Goal: Task Accomplishment & Management: Manage account settings

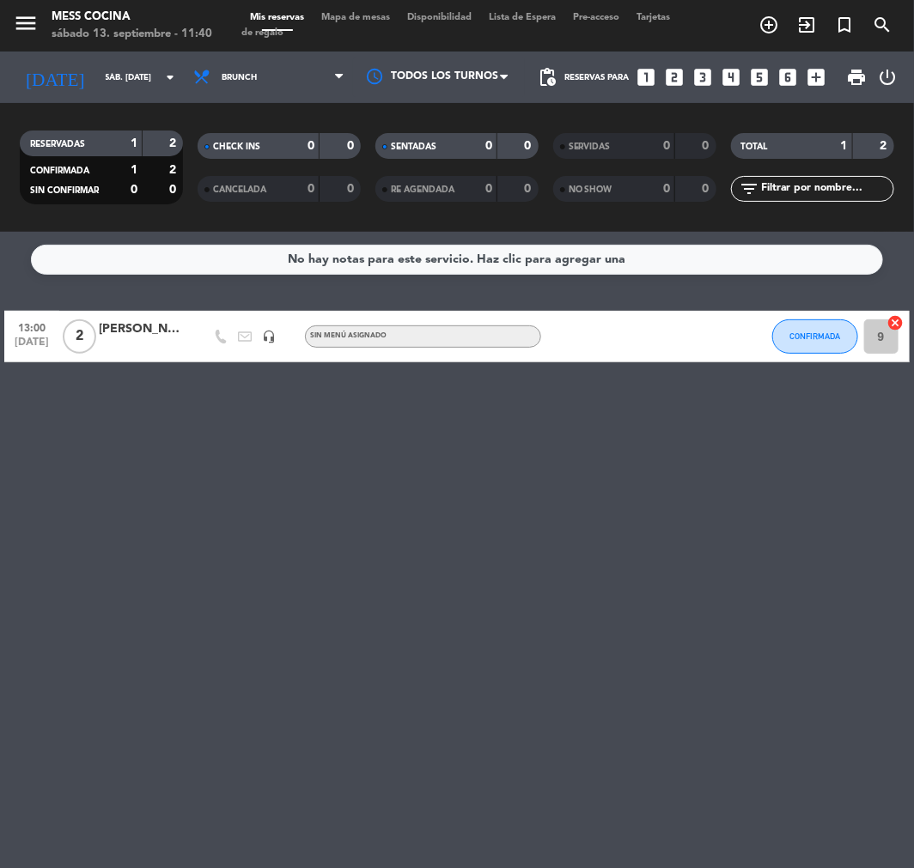
click at [76, 320] on span "2" at bounding box center [80, 337] width 34 height 34
click at [186, 335] on div at bounding box center [197, 336] width 24 height 51
click at [168, 330] on div "[PERSON_NAME] prensa" at bounding box center [142, 330] width 86 height 20
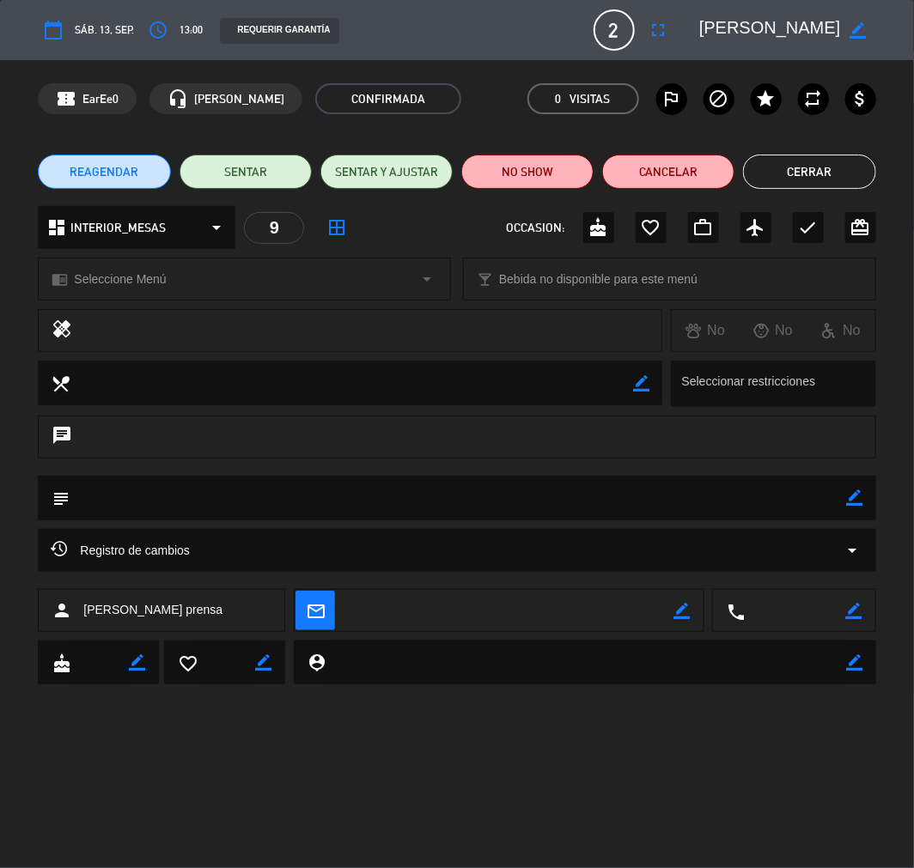
click at [816, 158] on button "Cerrar" at bounding box center [809, 172] width 132 height 34
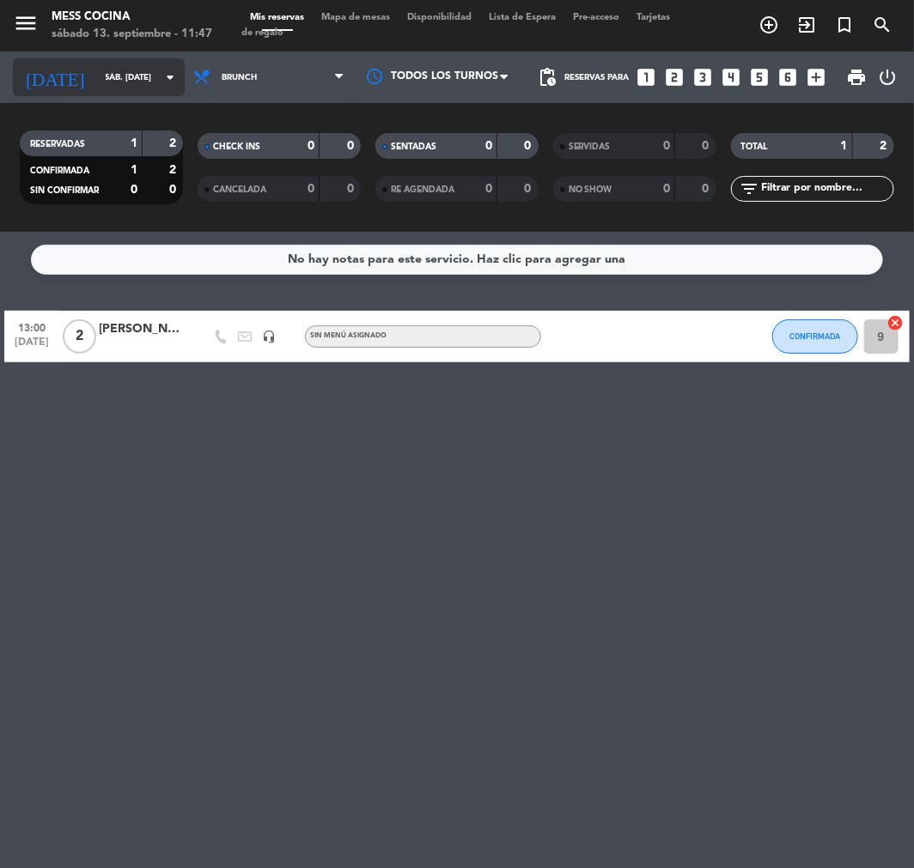
click at [106, 88] on input "sáb. [DATE]" at bounding box center [155, 77] width 116 height 27
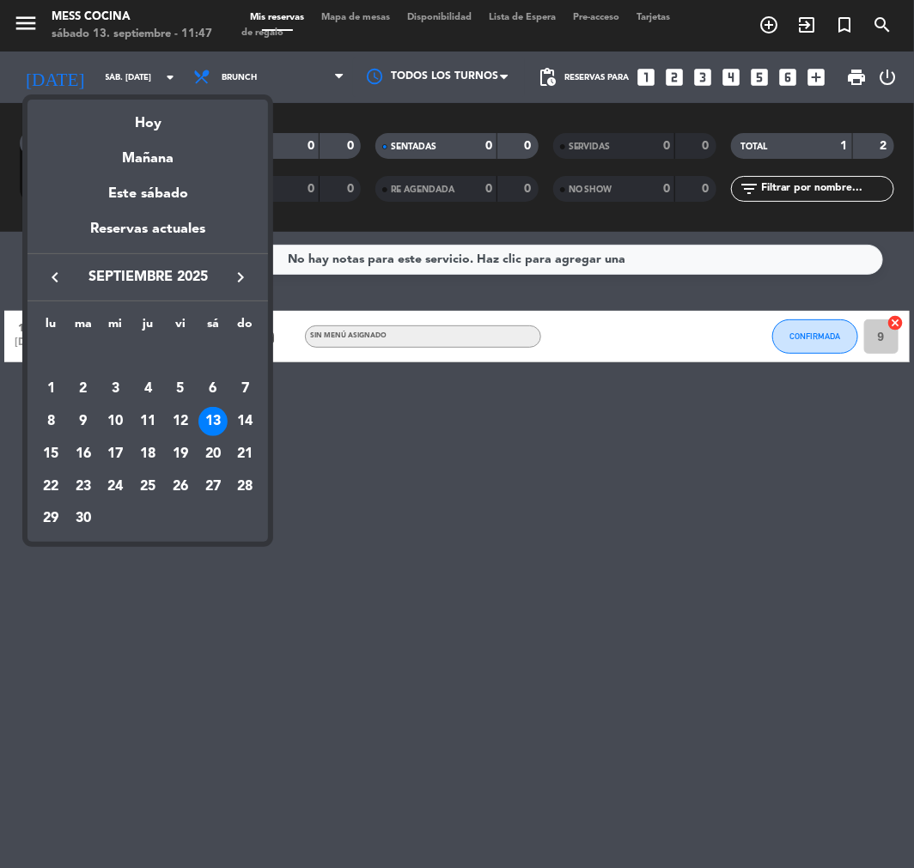
click at [210, 82] on div at bounding box center [457, 434] width 914 height 868
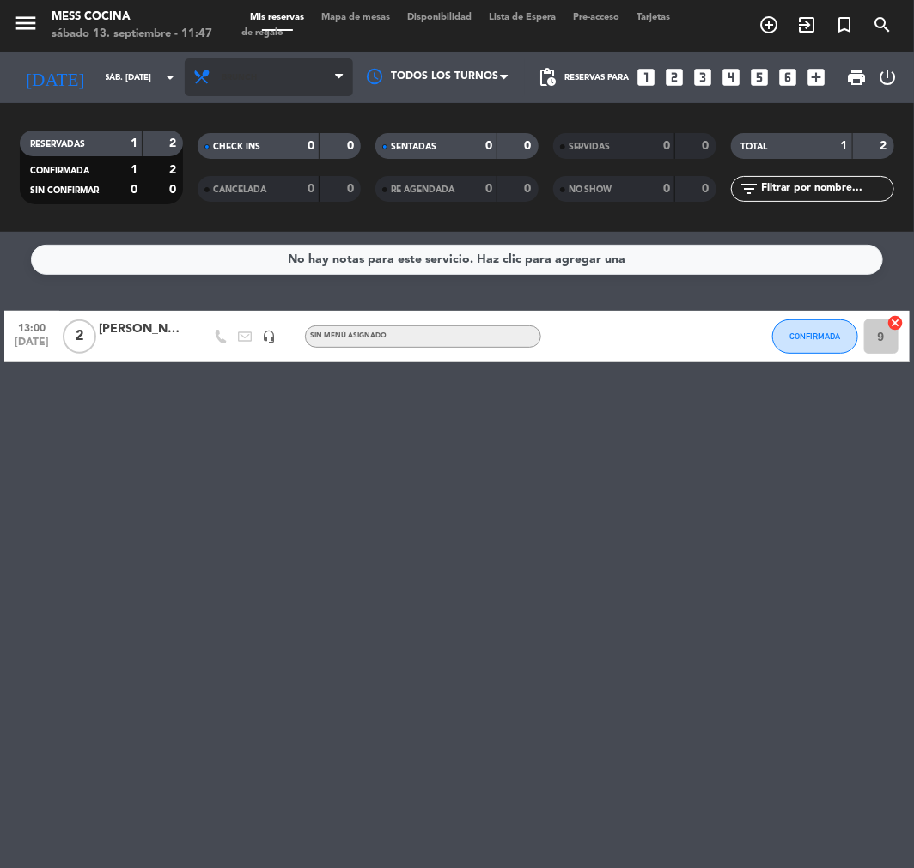
click at [249, 79] on span "Brunch" at bounding box center [239, 77] width 35 height 9
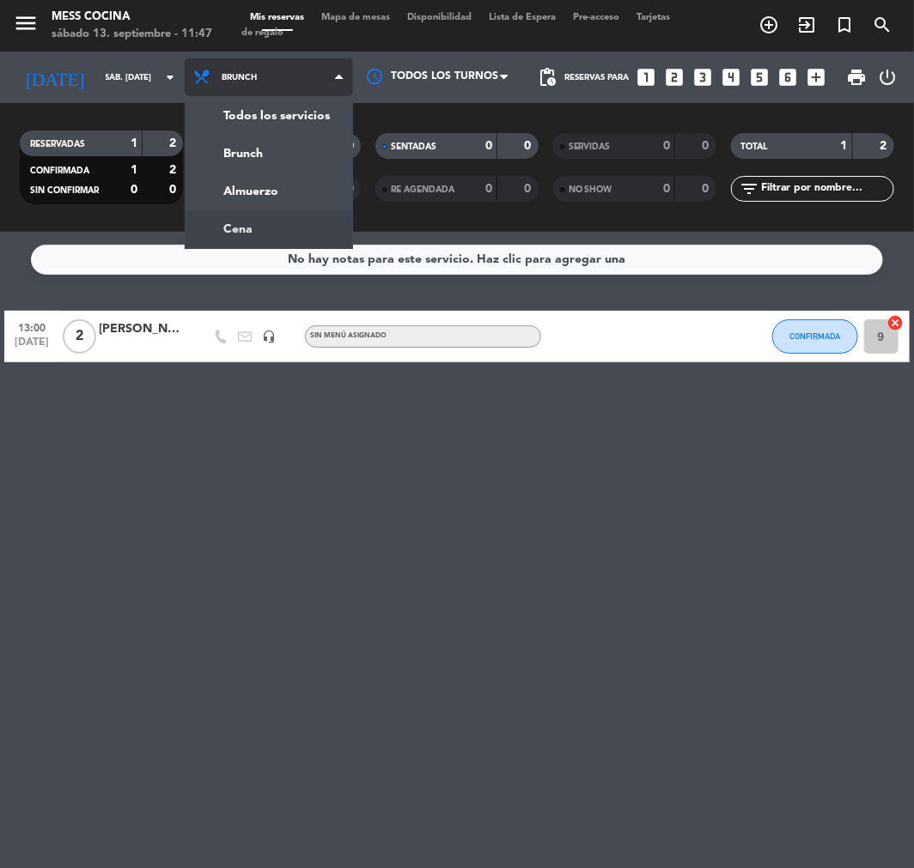
click at [250, 236] on ng-component "menu Mess Cocina sábado 13. septiembre - 11:47 Mis reservas Mapa de mesas Dispo…" at bounding box center [457, 434] width 914 height 868
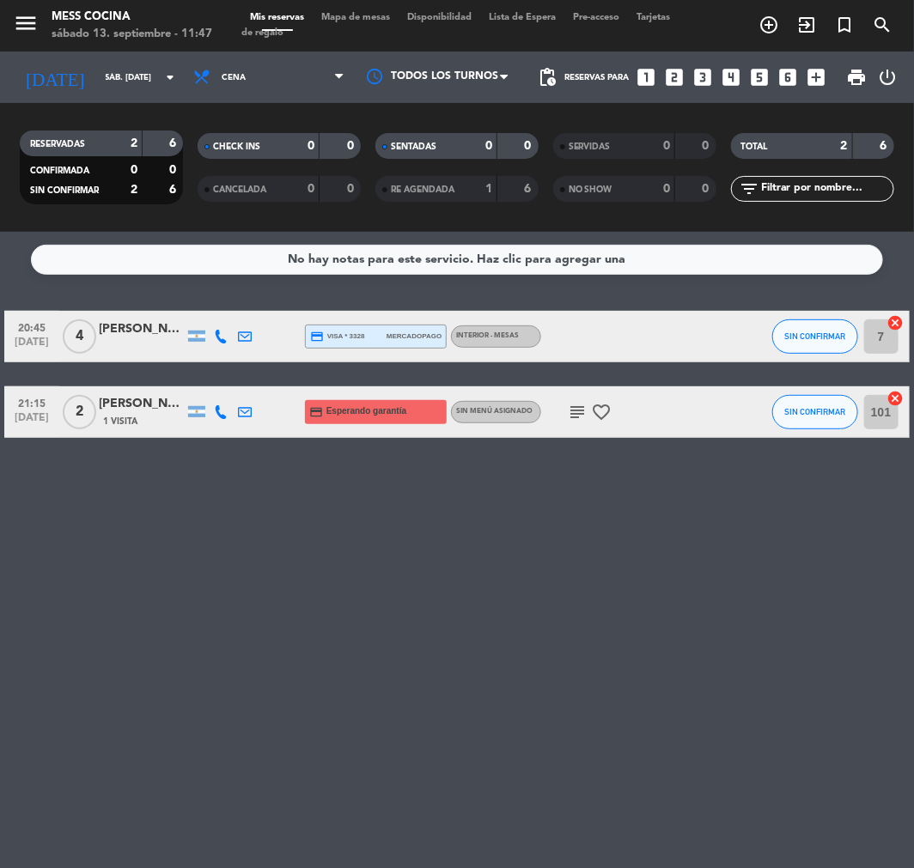
click at [620, 417] on div "subject favorite_border" at bounding box center [613, 412] width 144 height 51
click at [618, 414] on div "subject favorite_border" at bounding box center [613, 412] width 144 height 51
click at [593, 409] on icon "favorite_border" at bounding box center [601, 412] width 21 height 21
click at [251, 84] on span "Cena" at bounding box center [269, 77] width 168 height 38
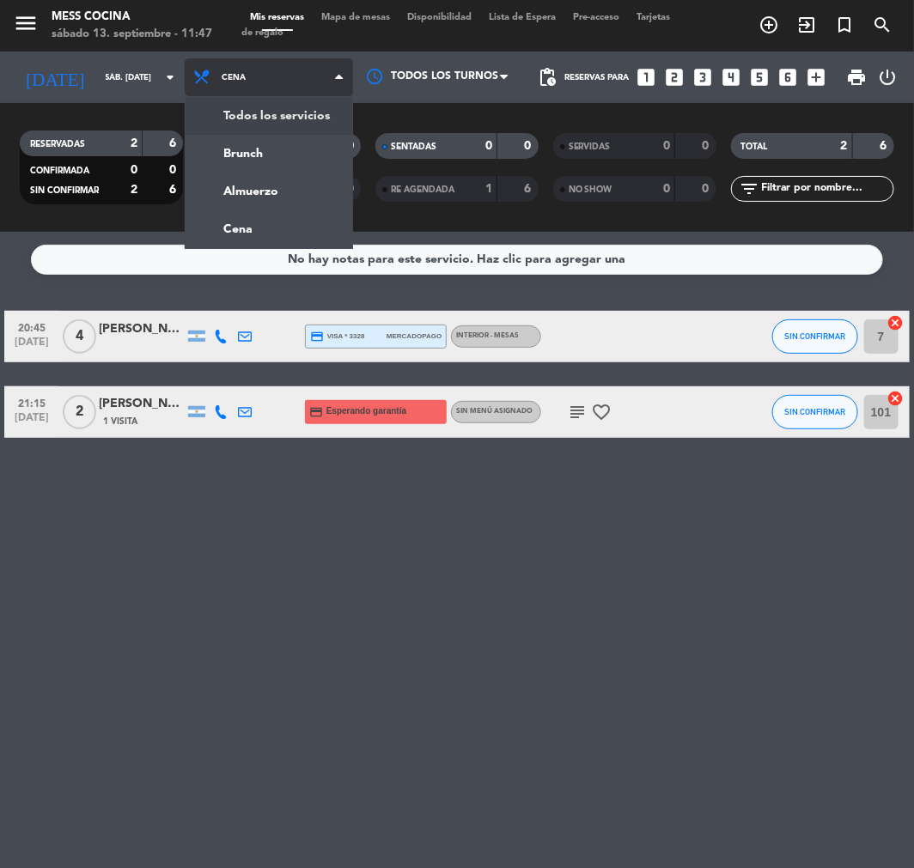
click at [239, 107] on div "menu Mess Cocina sábado 13. septiembre - 11:47 Mis reservas Mapa de mesas Dispo…" at bounding box center [457, 116] width 914 height 232
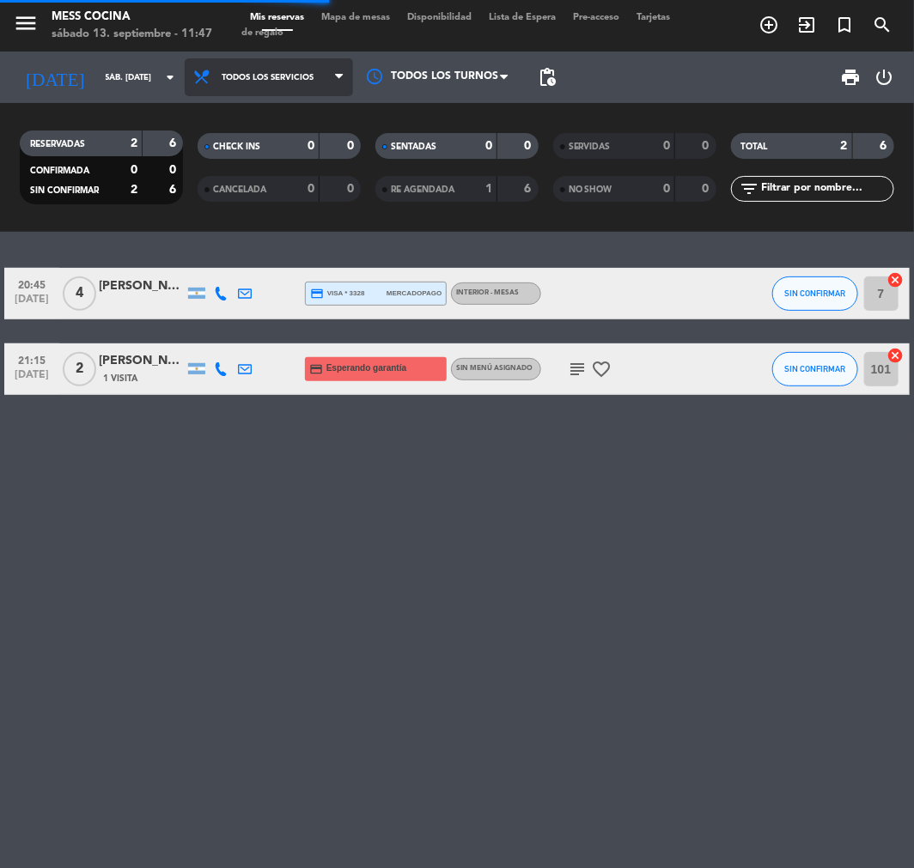
click at [270, 76] on span "Todos los servicios" at bounding box center [268, 77] width 92 height 9
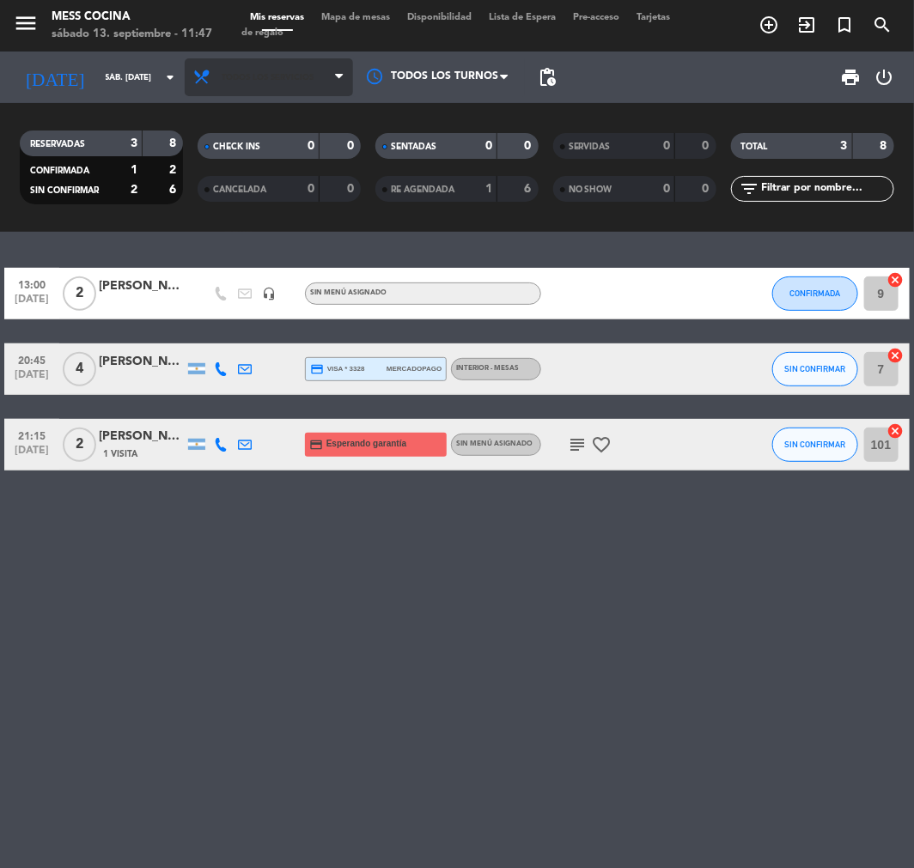
click at [265, 93] on span "Todos los servicios" at bounding box center [269, 77] width 168 height 38
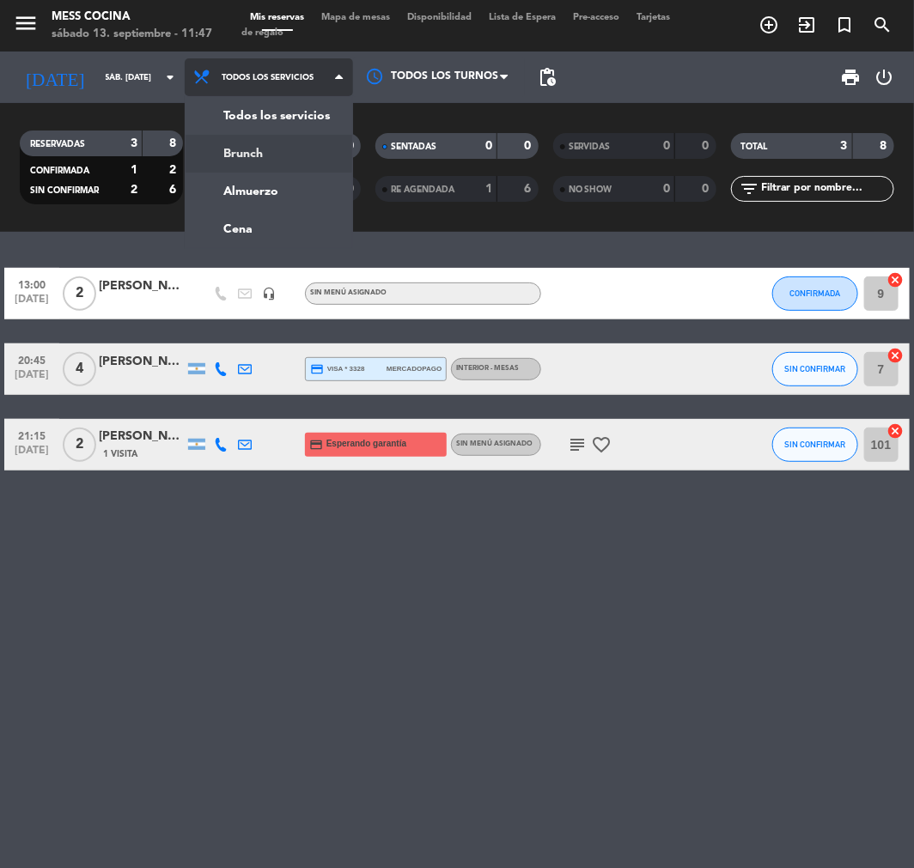
click at [266, 152] on div "menu Mess Cocina sábado 13. septiembre - 11:47 Mis reservas Mapa de mesas Dispo…" at bounding box center [457, 116] width 914 height 232
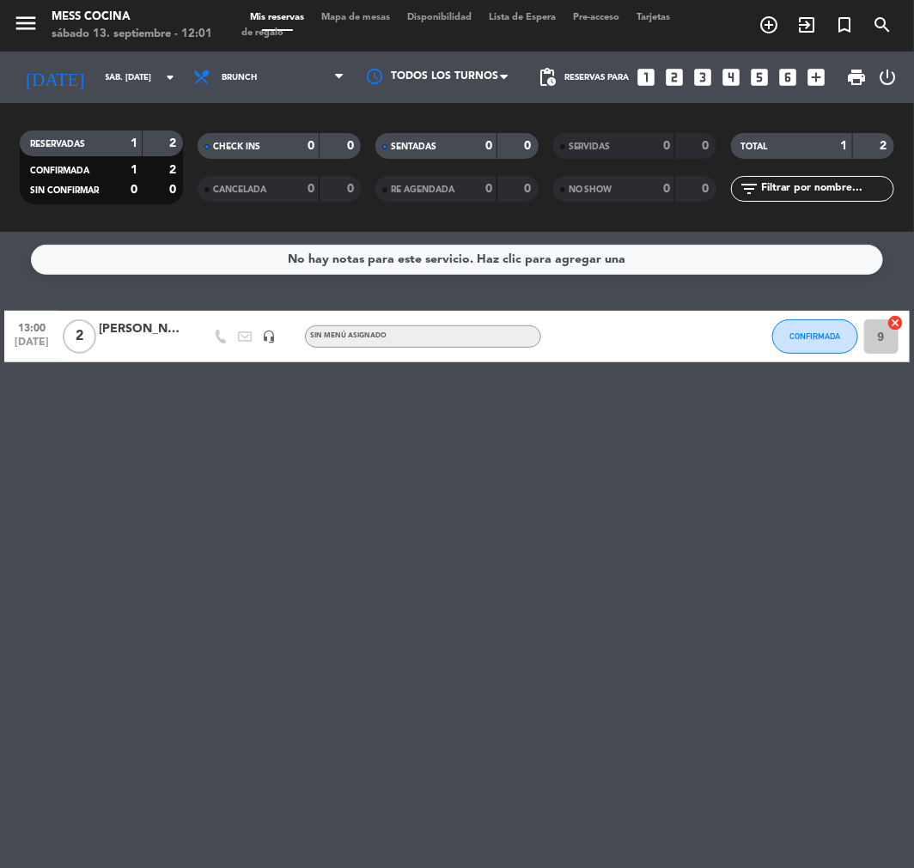
click at [163, 182] on div "0" at bounding box center [163, 190] width 33 height 20
click at [206, 106] on div "RESERVADAS 1 2 CONFIRMADA 1 2 SIN CONFIRMAR 0 0 CHECK INS 0 0 CANCELADA 0 0 SEN…" at bounding box center [457, 167] width 914 height 129
click at [215, 96] on div "Todos los servicios Brunch Almuerzo Cena Brunch Todos los servicios Brunch Almu…" at bounding box center [269, 78] width 168 height 52
click at [223, 88] on span "Brunch" at bounding box center [269, 77] width 168 height 38
click at [225, 239] on ng-component "menu Mess Cocina sábado 13. septiembre - 12:03 Mis reservas Mapa de mesas Dispo…" at bounding box center [457, 434] width 914 height 868
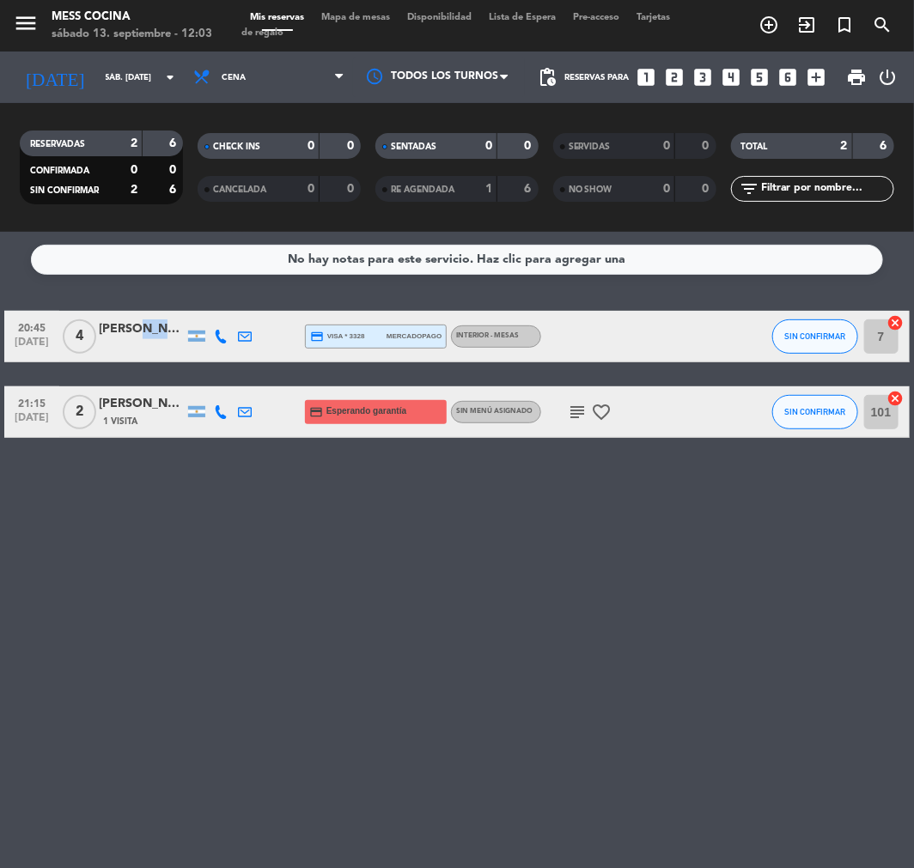
drag, startPoint x: 134, startPoint y: 321, endPoint x: 158, endPoint y: 301, distance: 31.7
click at [155, 305] on div "No hay notas para este servicio. Haz clic para agregar una 20:45 [DATE] 4 [PERS…" at bounding box center [457, 550] width 914 height 637
drag, startPoint x: 161, startPoint y: 294, endPoint x: 265, endPoint y: 477, distance: 210.4
click at [265, 477] on div "No hay notas para este servicio. Haz clic para agregar una 20:45 [DATE] 4 [PERS…" at bounding box center [457, 550] width 914 height 637
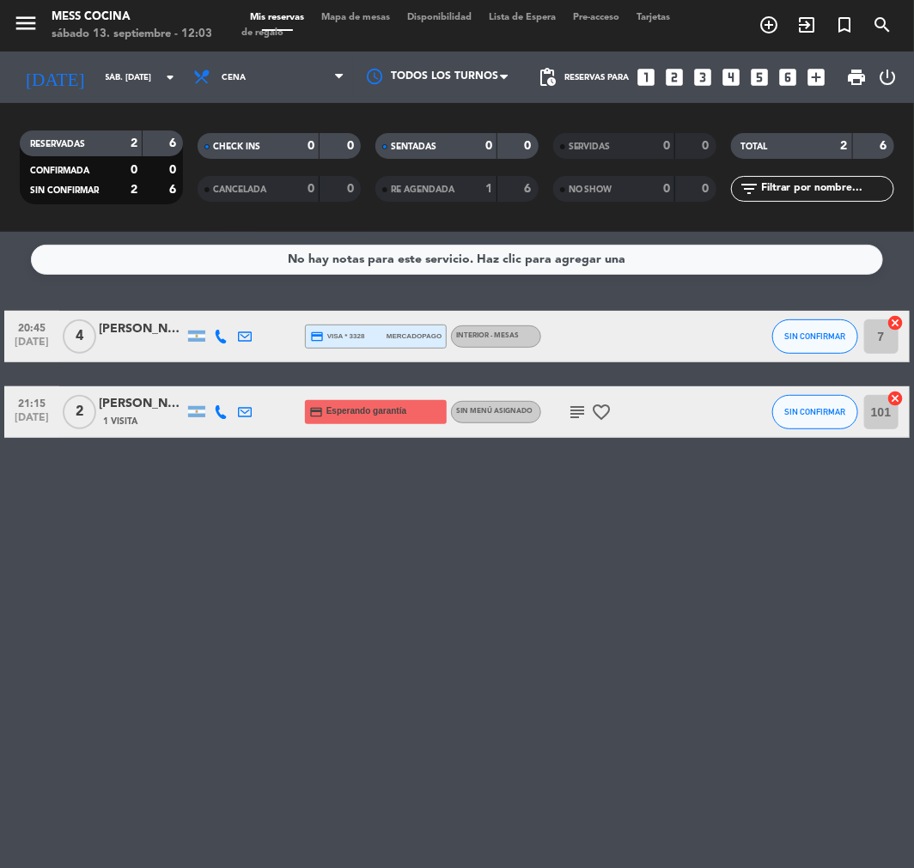
drag, startPoint x: 265, startPoint y: 477, endPoint x: 93, endPoint y: 293, distance: 251.6
click at [93, 293] on div "No hay notas para este servicio. Haz clic para agregar una 20:45 [DATE] 4 [PERS…" at bounding box center [457, 550] width 914 height 637
drag, startPoint x: 93, startPoint y: 293, endPoint x: 233, endPoint y: 478, distance: 231.8
click at [233, 478] on div "No hay notas para este servicio. Haz clic para agregar una 20:45 [DATE] 4 [PERS…" at bounding box center [457, 550] width 914 height 637
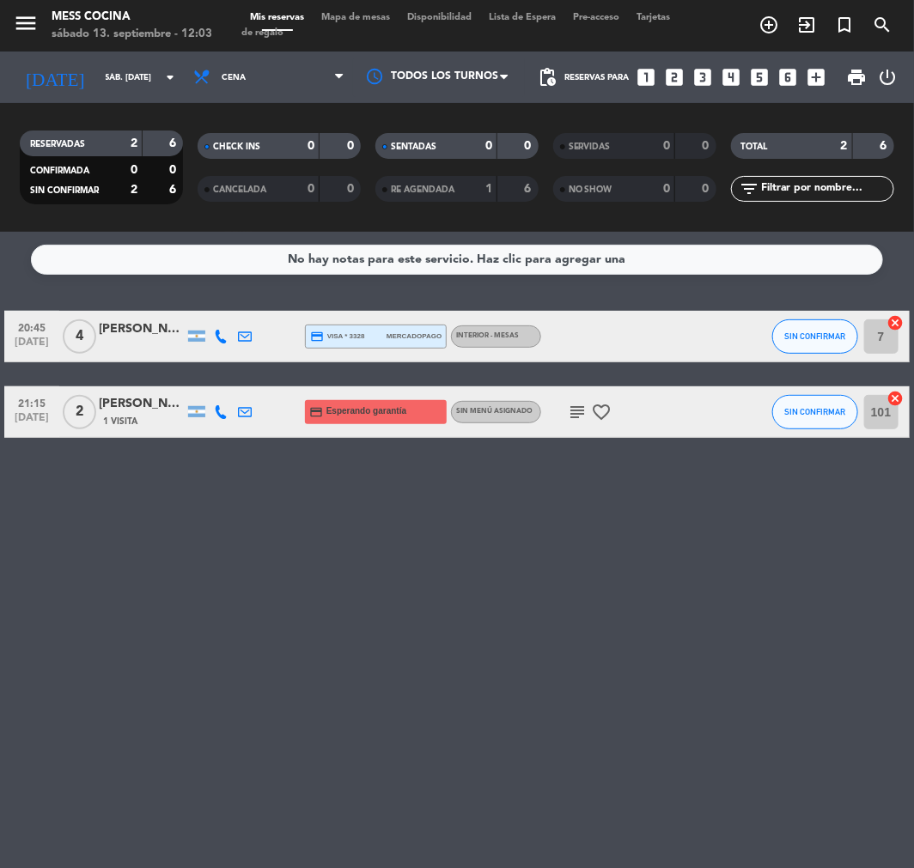
click at [233, 478] on div "No hay notas para este servicio. Haz clic para agregar una 20:45 [DATE] 4 [PERS…" at bounding box center [457, 550] width 914 height 637
drag, startPoint x: 233, startPoint y: 478, endPoint x: 118, endPoint y: 286, distance: 223.5
click at [118, 286] on div "No hay notas para este servicio. Haz clic para agregar una 20:45 [DATE] 4 [PERS…" at bounding box center [457, 550] width 914 height 637
drag, startPoint x: 118, startPoint y: 286, endPoint x: 263, endPoint y: 521, distance: 276.5
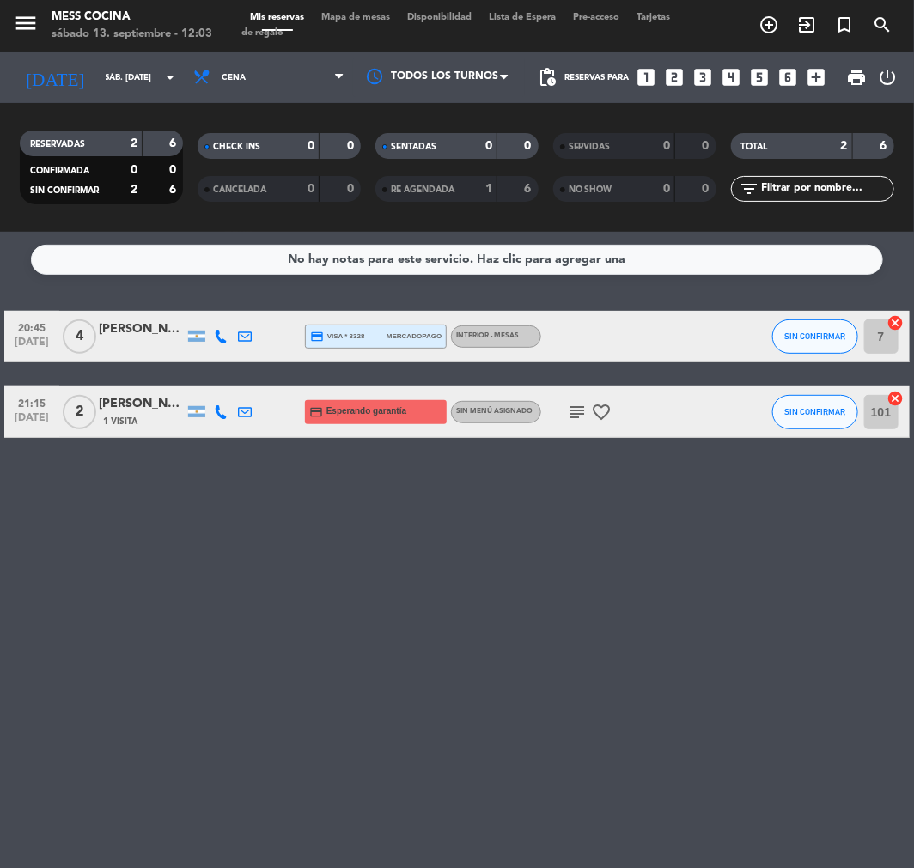
click at [263, 521] on div "No hay notas para este servicio. Haz clic para agregar una 20:45 [DATE] 4 [PERS…" at bounding box center [457, 550] width 914 height 637
drag, startPoint x: 263, startPoint y: 521, endPoint x: 88, endPoint y: 275, distance: 302.0
click at [88, 275] on div "No hay notas para este servicio. Haz clic para agregar una 20:45 [DATE] 4 [PERS…" at bounding box center [457, 550] width 914 height 637
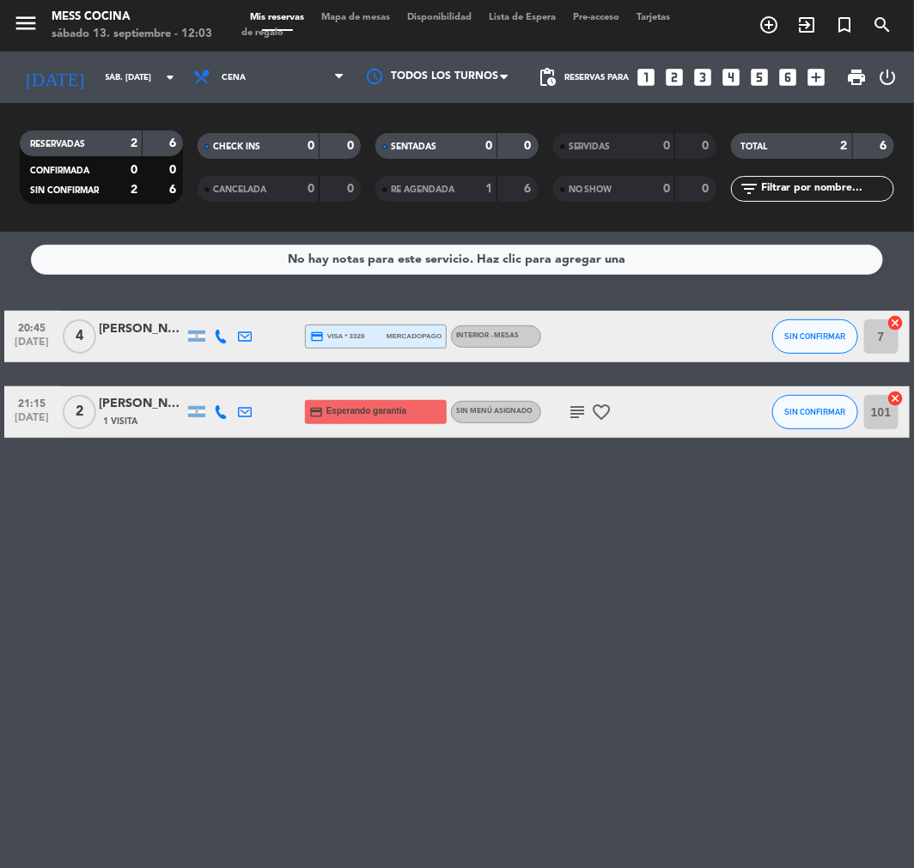
drag, startPoint x: 84, startPoint y: 280, endPoint x: 244, endPoint y: 498, distance: 270.4
click at [244, 498] on div "No hay notas para este servicio. Haz clic para agregar una 20:45 [DATE] 4 [PERS…" at bounding box center [457, 550] width 914 height 637
drag, startPoint x: 244, startPoint y: 498, endPoint x: 105, endPoint y: 354, distance: 200.5
click at [105, 354] on div "No hay notas para este servicio. Haz clic para agregar una 20:45 [DATE] 4 [PERS…" at bounding box center [457, 550] width 914 height 637
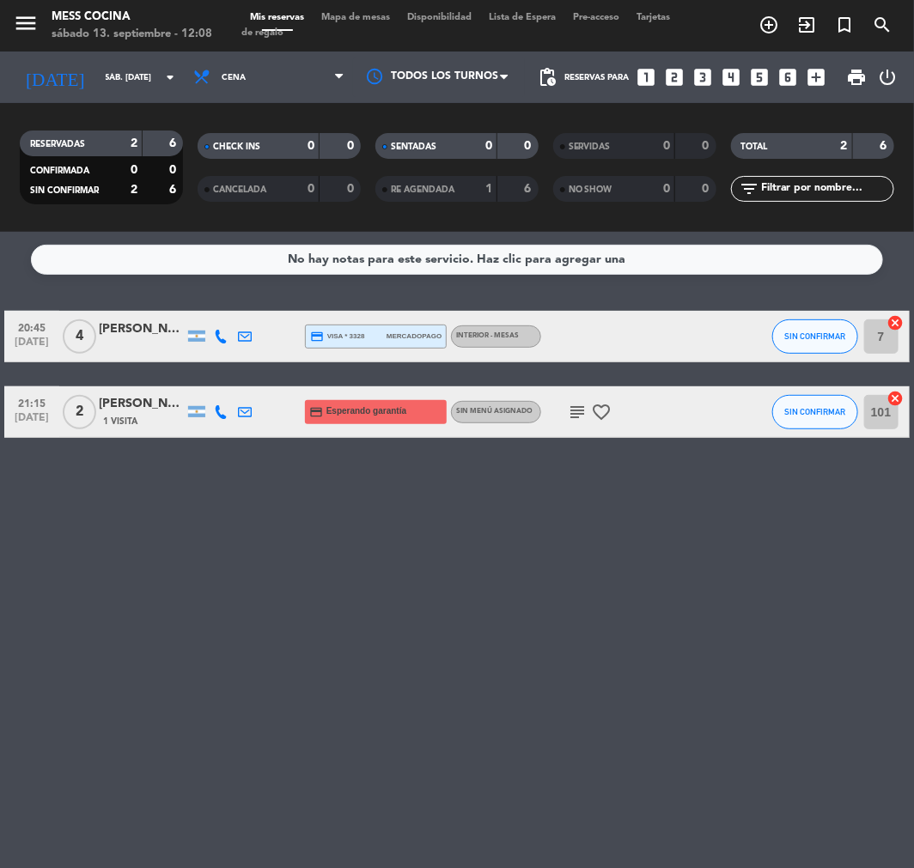
drag, startPoint x: 445, startPoint y: 451, endPoint x: 518, endPoint y: 466, distance: 74.5
click at [518, 466] on div "No hay notas para este servicio. Haz clic para agregar una 20:45 [DATE] 4 [PERS…" at bounding box center [457, 550] width 914 height 637
drag, startPoint x: 477, startPoint y: 564, endPoint x: 404, endPoint y: 295, distance: 278.6
click at [404, 295] on div "No hay notas para este servicio. Haz clic para agregar una 20:45 [DATE] 4 [PERS…" at bounding box center [457, 550] width 914 height 637
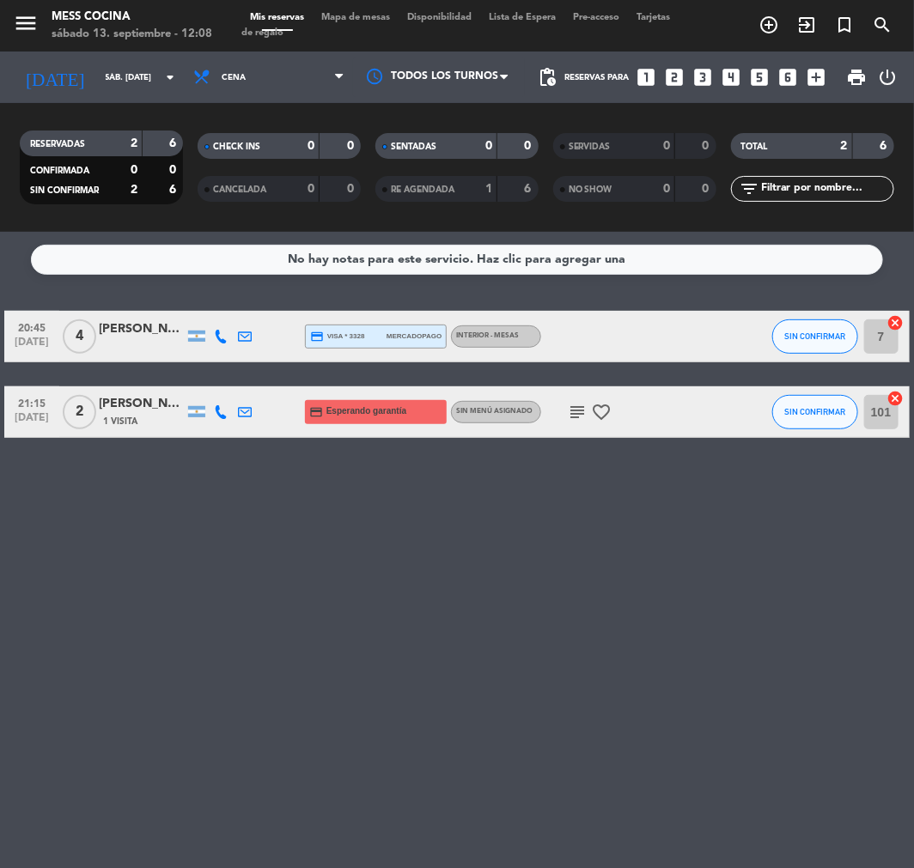
click at [329, 6] on div "menu Mess Cocina sábado 13. septiembre - 12:08 Mis reservas Mapa de mesas Dispo…" at bounding box center [457, 26] width 914 height 52
click at [329, 15] on span "Mapa de mesas" at bounding box center [356, 17] width 86 height 9
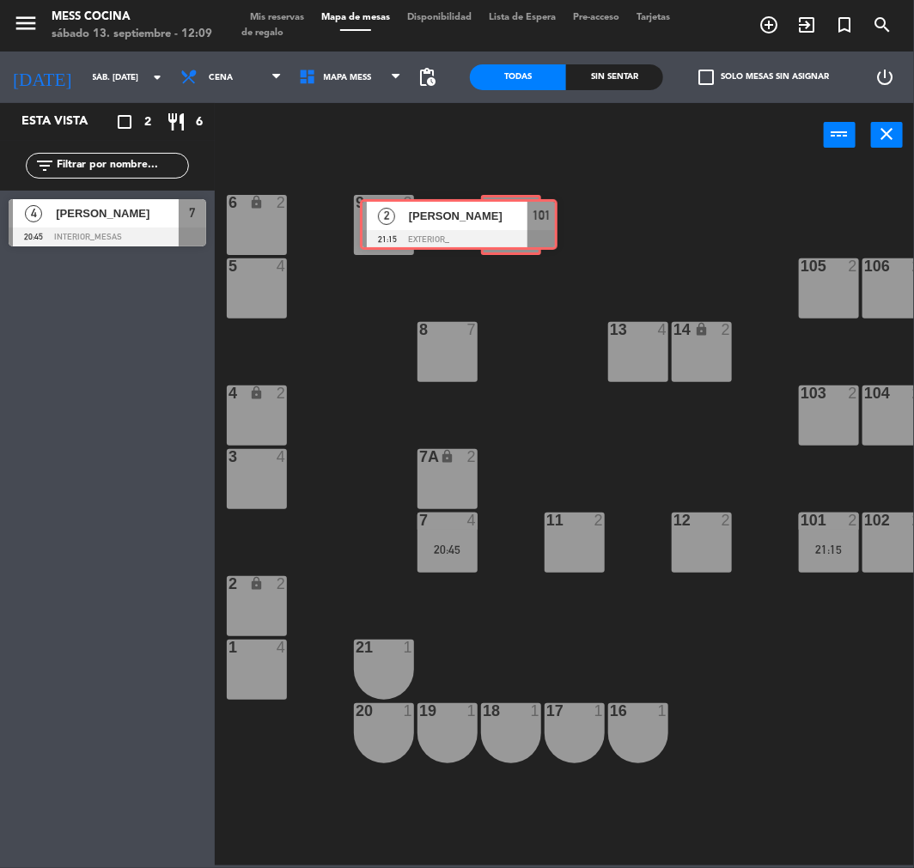
drag, startPoint x: 151, startPoint y: 297, endPoint x: 503, endPoint y: 233, distance: 357.2
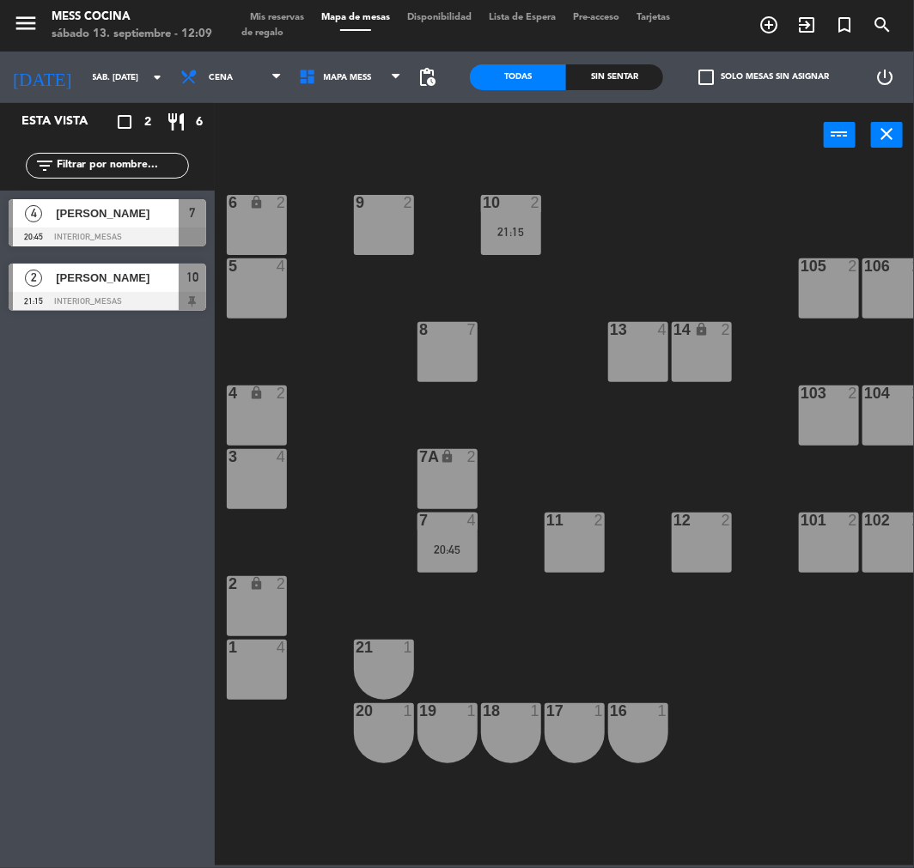
drag, startPoint x: 470, startPoint y: 552, endPoint x: 295, endPoint y: 326, distance: 285.9
click at [356, 450] on div "6 lock 2 9 2 10 2 21:15 107 2 108 2 109 2 5 4 105 2 106 2 110 2 111 2 13 4 8 7 …" at bounding box center [569, 515] width 690 height 701
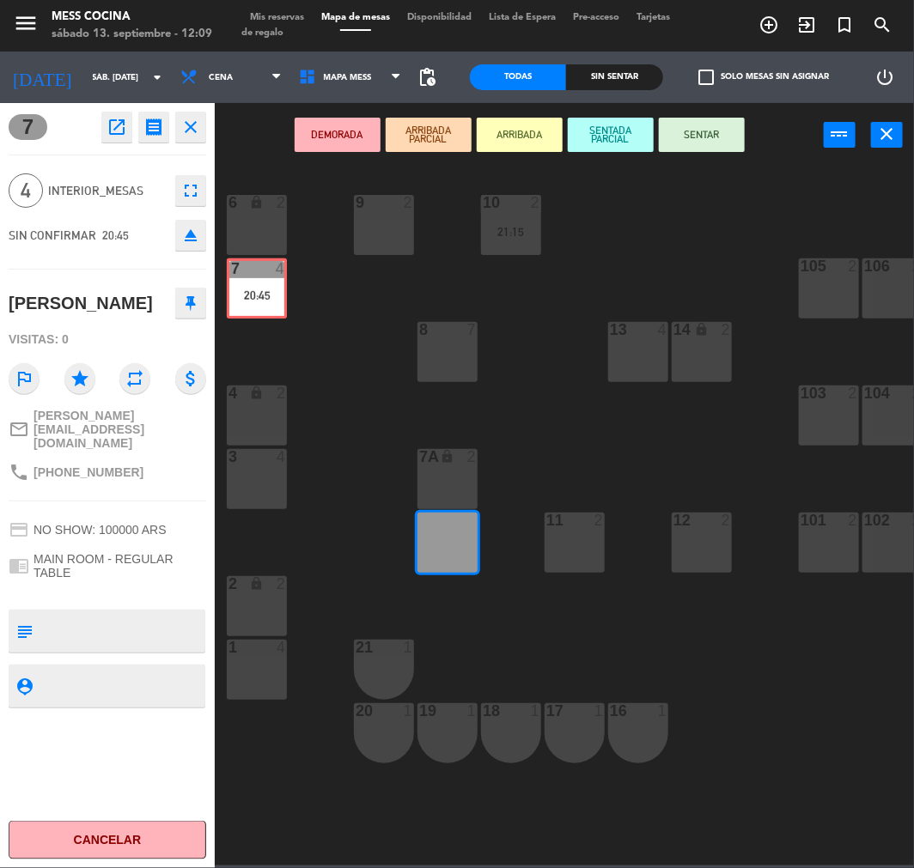
drag, startPoint x: 457, startPoint y: 562, endPoint x: 266, endPoint y: 308, distance: 317.8
click at [266, 308] on div "6 lock 2 9 2 10 2 21:15 107 2 108 2 109 2 5 4 105 2 106 2 110 2 111 2 13 4 8 7 …" at bounding box center [569, 515] width 690 height 701
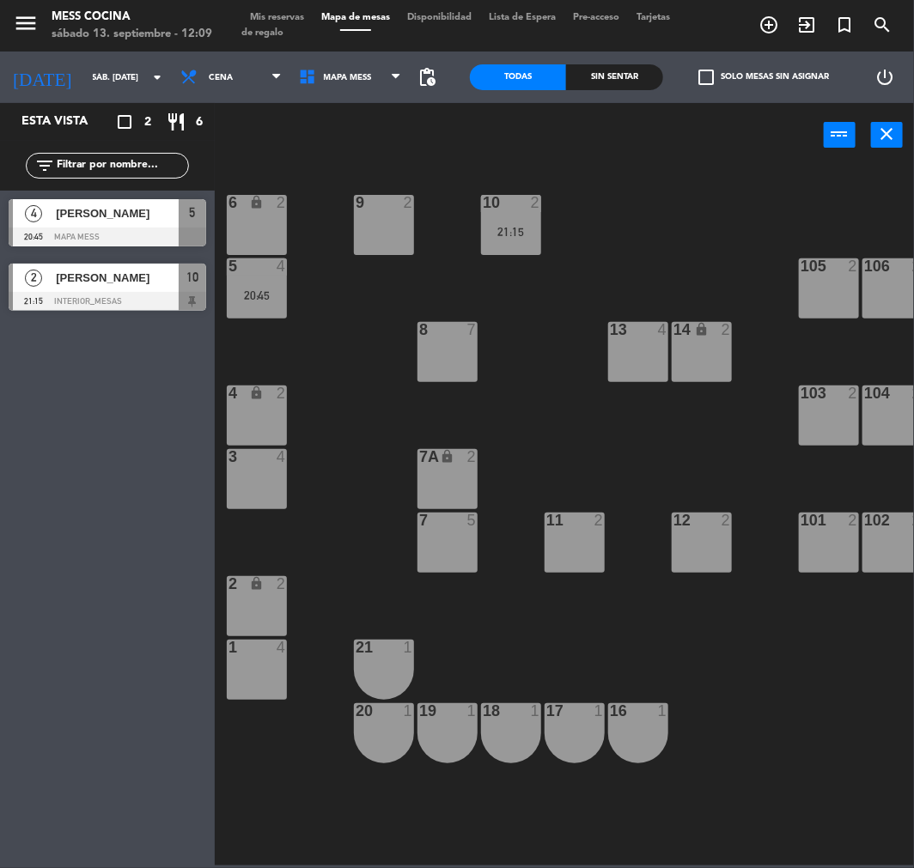
click at [352, 305] on div "6 lock 2 9 2 10 2 21:15 107 2 108 2 109 2 5 4 20:45 105 2 106 2 110 2 111 2 13 …" at bounding box center [569, 515] width 690 height 701
click at [249, 13] on span "Mis reservas" at bounding box center [276, 17] width 71 height 9
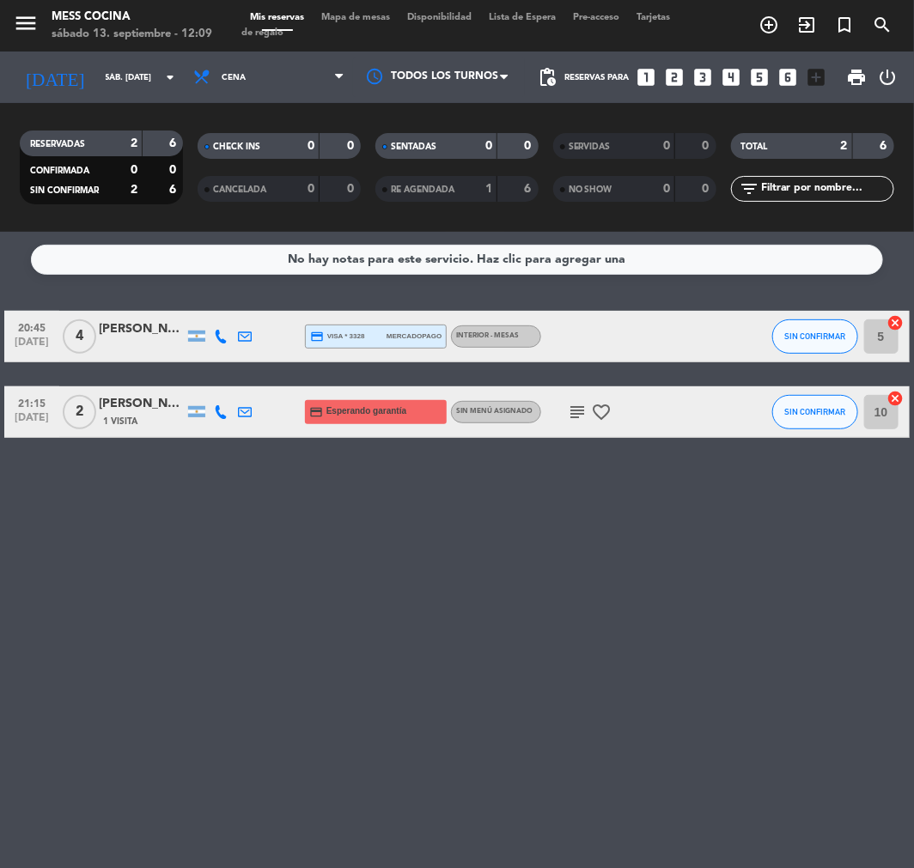
drag, startPoint x: 134, startPoint y: 310, endPoint x: 256, endPoint y: 533, distance: 253.7
click at [256, 533] on div "No hay notas para este servicio. Haz clic para agregar una 20:45 [DATE] 4 [PERS…" at bounding box center [457, 550] width 914 height 637
drag, startPoint x: 256, startPoint y: 533, endPoint x: -8, endPoint y: 308, distance: 346.7
click at [0, 308] on html "close × Mess Cocina × chrome_reader_mode Listado de Reservas account_box Client…" at bounding box center [457, 434] width 914 height 868
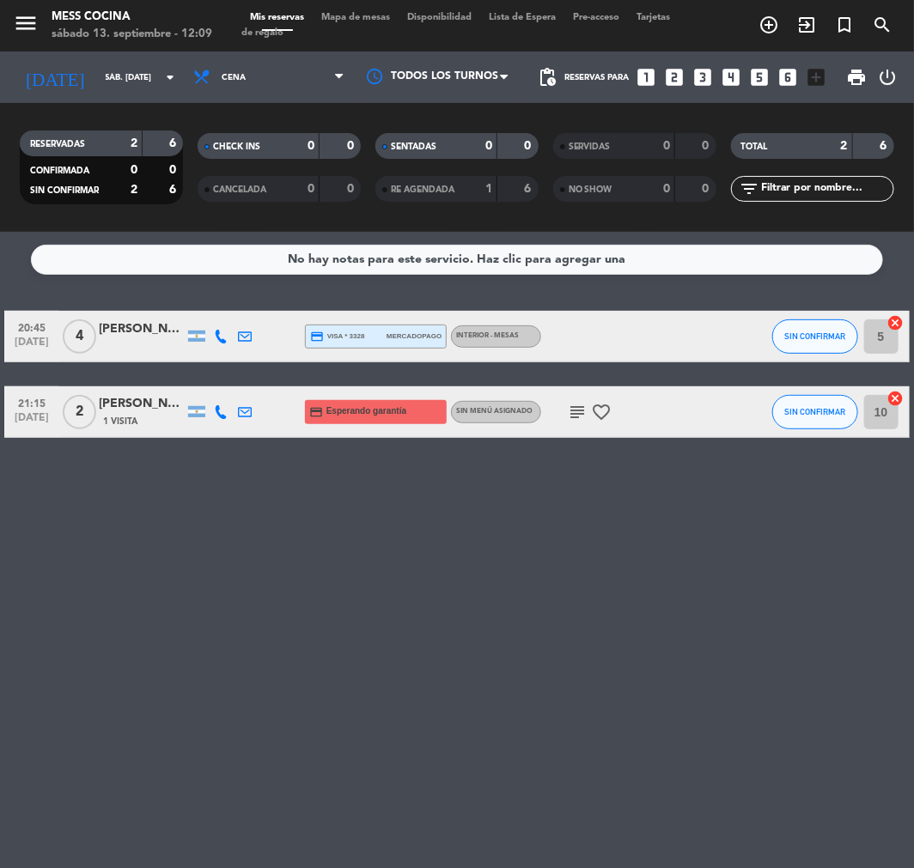
click at [27, 314] on div "20:45 [DATE]" at bounding box center [31, 336] width 55 height 51
click at [44, 299] on div "No hay notas para este servicio. Haz clic para agregar una 20:45 [DATE] Creada:…" at bounding box center [457, 550] width 914 height 637
drag, startPoint x: 44, startPoint y: 299, endPoint x: 123, endPoint y: 297, distance: 79.0
click at [123, 297] on div "No hay notas para este servicio. Haz clic para agregar una 20:45 [DATE] 4 [PERS…" at bounding box center [457, 550] width 914 height 637
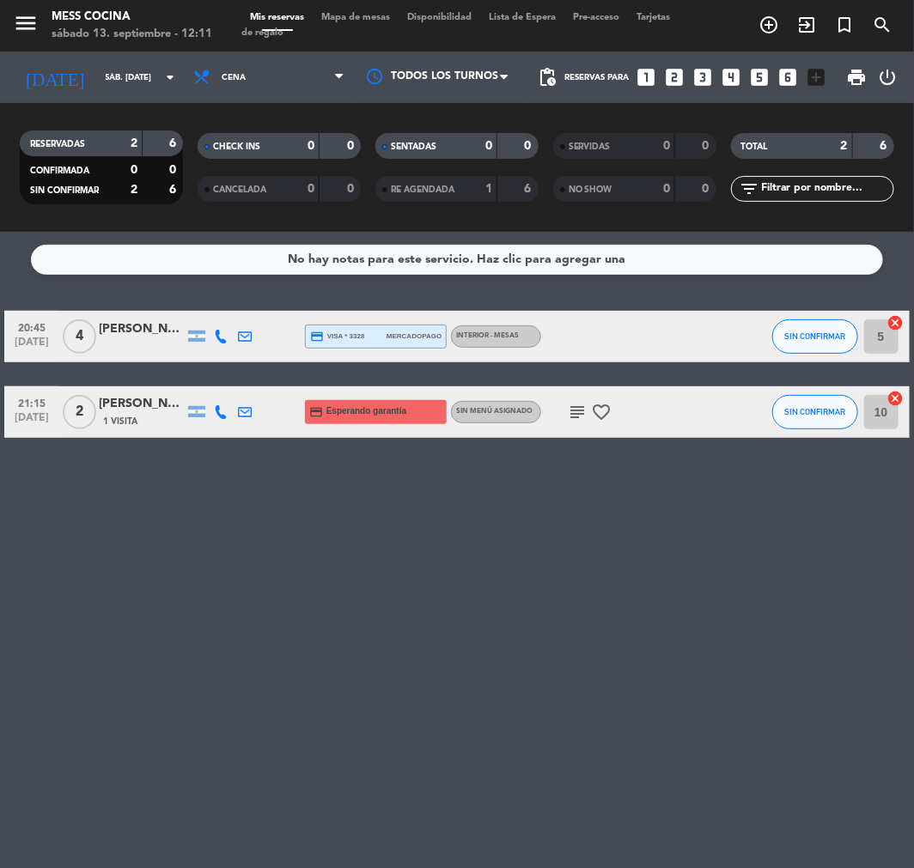
drag, startPoint x: 124, startPoint y: 298, endPoint x: 183, endPoint y: 447, distance: 160.0
click at [183, 447] on div "No hay notas para este servicio. Haz clic para agregar una 20:45 [DATE] 4 [PERS…" at bounding box center [457, 550] width 914 height 637
drag, startPoint x: 183, startPoint y: 447, endPoint x: 100, endPoint y: 311, distance: 159.3
click at [100, 311] on div "No hay notas para este servicio. Haz clic para agregar una 20:45 [DATE] 4 [PERS…" at bounding box center [457, 550] width 914 height 637
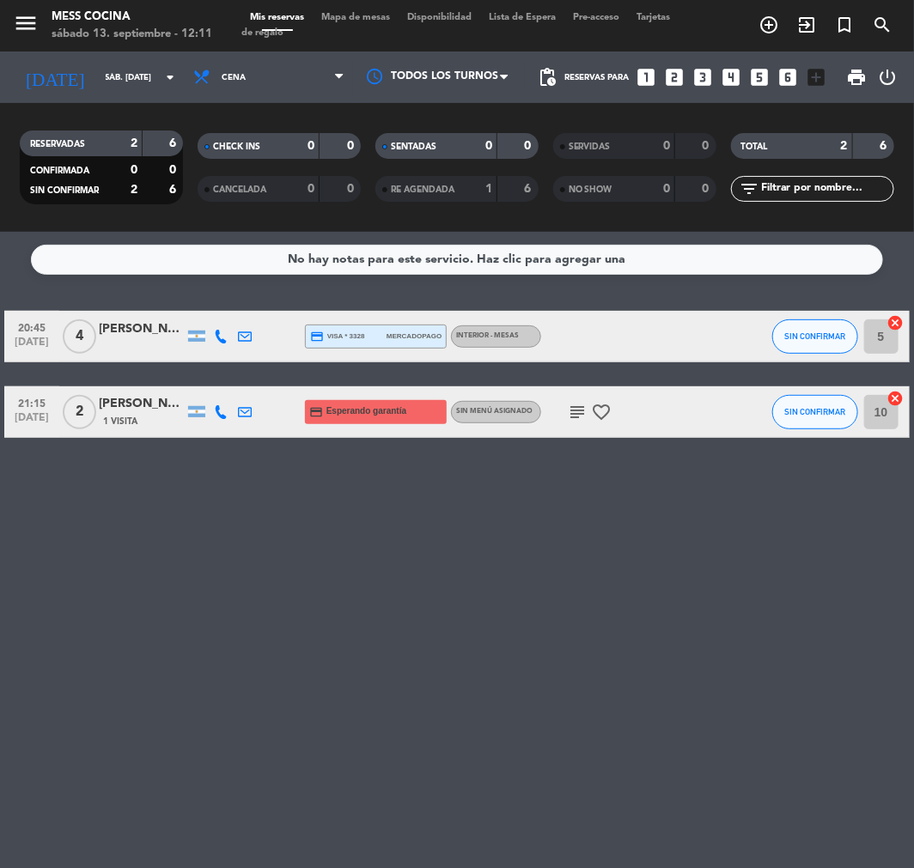
click at [100, 311] on div "20:45 [DATE] 4 [PERSON_NAME] credit_card visa * 3328 mercadopago INTERIOR - MES…" at bounding box center [456, 337] width 905 height 52
click at [99, 311] on div "20:45 [DATE] 4 [PERSON_NAME] credit_card visa * 3328 mercadopago INTERIOR - MES…" at bounding box center [456, 337] width 905 height 52
drag, startPoint x: 99, startPoint y: 310, endPoint x: 212, endPoint y: 517, distance: 236.0
click at [212, 517] on div "No hay notas para este servicio. Haz clic para agregar una 20:45 [DATE] 4 [PERS…" at bounding box center [457, 550] width 914 height 637
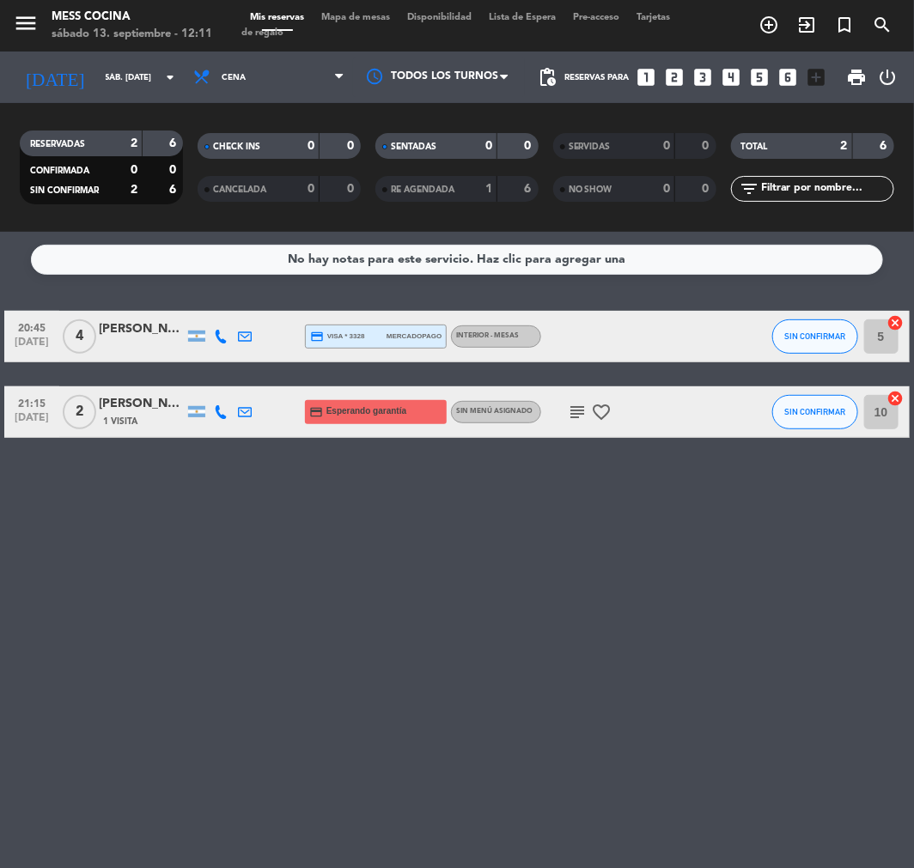
drag, startPoint x: 212, startPoint y: 517, endPoint x: 80, endPoint y: 278, distance: 273.0
click at [80, 278] on div "No hay notas para este servicio. Haz clic para agregar una 20:45 [DATE] 4 [PERS…" at bounding box center [457, 550] width 914 height 637
drag, startPoint x: 80, startPoint y: 278, endPoint x: 79, endPoint y: 241, distance: 37.8
click at [79, 245] on div "No hay notas para este servicio. Haz clic para agregar una 20:45 [DATE] 4 [PERS…" at bounding box center [457, 550] width 914 height 637
click at [88, 276] on div "No hay notas para este servicio. Haz clic para agregar una 20:45 [DATE] 4 [PERS…" at bounding box center [457, 550] width 914 height 637
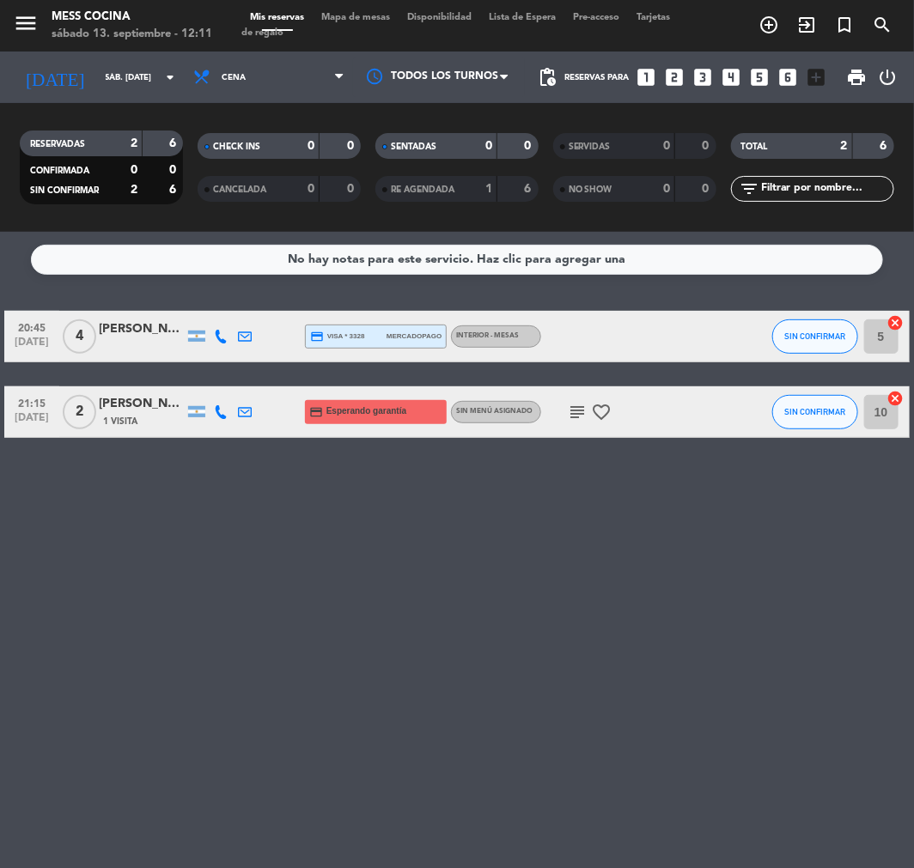
click at [570, 416] on icon "subject" at bounding box center [577, 412] width 21 height 21
drag, startPoint x: 563, startPoint y: 491, endPoint x: 101, endPoint y: 292, distance: 502.5
click at [101, 292] on div "No hay notas para este servicio. Haz clic para agregar una 20:45 [DATE] 4 [PERS…" at bounding box center [457, 550] width 914 height 637
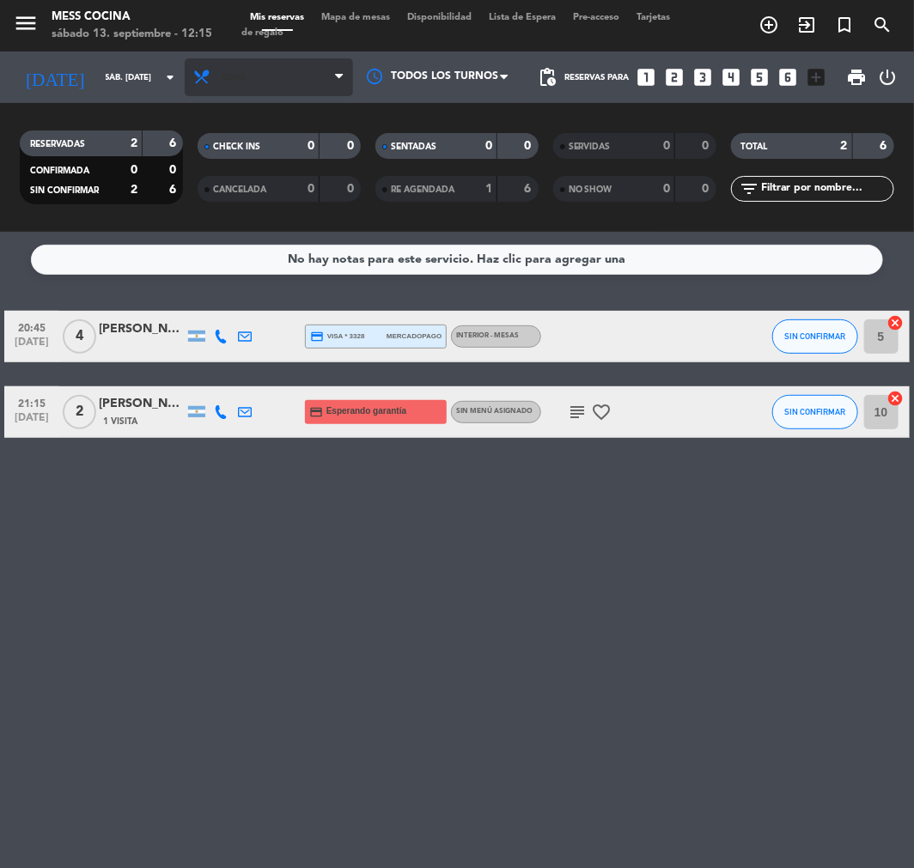
click at [199, 86] on icon at bounding box center [204, 77] width 25 height 18
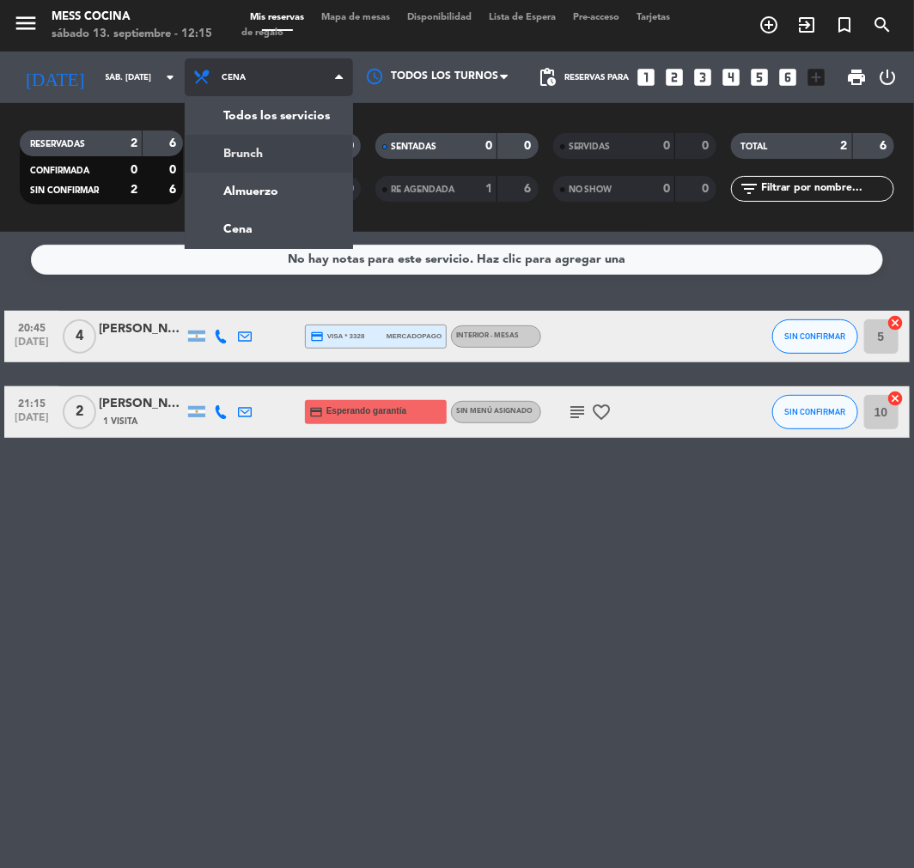
click at [253, 143] on div "menu Mess Cocina sábado 13. septiembre - 12:15 Mis reservas Mapa de mesas Dispo…" at bounding box center [457, 116] width 914 height 232
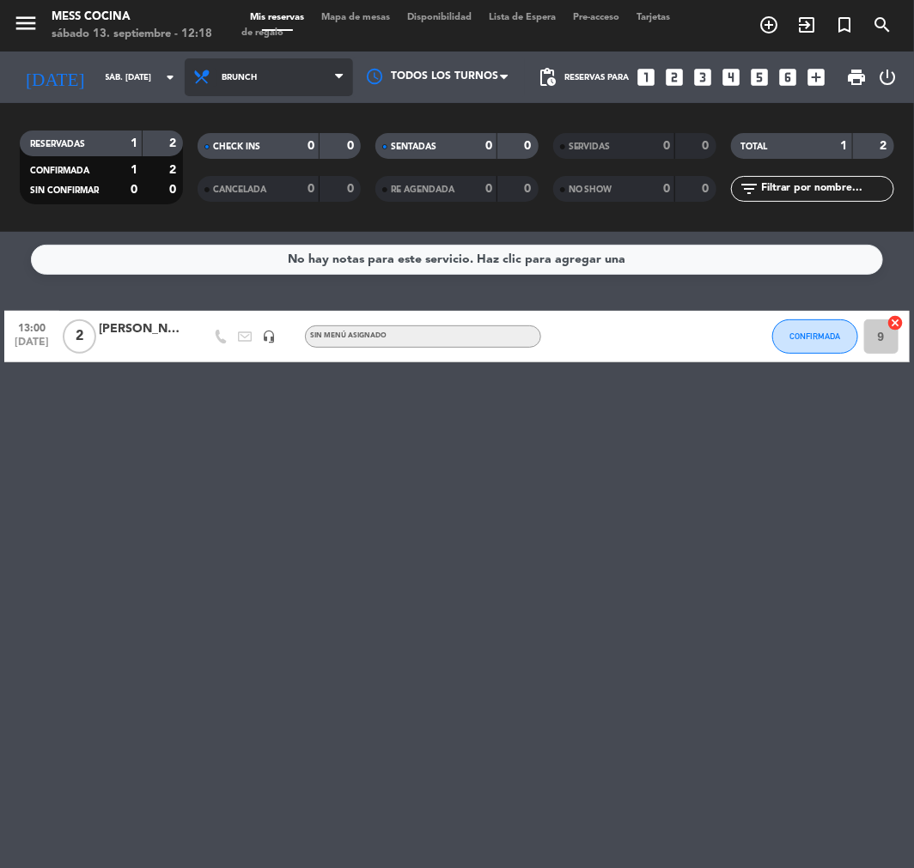
click at [193, 77] on icon at bounding box center [204, 77] width 25 height 18
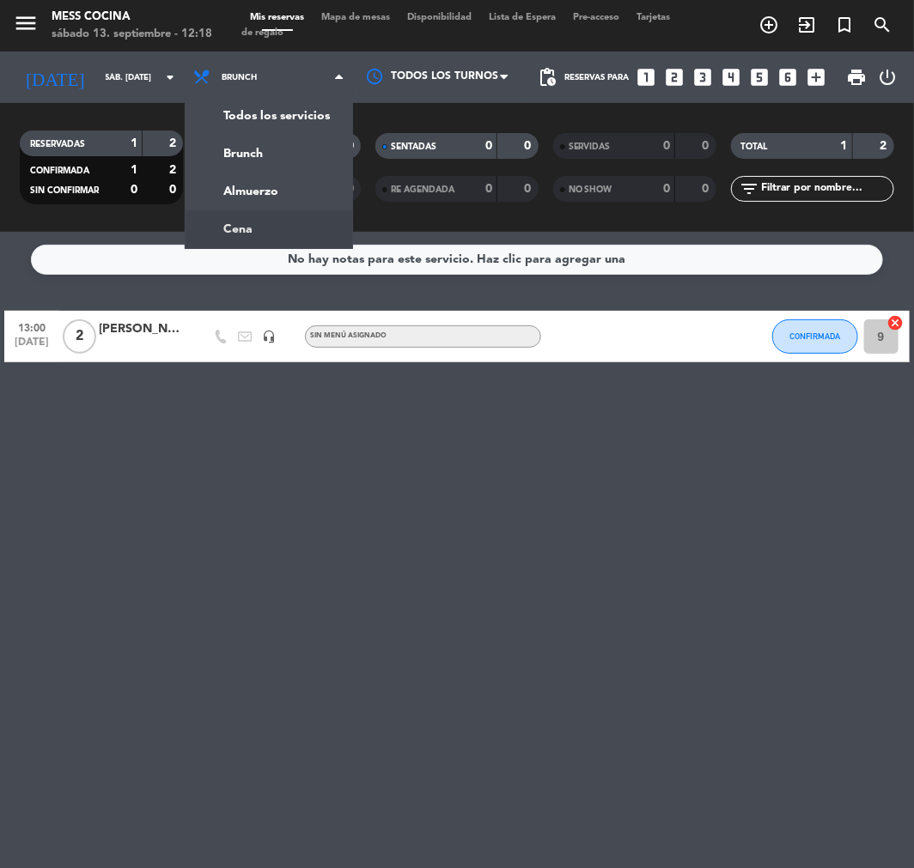
drag, startPoint x: 211, startPoint y: 485, endPoint x: 448, endPoint y: 241, distance: 339.6
click at [211, 482] on div "No hay notas para este servicio. Haz clic para agregar una 13:00 [DATE] 2 [PERS…" at bounding box center [457, 550] width 914 height 637
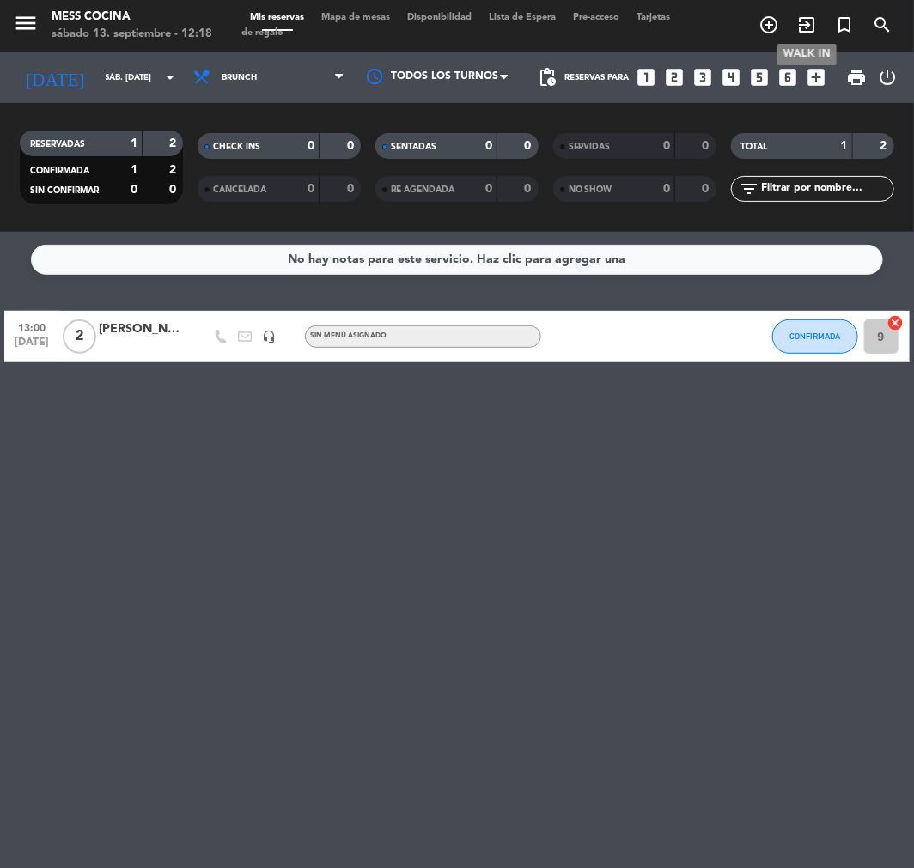
click at [804, 22] on icon "exit_to_app" at bounding box center [806, 25] width 21 height 21
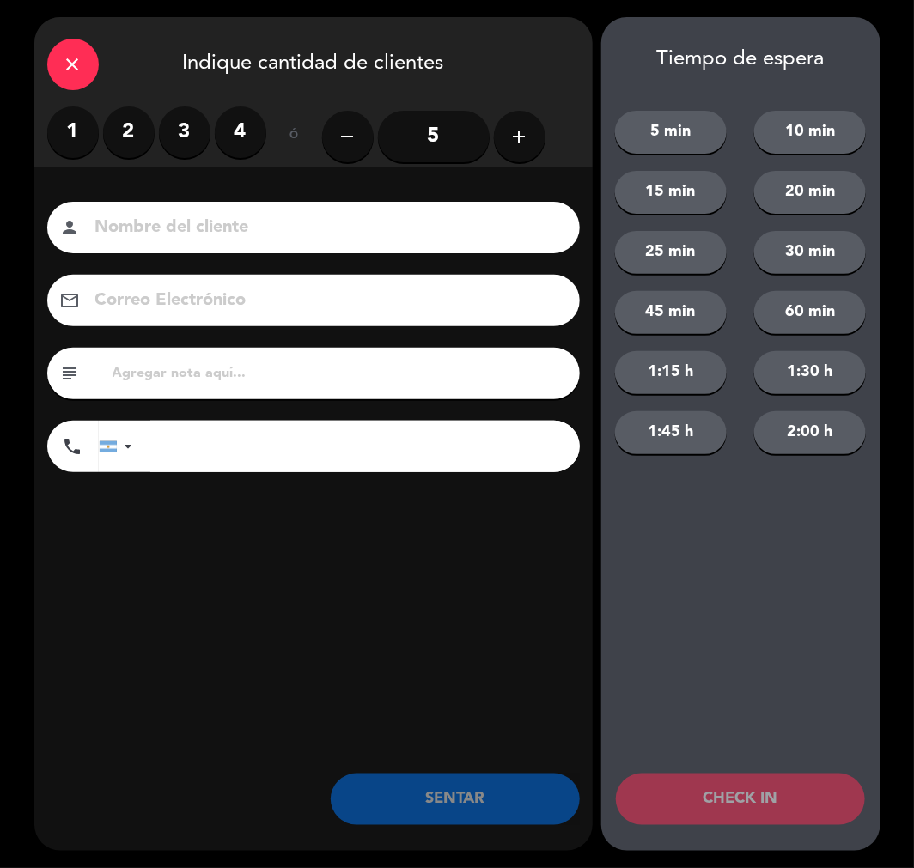
click at [124, 146] on label "2" at bounding box center [129, 133] width 52 height 52
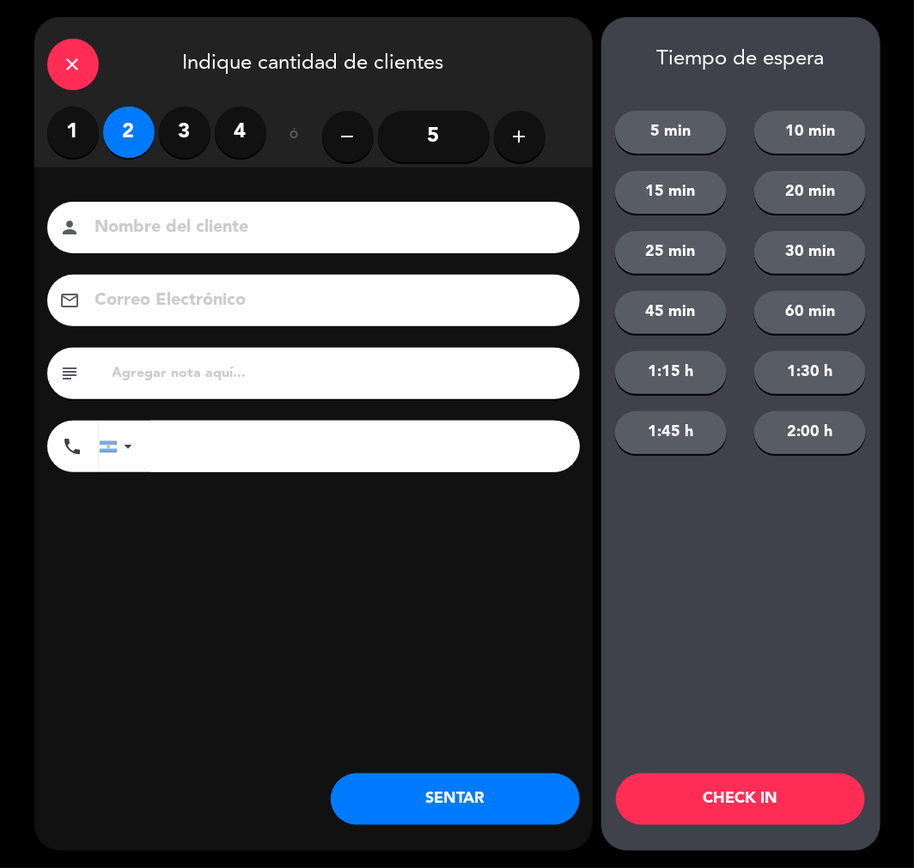
click at [426, 784] on button "SENTAR" at bounding box center [455, 800] width 249 height 52
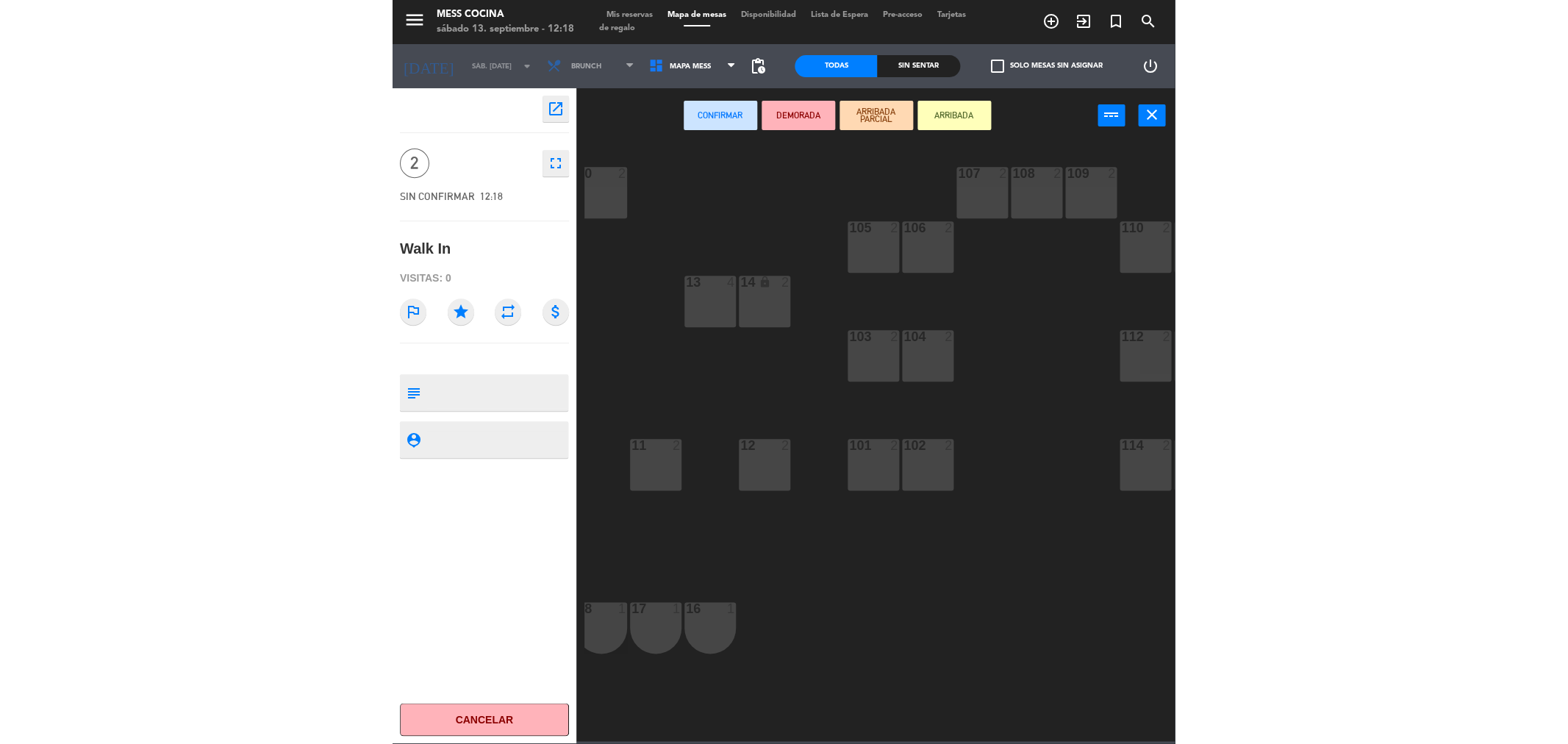
scroll to position [0, 230]
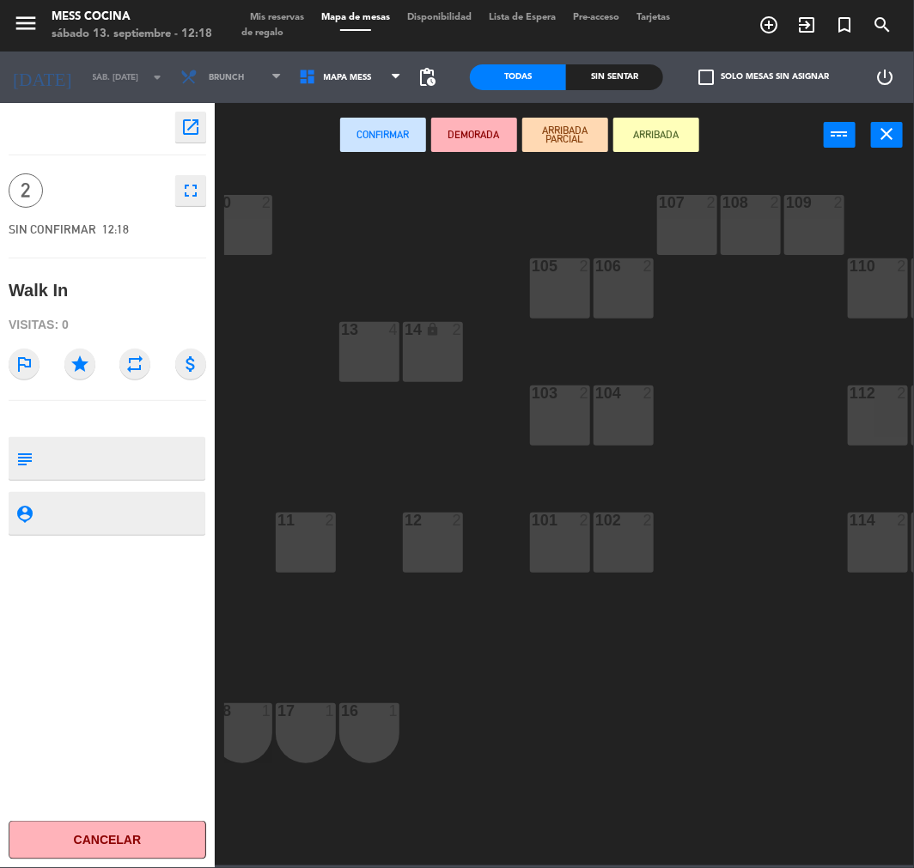
click at [624, 524] on div at bounding box center [623, 520] width 28 height 15
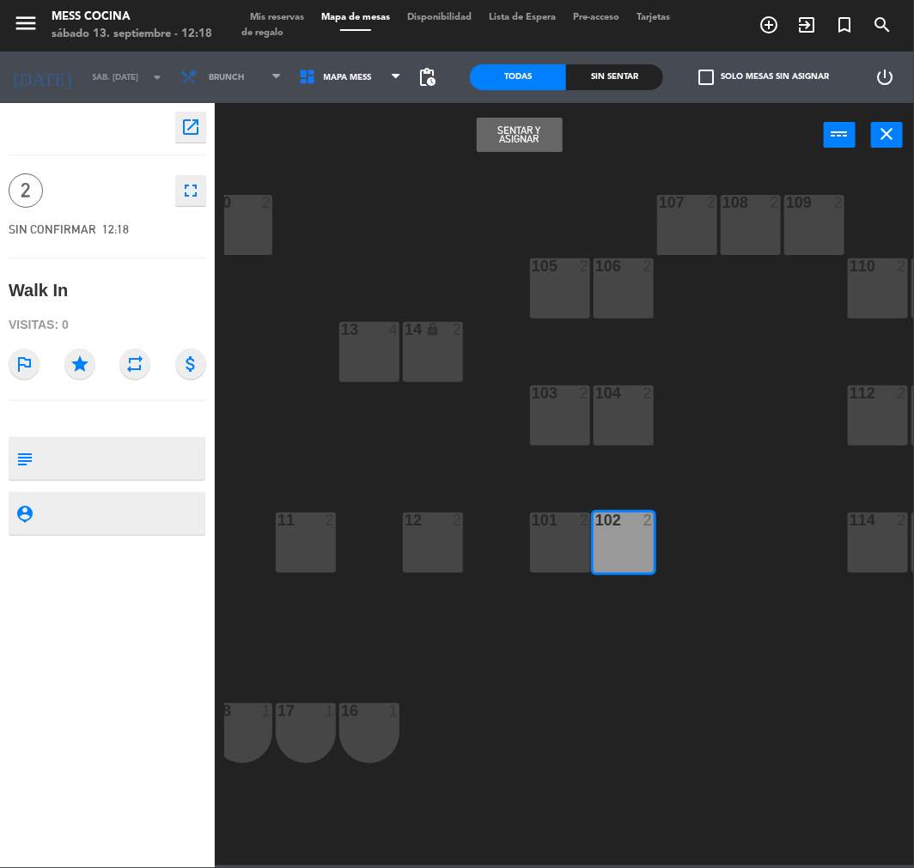
click at [551, 143] on button "Sentar y Asignar" at bounding box center [520, 135] width 86 height 34
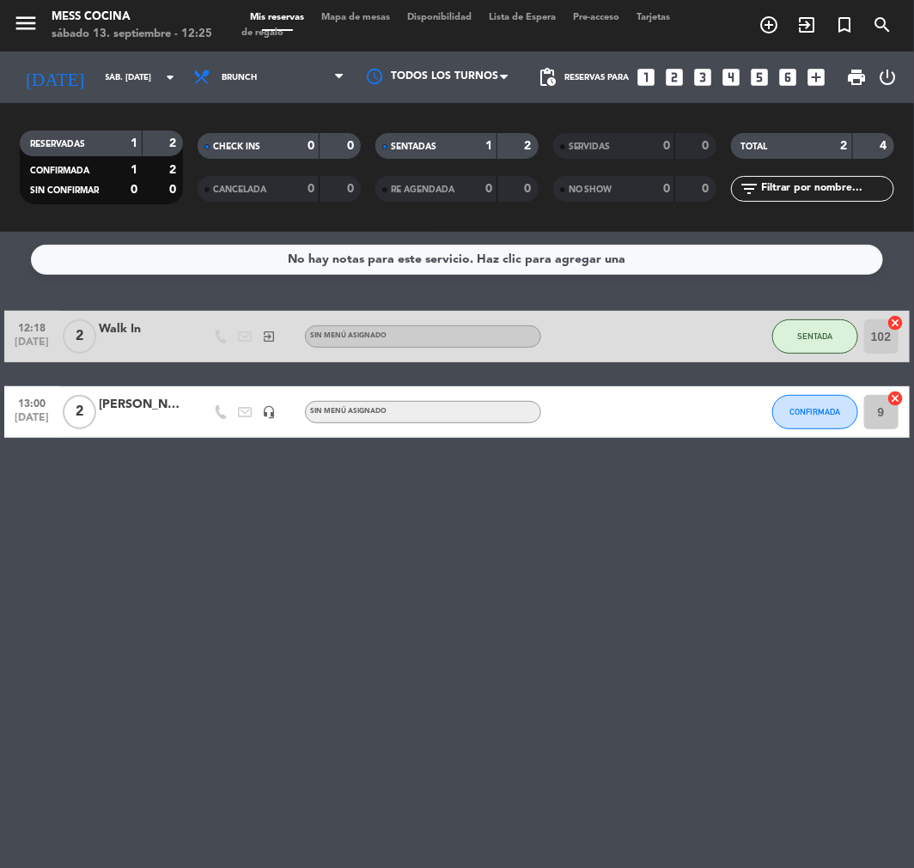
click at [338, 518] on div "No hay notas para este servicio. Haz clic para agregar una 12:18 [DATE] 2 Walk …" at bounding box center [457, 550] width 914 height 637
drag, startPoint x: 454, startPoint y: 668, endPoint x: 196, endPoint y: 314, distance: 437.8
click at [196, 314] on div "No hay notas para este servicio. Haz clic para agregar una 12:18 [DATE] 2 Walk …" at bounding box center [457, 550] width 914 height 637
click at [107, 285] on div "No hay notas para este servicio. Haz clic para agregar una 12:18 [DATE] 2 Walk …" at bounding box center [457, 550] width 914 height 637
drag, startPoint x: 107, startPoint y: 285, endPoint x: 166, endPoint y: 509, distance: 231.1
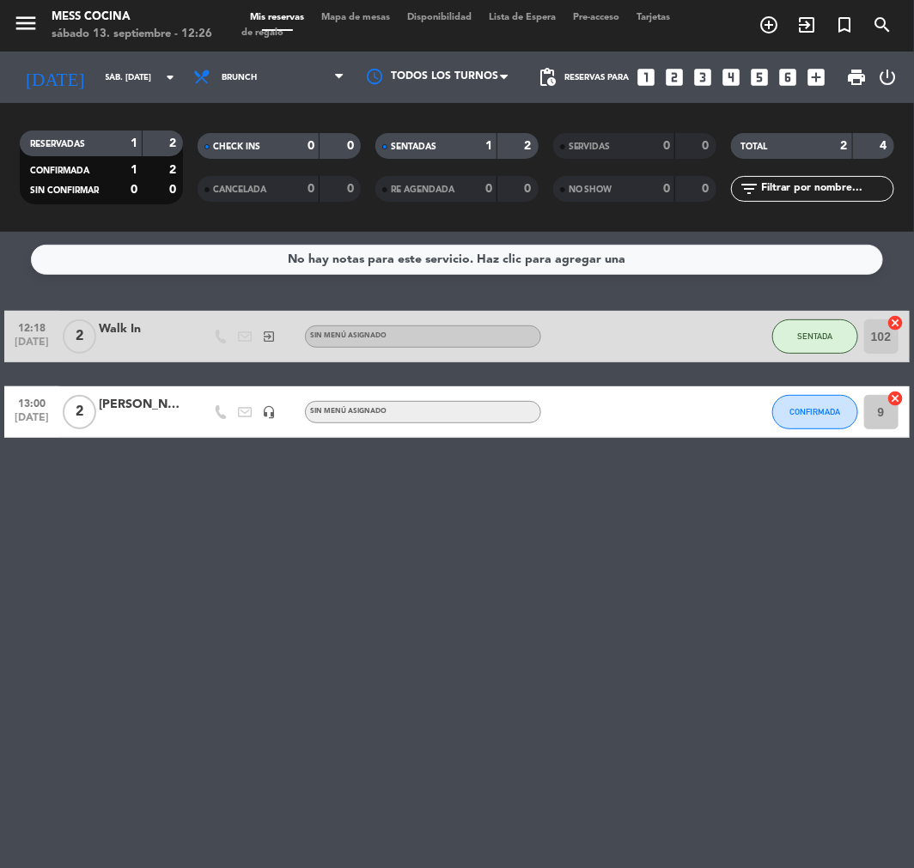
click at [166, 509] on div "No hay notas para este servicio. Haz clic para agregar una 12:18 [DATE] 2 Walk …" at bounding box center [457, 550] width 914 height 637
click at [306, 69] on span "Brunch" at bounding box center [269, 77] width 168 height 38
click at [263, 211] on div "menu Mess Cocina sábado 13. septiembre - 12:28 Mis reservas Mapa de mesas Dispo…" at bounding box center [457, 116] width 914 height 232
click at [234, 70] on span "Cena" at bounding box center [269, 77] width 168 height 38
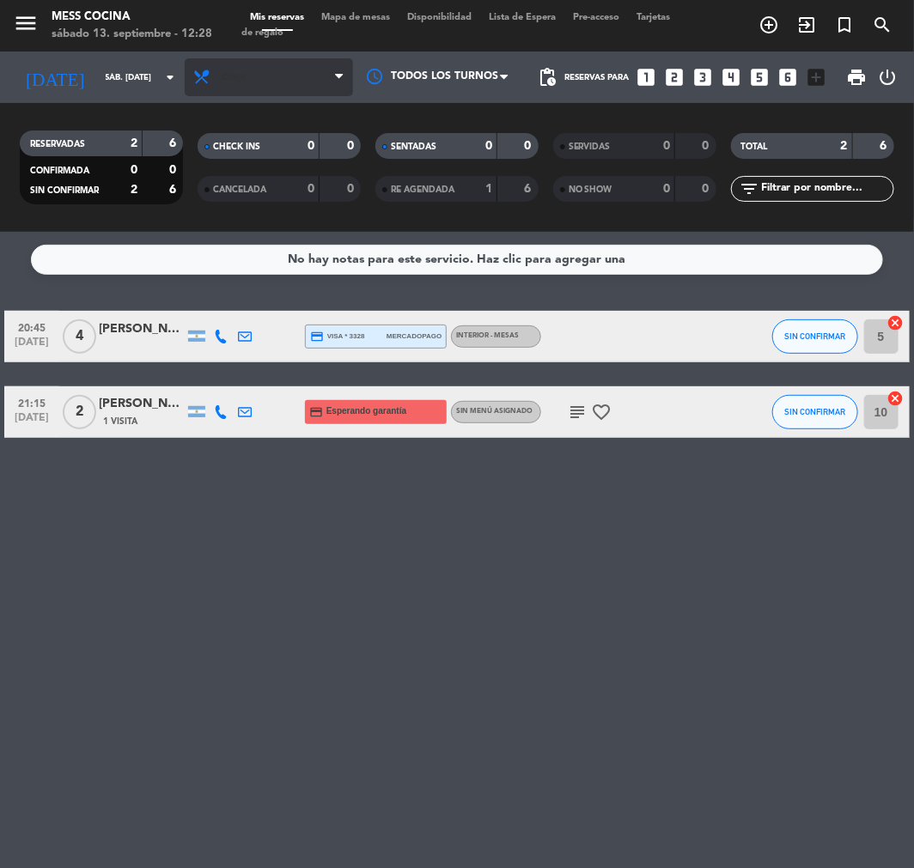
click at [259, 65] on span "Cena" at bounding box center [269, 77] width 168 height 38
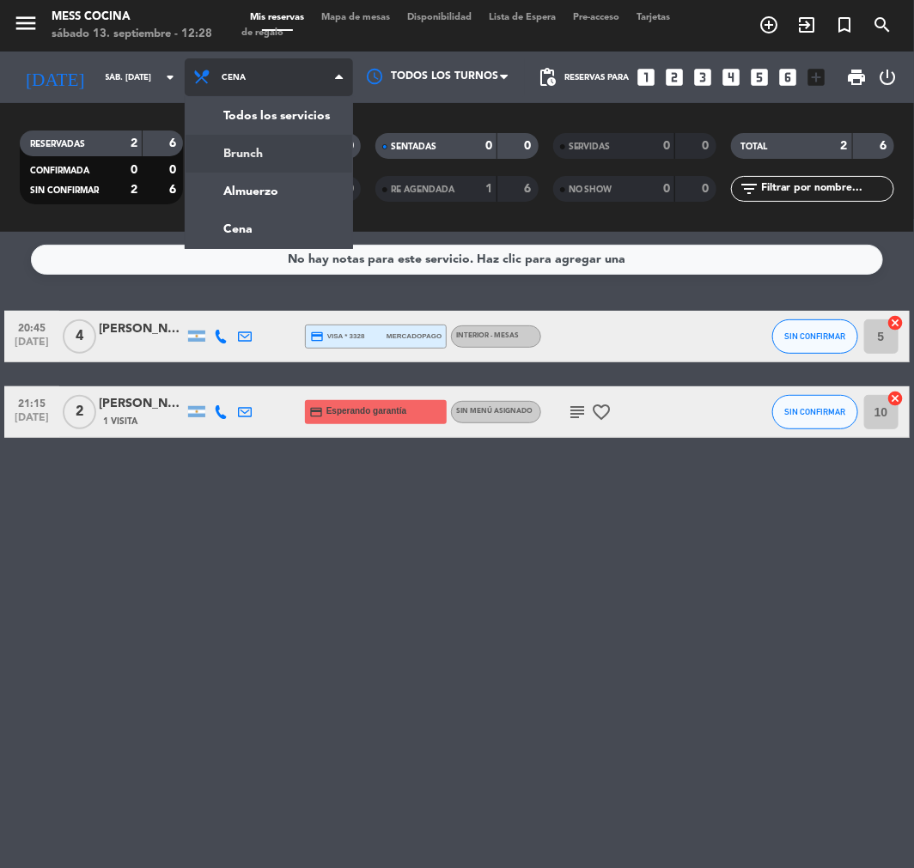
click at [253, 151] on div "menu Mess Cocina sábado 13. septiembre - 12:28 Mis reservas Mapa de mesas Dispo…" at bounding box center [457, 116] width 914 height 232
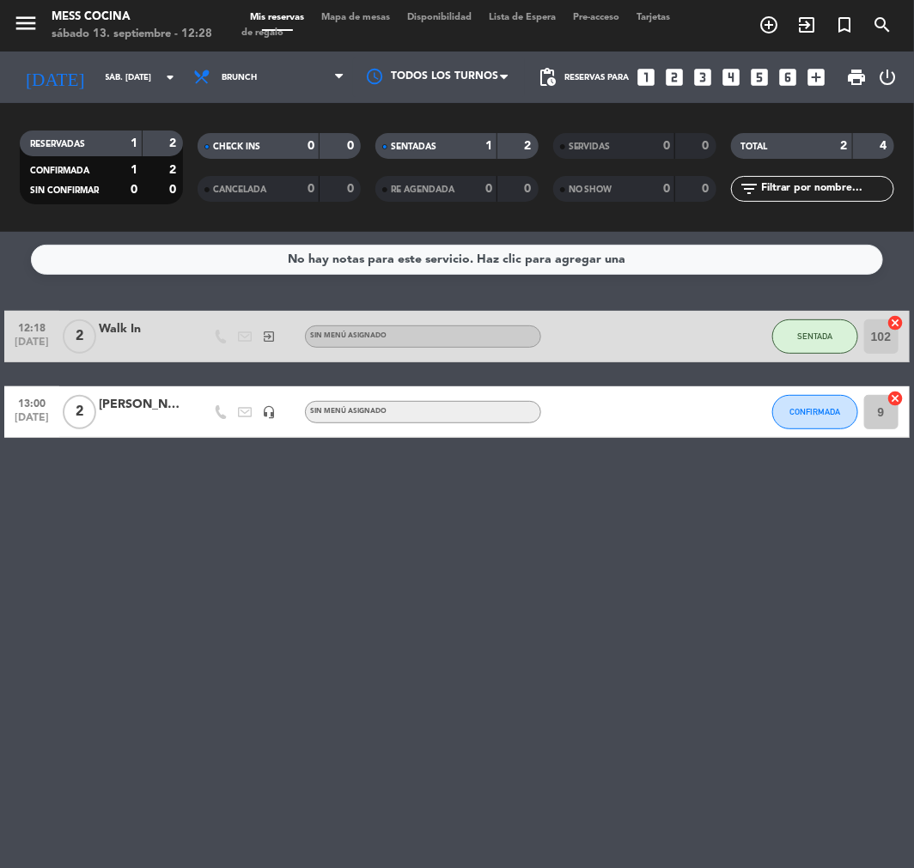
click at [161, 426] on div at bounding box center [142, 422] width 86 height 14
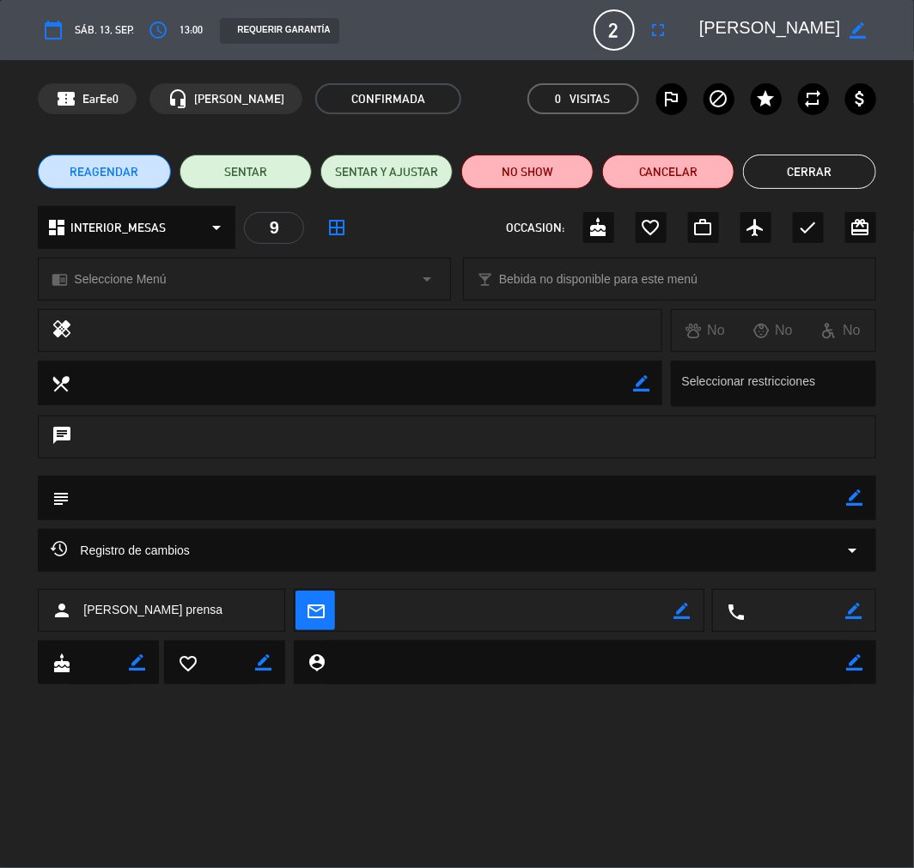
click at [166, 41] on button "access_time" at bounding box center [158, 30] width 31 height 31
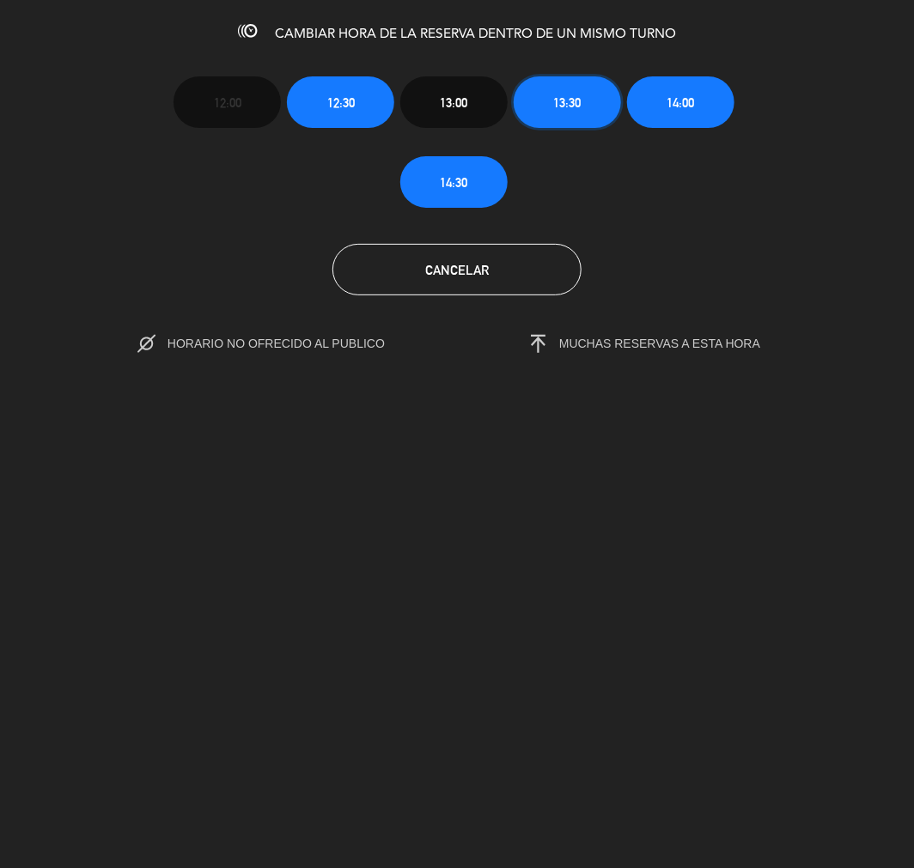
click at [586, 105] on button "13:30" at bounding box center [567, 102] width 107 height 52
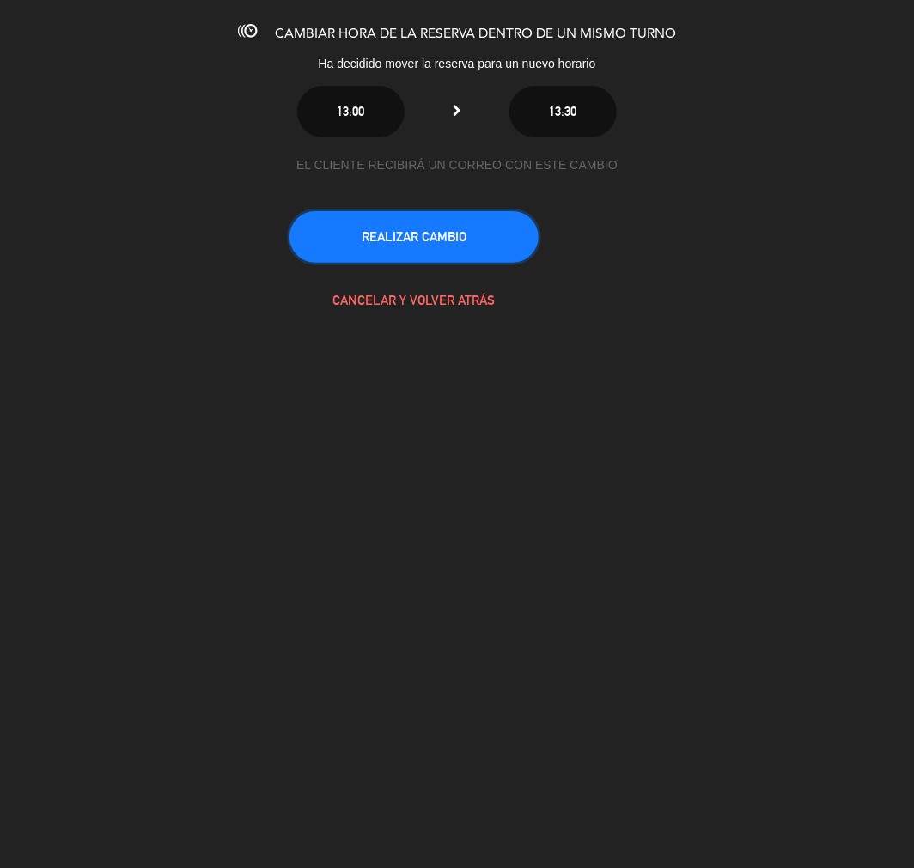
click at [519, 224] on button "REALIZAR CAMBIO" at bounding box center [413, 237] width 249 height 52
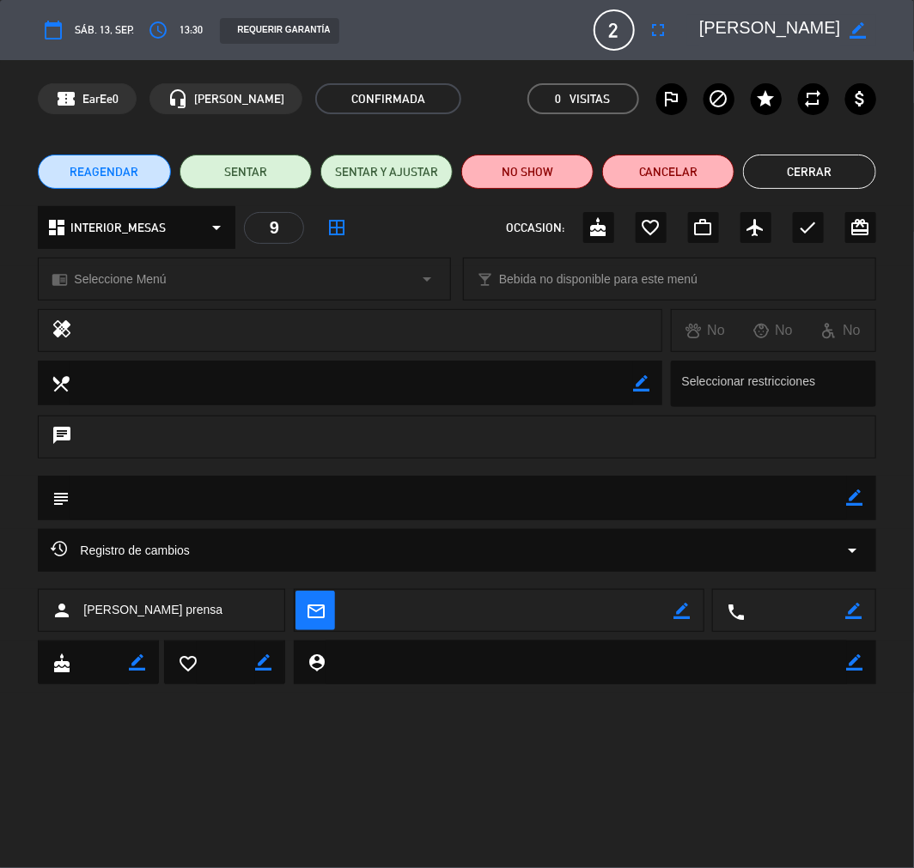
click at [868, 192] on div "REAGENDAR SENTAR SENTAR Y AJUSTAR NO SHOW Cancelar Cerrar" at bounding box center [457, 171] width 914 height 69
click at [854, 181] on button "Cerrar" at bounding box center [809, 172] width 132 height 34
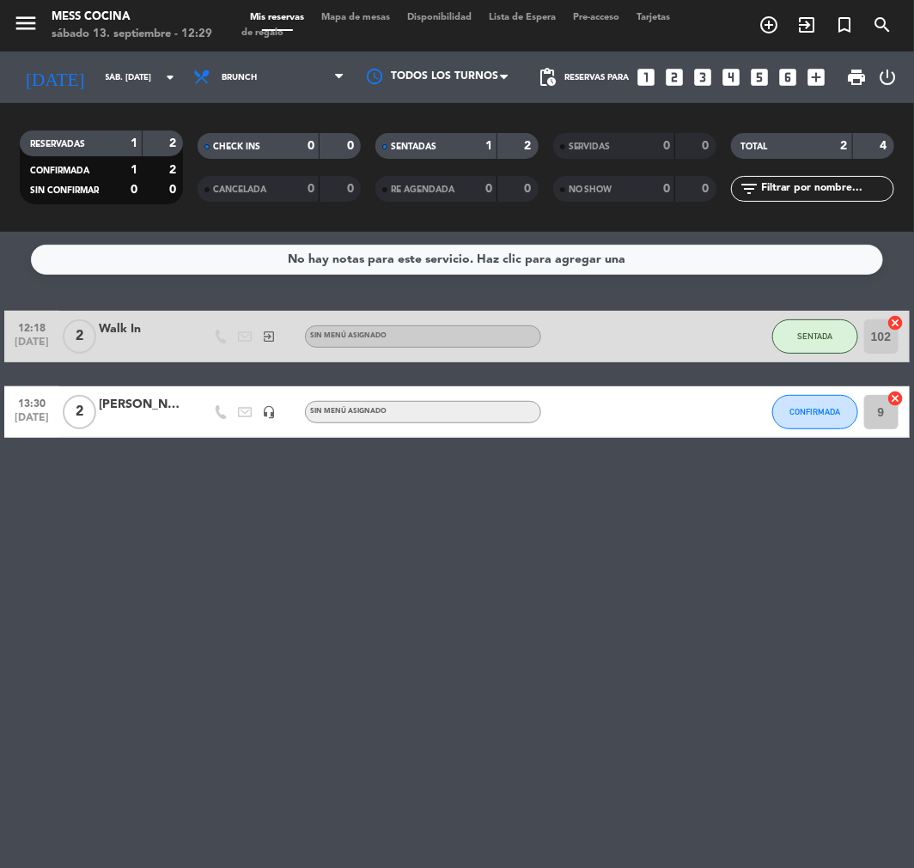
drag, startPoint x: 367, startPoint y: 313, endPoint x: 399, endPoint y: 473, distance: 163.9
click at [399, 473] on div "No hay notas para este servicio. Haz clic para agregar una 12:18 [DATE] 2 Walk …" at bounding box center [457, 550] width 914 height 637
drag, startPoint x: 399, startPoint y: 473, endPoint x: 29, endPoint y: 294, distance: 411.5
click at [29, 294] on div "No hay notas para este servicio. Haz clic para agregar una 12:18 [DATE] 2 Walk …" at bounding box center [457, 550] width 914 height 637
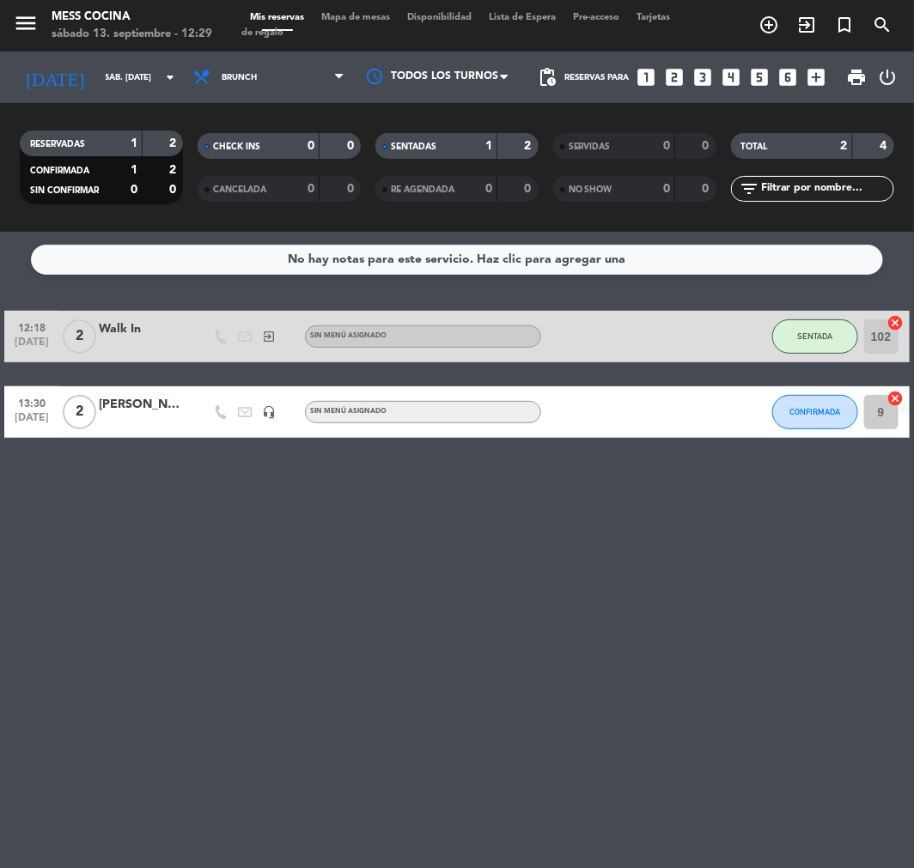
click at [29, 294] on div "No hay notas para este servicio. Haz clic para agregar una 12:18 [DATE] 2 Walk …" at bounding box center [457, 550] width 914 height 637
drag, startPoint x: 29, startPoint y: 294, endPoint x: 225, endPoint y: 493, distance: 279.4
click at [225, 493] on div "No hay notas para este servicio. Haz clic para agregar una 12:18 [DATE] 2 Walk …" at bounding box center [457, 550] width 914 height 637
drag, startPoint x: 225, startPoint y: 493, endPoint x: 46, endPoint y: 290, distance: 270.2
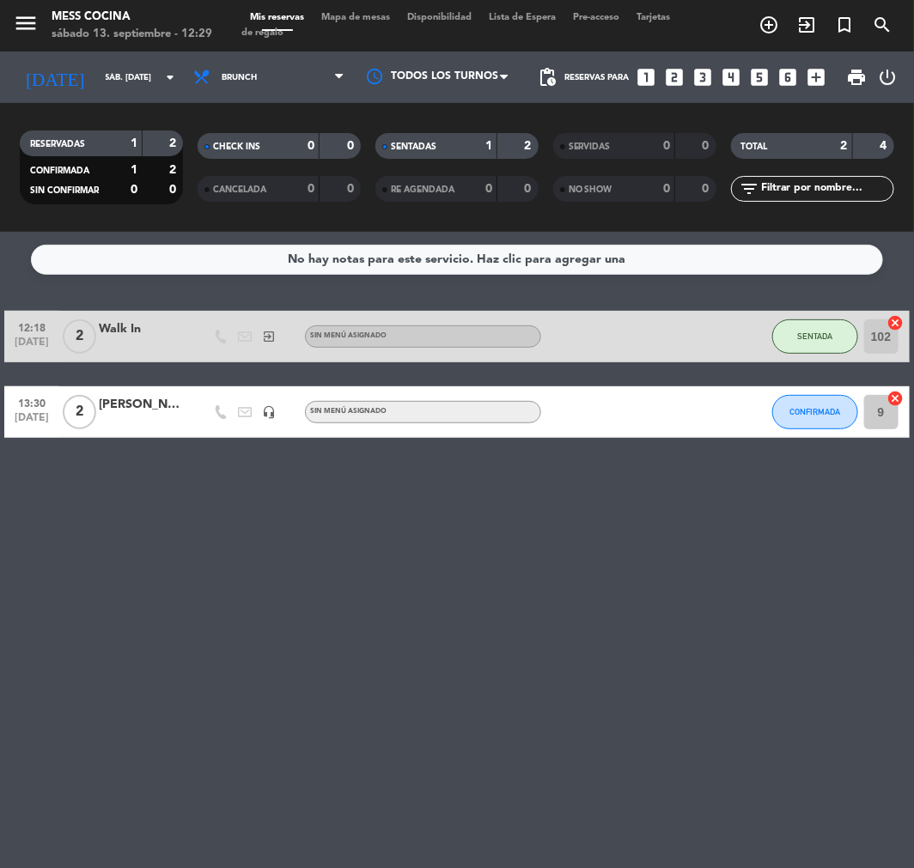
click at [46, 290] on div "No hay notas para este servicio. Haz clic para agregar una 12:18 [DATE] 2 Walk …" at bounding box center [457, 550] width 914 height 637
drag, startPoint x: 46, startPoint y: 290, endPoint x: 136, endPoint y: 476, distance: 205.9
click at [136, 476] on div "No hay notas para este servicio. Haz clic para agregar una 12:18 [DATE] 2 Walk …" at bounding box center [457, 550] width 914 height 637
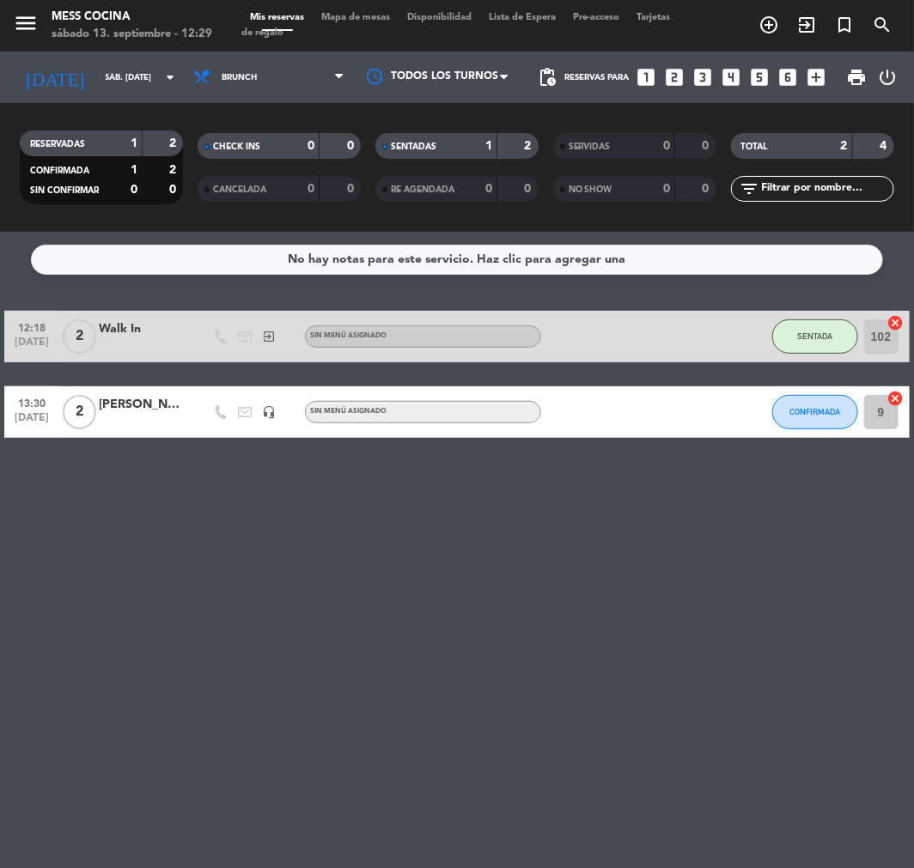
drag, startPoint x: 136, startPoint y: 476, endPoint x: 53, endPoint y: 283, distance: 209.3
click at [53, 283] on div "No hay notas para este servicio. Haz clic para agregar una 12:18 [DATE] 2 Walk …" at bounding box center [457, 550] width 914 height 637
click at [333, 660] on div "No hay notas para este servicio. Haz clic para agregar una 12:18 [DATE] 2 Walk …" at bounding box center [457, 550] width 914 height 637
drag, startPoint x: 282, startPoint y: 551, endPoint x: 114, endPoint y: 287, distance: 313.1
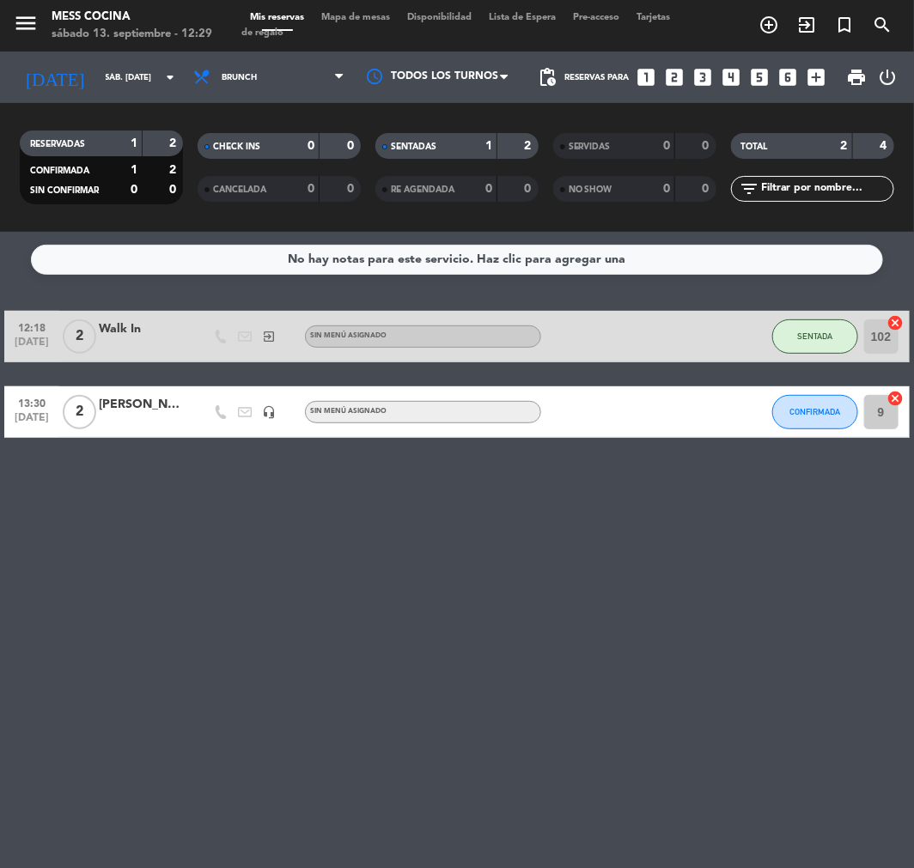
click at [114, 287] on div "No hay notas para este servicio. Haz clic para agregar una 12:18 [DATE] 2 Walk …" at bounding box center [457, 550] width 914 height 637
drag, startPoint x: 114, startPoint y: 287, endPoint x: 242, endPoint y: 509, distance: 255.9
click at [242, 509] on div "No hay notas para este servicio. Haz clic para agregar una 12:18 [DATE] 2 Walk …" at bounding box center [457, 550] width 914 height 637
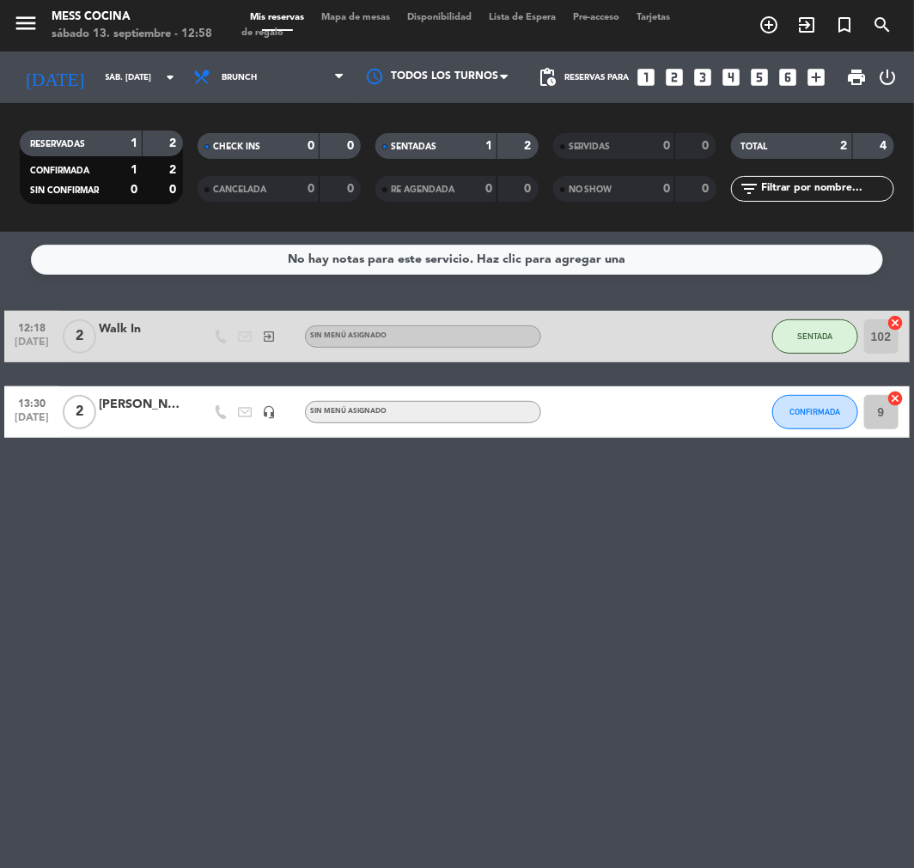
click at [899, 807] on div "No hay notas para este servicio. Haz clic para agregar una 12:18 [DATE] 2 Walk …" at bounding box center [457, 550] width 914 height 637
click at [277, 83] on span "Brunch" at bounding box center [269, 77] width 168 height 38
click at [284, 238] on ng-component "menu Mess Cocina sábado 13. septiembre - 12:58 Mis reservas Mapa de mesas Dispo…" at bounding box center [457, 434] width 914 height 868
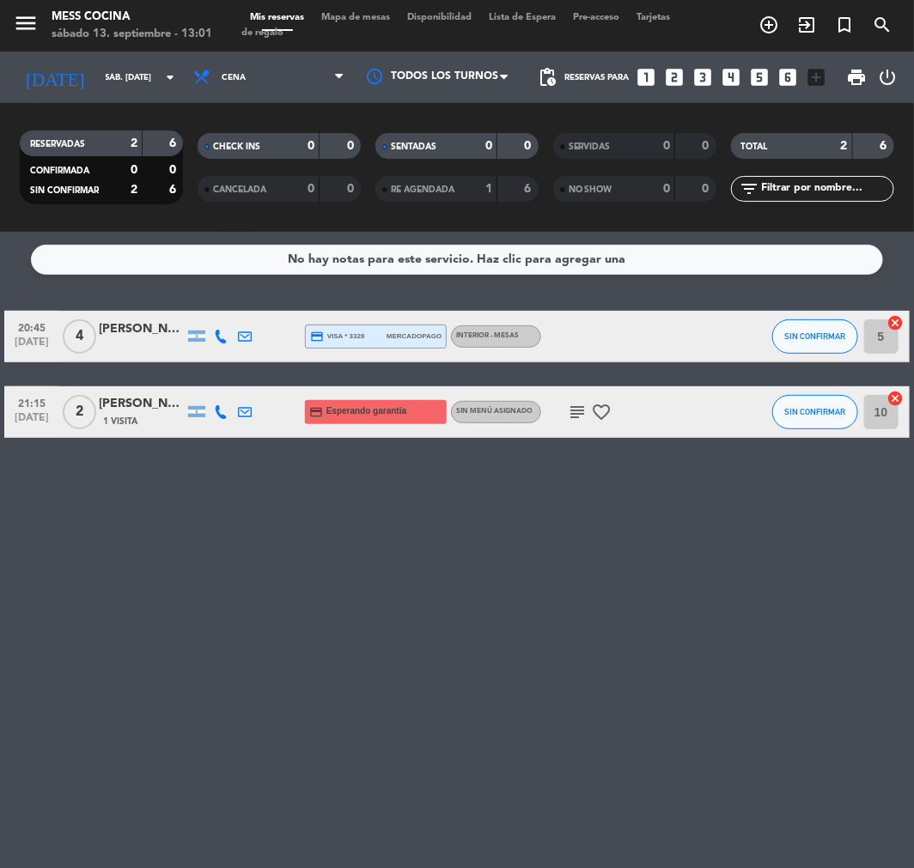
click at [865, 582] on div "No hay notas para este servicio. Haz clic para agregar una 20:45 [DATE] 4 [PERS…" at bounding box center [457, 550] width 914 height 637
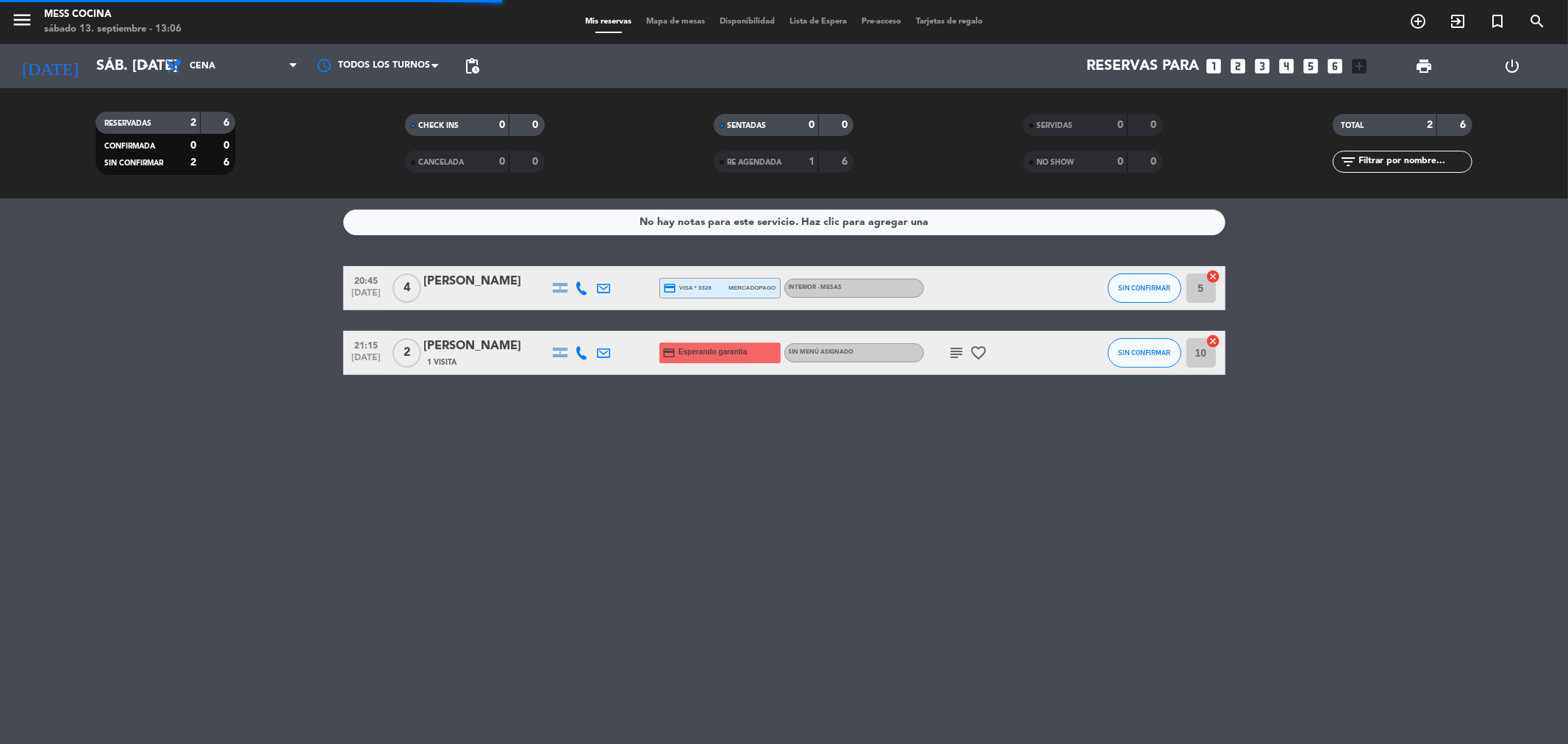
drag, startPoint x: 217, startPoint y: 274, endPoint x: 707, endPoint y: 512, distance: 544.7
click at [707, 512] on div "No hay notas para este servicio. Haz clic para agregar una 20:45 [DATE] 4 [PERS…" at bounding box center [784, 471] width 1568 height 545
drag, startPoint x: 180, startPoint y: 289, endPoint x: 680, endPoint y: 535, distance: 557.2
click at [680, 535] on div "No hay notas para este servicio. Haz clic para agregar una 20:45 [DATE] 4 [PERS…" at bounding box center [784, 471] width 1568 height 545
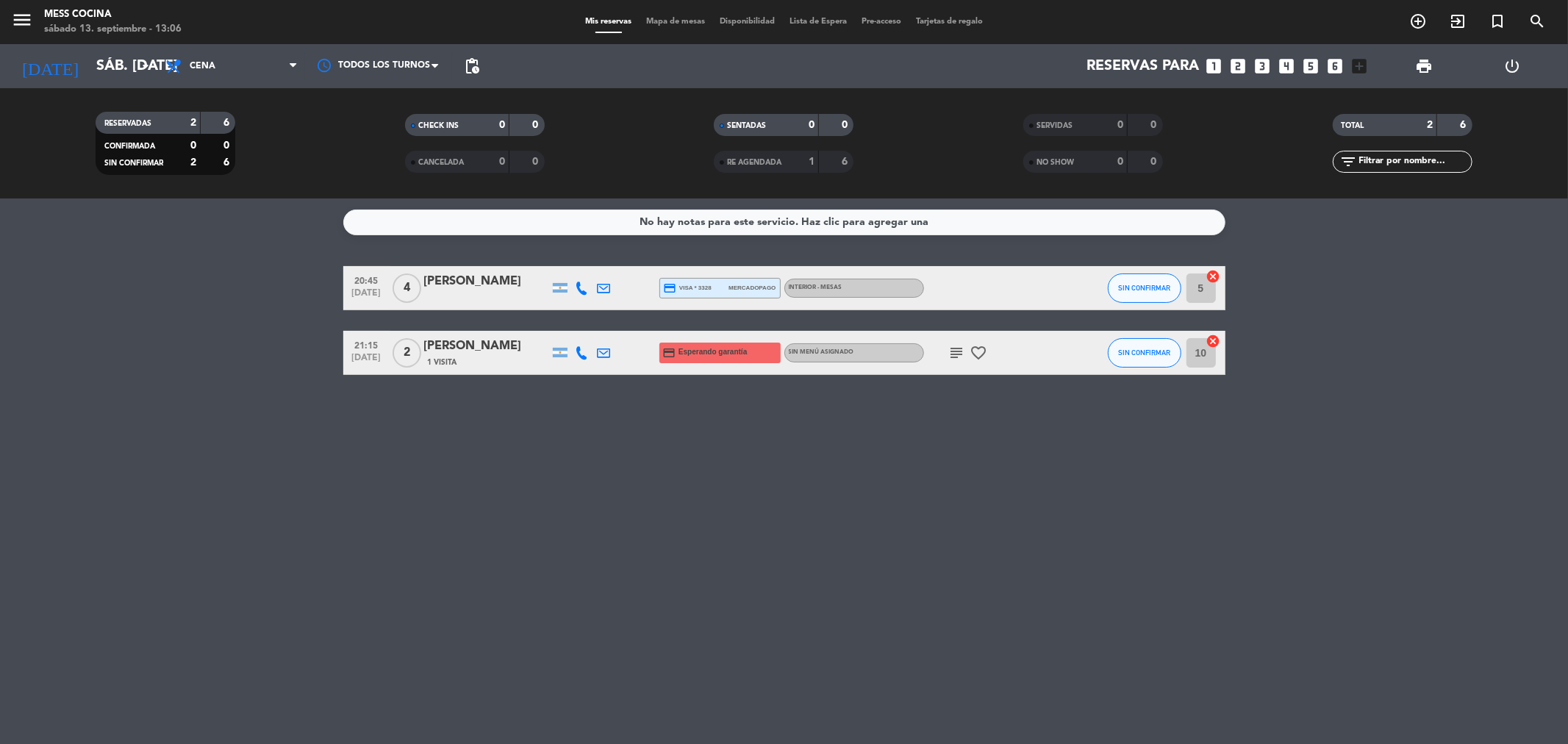
click at [680, 535] on div "No hay notas para este servicio. Haz clic para agregar una 20:45 [DATE] 4 [PERS…" at bounding box center [784, 471] width 1568 height 545
drag, startPoint x: 680, startPoint y: 535, endPoint x: 288, endPoint y: 389, distance: 418.3
click at [288, 389] on div "No hay notas para este servicio. Haz clic para agregar una 20:45 [DATE] 4 [PERS…" at bounding box center [784, 471] width 1568 height 545
click at [231, 361] on bookings-row "20:45 [DATE] 4 [PERSON_NAME] credit_card visa * 3328 mercadopago INTERIOR - MES…" at bounding box center [784, 320] width 1568 height 109
drag, startPoint x: 231, startPoint y: 361, endPoint x: 913, endPoint y: 532, distance: 703.1
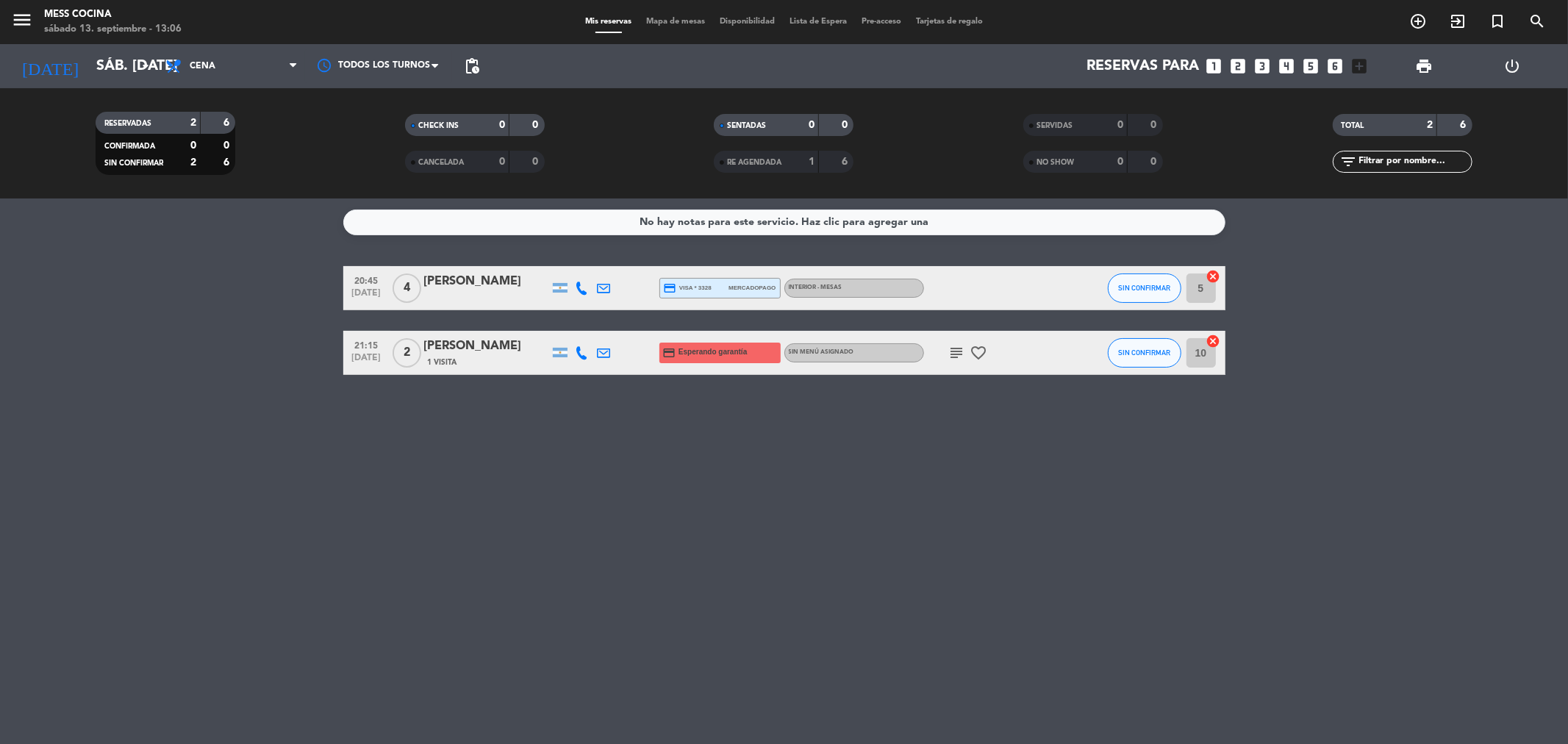
click at [781, 532] on div "No hay notas para este servicio. Haz clic para agregar una 20:45 [DATE] 4 [PERS…" at bounding box center [784, 471] width 1568 height 545
drag, startPoint x: 247, startPoint y: 364, endPoint x: 209, endPoint y: 354, distance: 39.3
click at [209, 354] on div "No hay notas para este servicio. Haz clic para agregar una 20:45 [DATE] 4 [PERS…" at bounding box center [784, 471] width 1568 height 545
click at [660, 26] on div "Mis reservas Mapa de mesas Disponibilidad Lista de Espera Pre-acceso Tarjetas d…" at bounding box center [784, 21] width 413 height 13
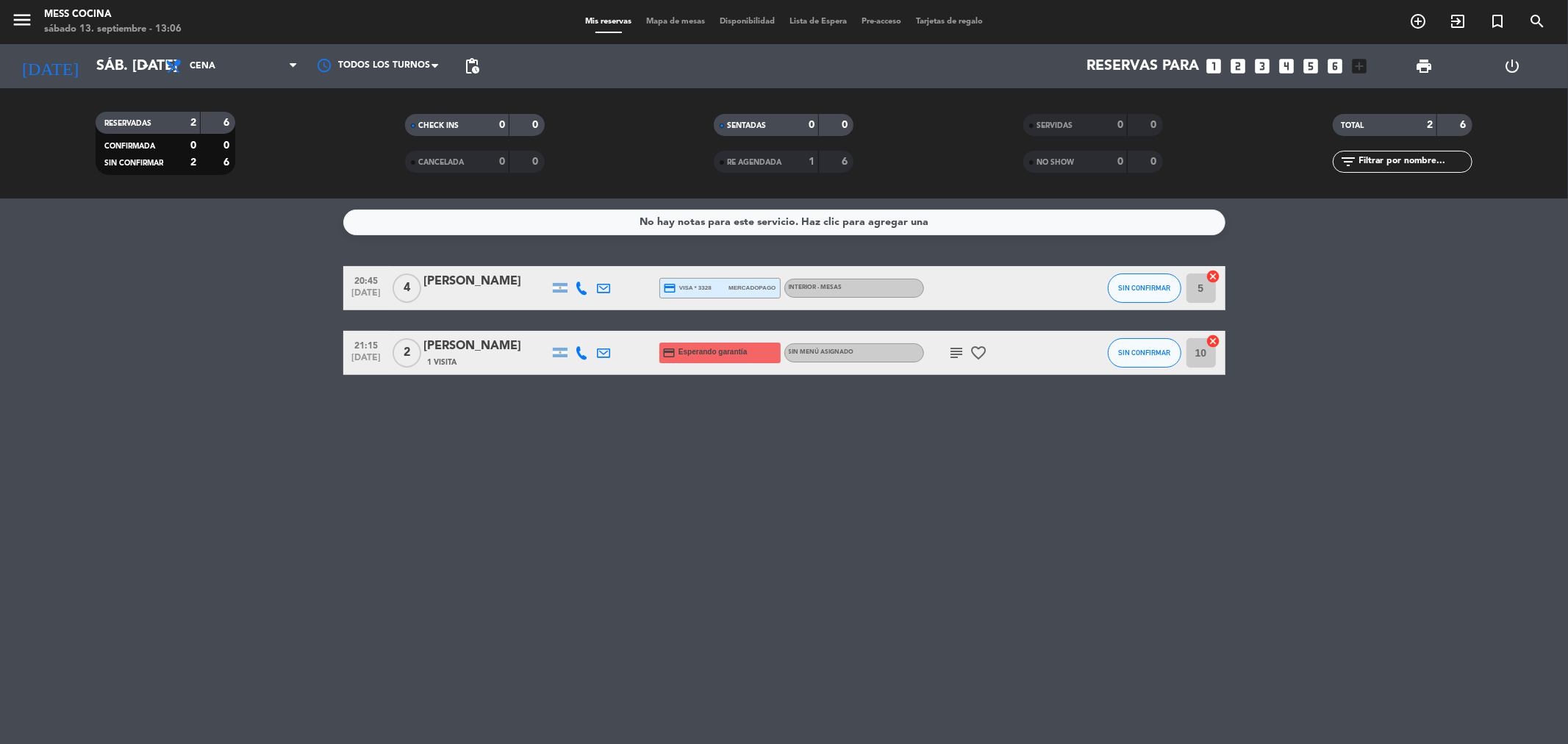
click at [660, 19] on span "Mapa de mesas" at bounding box center [675, 21] width 74 height 8
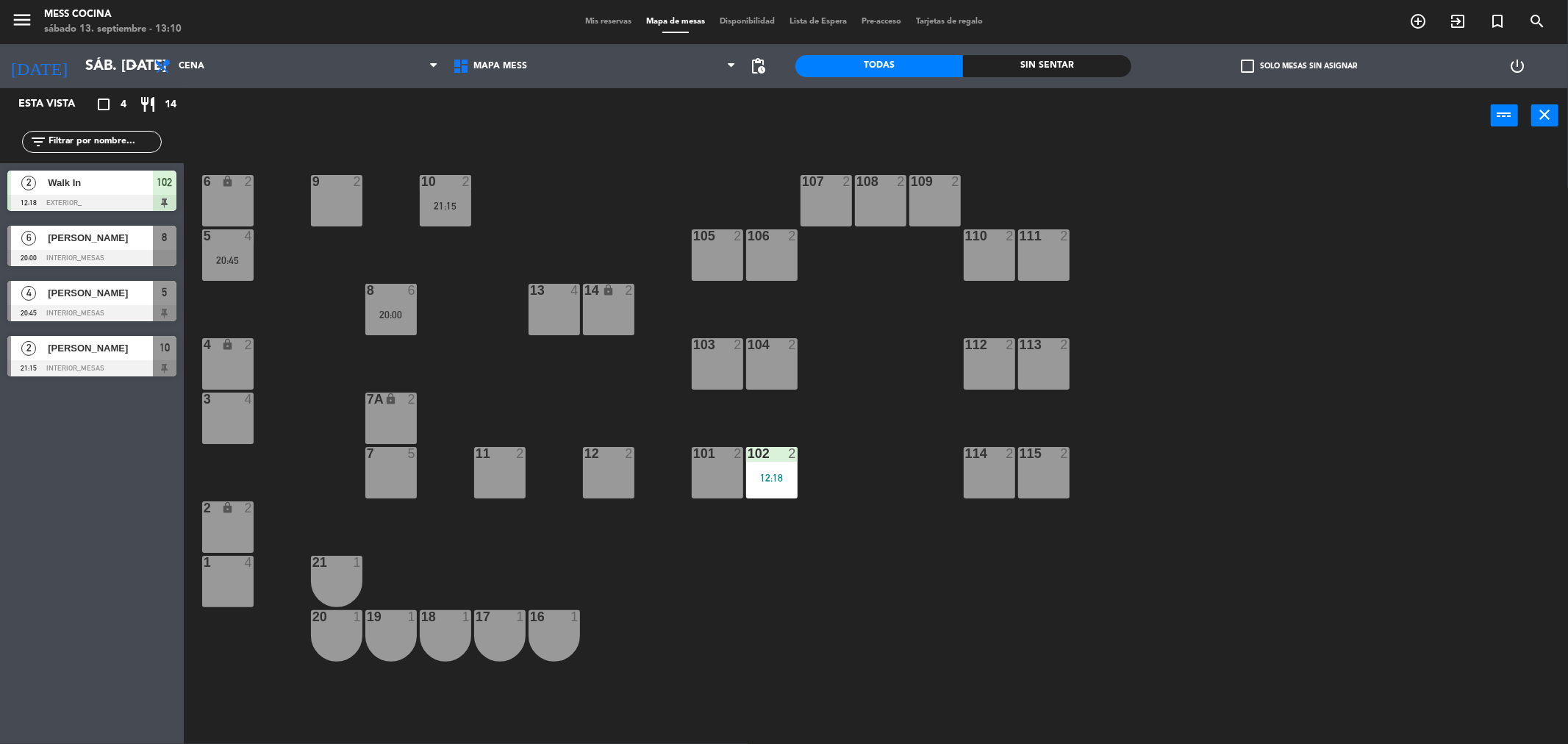
click at [453, 278] on div "6 lock 2 9 2 10 2 21:15 107 2 108 2 109 2 5 4 20:45 105 2 106 2 110 2 111 2 13 …" at bounding box center [883, 449] width 1369 height 601
click at [407, 304] on div "8 6 20:00" at bounding box center [391, 310] width 51 height 51
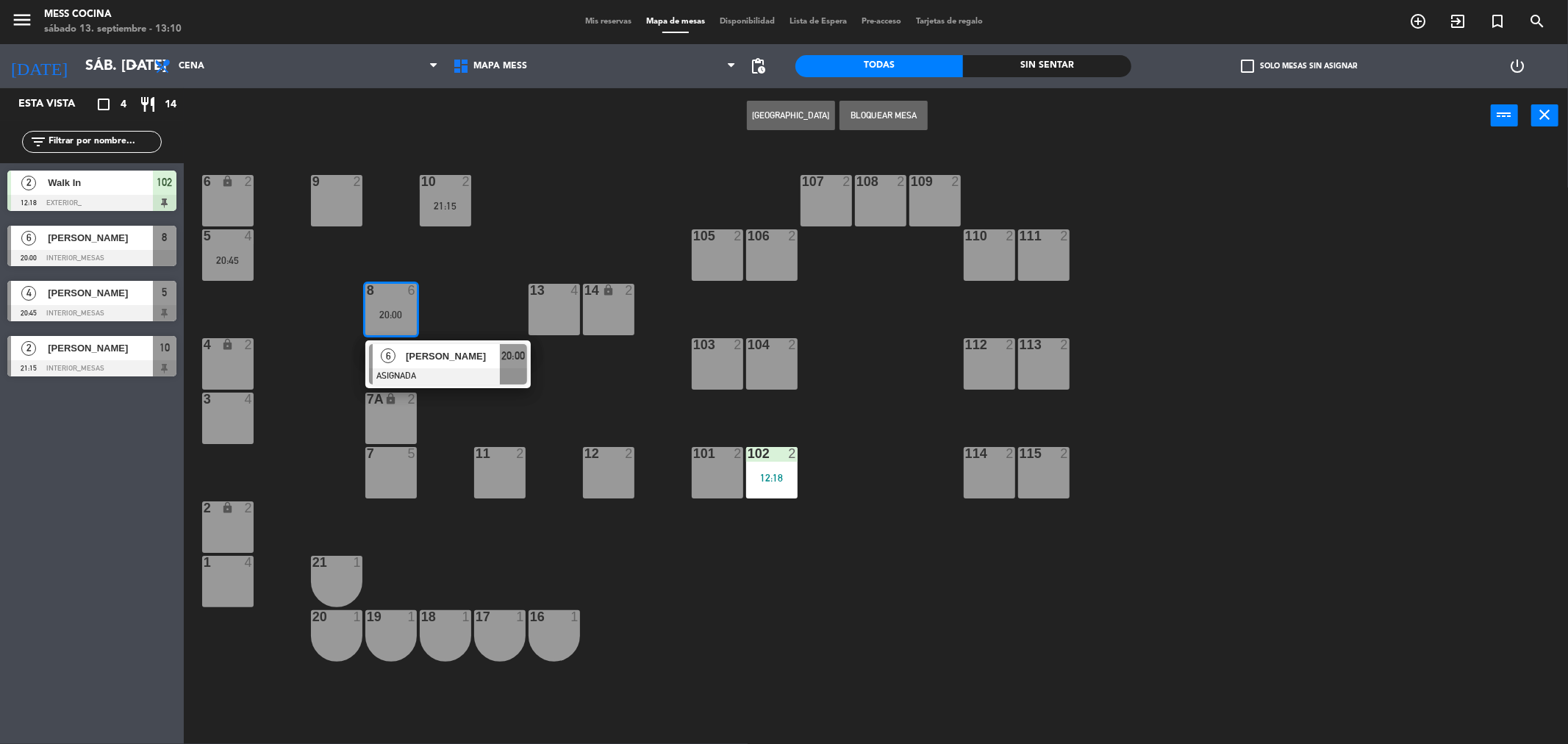
click at [489, 366] on div "[PERSON_NAME]" at bounding box center [452, 356] width 96 height 24
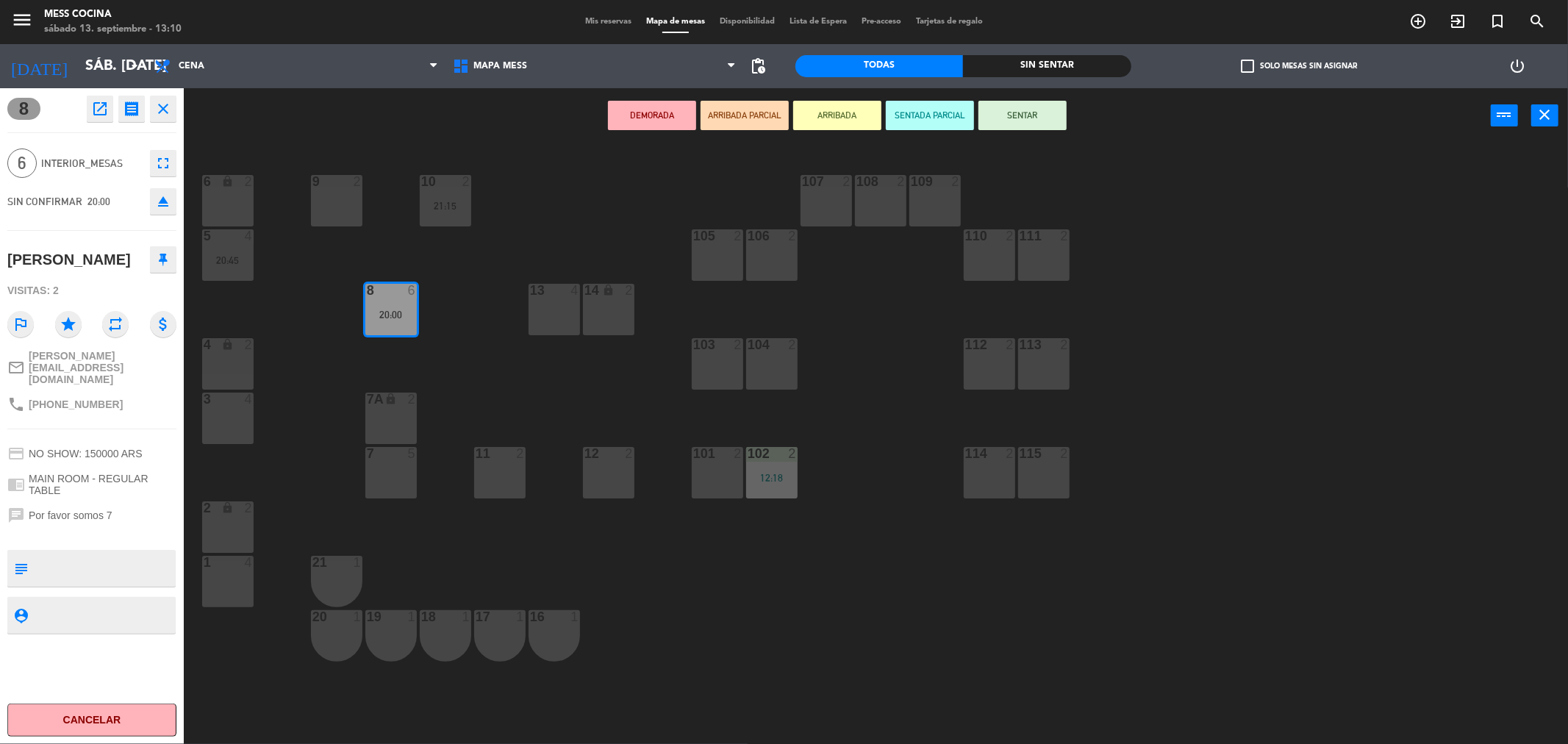
click at [171, 150] on button "fullscreen" at bounding box center [163, 163] width 27 height 27
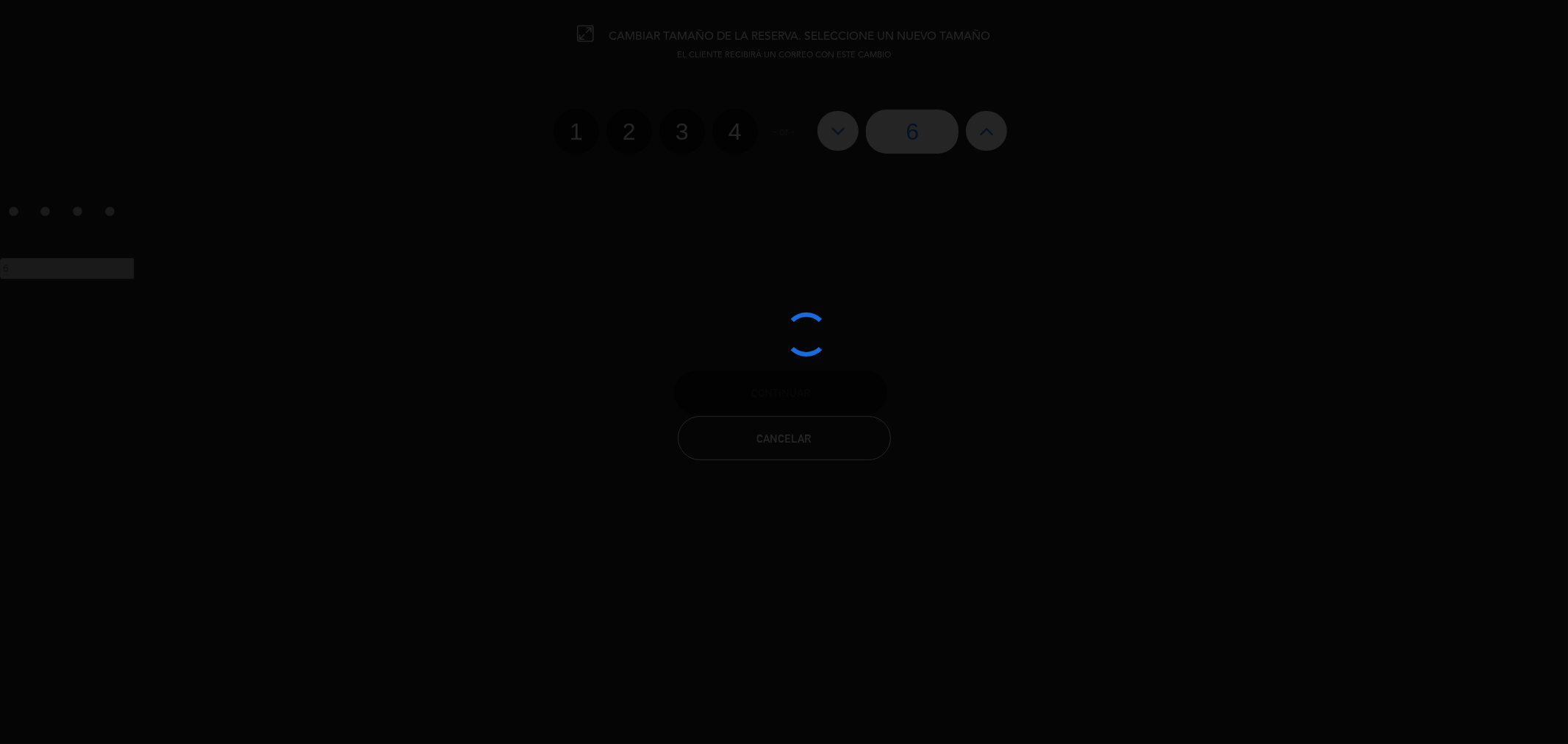
click at [781, 128] on div at bounding box center [784, 372] width 1568 height 744
click at [781, 129] on div at bounding box center [784, 372] width 1568 height 744
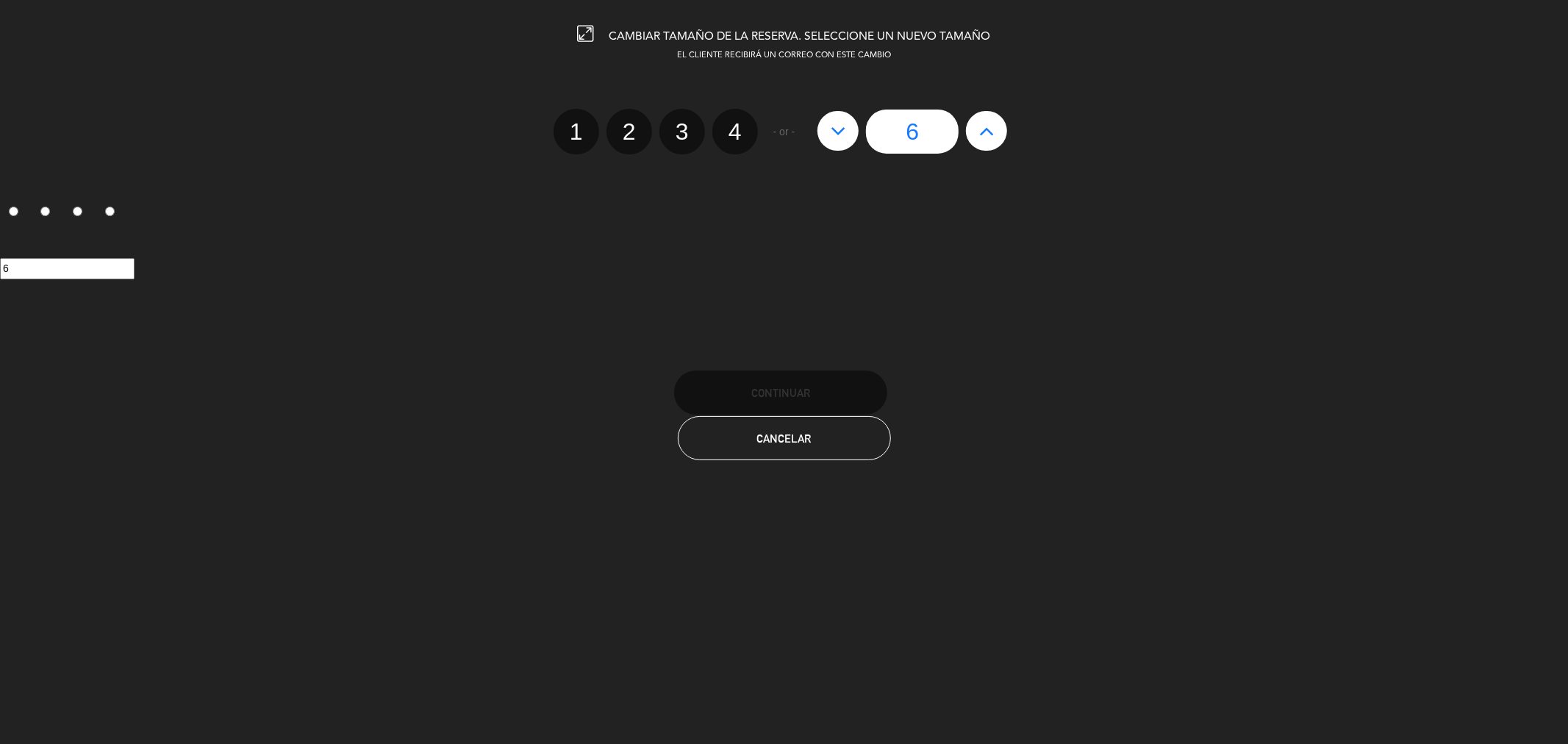
click at [781, 134] on icon at bounding box center [987, 130] width 15 height 23
type input "7"
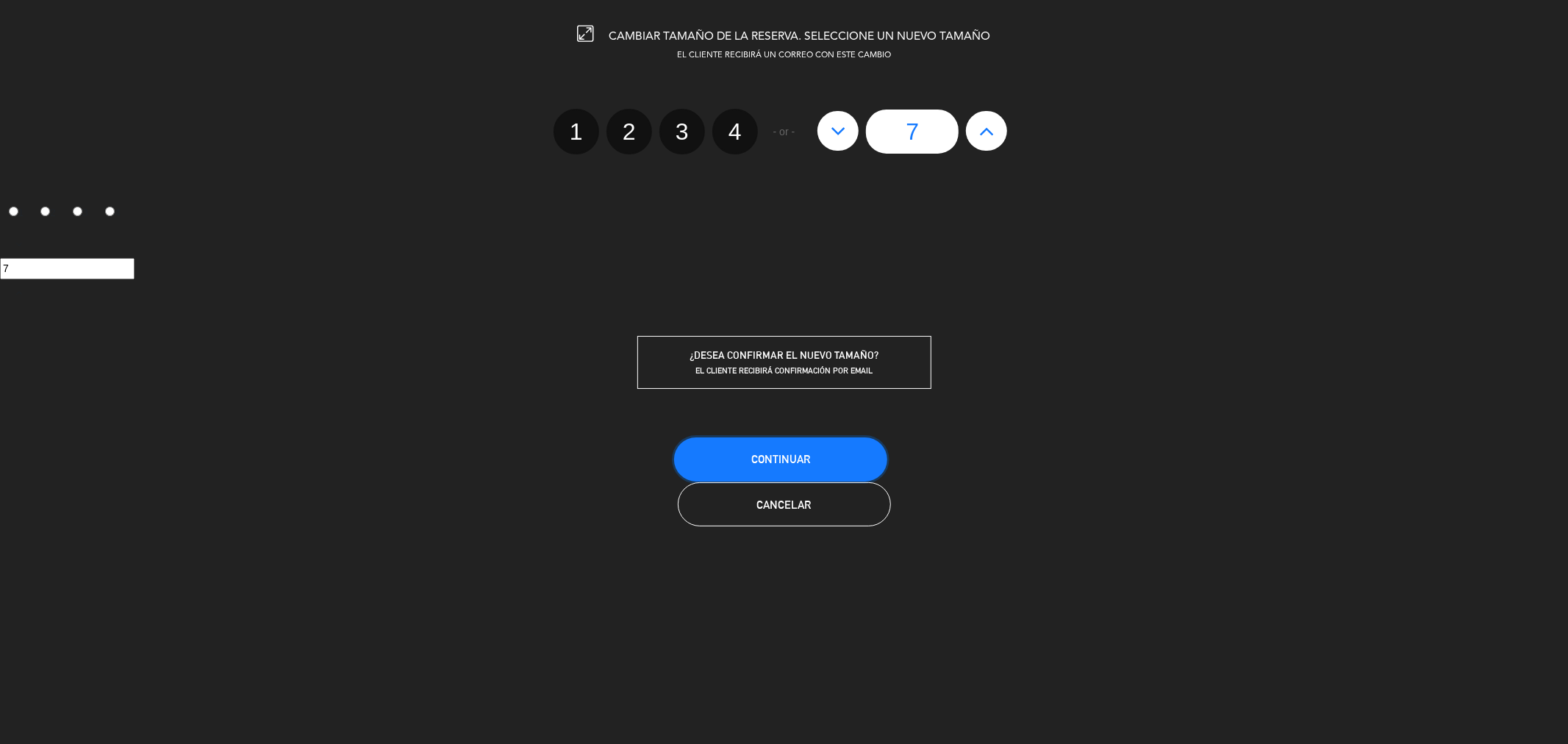
click at [775, 438] on button "Continuar" at bounding box center [781, 460] width 213 height 45
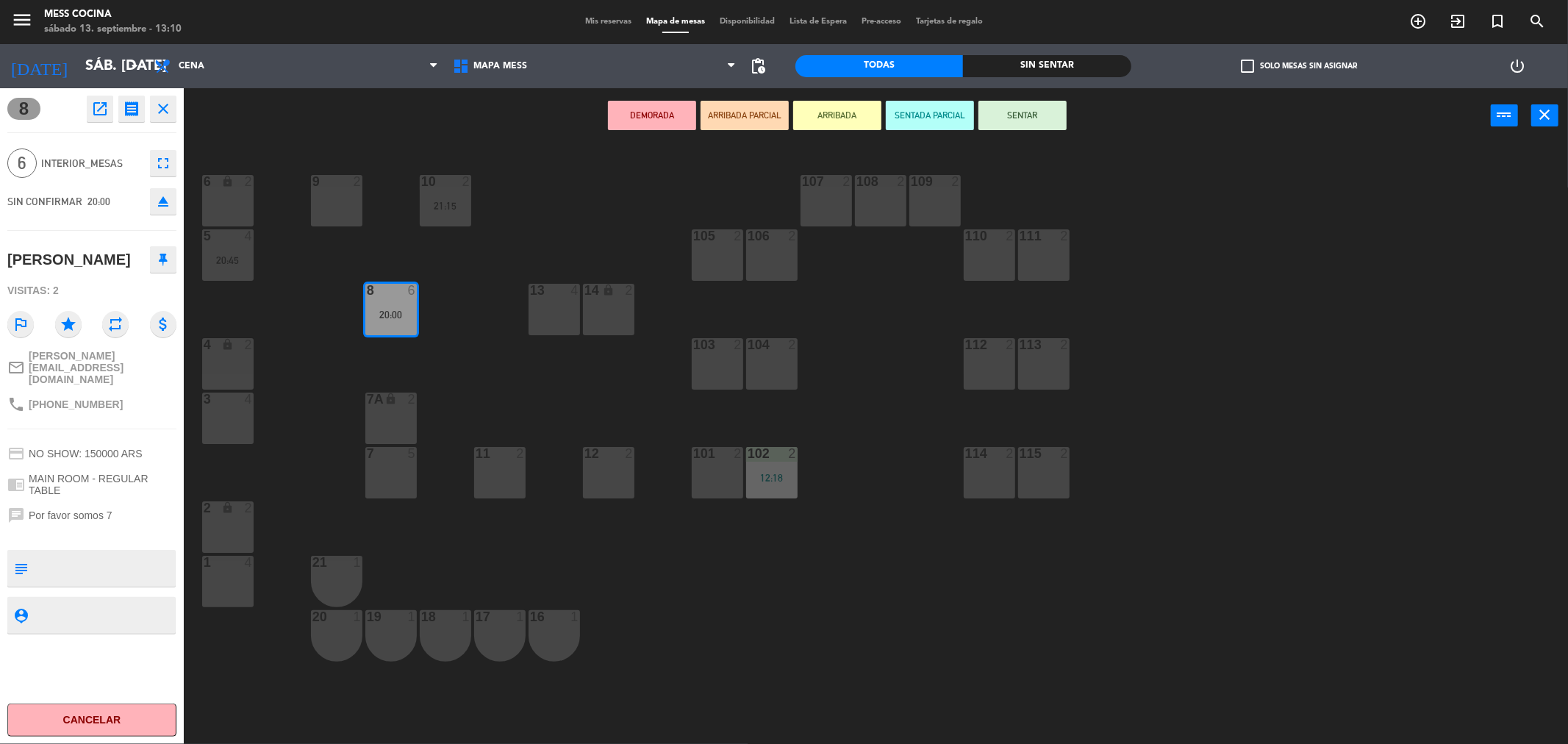
click at [431, 199] on div "10 2 21:15" at bounding box center [445, 200] width 51 height 51
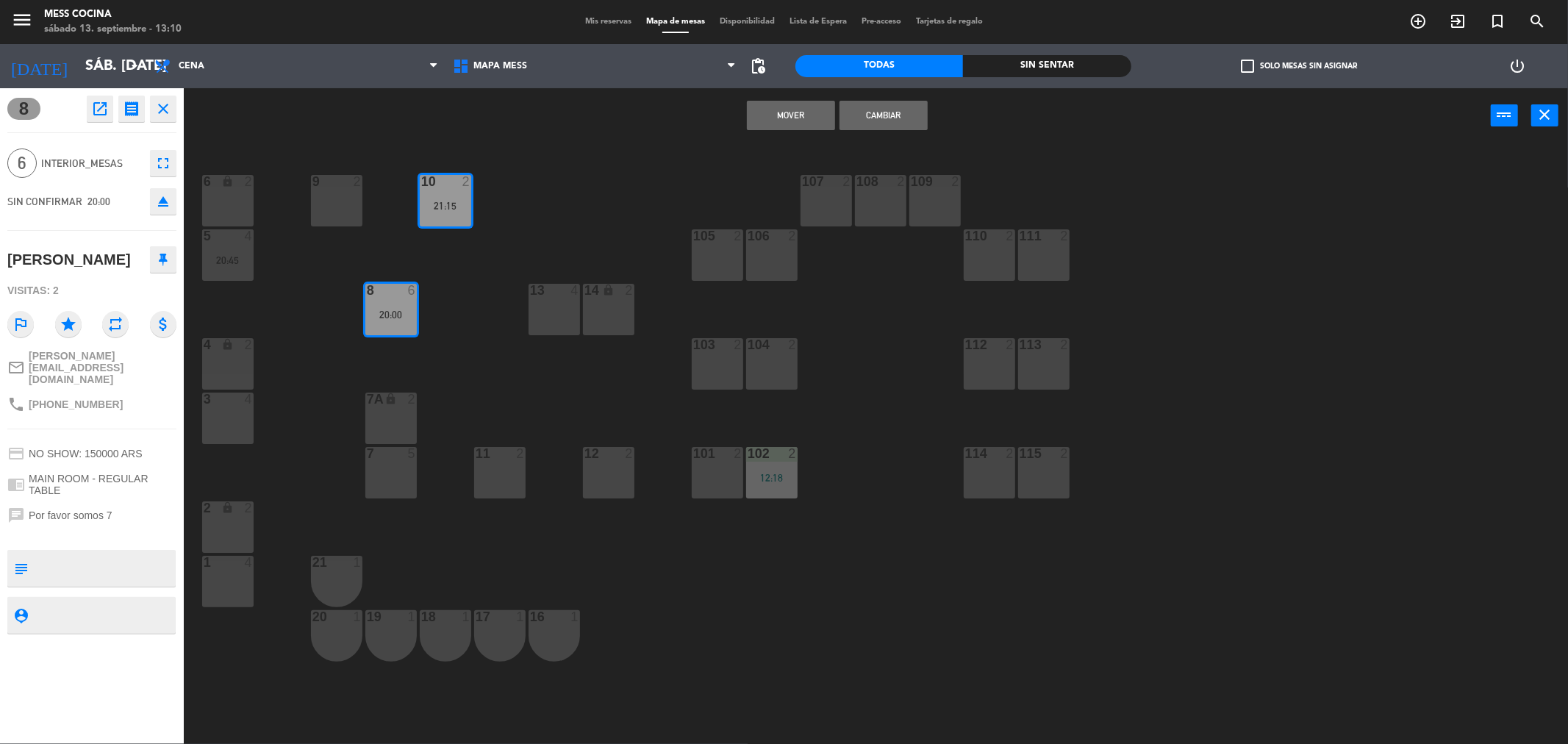
click at [488, 289] on div "6 lock 2 9 2 10 2 21:15 107 2 108 2 109 2 5 4 20:45 105 2 106 2 110 2 111 2 13 …" at bounding box center [883, 449] width 1369 height 601
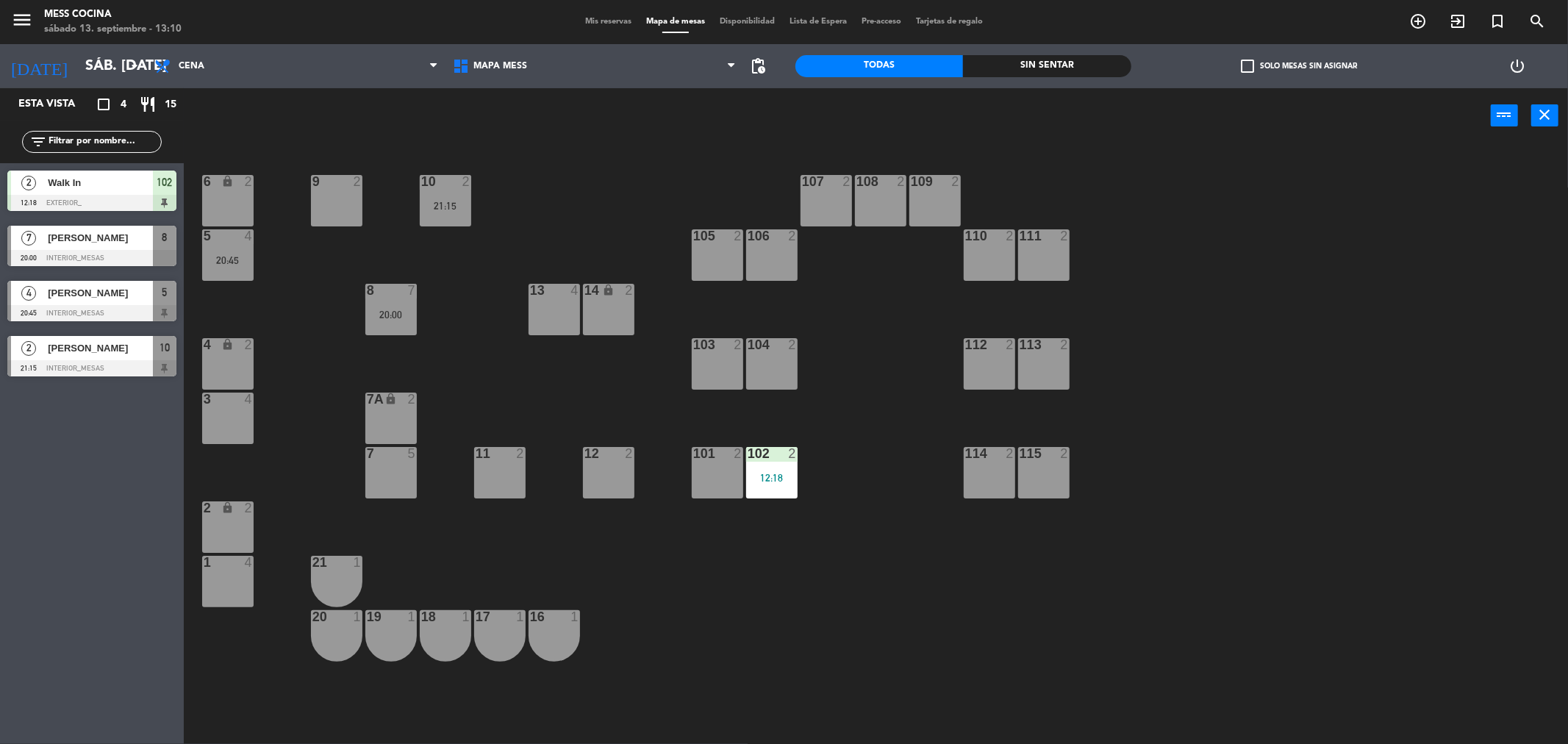
click at [472, 223] on div "6 lock 2 9 2 10 2 21:15 107 2 108 2 109 2 5 4 20:45 105 2 106 2 110 2 111 2 13 …" at bounding box center [883, 449] width 1369 height 601
click at [503, 336] on div "6 lock 2 9 2 10 2 21:15 107 2 108 2 109 2 5 4 20:45 105 2 106 2 110 2 111 2 13 …" at bounding box center [883, 449] width 1369 height 601
click at [625, 21] on span "Mis reservas" at bounding box center [608, 21] width 61 height 8
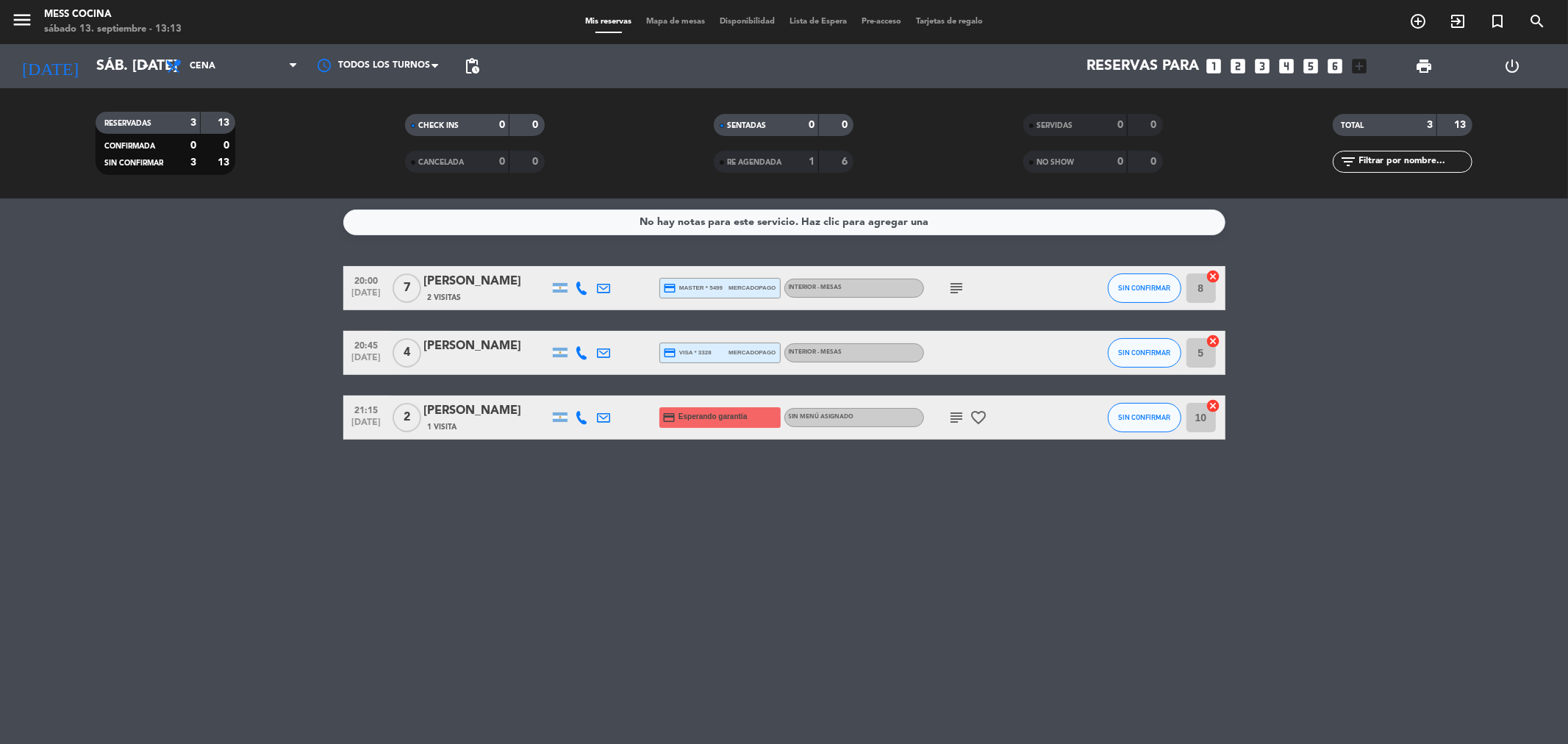
drag, startPoint x: 41, startPoint y: 316, endPoint x: 54, endPoint y: 312, distance: 13.6
click at [41, 316] on bookings-row "20:00 [DATE] 7 [PERSON_NAME] 2 Visitas credit_card master * 5499 mercadopago IN…" at bounding box center [784, 353] width 1568 height 174
click at [781, 289] on button "SIN CONFIRMAR" at bounding box center [1145, 289] width 74 height 29
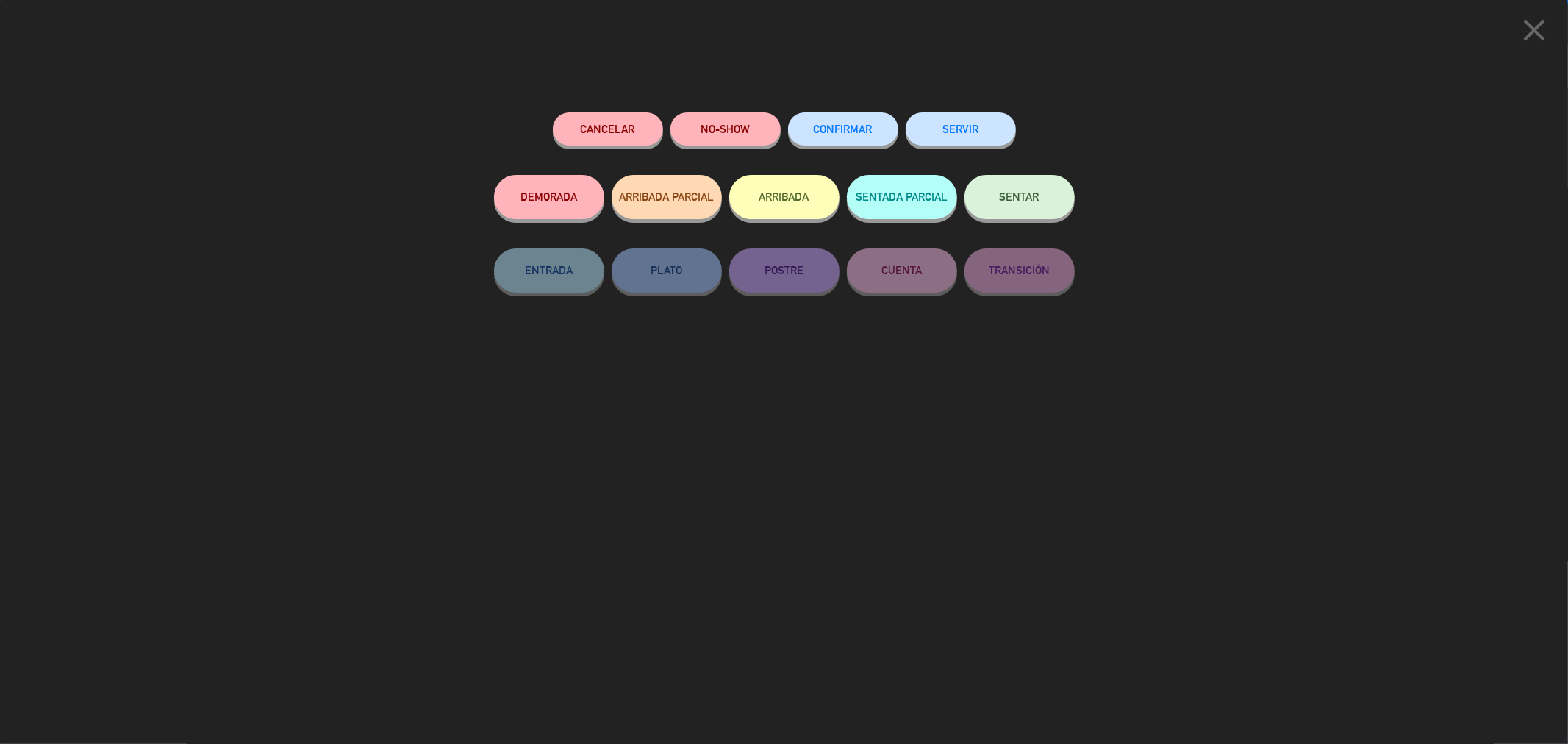
click at [781, 128] on span "CONFIRMAR" at bounding box center [843, 128] width 59 height 13
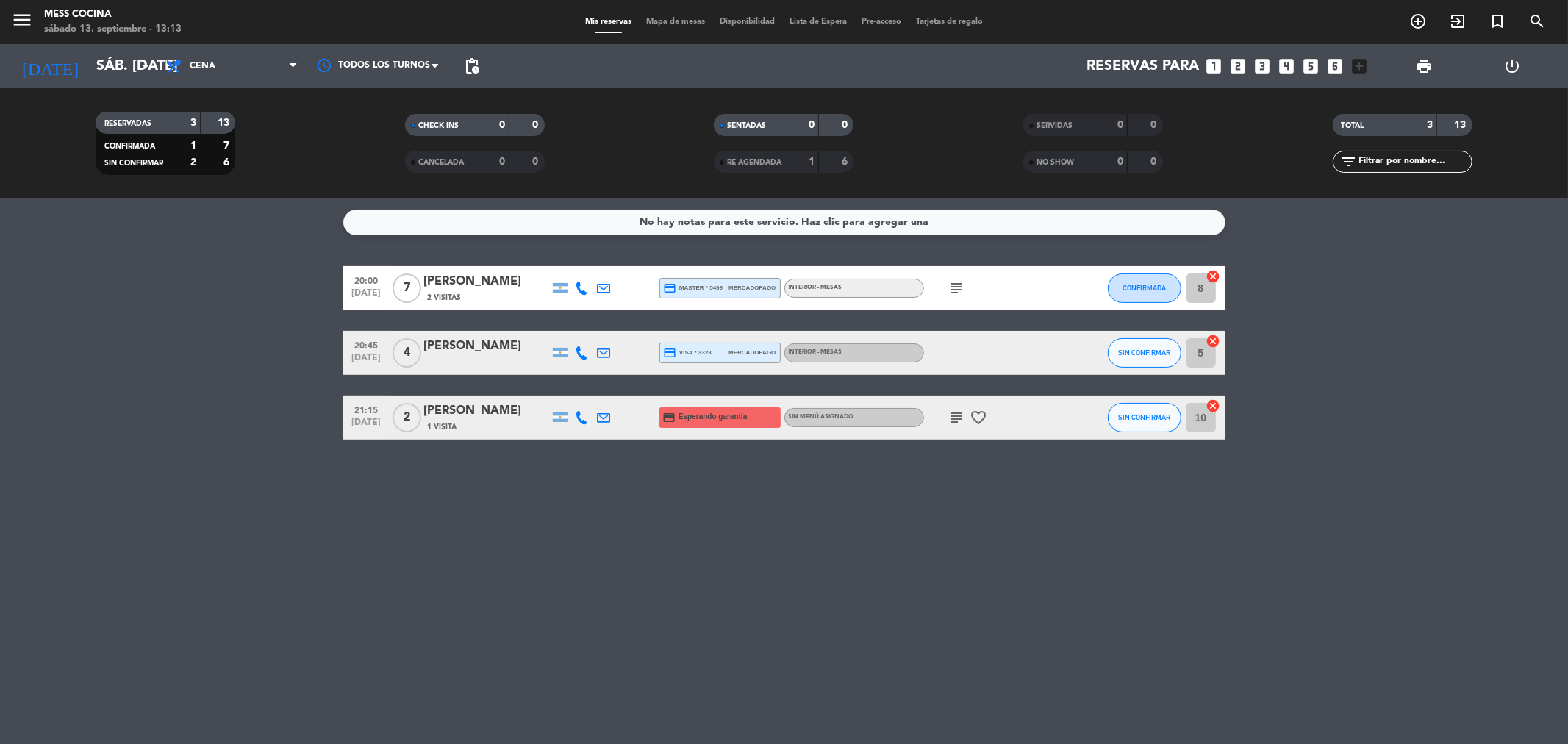
click at [781, 288] on icon "subject" at bounding box center [957, 288] width 18 height 18
drag, startPoint x: 284, startPoint y: 383, endPoint x: 842, endPoint y: 562, distance: 586.0
click at [781, 562] on div "No hay notas para este servicio. Haz clic para agregar una 20:00 [DATE] 7 [PERS…" at bounding box center [784, 471] width 1568 height 545
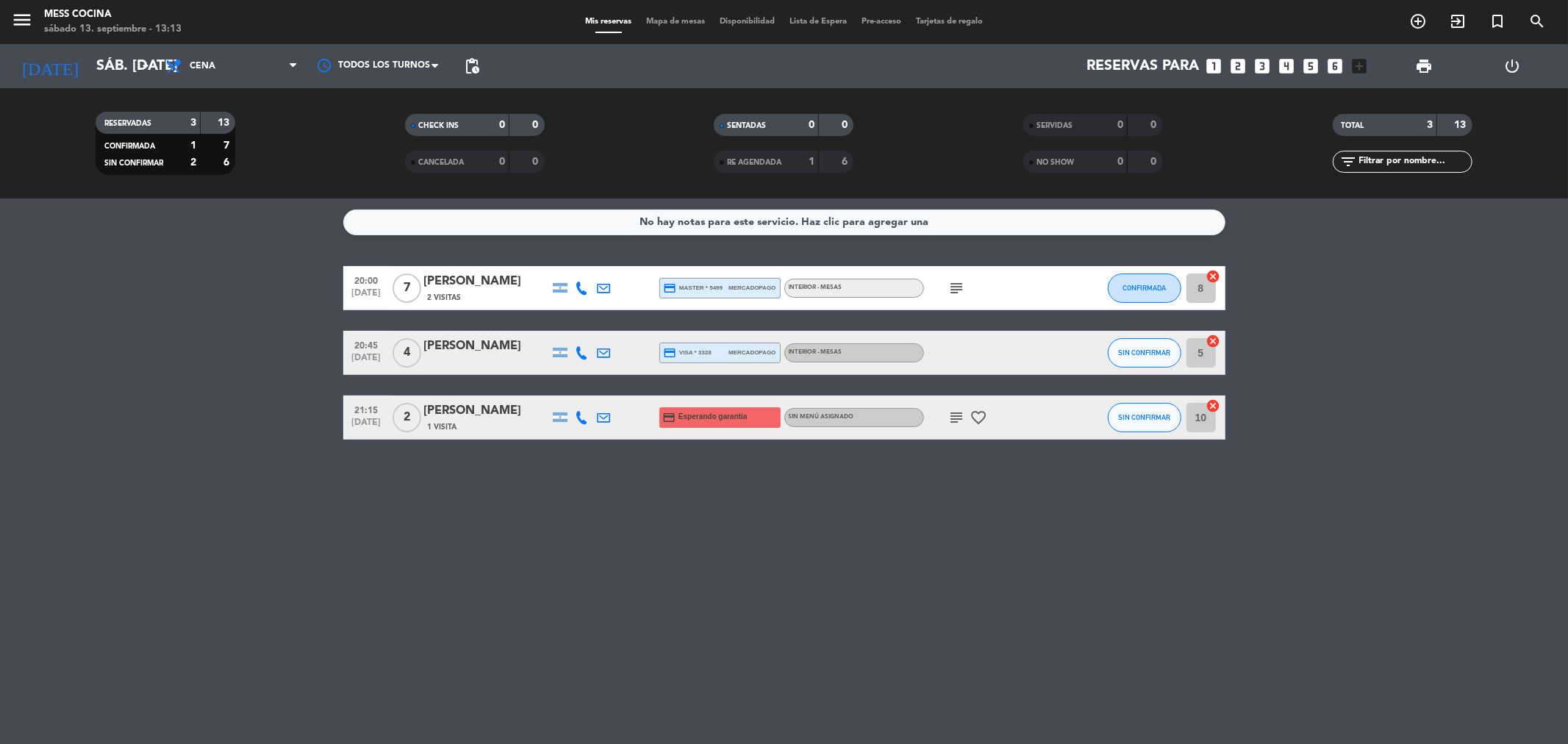
drag, startPoint x: 230, startPoint y: 295, endPoint x: 61, endPoint y: 241, distance: 177.4
click at [61, 241] on div "No hay notas para este servicio. Haz clic para agregar una 20:00 [DATE] 7 [PERS…" at bounding box center [784, 471] width 1568 height 545
click at [50, 250] on div "No hay notas para este servicio. Haz clic para agregar una 20:00 [DATE] 7 [PERS…" at bounding box center [784, 471] width 1568 height 545
drag, startPoint x: 63, startPoint y: 262, endPoint x: 655, endPoint y: 453, distance: 622.0
click at [655, 453] on div "No hay notas para este servicio. Haz clic para agregar una 20:00 [DATE] 7 [PERS…" at bounding box center [784, 471] width 1568 height 545
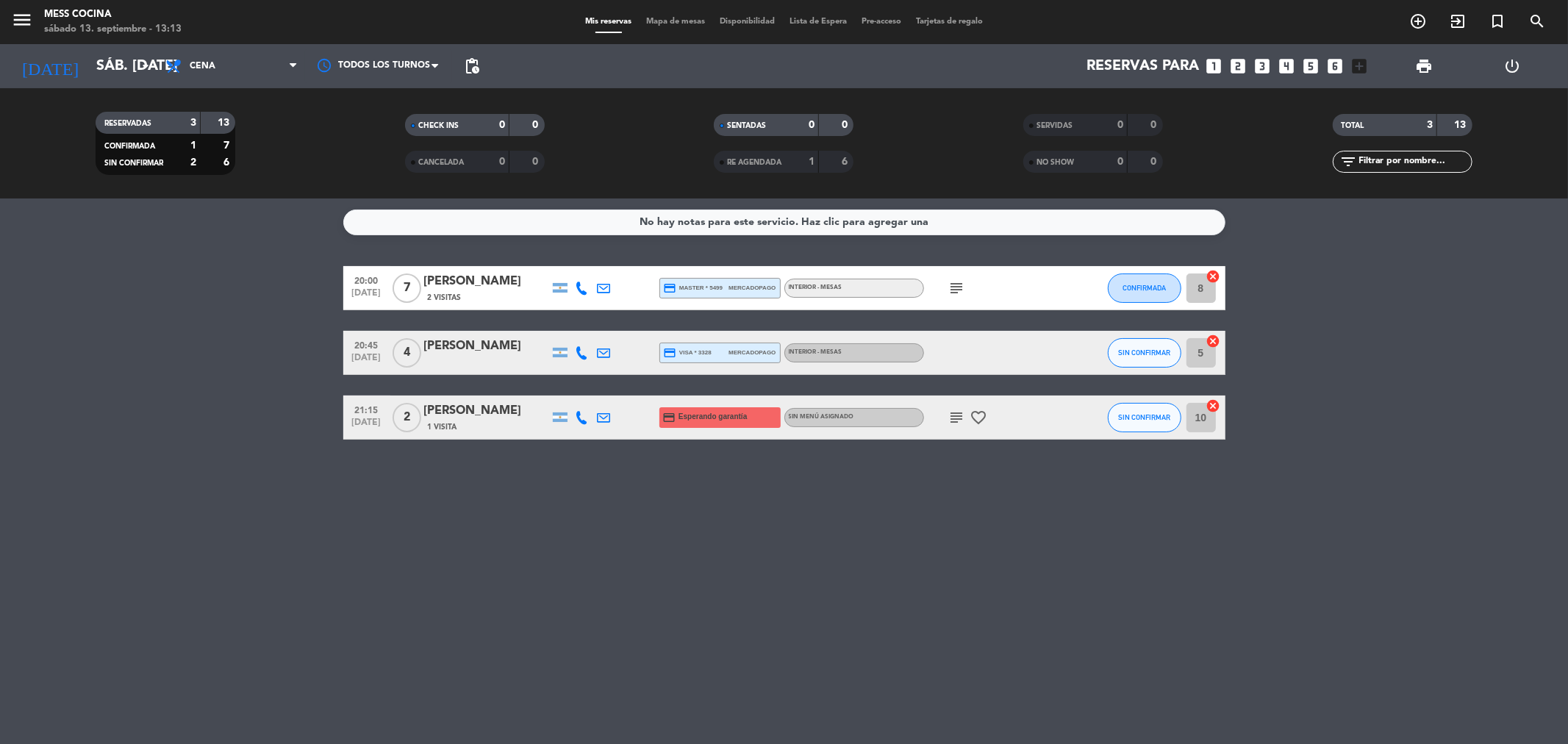
click at [713, 477] on div "No hay notas para este servicio. Haz clic para agregar una 20:00 [DATE] 7 [PERS…" at bounding box center [784, 471] width 1568 height 545
click at [0, 353] on bookings-row "20:00 [DATE] 7 [PERSON_NAME] 2 Visitas credit_card master * 5499 mercadopago IN…" at bounding box center [784, 353] width 1568 height 174
click at [781, 64] on icon "looks_4" at bounding box center [1287, 66] width 19 height 19
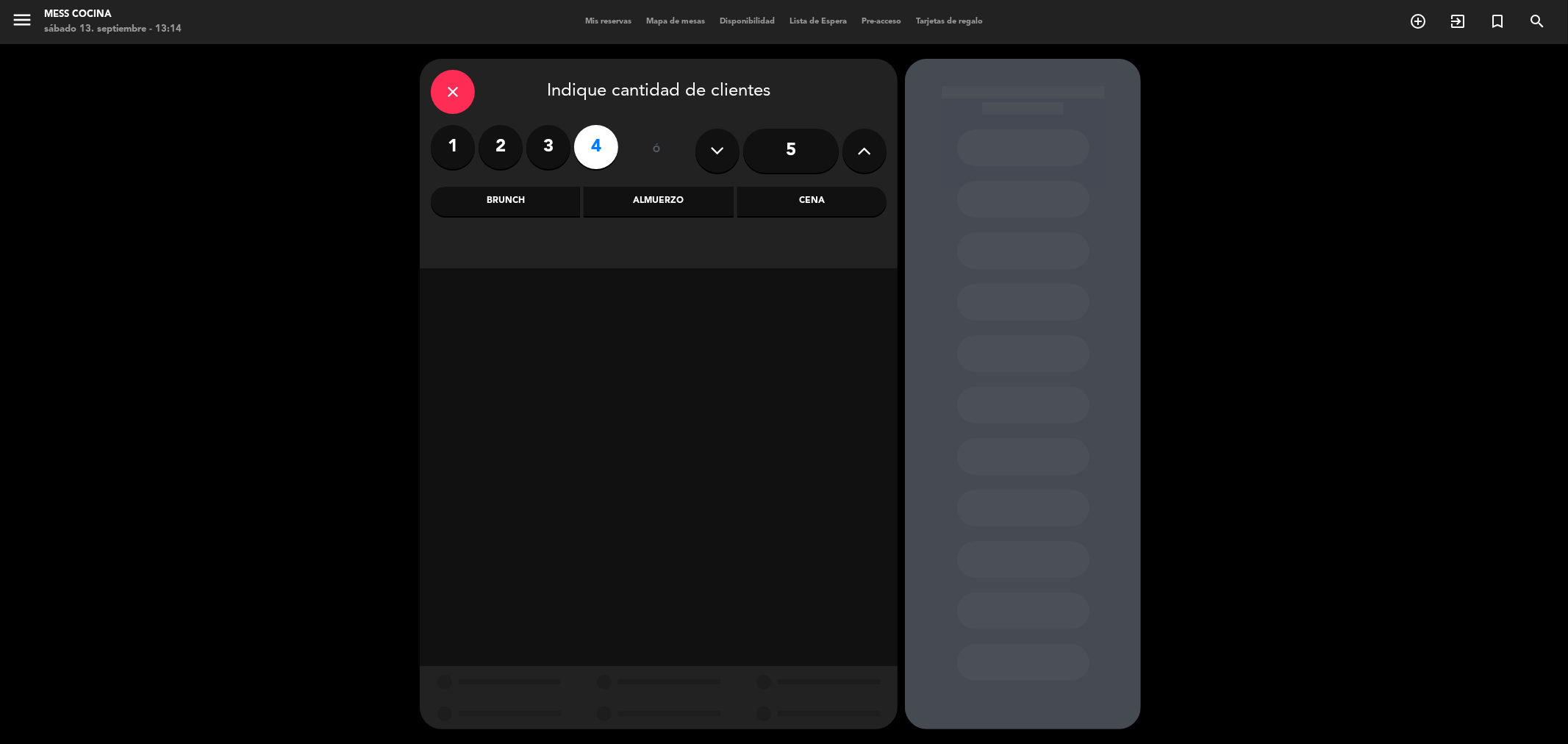
click at [781, 195] on div "Cena" at bounding box center [812, 201] width 149 height 29
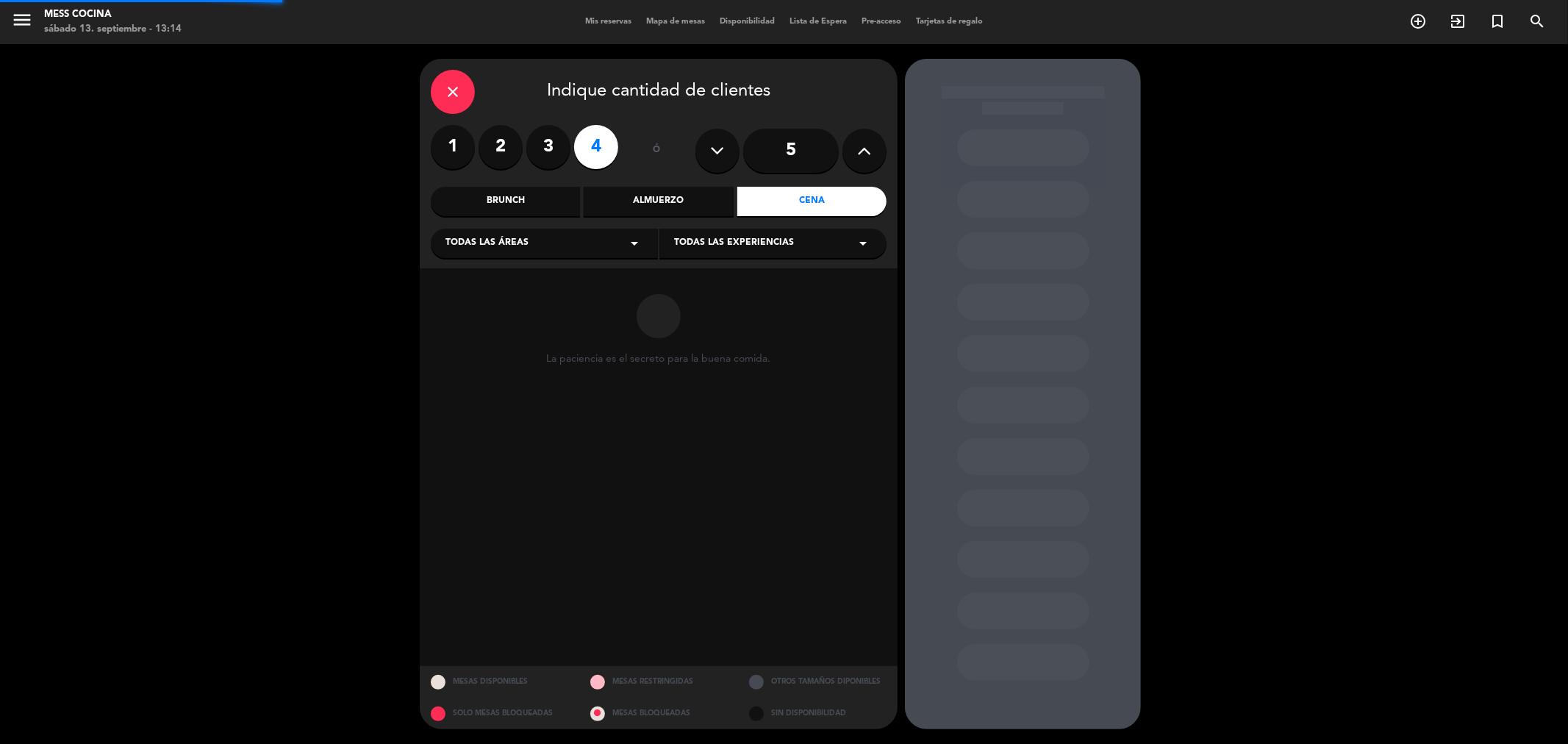
click at [554, 248] on div "Todas las áreas arrow_drop_down" at bounding box center [543, 243] width 227 height 29
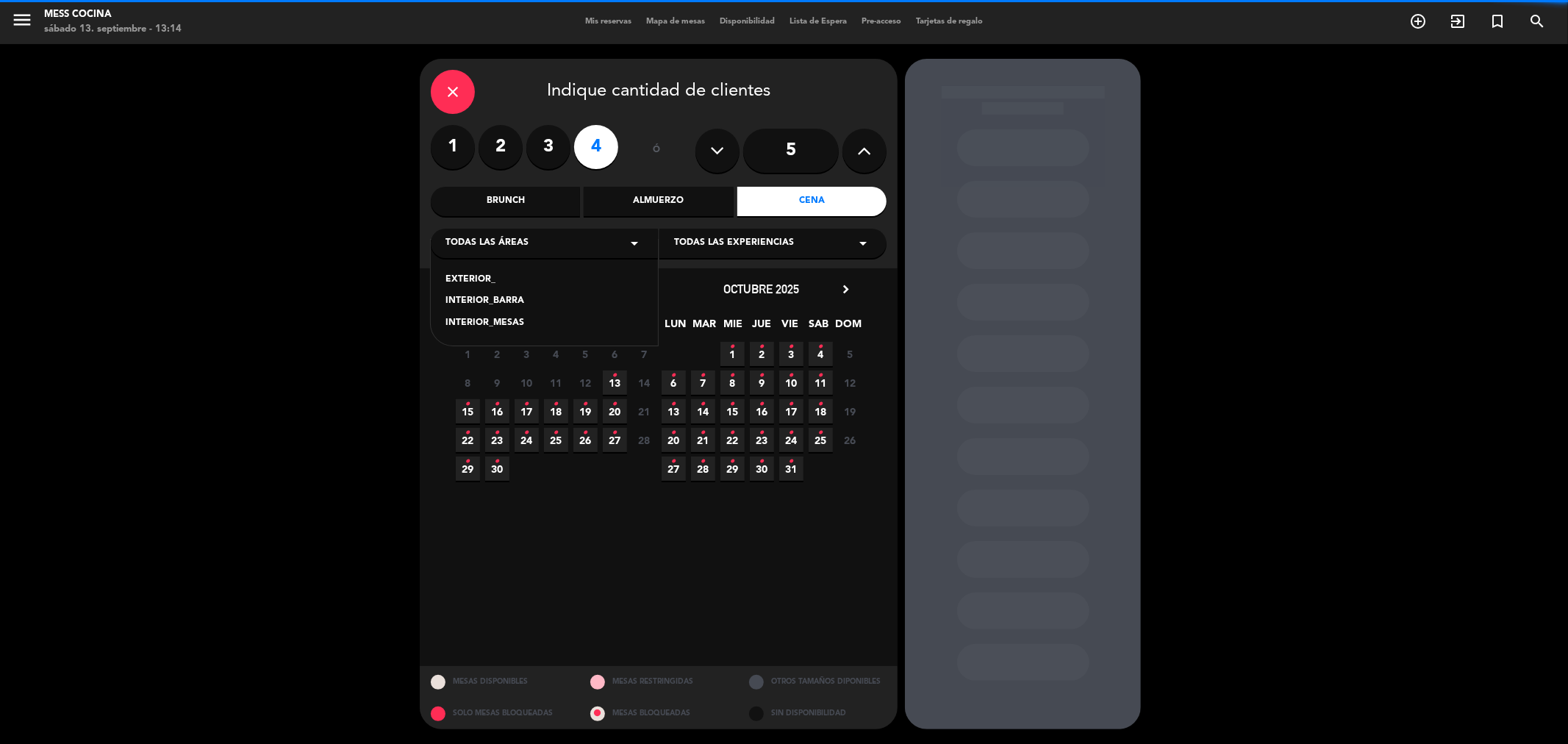
click at [496, 320] on div "INTERIOR_MESAS" at bounding box center [544, 323] width 198 height 15
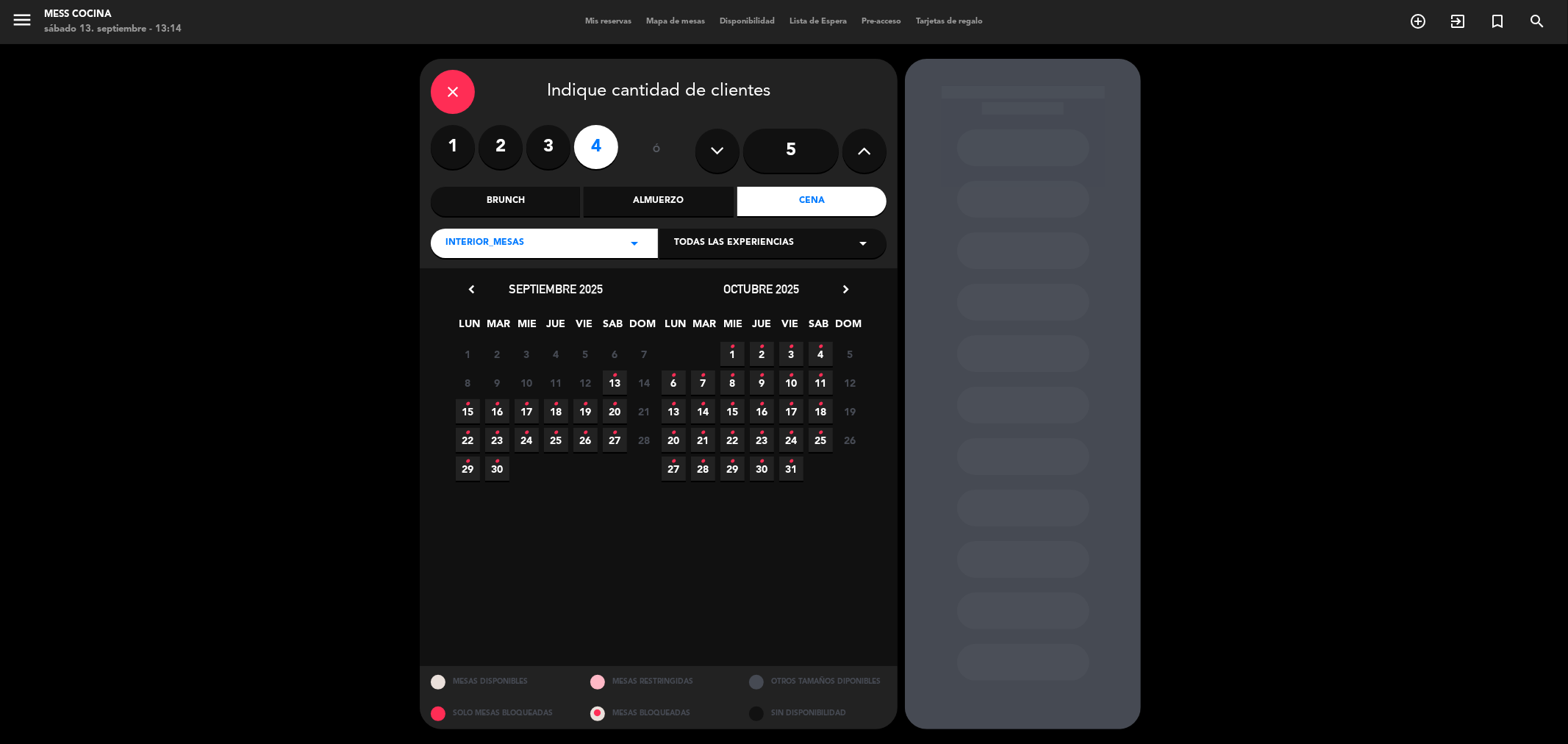
click at [619, 384] on span "13 •" at bounding box center [615, 383] width 24 height 24
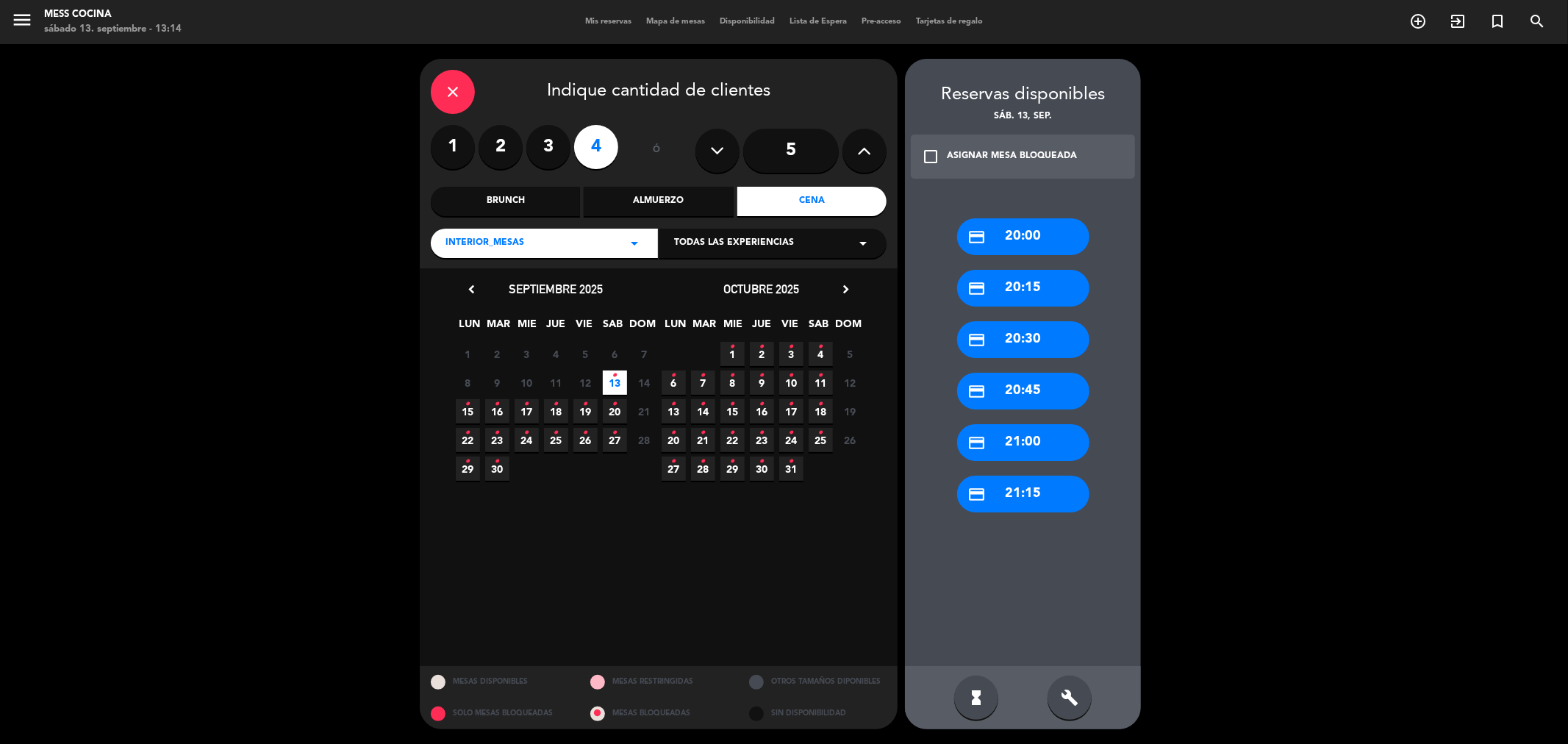
click at [781, 237] on div "credit_card 20:00" at bounding box center [1023, 236] width 133 height 37
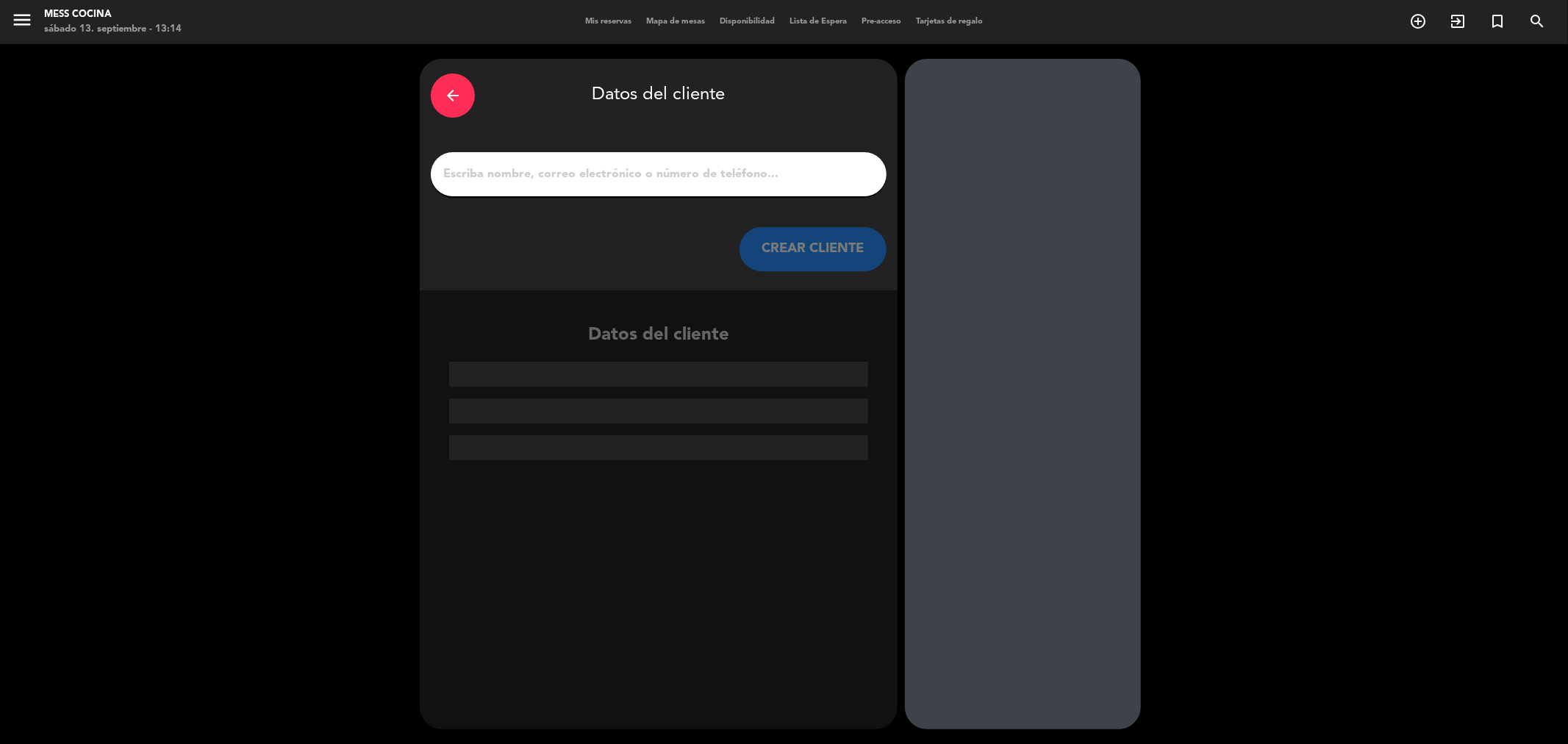
click at [741, 187] on div at bounding box center [658, 175] width 456 height 45
click at [738, 179] on input "1" at bounding box center [658, 175] width 434 height 21
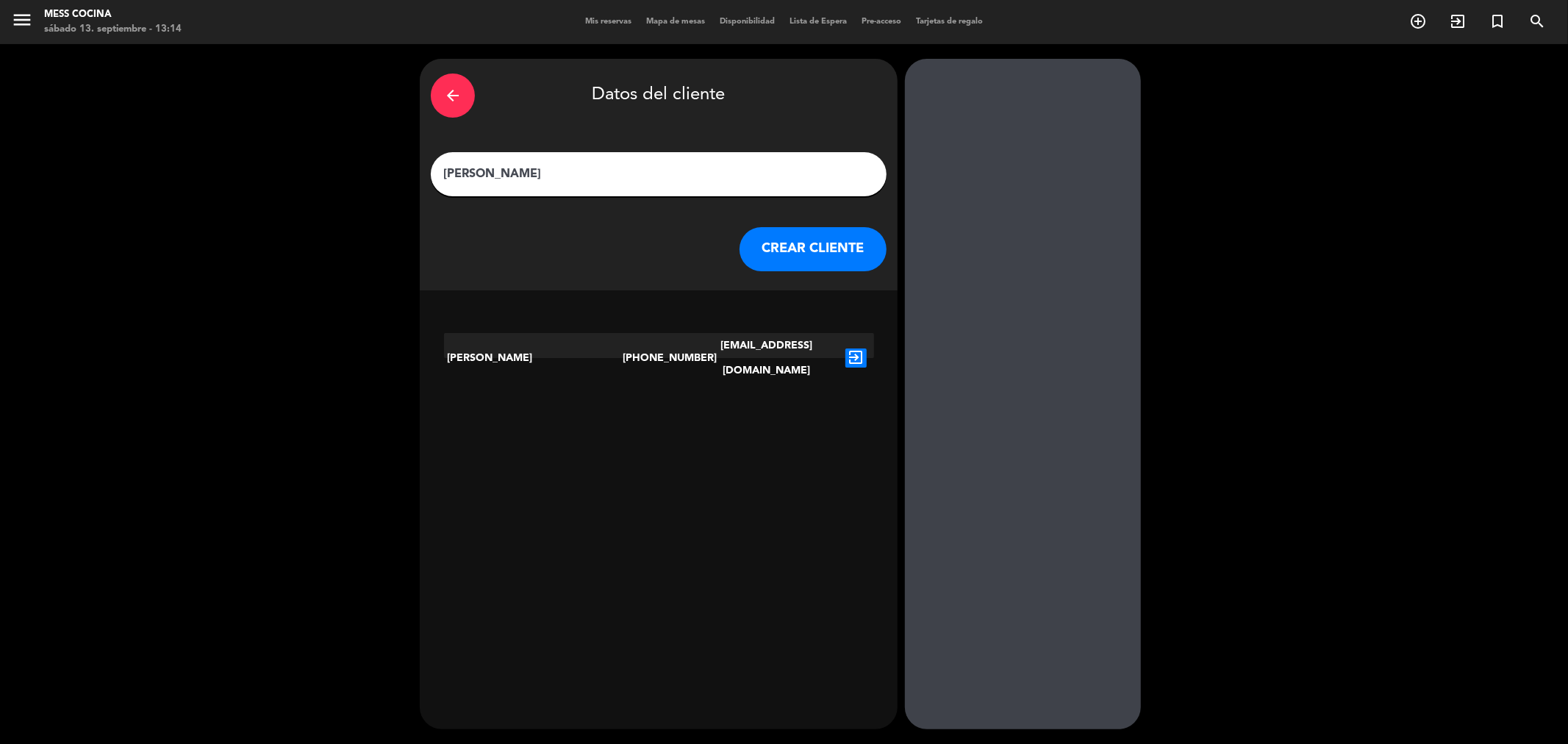
type input "[PERSON_NAME]"
click at [781, 348] on icon "exit_to_app" at bounding box center [856, 358] width 21 height 19
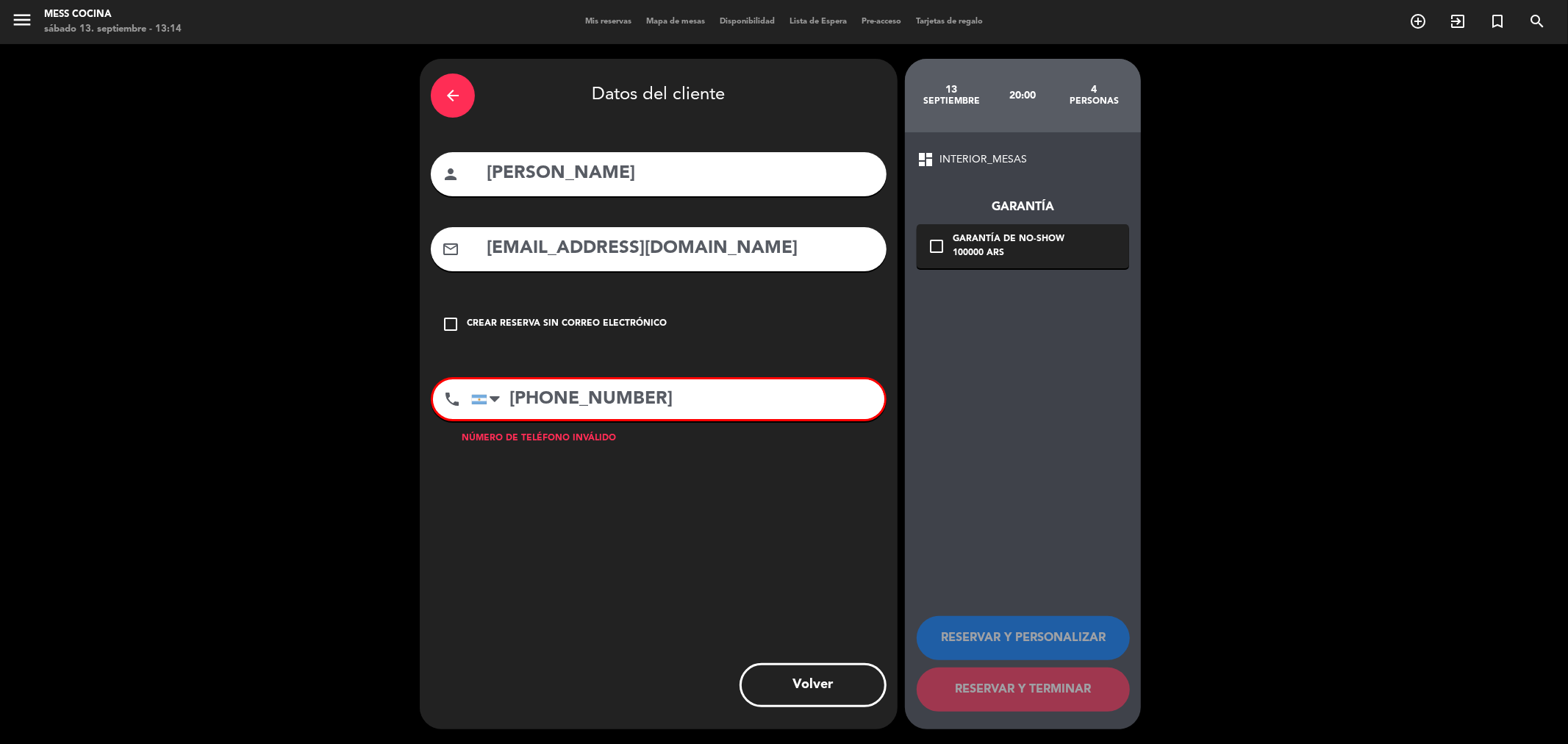
drag, startPoint x: 732, startPoint y: 241, endPoint x: 351, endPoint y: 241, distance: 381.0
click at [351, 241] on div "arrow_back Datos del cliente person [PERSON_NAME] mail_outline [EMAIL_ADDRESS][…" at bounding box center [784, 395] width 1568 height 700
click at [0, 563] on div "arrow_back Datos del cliente person [PERSON_NAME] mail_outline [EMAIL_ADDRESS][…" at bounding box center [784, 395] width 1568 height 700
drag, startPoint x: 662, startPoint y: 398, endPoint x: 329, endPoint y: 402, distance: 333.0
click at [329, 402] on div "arrow_back Datos del cliente person [PERSON_NAME] mail_outline [EMAIL_ADDRESS][…" at bounding box center [784, 395] width 1568 height 700
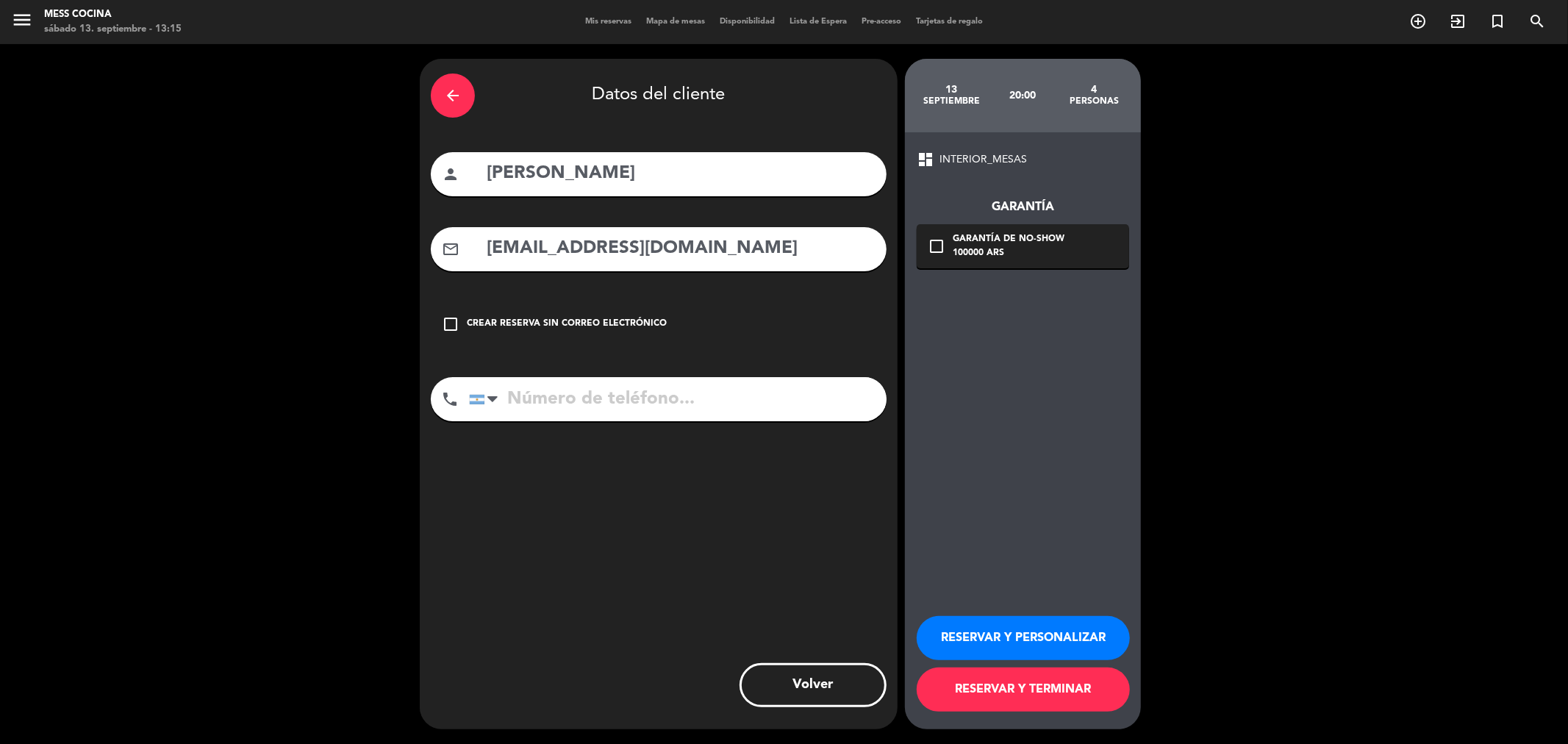
click at [533, 400] on input "tel" at bounding box center [678, 400] width 418 height 45
paste input "[PHONE_NUMBER]"
type input "[PHONE_NUMBER]"
click at [781, 253] on div "100000 ARS" at bounding box center [1008, 253] width 112 height 15
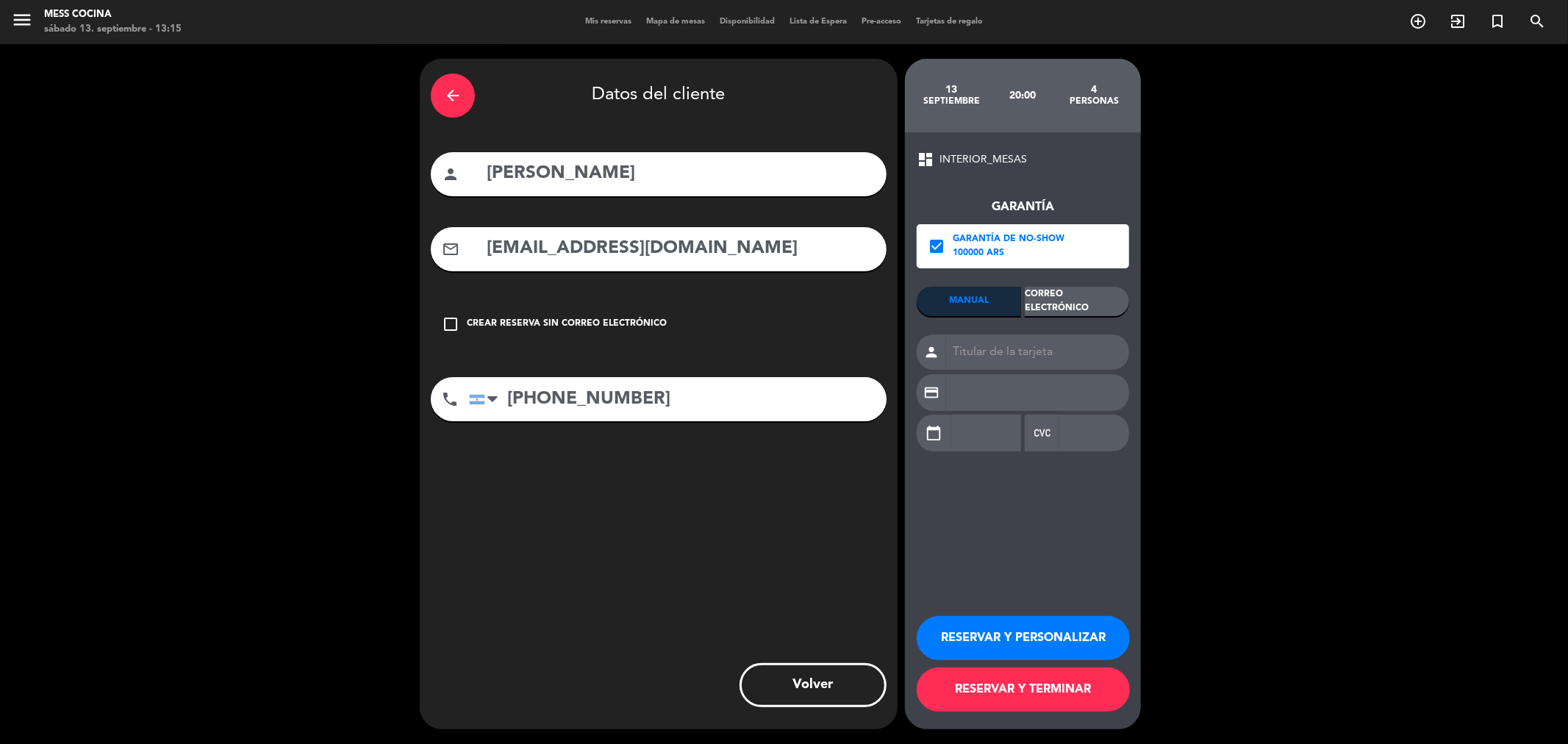
click at [781, 299] on div "Correo Electrónico" at bounding box center [1077, 301] width 104 height 29
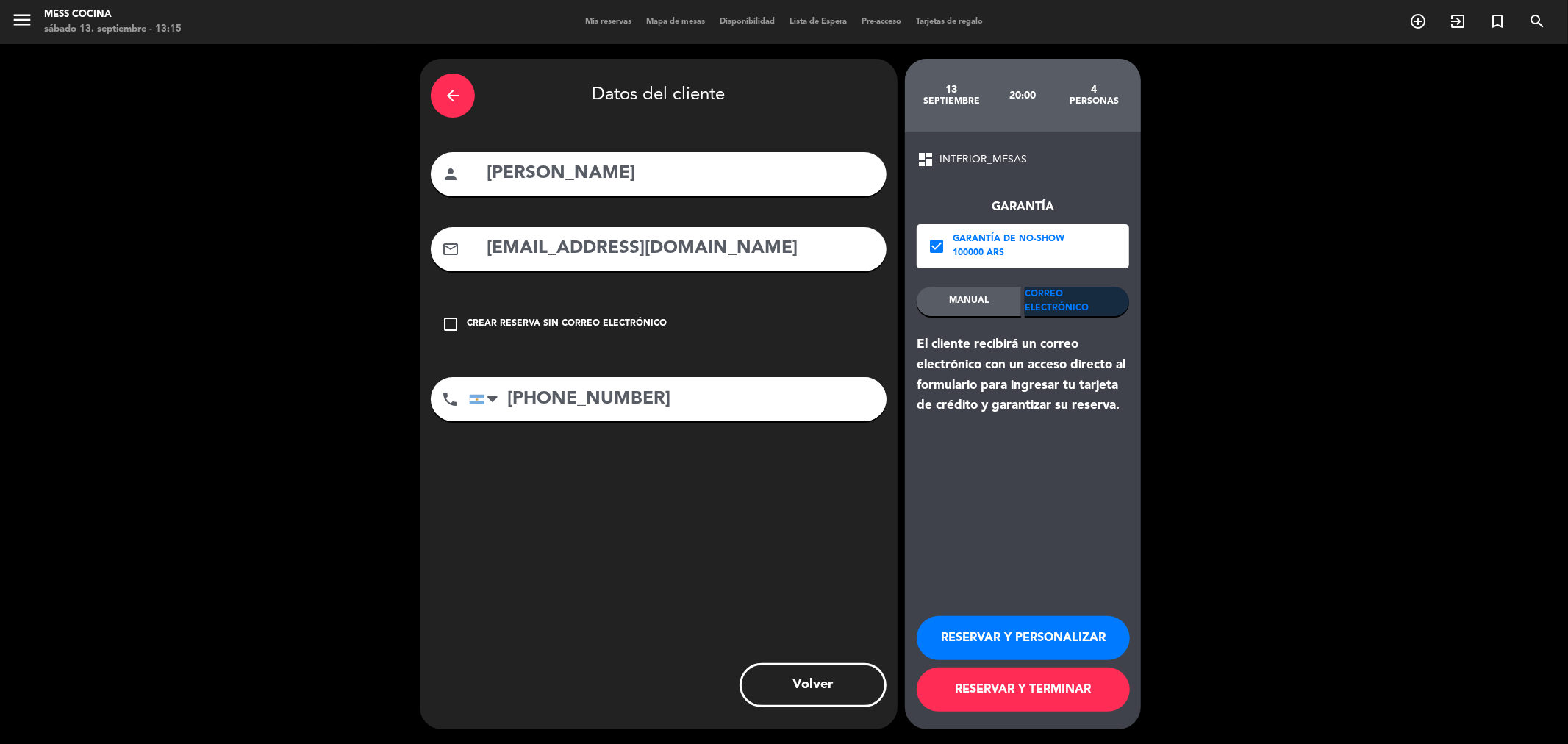
click at [407, 488] on div "arrow_back Datos del cliente person [PERSON_NAME] mail_outline [EMAIL_ADDRESS][…" at bounding box center [784, 395] width 1568 height 700
click at [520, 112] on div "arrow_back Datos del cliente" at bounding box center [658, 96] width 456 height 51
drag, startPoint x: 928, startPoint y: 89, endPoint x: 1102, endPoint y: 111, distance: 175.4
click at [781, 111] on div "13 septiembre 20:00 4 personas" at bounding box center [1023, 96] width 236 height 74
click at [781, 687] on button "RESERVAR Y TERMINAR" at bounding box center [1023, 690] width 213 height 45
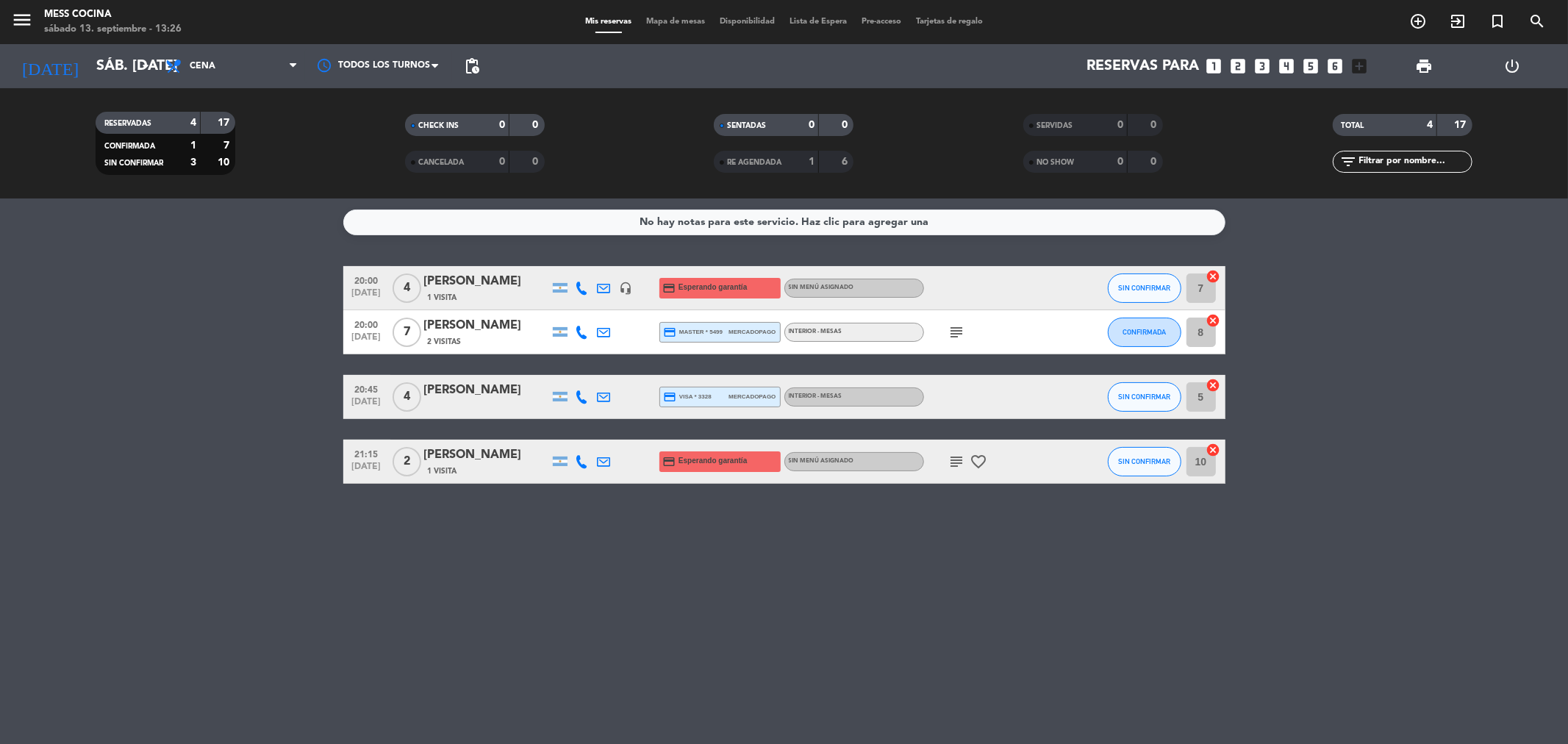
drag, startPoint x: 176, startPoint y: 322, endPoint x: 882, endPoint y: 628, distance: 769.5
click at [781, 628] on div "No hay notas para este servicio. Haz clic para agregar una 20:00 [DATE] 4 [PERS…" at bounding box center [784, 471] width 1568 height 545
click at [781, 453] on icon "favorite_border" at bounding box center [979, 461] width 18 height 18
drag, startPoint x: 985, startPoint y: 451, endPoint x: 978, endPoint y: 465, distance: 15.7
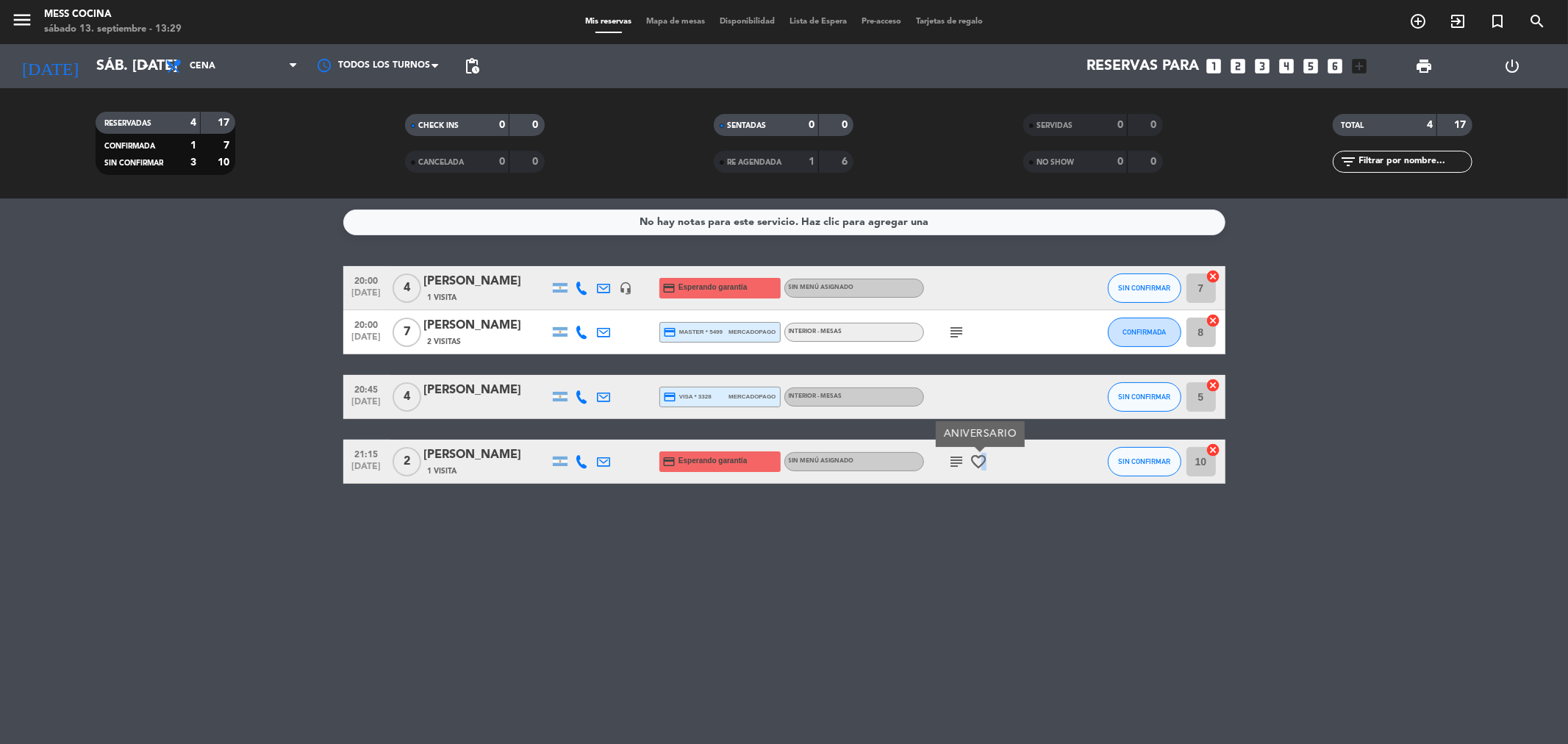
click at [781, 465] on icon "favorite_border" at bounding box center [979, 461] width 18 height 18
click at [781, 463] on icon "favorite_border" at bounding box center [979, 461] width 18 height 18
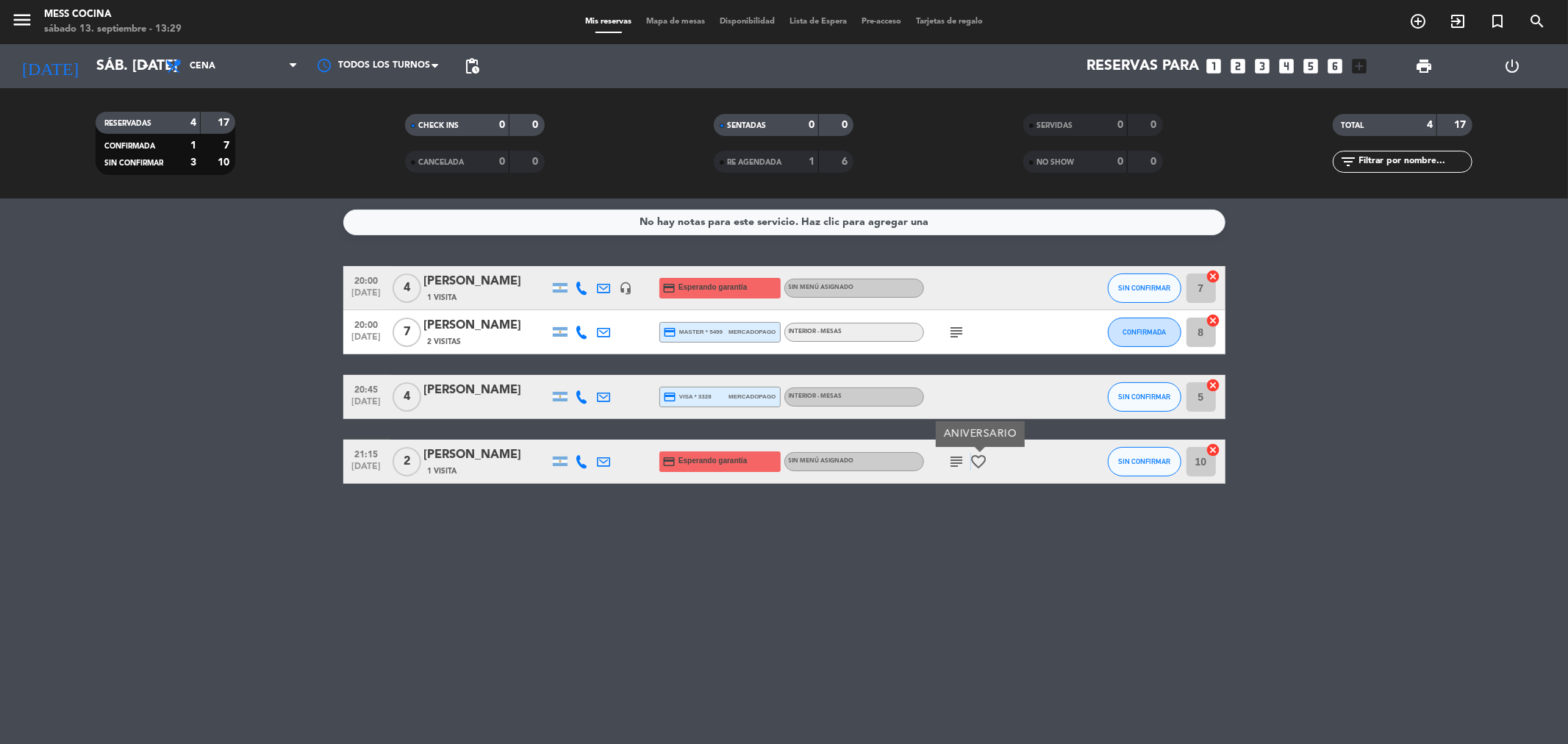
click at [781, 463] on icon "favorite_border" at bounding box center [979, 461] width 18 height 18
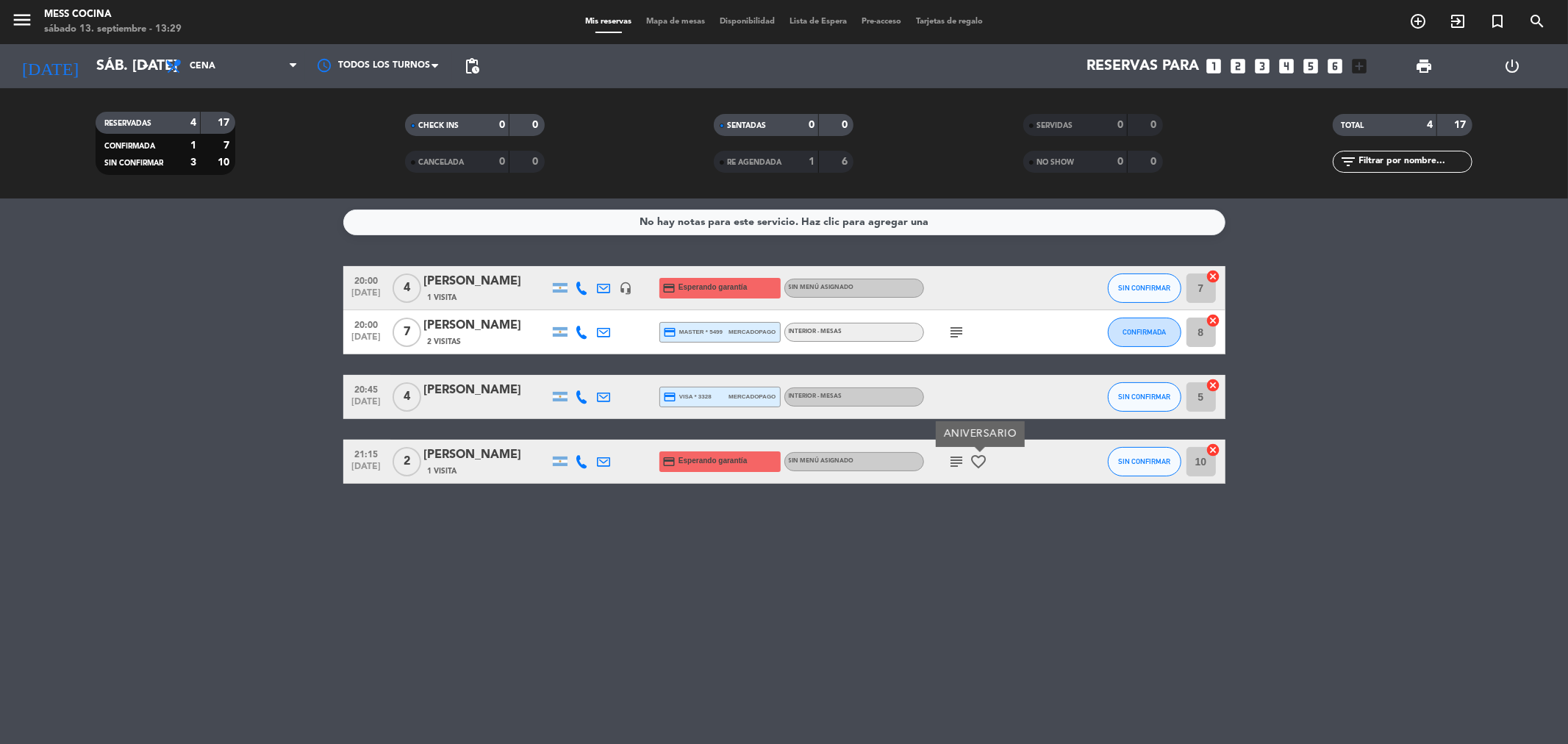
click at [781, 463] on icon "favorite_border" at bounding box center [979, 461] width 18 height 18
click at [171, 390] on bookings-row "20:00 [DATE] 4 [PERSON_NAME] 1 Visita headset_mic credit_card Esperando garantí…" at bounding box center [784, 375] width 1568 height 217
click at [781, 327] on icon "subject" at bounding box center [957, 332] width 18 height 18
click at [781, 329] on icon "subject" at bounding box center [957, 332] width 18 height 18
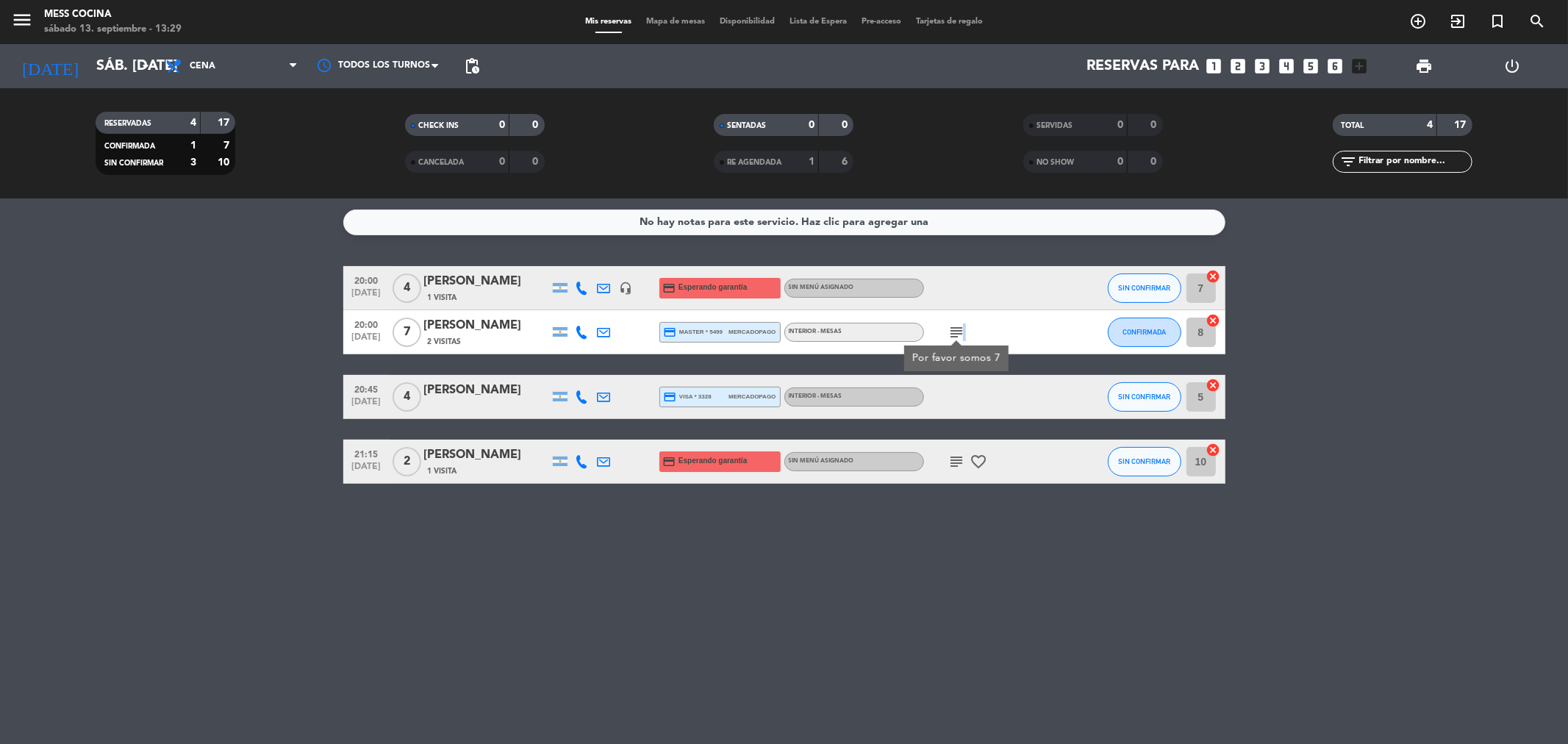
click at [781, 329] on icon "subject" at bounding box center [957, 332] width 18 height 18
click at [555, 336] on div at bounding box center [561, 331] width 22 height 44
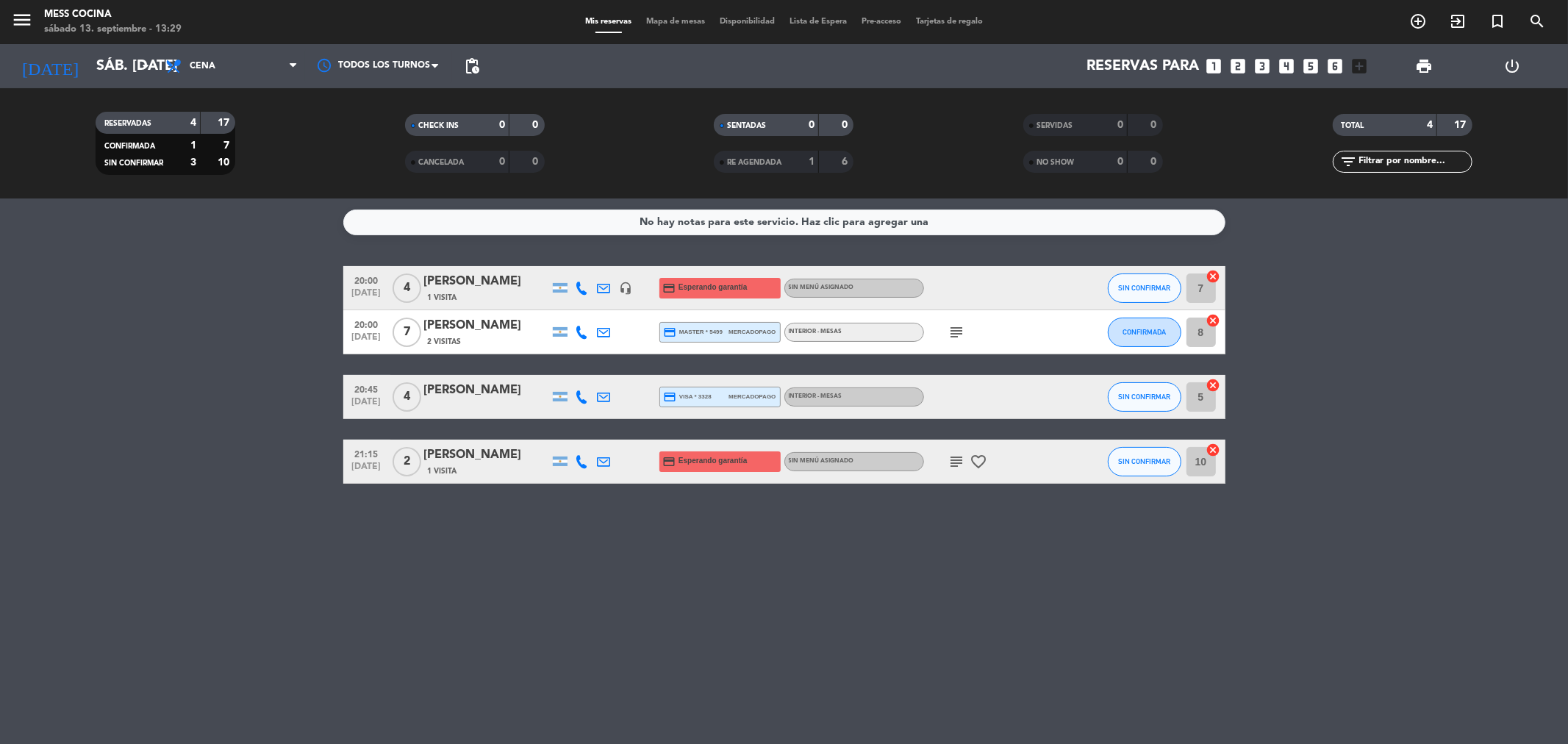
click at [557, 332] on div at bounding box center [560, 331] width 15 height 9
click at [611, 331] on div at bounding box center [604, 331] width 22 height 44
click at [610, 331] on icon at bounding box center [603, 332] width 13 height 13
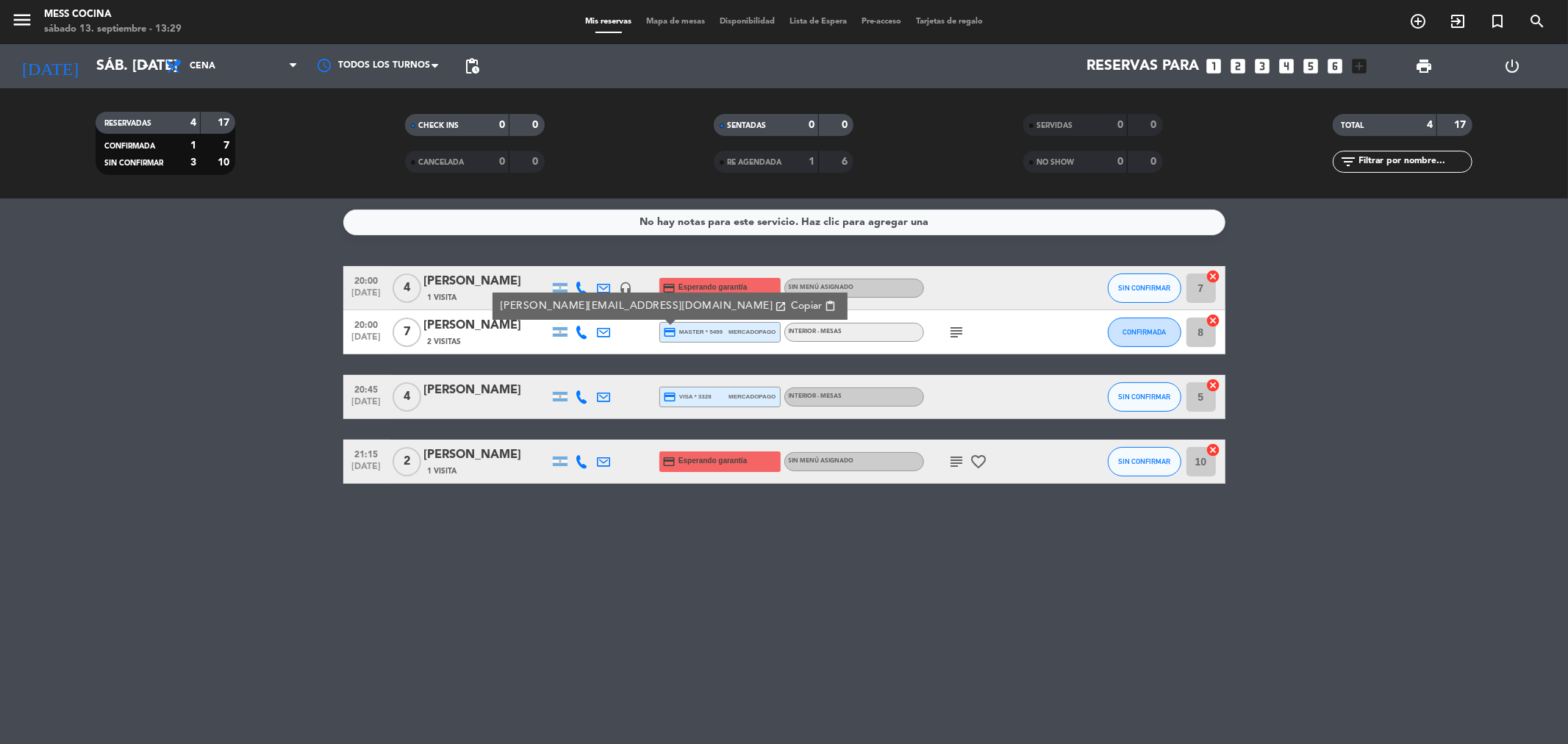
click at [602, 421] on div "20:00 [DATE] 4 [PERSON_NAME] 1 Visita headset_mic credit_card Esperando garantí…" at bounding box center [784, 375] width 882 height 217
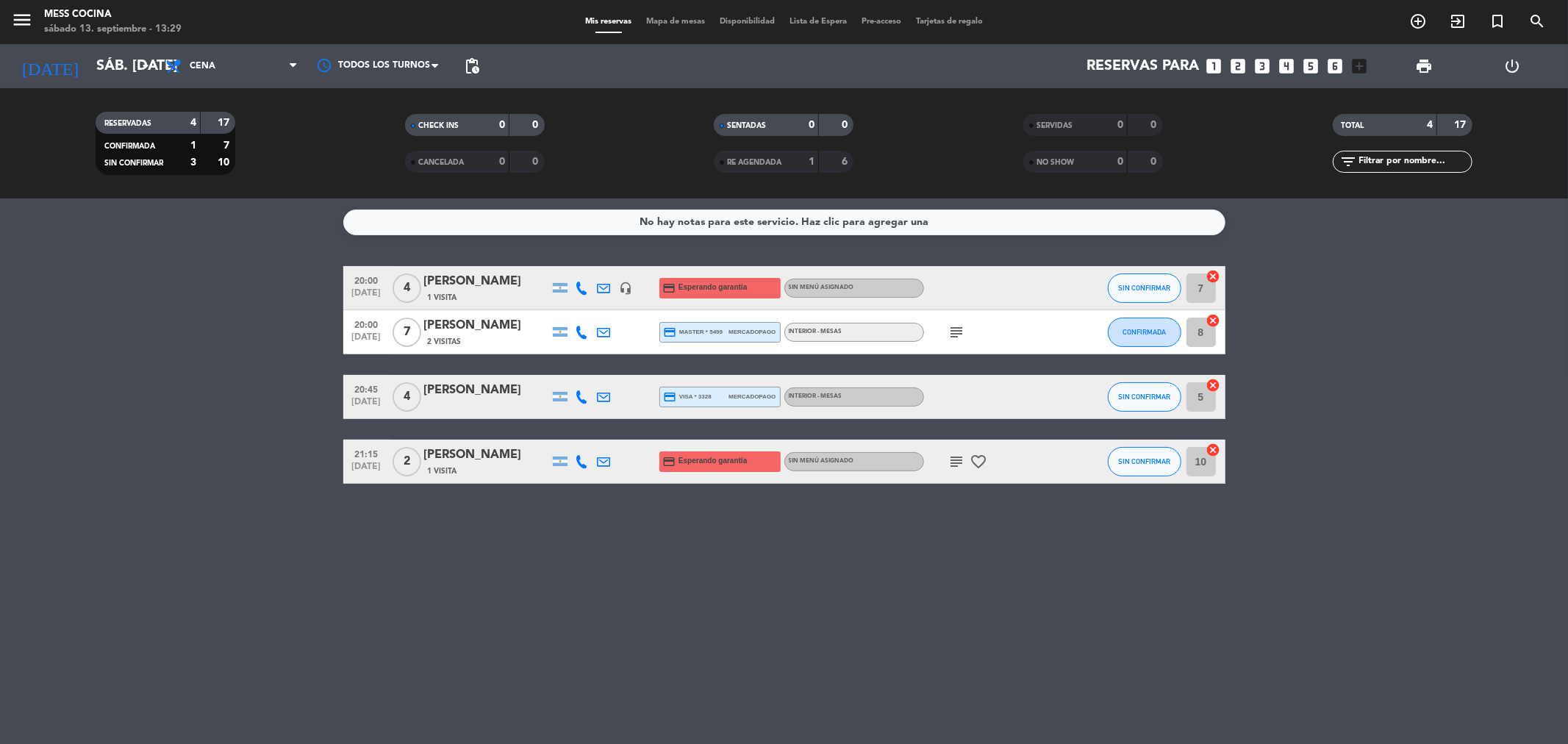
click at [601, 400] on icon at bounding box center [603, 396] width 13 height 13
click at [605, 338] on icon at bounding box center [603, 332] width 13 height 13
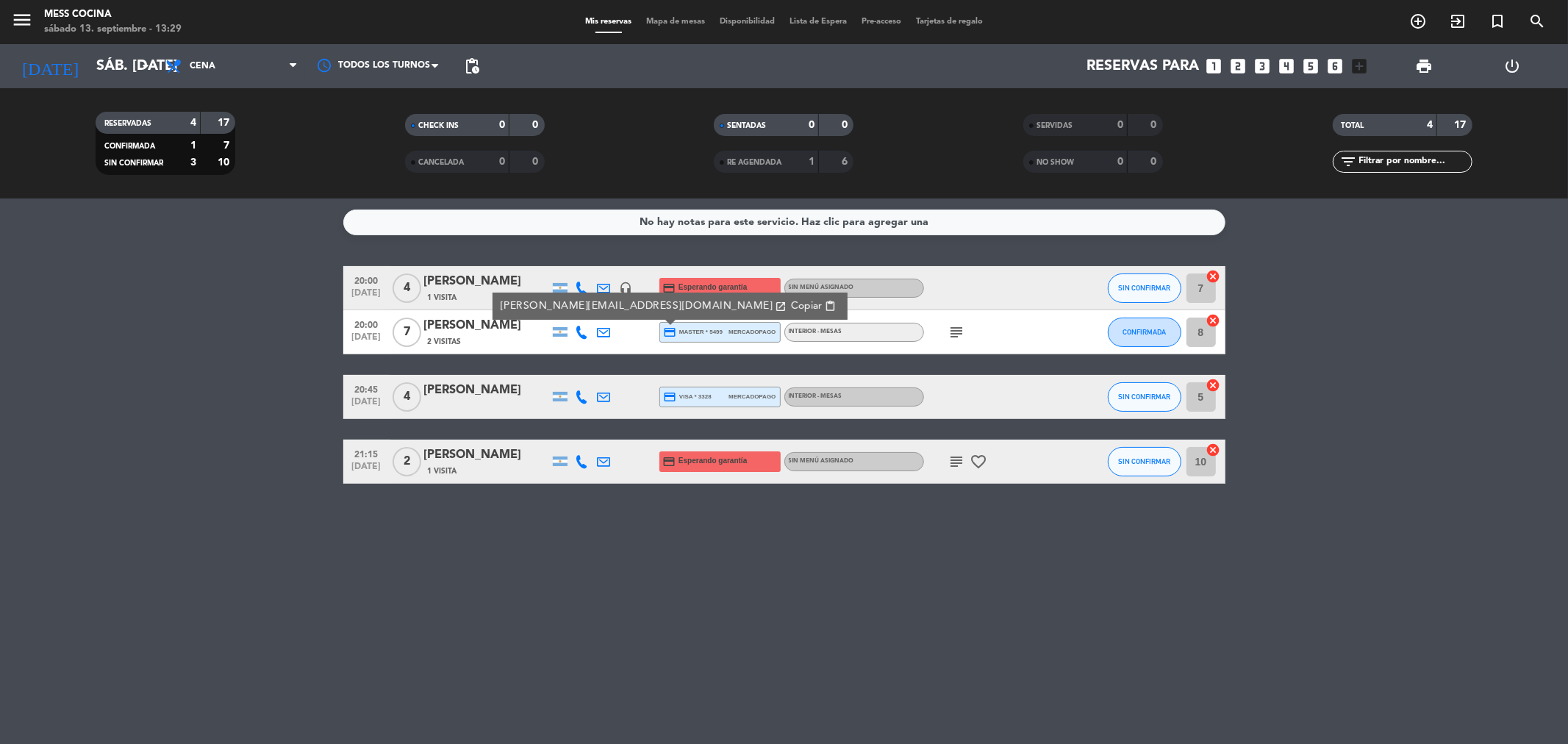
click at [603, 460] on icon at bounding box center [603, 461] width 13 height 13
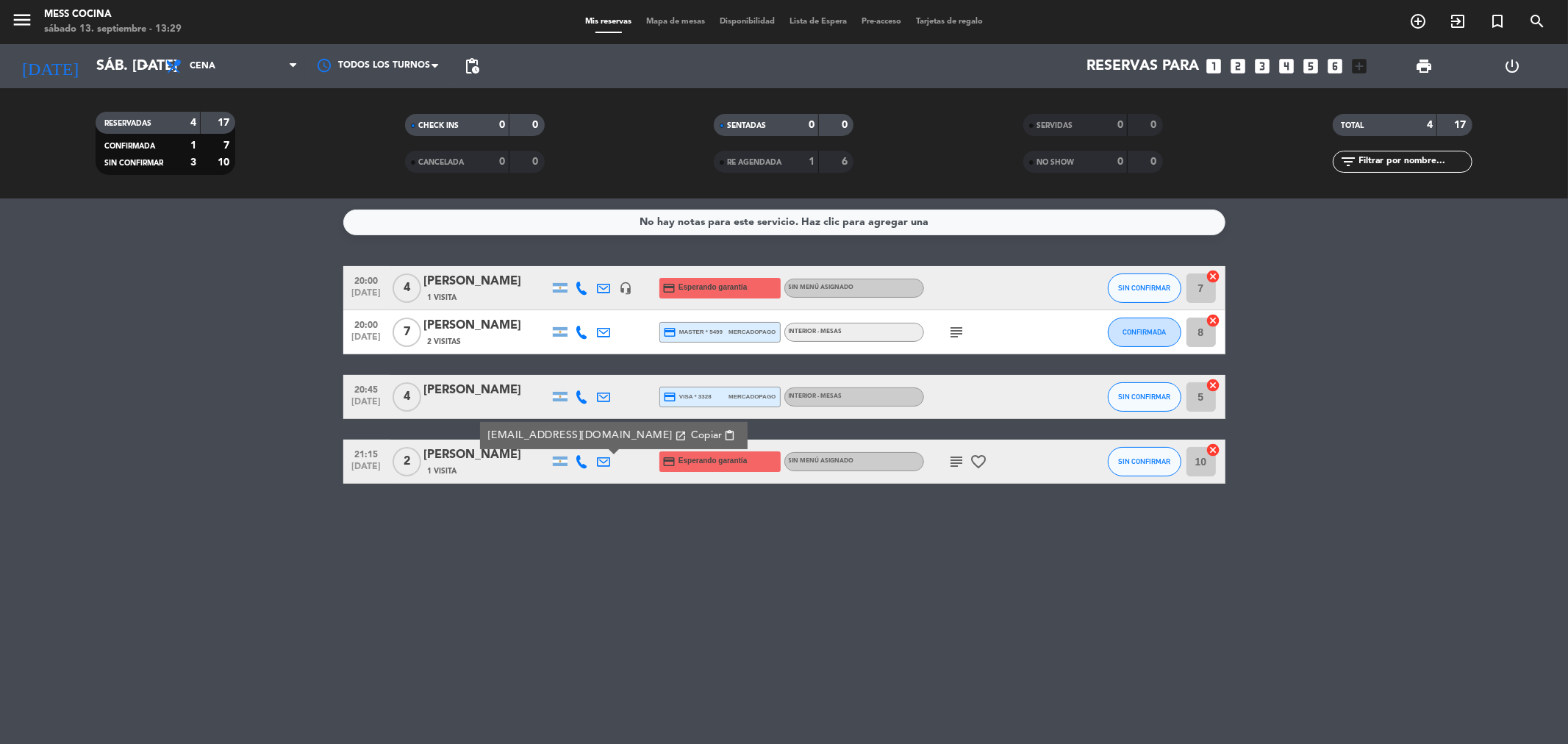
click at [603, 289] on icon at bounding box center [603, 288] width 13 height 13
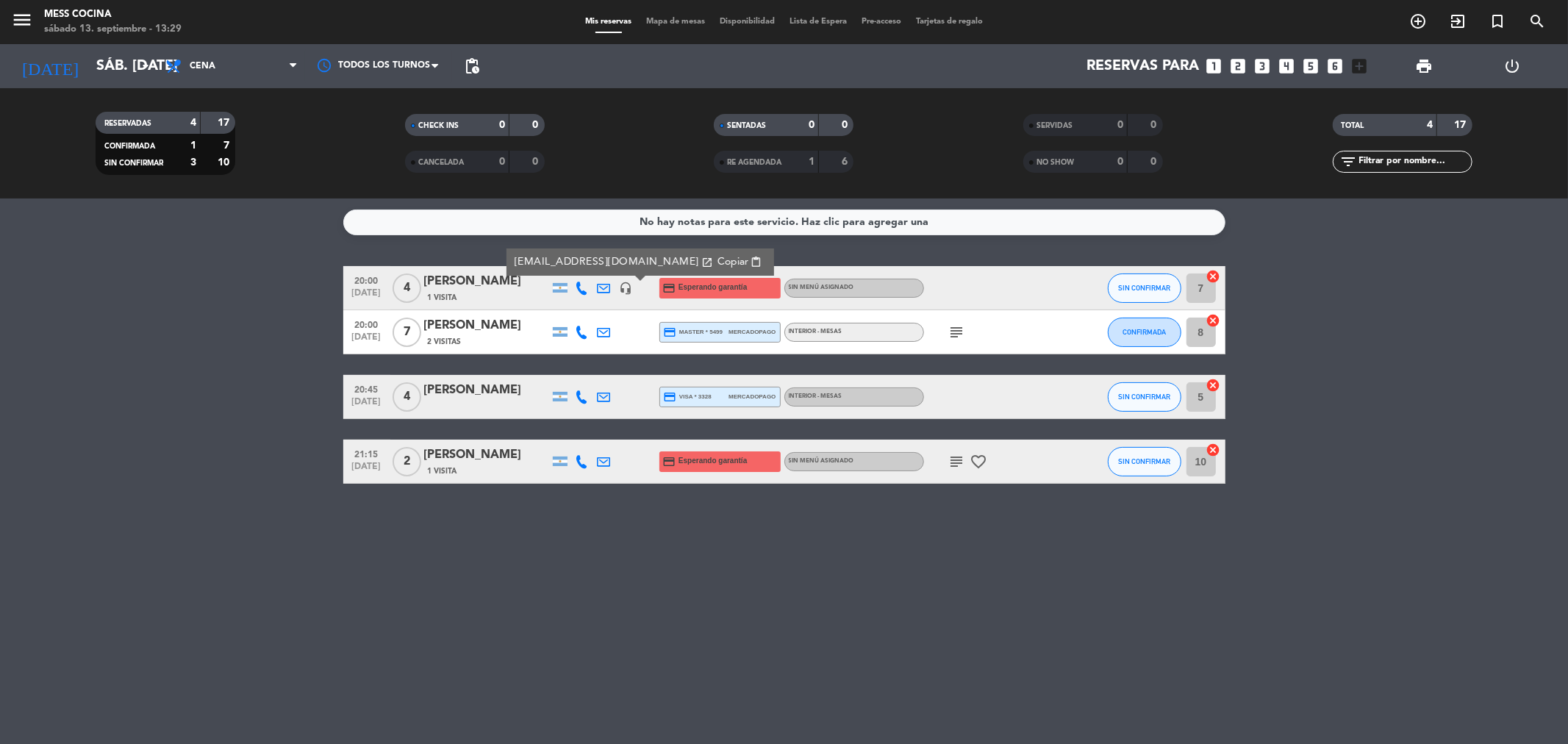
click at [781, 394] on bookings-row "20:00 [DATE] 4 [PERSON_NAME] 1 Visita [EMAIL_ADDRESS][DOMAIN_NAME] open_in_new …" at bounding box center [784, 375] width 1568 height 217
click at [329, 384] on bookings-row "20:00 [DATE] 4 [PERSON_NAME] 1 Visita headset_mic credit_card Esperando garantí…" at bounding box center [784, 375] width 1568 height 217
drag, startPoint x: 320, startPoint y: 363, endPoint x: 913, endPoint y: 556, distance: 623.6
click at [781, 556] on div "No hay notas para este servicio. Haz clic para agregar una 20:00 [DATE] 4 [PERS…" at bounding box center [784, 471] width 1568 height 545
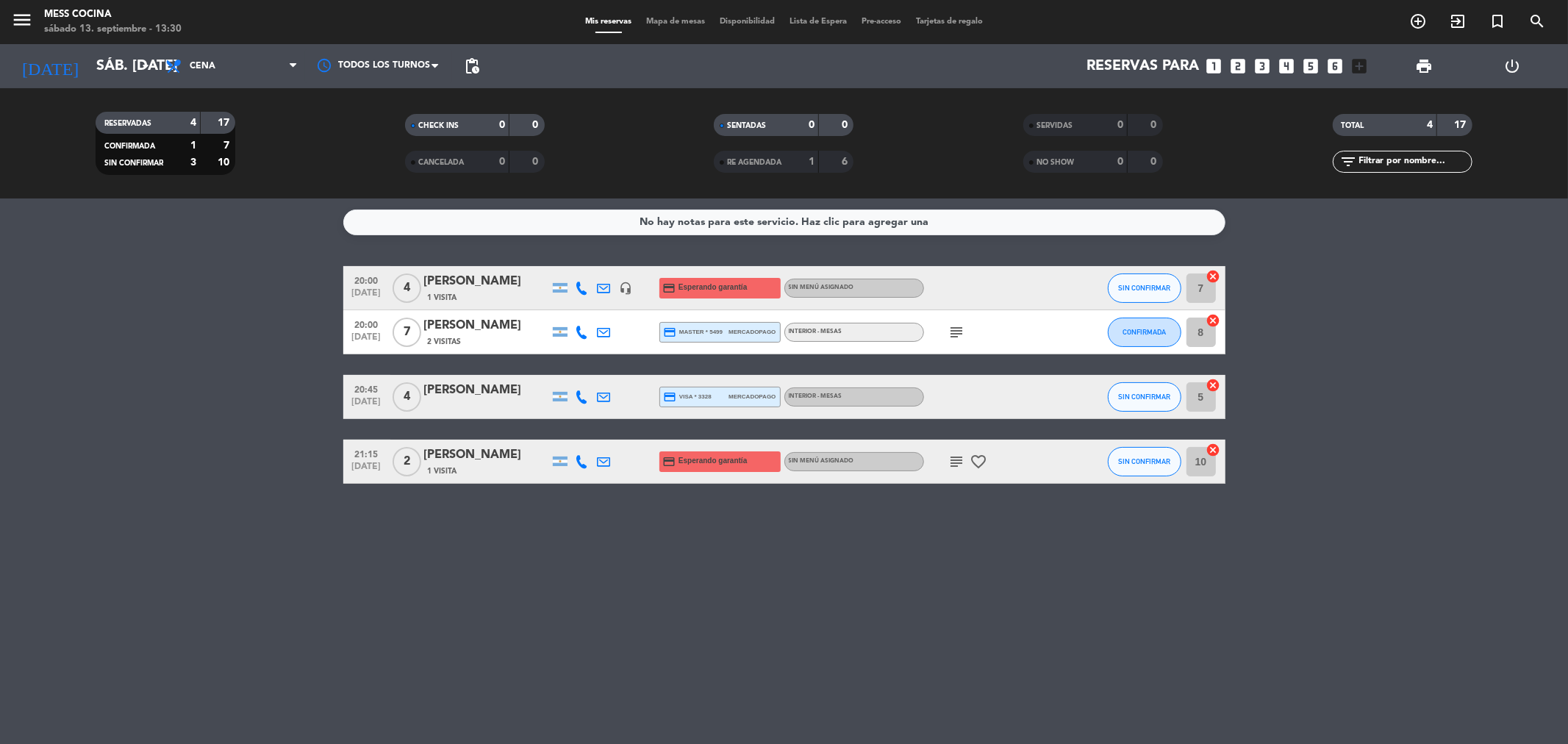
drag, startPoint x: 0, startPoint y: 380, endPoint x: 759, endPoint y: 564, distance: 781.0
click at [759, 564] on div "No hay notas para este servicio. Haz clic para agregar una 20:00 [DATE] 4 [PERS…" at bounding box center [784, 471] width 1568 height 545
click at [127, 334] on bookings-row "20:00 [DATE] 4 [PERSON_NAME] 1 Visita headset_mic credit_card Esperando garantí…" at bounding box center [784, 375] width 1568 height 217
drag, startPoint x: 133, startPoint y: 334, endPoint x: 980, endPoint y: 598, distance: 887.2
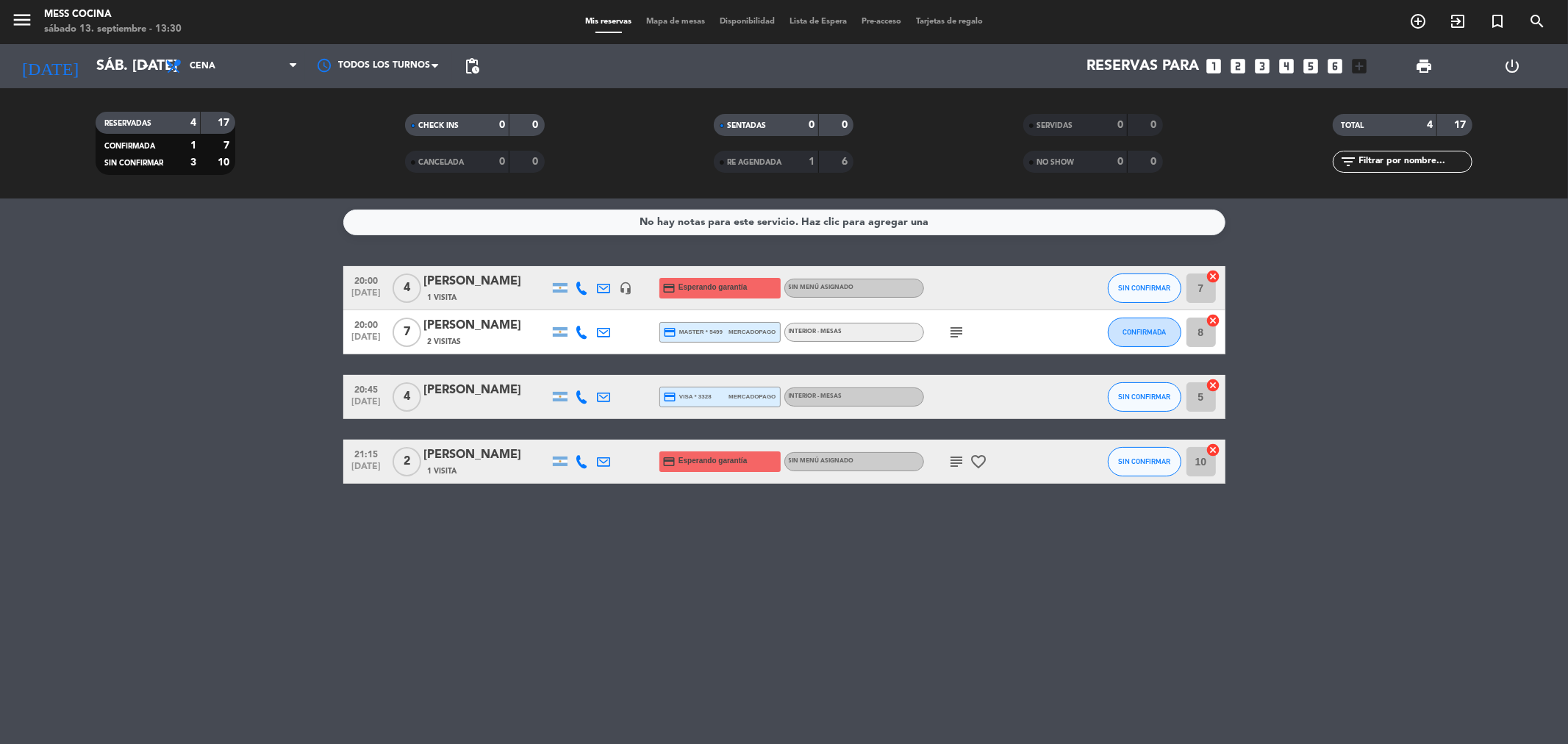
click at [781, 598] on div "No hay notas para este servicio. Haz clic para agregar una 20:00 [DATE] 4 [PERS…" at bounding box center [784, 471] width 1568 height 545
drag, startPoint x: 980, startPoint y: 598, endPoint x: 531, endPoint y: 494, distance: 460.9
click at [531, 494] on div "No hay notas para este servicio. Haz clic para agregar una 20:00 [DATE] 4 [PERS…" at bounding box center [784, 471] width 1568 height 545
click at [245, 414] on bookings-row "20:00 [DATE] 4 [PERSON_NAME] 1 Visita headset_mic credit_card Esperando garantí…" at bounding box center [784, 375] width 1568 height 217
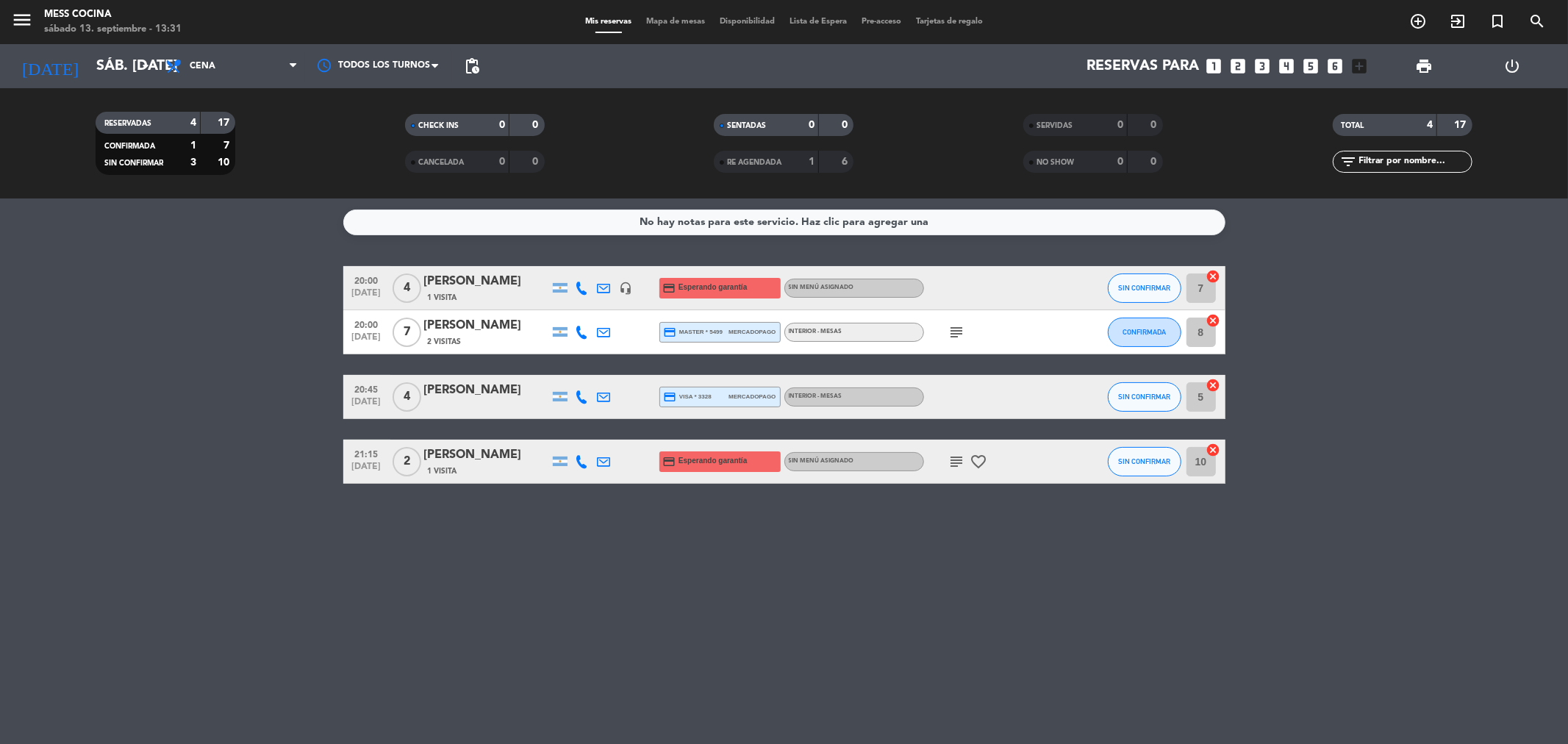
drag, startPoint x: 245, startPoint y: 414, endPoint x: 908, endPoint y: 557, distance: 678.2
click at [781, 557] on div "No hay notas para este servicio. Haz clic para agregar una 20:00 [DATE] 4 [PERS…" at bounding box center [784, 471] width 1568 height 545
drag, startPoint x: 908, startPoint y: 557, endPoint x: 84, endPoint y: 306, distance: 861.4
click at [84, 306] on div "No hay notas para este servicio. Haz clic para agregar una 20:00 [DATE] 4 [PERS…" at bounding box center [784, 471] width 1568 height 545
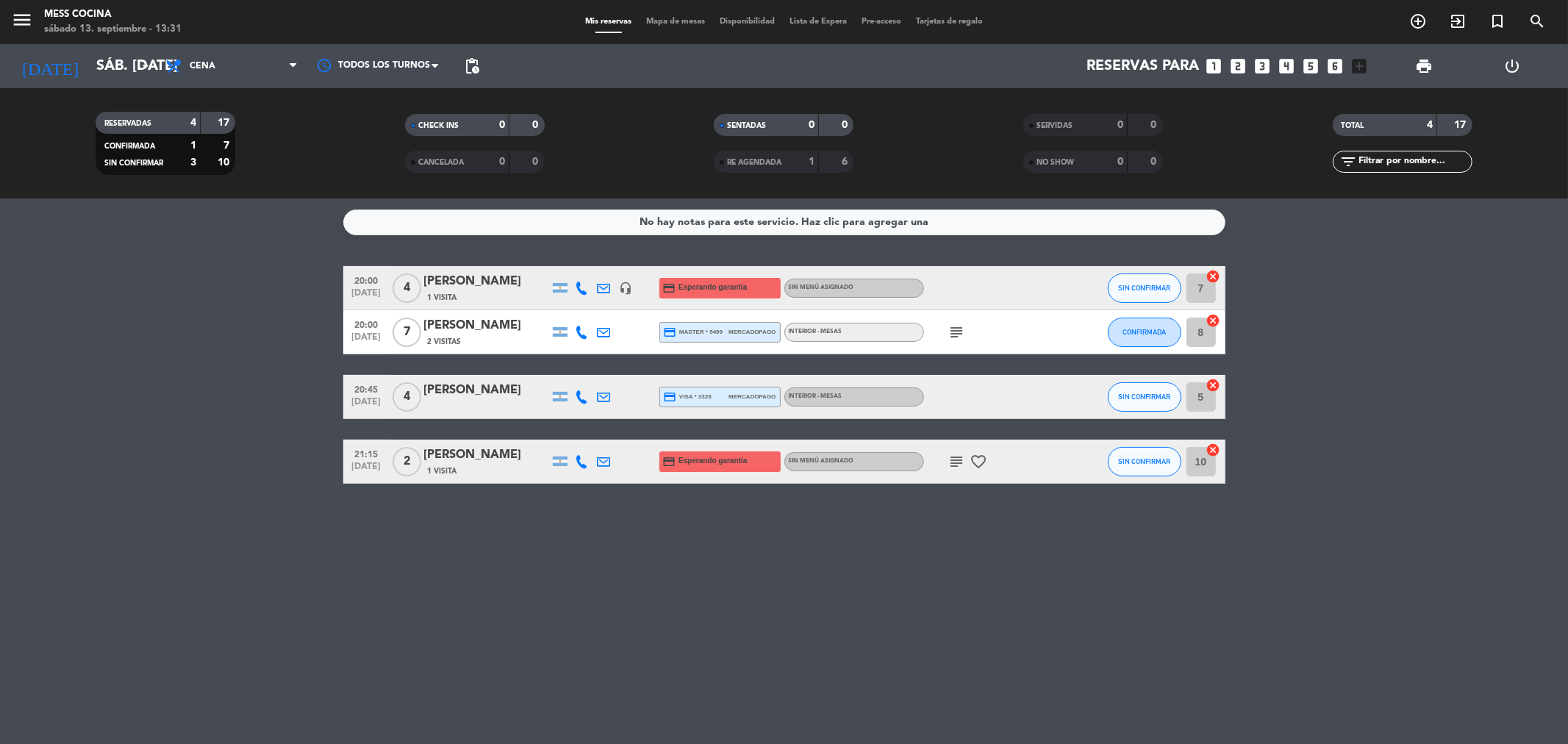
click at [84, 306] on bookings-row "20:00 [DATE] 4 [PERSON_NAME] 1 Visita headset_mic credit_card Esperando garantí…" at bounding box center [784, 375] width 1568 height 217
drag, startPoint x: 84, startPoint y: 306, endPoint x: 707, endPoint y: 555, distance: 670.9
click at [707, 555] on div "No hay notas para este servicio. Haz clic para agregar una 20:00 [DATE] 4 [PERS…" at bounding box center [784, 471] width 1568 height 545
drag, startPoint x: 707, startPoint y: 555, endPoint x: 977, endPoint y: 680, distance: 297.5
click at [781, 680] on div "No hay notas para este servicio. Haz clic para agregar una 20:00 [DATE] 4 [PERS…" at bounding box center [784, 471] width 1568 height 545
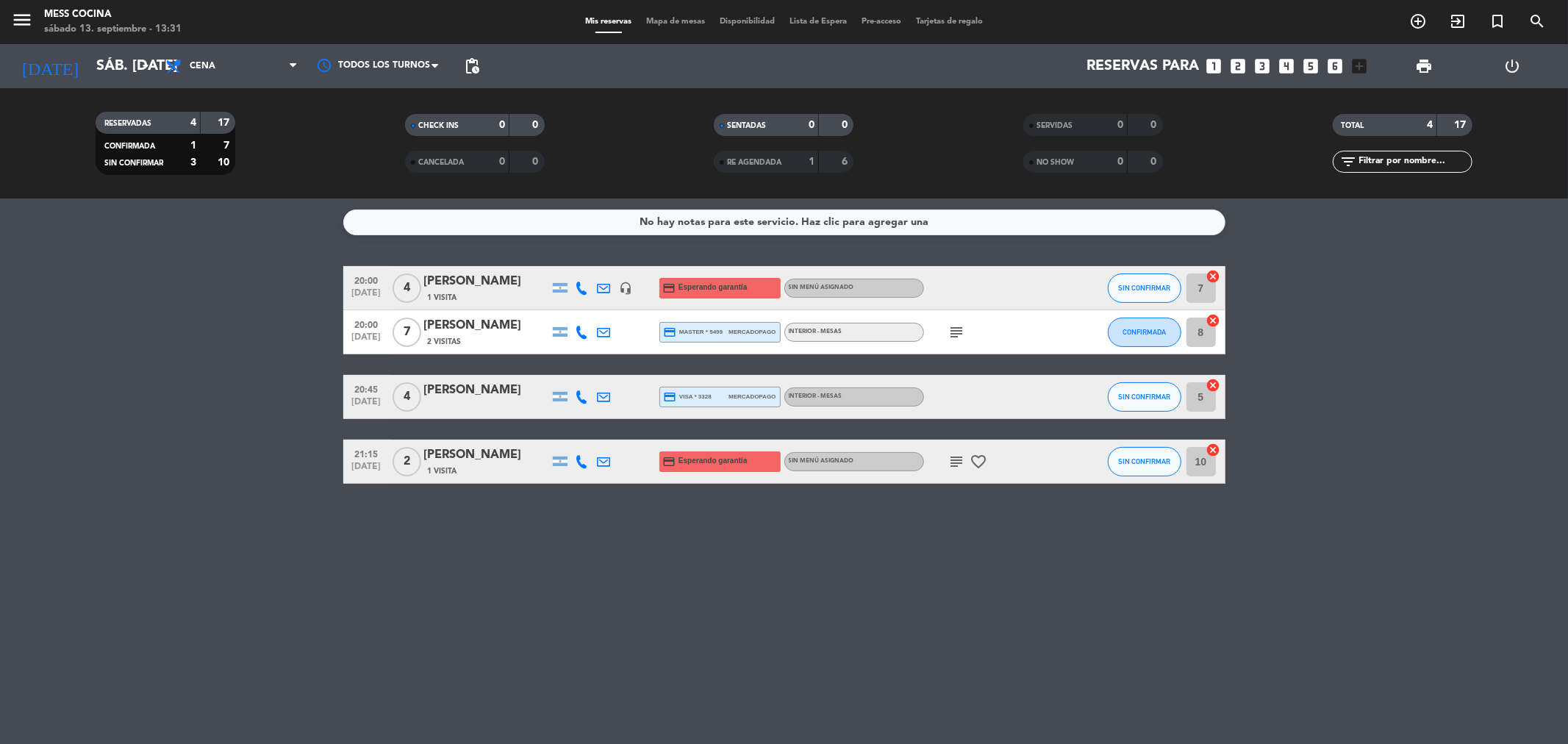
drag, startPoint x: 42, startPoint y: 332, endPoint x: 723, endPoint y: 623, distance: 740.6
click at [723, 623] on div "No hay notas para este servicio. Haz clic para agregar una 20:00 [DATE] 4 [PERS…" at bounding box center [784, 471] width 1568 height 545
drag, startPoint x: 723, startPoint y: 623, endPoint x: 153, endPoint y: 371, distance: 623.2
click at [153, 371] on div "No hay notas para este servicio. Haz clic para agregar una 20:00 [DATE] 4 [PERS…" at bounding box center [784, 471] width 1568 height 545
drag, startPoint x: 153, startPoint y: 371, endPoint x: 865, endPoint y: 564, distance: 737.7
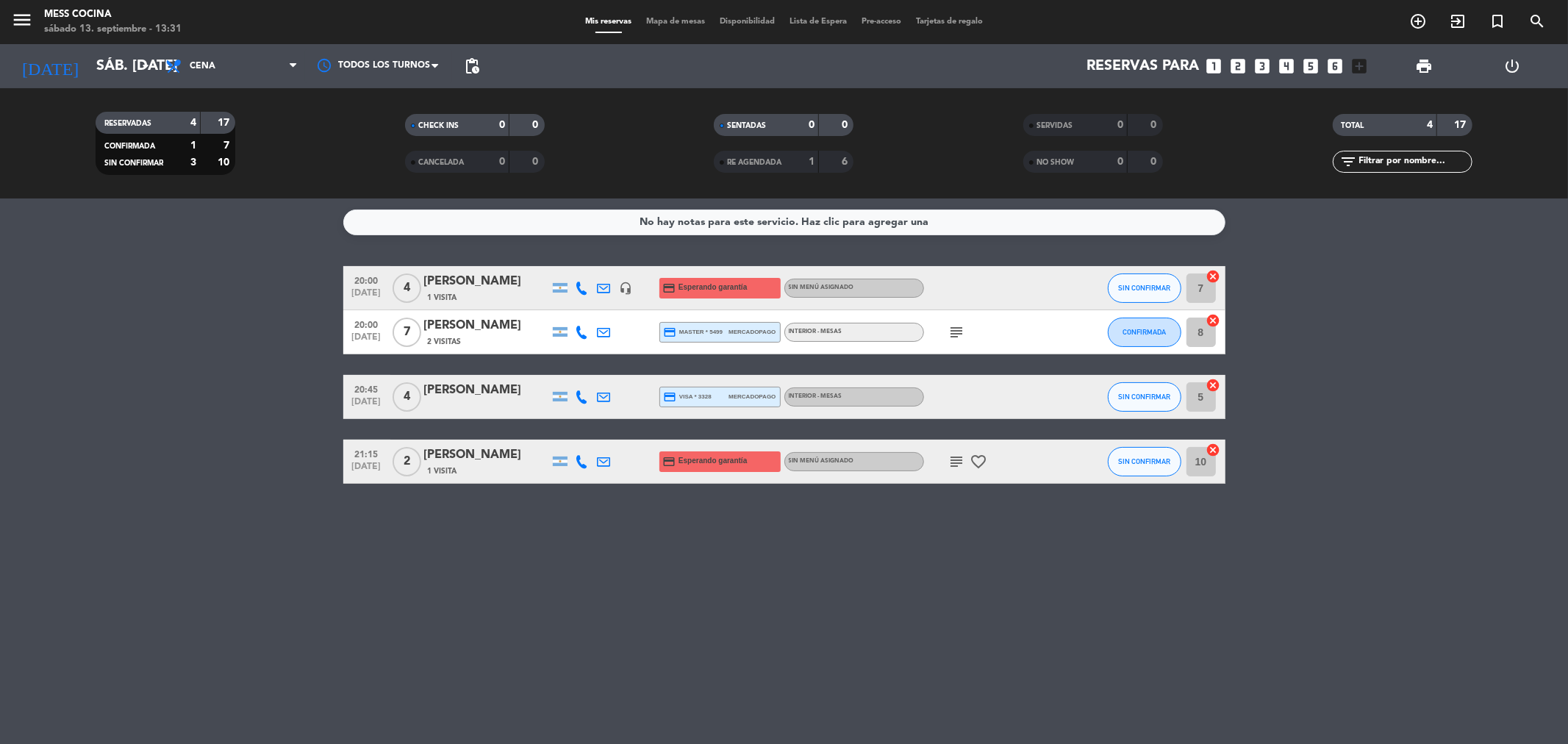
click at [781, 564] on div "No hay notas para este servicio. Haz clic para agregar una 20:00 [DATE] 4 [PERS…" at bounding box center [784, 471] width 1568 height 545
drag, startPoint x: 865, startPoint y: 564, endPoint x: 70, endPoint y: 265, distance: 849.4
click at [70, 265] on div "No hay notas para este servicio. Haz clic para agregar una 20:00 [DATE] 4 [PERS…" at bounding box center [784, 471] width 1568 height 545
click at [114, 313] on bookings-row "20:00 [DATE] 4 [PERSON_NAME] 1 Visita headset_mic credit_card Esperando garantí…" at bounding box center [784, 375] width 1568 height 217
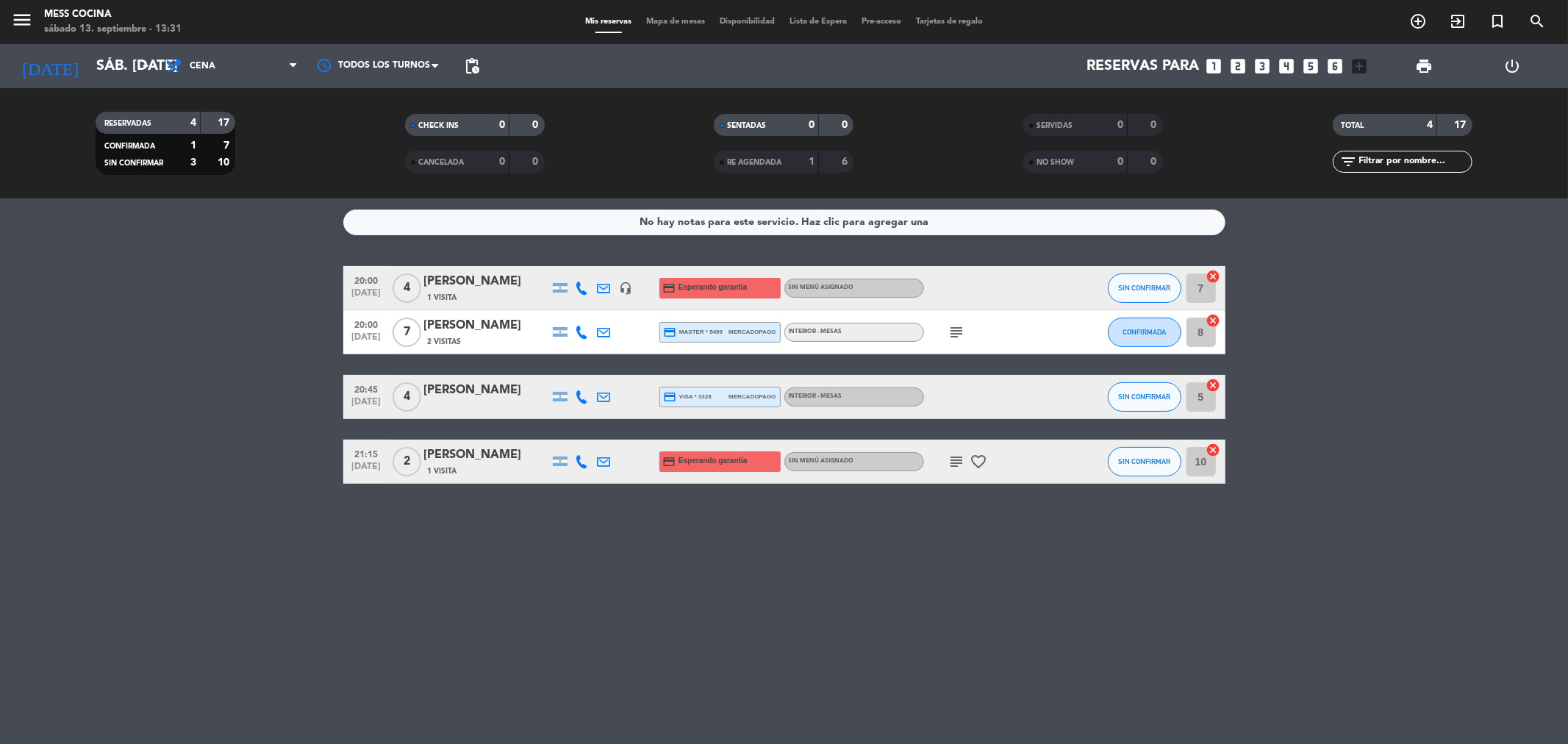
drag, startPoint x: 114, startPoint y: 313, endPoint x: 920, endPoint y: 526, distance: 833.7
click at [781, 526] on div "No hay notas para este servicio. Haz clic para agregar una 20:00 [DATE] 4 [PERS…" at bounding box center [784, 471] width 1568 height 545
click at [781, 705] on div "No hay notas para este servicio. Haz clic para agregar una 20:00 [DATE] 4 [PERS…" at bounding box center [784, 471] width 1568 height 545
drag, startPoint x: 1011, startPoint y: 679, endPoint x: 267, endPoint y: 330, distance: 821.8
click at [267, 330] on div "No hay notas para este servicio. Haz clic para agregar una 20:00 [DATE] 4 [PERS…" at bounding box center [784, 471] width 1568 height 545
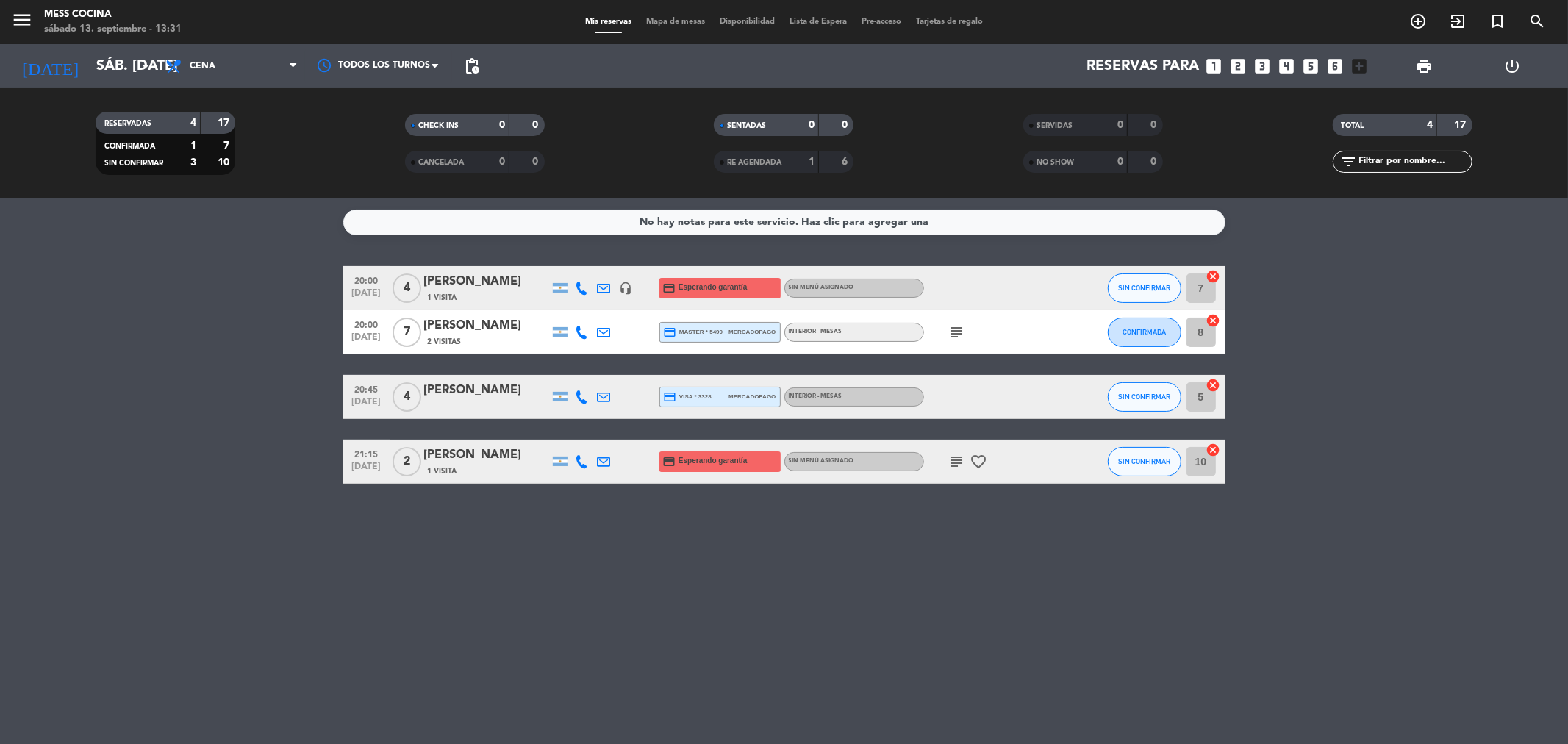
click at [267, 330] on bookings-row "20:00 [DATE] 4 [PERSON_NAME] 1 Visita headset_mic credit_card Esperando garantí…" at bounding box center [784, 375] width 1568 height 217
drag, startPoint x: 267, startPoint y: 330, endPoint x: 1108, endPoint y: 545, distance: 868.0
click at [781, 545] on div "No hay notas para este servicio. Haz clic para agregar una 20:00 [DATE] 4 [PERS…" at bounding box center [784, 471] width 1568 height 545
drag, startPoint x: 1108, startPoint y: 545, endPoint x: 258, endPoint y: 307, distance: 882.7
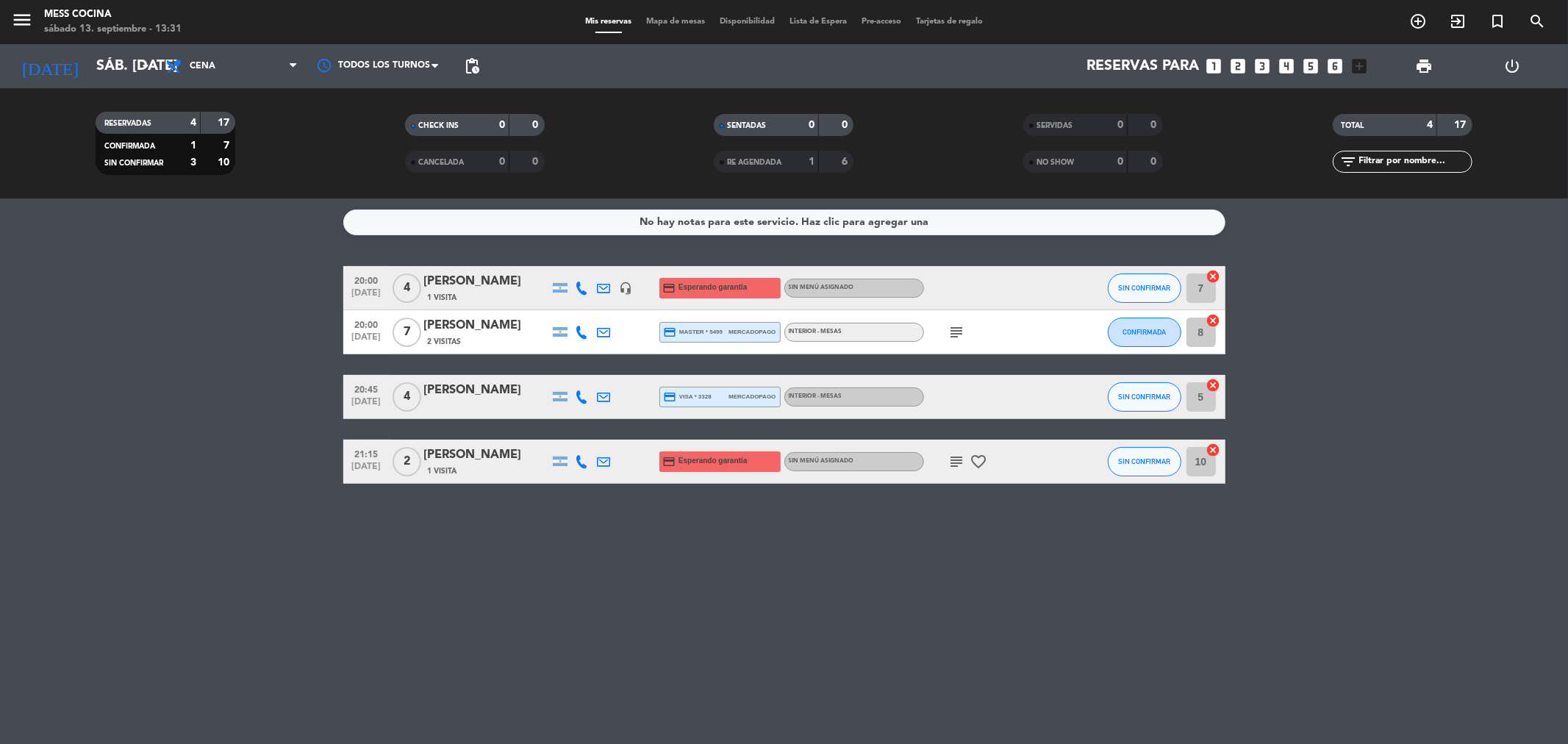
click at [258, 307] on div "No hay notas para este servicio. Haz clic para agregar una 20:00 [DATE] 4 [PERS…" at bounding box center [784, 471] width 1568 height 545
click at [258, 307] on bookings-row "20:00 [DATE] 4 [PERSON_NAME] 1 Visita headset_mic credit_card Esperando garantí…" at bounding box center [784, 375] width 1568 height 217
drag, startPoint x: 258, startPoint y: 307, endPoint x: 1072, endPoint y: 513, distance: 839.7
click at [781, 513] on div "No hay notas para este servicio. Haz clic para agregar una 20:00 [DATE] 4 [PERS…" at bounding box center [784, 471] width 1568 height 545
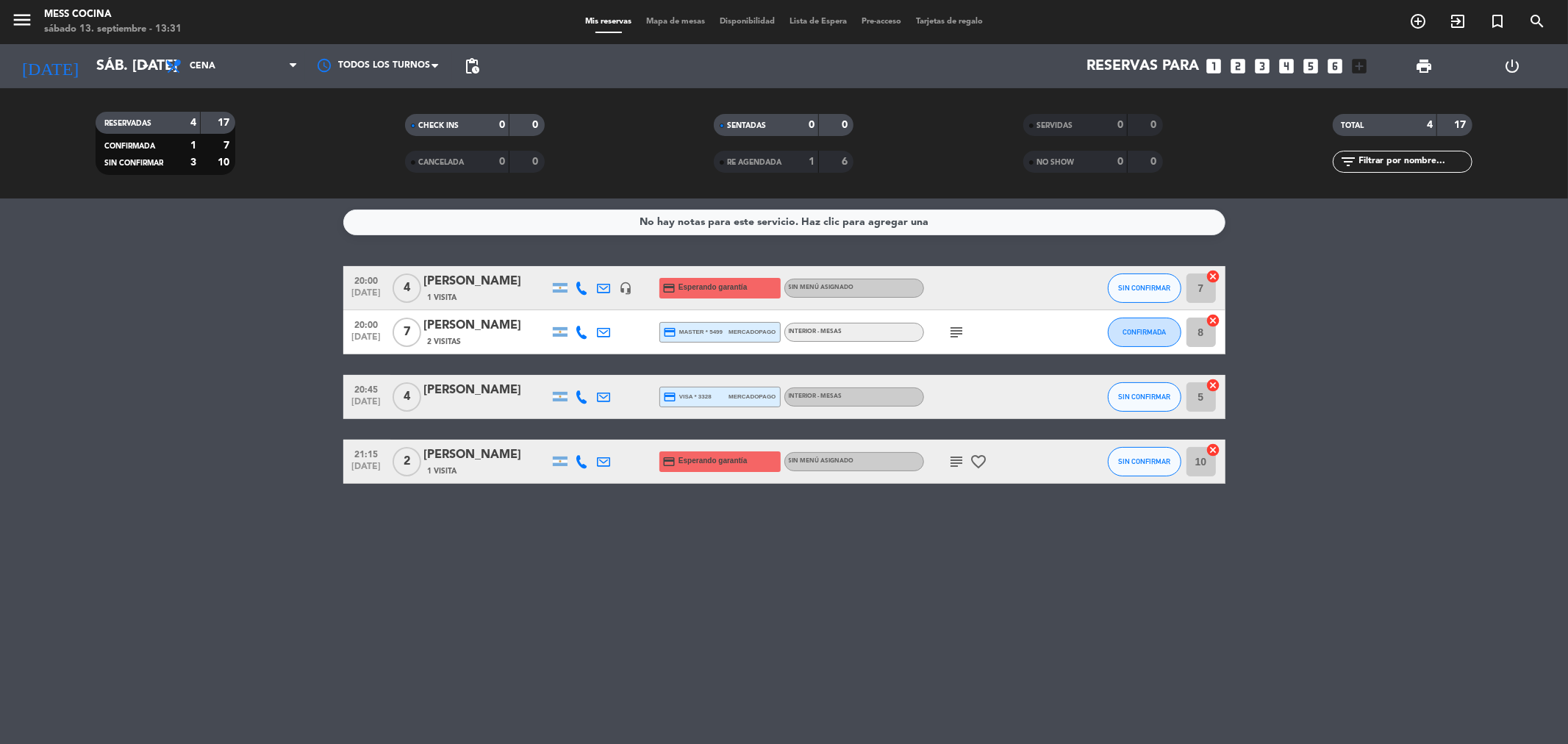
drag, startPoint x: 1072, startPoint y: 513, endPoint x: 289, endPoint y: 307, distance: 809.6
click at [289, 307] on div "No hay notas para este servicio. Haz clic para agregar una 20:00 [DATE] 4 [PERS…" at bounding box center [784, 471] width 1568 height 545
drag, startPoint x: 289, startPoint y: 307, endPoint x: 1235, endPoint y: 502, distance: 965.9
click at [781, 502] on div "No hay notas para este servicio. Haz clic para agregar una 20:00 [DATE] 4 [PERS…" at bounding box center [784, 471] width 1568 height 545
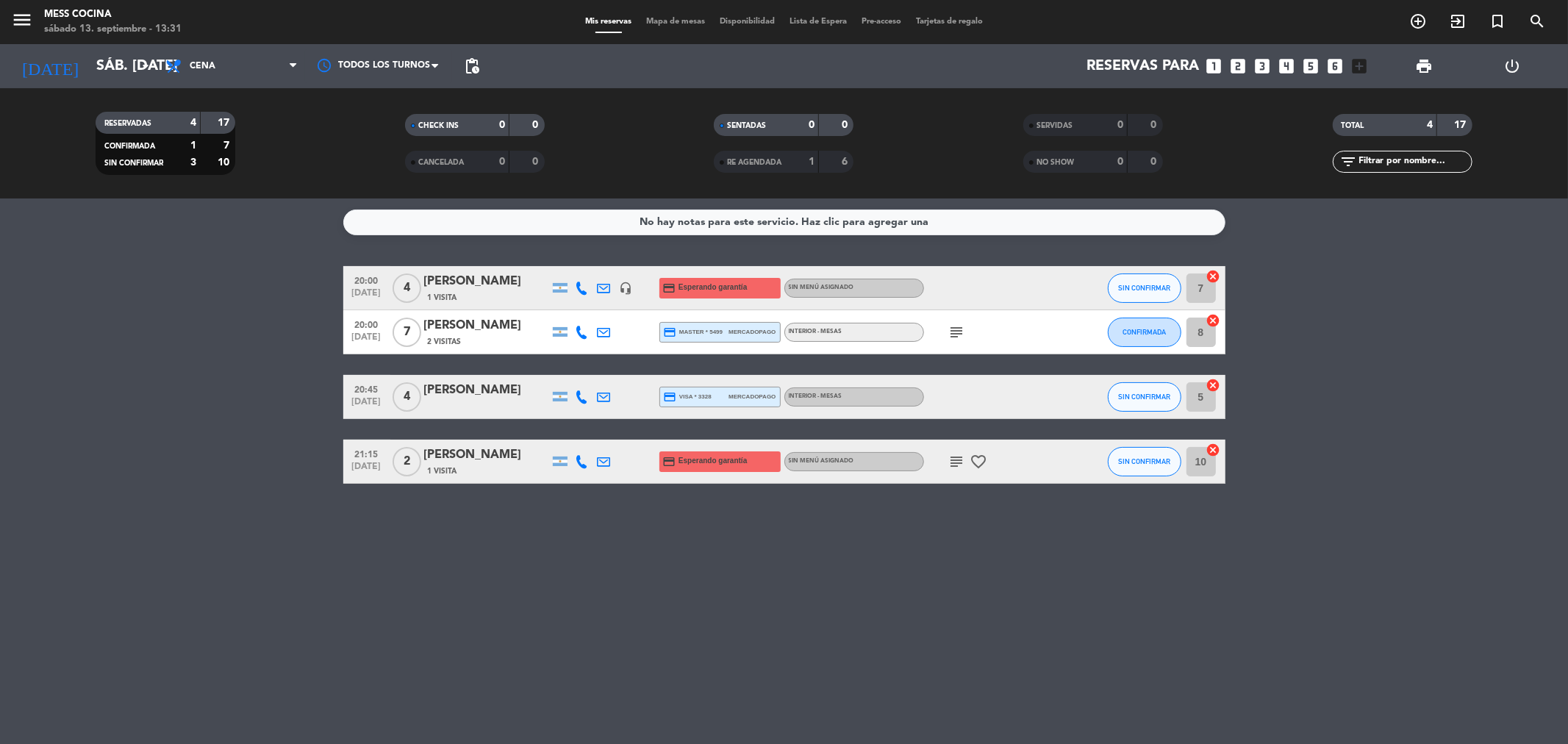
drag, startPoint x: 1235, startPoint y: 502, endPoint x: 559, endPoint y: 459, distance: 677.4
click at [560, 459] on div "No hay notas para este servicio. Haz clic para agregar una 20:00 [DATE] 4 [PERS…" at bounding box center [784, 471] width 1568 height 545
click at [545, 509] on div "No hay notas para este servicio. Haz clic para agregar una 20:00 [DATE] 4 [PERS…" at bounding box center [784, 471] width 1568 height 545
drag, startPoint x: 545, startPoint y: 509, endPoint x: 209, endPoint y: 381, distance: 359.6
click at [209, 381] on div "No hay notas para este servicio. Haz clic para agregar una 20:00 [DATE] 4 [PERS…" at bounding box center [784, 471] width 1568 height 545
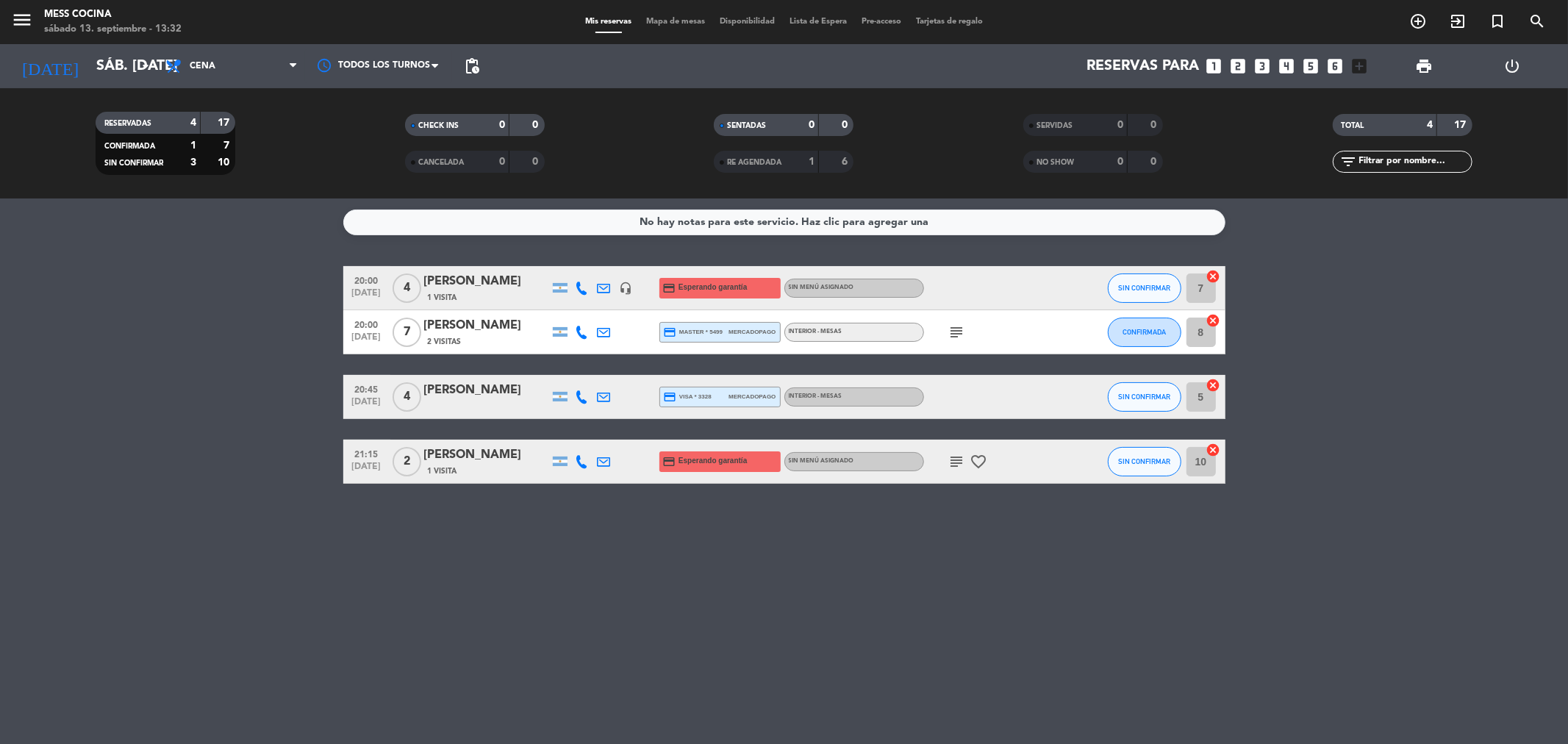
click at [209, 381] on bookings-row "20:00 [DATE] 4 [PERSON_NAME] 1 Visita headset_mic credit_card Esperando garantí…" at bounding box center [784, 375] width 1568 height 217
drag, startPoint x: 209, startPoint y: 381, endPoint x: 677, endPoint y: 549, distance: 497.2
click at [677, 549] on div "No hay notas para este servicio. Haz clic para agregar una 20:00 [DATE] 4 [PERS…" at bounding box center [784, 471] width 1568 height 545
click at [22, 534] on div "No hay notas para este servicio. Haz clic para agregar una 20:00 [DATE] 4 [PERS…" at bounding box center [784, 471] width 1568 height 545
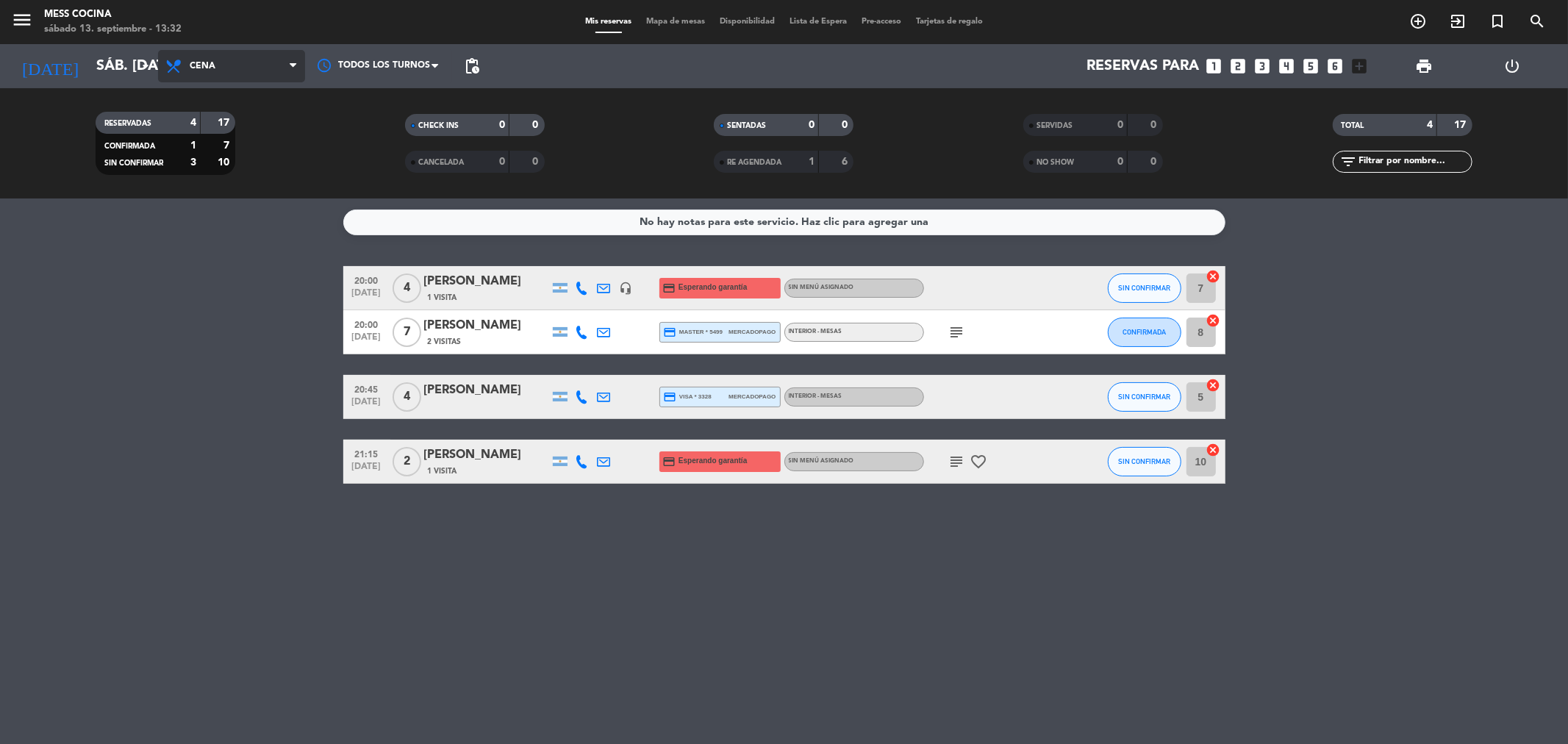
click at [170, 75] on span "Cena" at bounding box center [232, 66] width 147 height 33
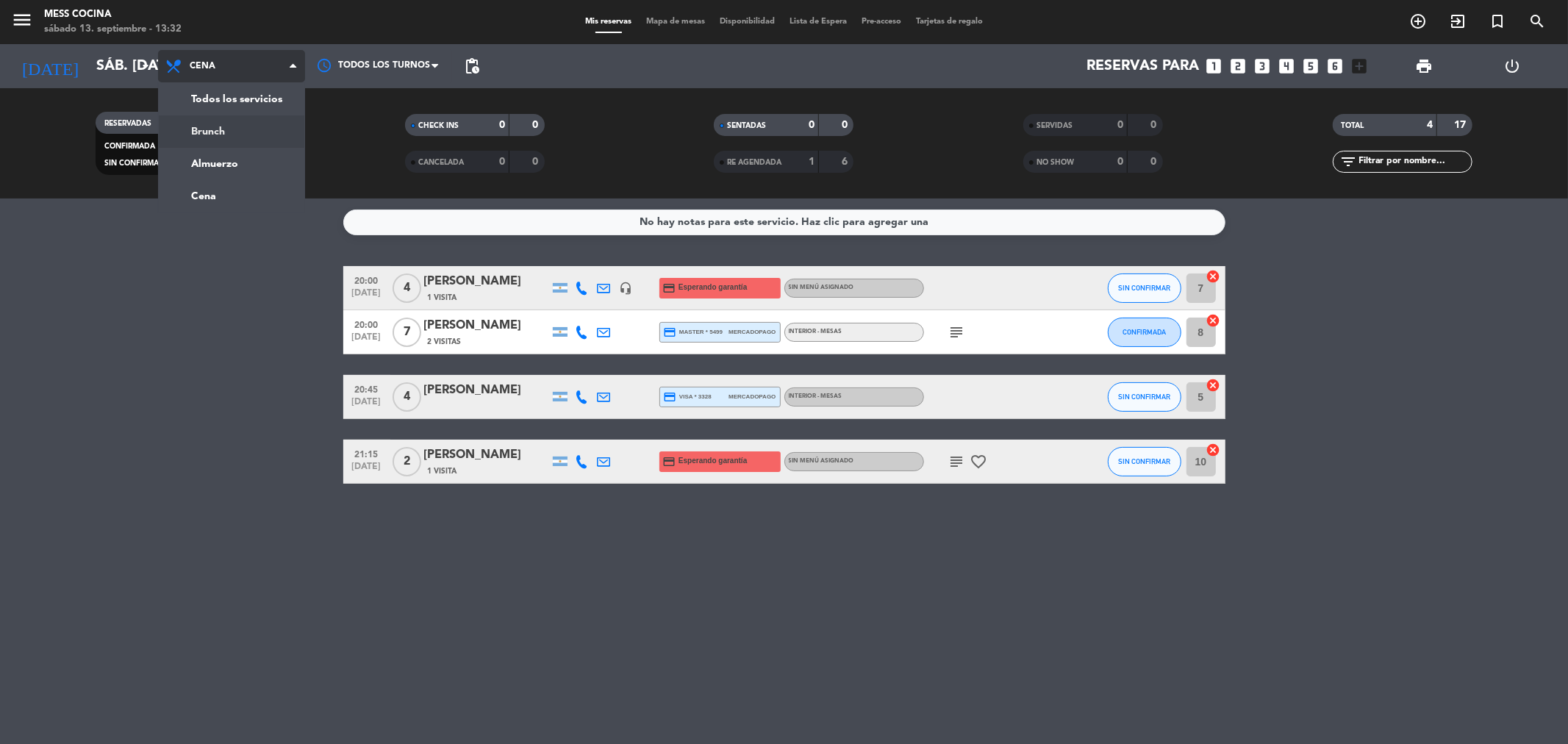
click at [245, 138] on div "menu Mess Cocina sábado 13. septiembre - 13:32 Mis reservas Mapa de mesas Dispo…" at bounding box center [784, 99] width 1568 height 199
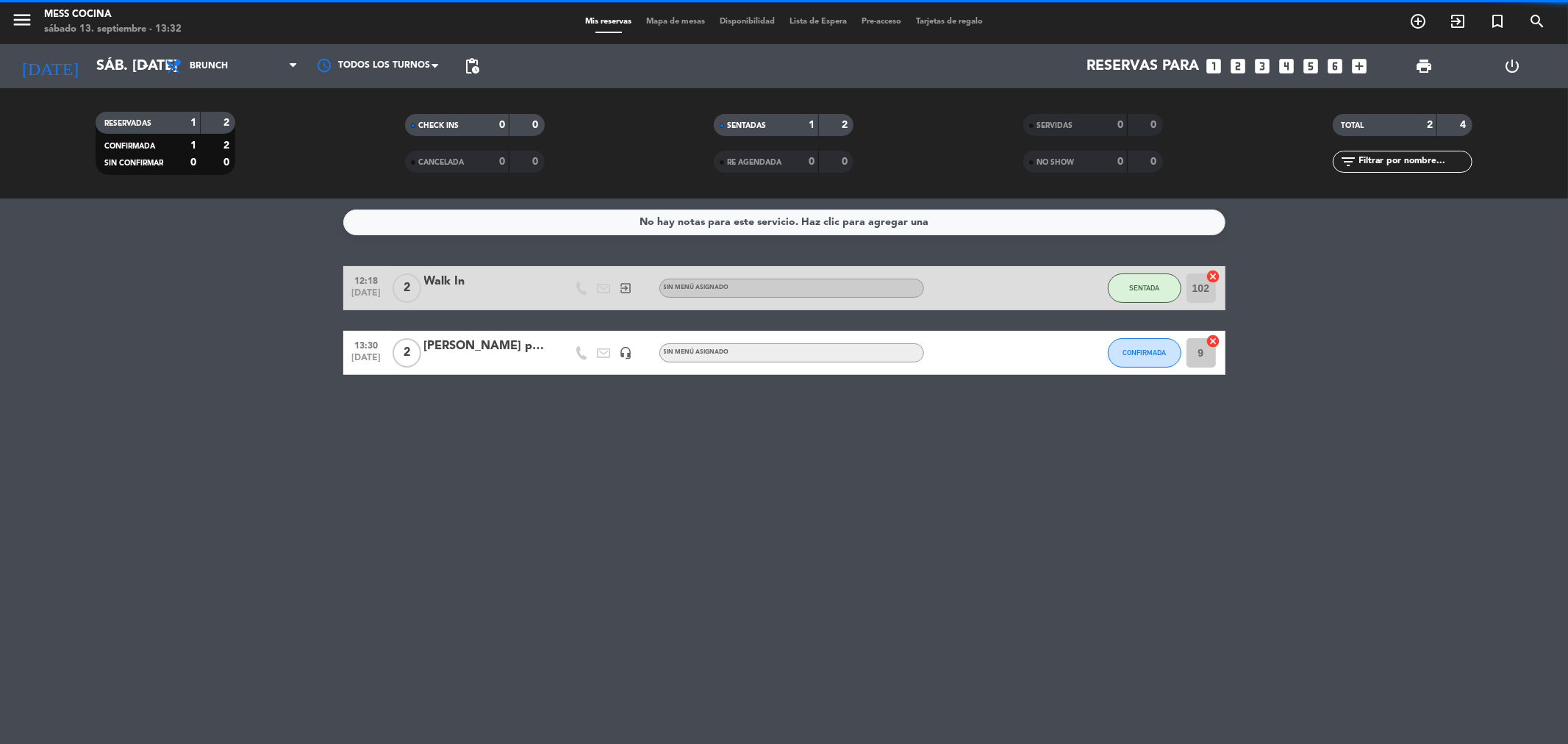
drag, startPoint x: 0, startPoint y: 490, endPoint x: 894, endPoint y: 637, distance: 906.0
click at [781, 637] on div "No hay notas para este servicio. Haz clic para agregar una 12:18 [DATE] 2 Walk …" at bounding box center [784, 471] width 1568 height 545
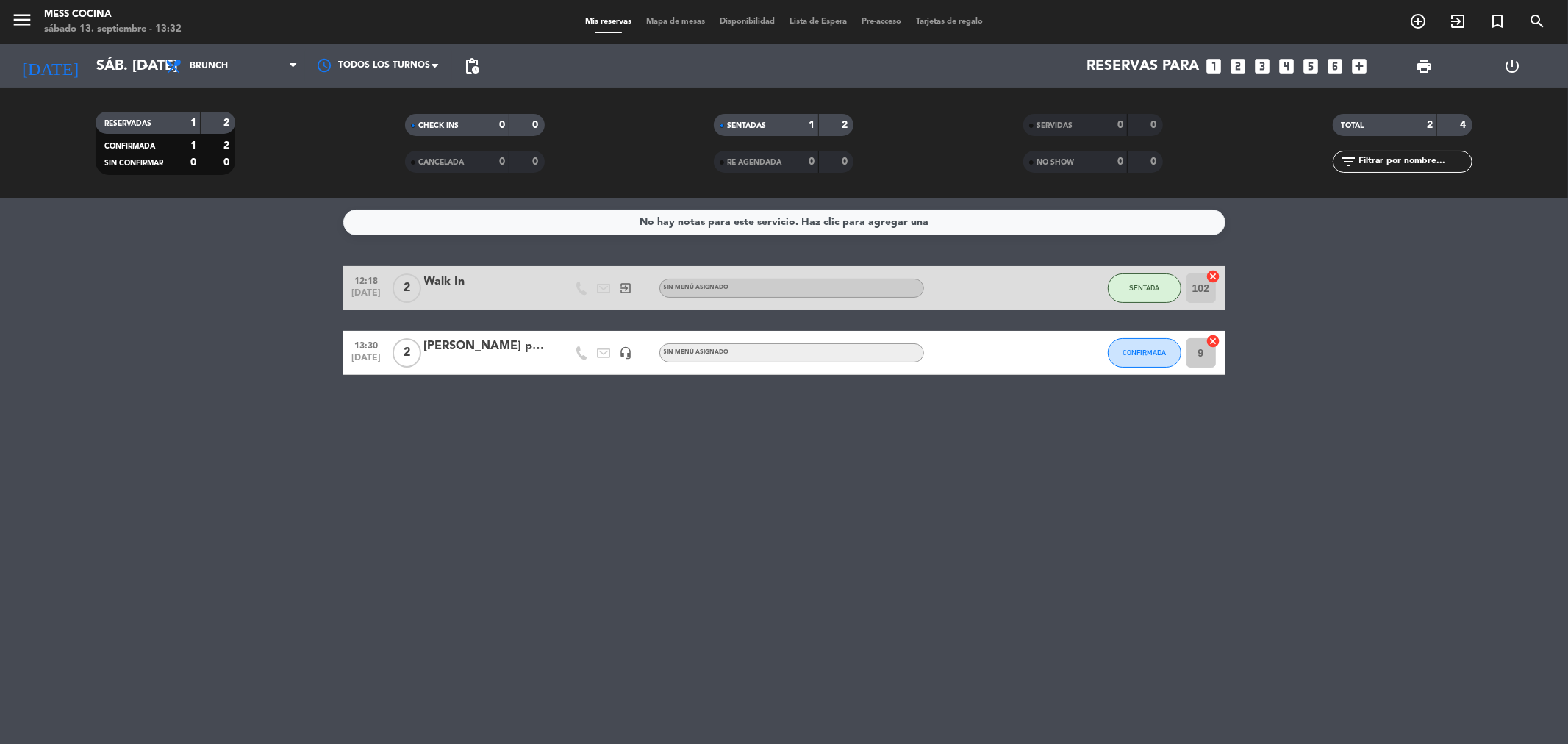
drag, startPoint x: 894, startPoint y: 637, endPoint x: 210, endPoint y: 361, distance: 737.6
click at [210, 361] on div "No hay notas para este servicio. Haz clic para agregar una 12:18 [DATE] 2 Walk …" at bounding box center [784, 471] width 1568 height 545
click at [210, 361] on bookings-row "12:18 [DATE] 2 Walk In exit_to_app Sin menú asignado SENTADA 102 cancel 13:30 […" at bounding box center [784, 320] width 1568 height 109
drag, startPoint x: 210, startPoint y: 361, endPoint x: 797, endPoint y: 489, distance: 600.8
click at [781, 489] on div "No hay notas para este servicio. Haz clic para agregar una 12:18 [DATE] 2 Walk …" at bounding box center [784, 471] width 1568 height 545
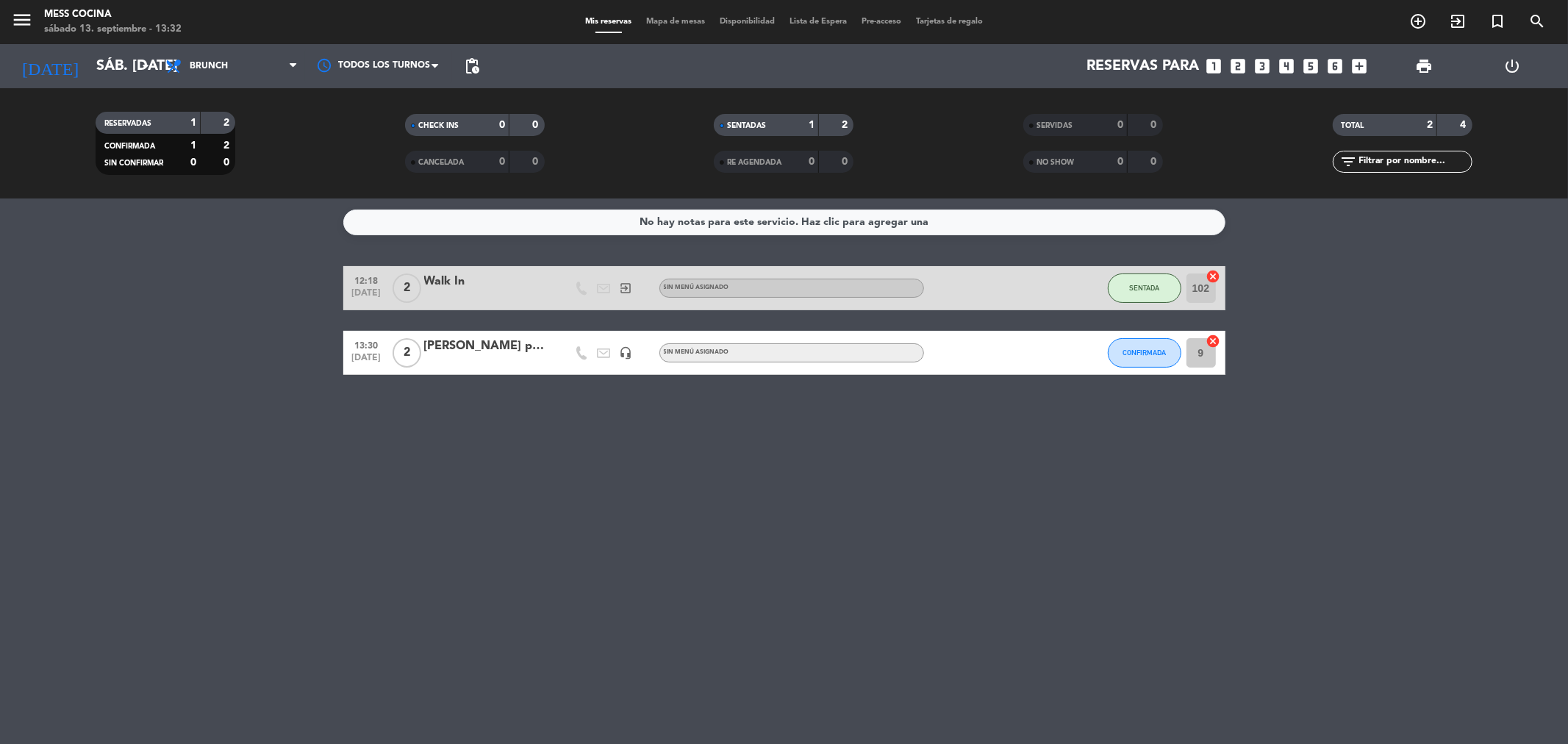
click at [781, 489] on div "No hay notas para este servicio. Haz clic para agregar una 12:18 [DATE] 2 Walk …" at bounding box center [784, 471] width 1568 height 545
drag, startPoint x: 797, startPoint y: 489, endPoint x: 242, endPoint y: 364, distance: 568.9
click at [242, 364] on div "No hay notas para este servicio. Haz clic para agregar una 12:18 [DATE] 2 Walk …" at bounding box center [784, 471] width 1568 height 545
click at [242, 364] on bookings-row "12:18 [DATE] 2 Walk In exit_to_app Sin menú asignado SENTADA 102 cancel 13:30 […" at bounding box center [784, 320] width 1568 height 109
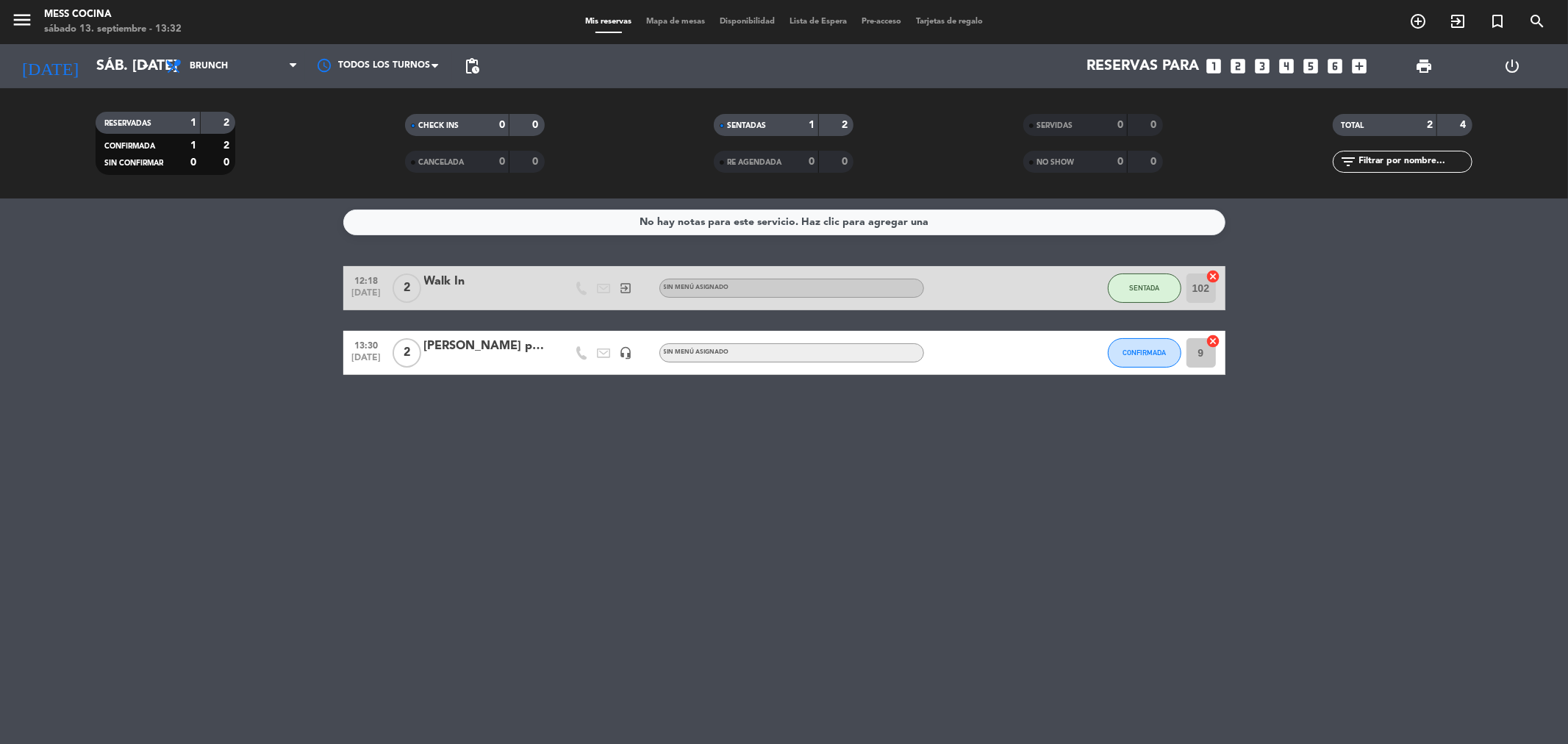
drag, startPoint x: 603, startPoint y: 400, endPoint x: 682, endPoint y: 447, distance: 91.9
click at [682, 447] on div "No hay notas para este servicio. Haz clic para agregar una 12:18 [DATE] 2 Walk …" at bounding box center [784, 471] width 1568 height 545
drag, startPoint x: 305, startPoint y: 269, endPoint x: 1000, endPoint y: 434, distance: 714.3
click at [781, 434] on div "No hay notas para este servicio. Haz clic para agregar una 12:18 [DATE] 2 Walk …" at bounding box center [784, 471] width 1568 height 545
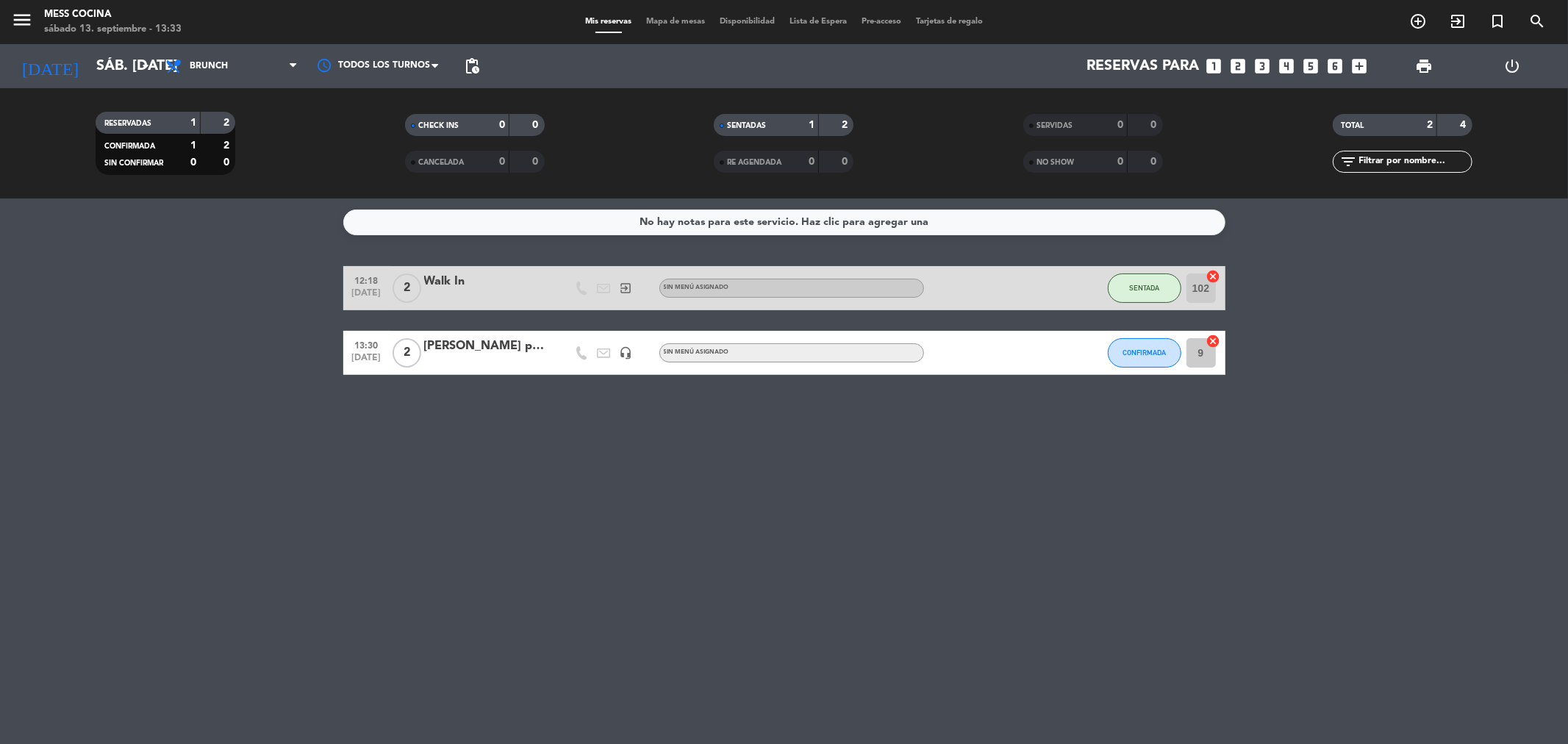
click at [781, 434] on div "No hay notas para este servicio. Haz clic para agregar una 12:18 [DATE] 2 Walk …" at bounding box center [784, 471] width 1568 height 545
drag, startPoint x: 1000, startPoint y: 434, endPoint x: 497, endPoint y: 356, distance: 509.0
click at [497, 356] on div "No hay notas para este servicio. Haz clic para agregar una 12:18 [DATE] 2 Walk …" at bounding box center [784, 471] width 1568 height 545
click at [497, 356] on div "[PERSON_NAME] prensa" at bounding box center [487, 346] width 125 height 19
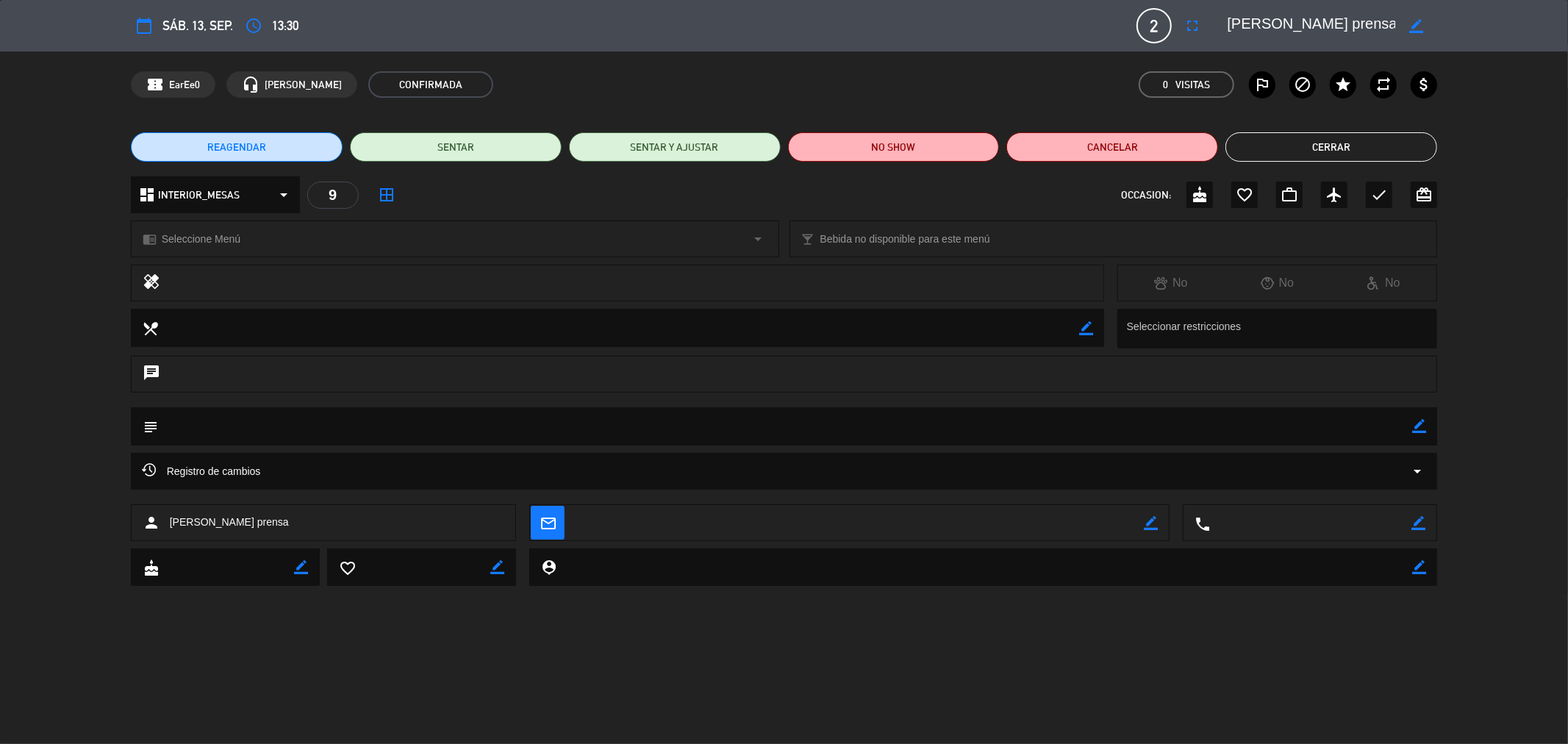
click at [781, 137] on button "Cerrar" at bounding box center [1331, 147] width 211 height 29
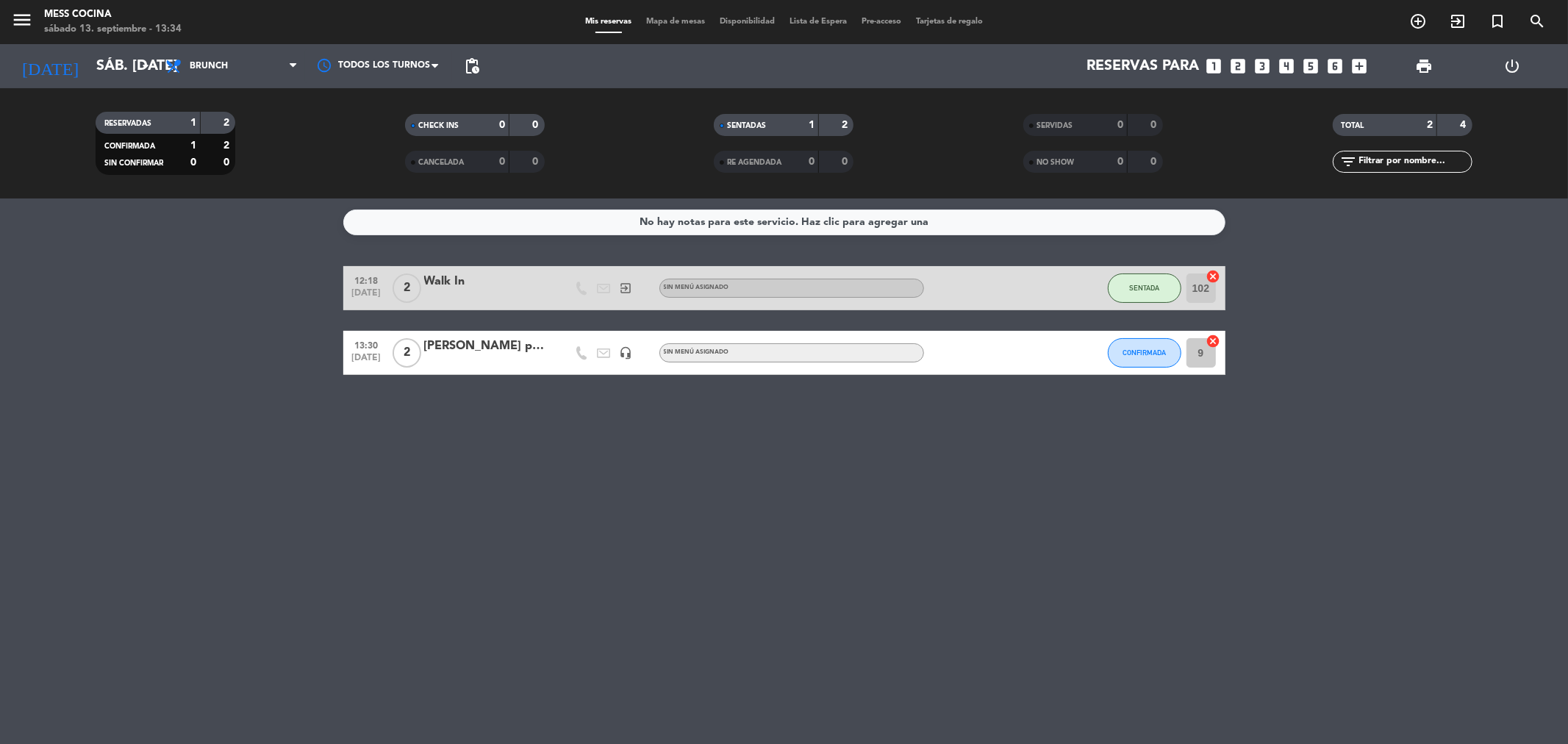
drag, startPoint x: 133, startPoint y: 371, endPoint x: 805, endPoint y: 503, distance: 684.8
click at [781, 503] on div "No hay notas para este servicio. Haz clic para agregar una 12:18 [DATE] 2 Walk …" at bounding box center [784, 471] width 1568 height 545
click at [781, 502] on div "No hay notas para este servicio. Haz clic para agregar una 12:18 [DATE] 2 Walk …" at bounding box center [784, 471] width 1568 height 545
drag, startPoint x: 129, startPoint y: 222, endPoint x: 223, endPoint y: 67, distance: 181.3
click at [129, 221] on service-notes "No hay notas para este servicio. Haz clic para agregar una" at bounding box center [784, 223] width 1568 height 26
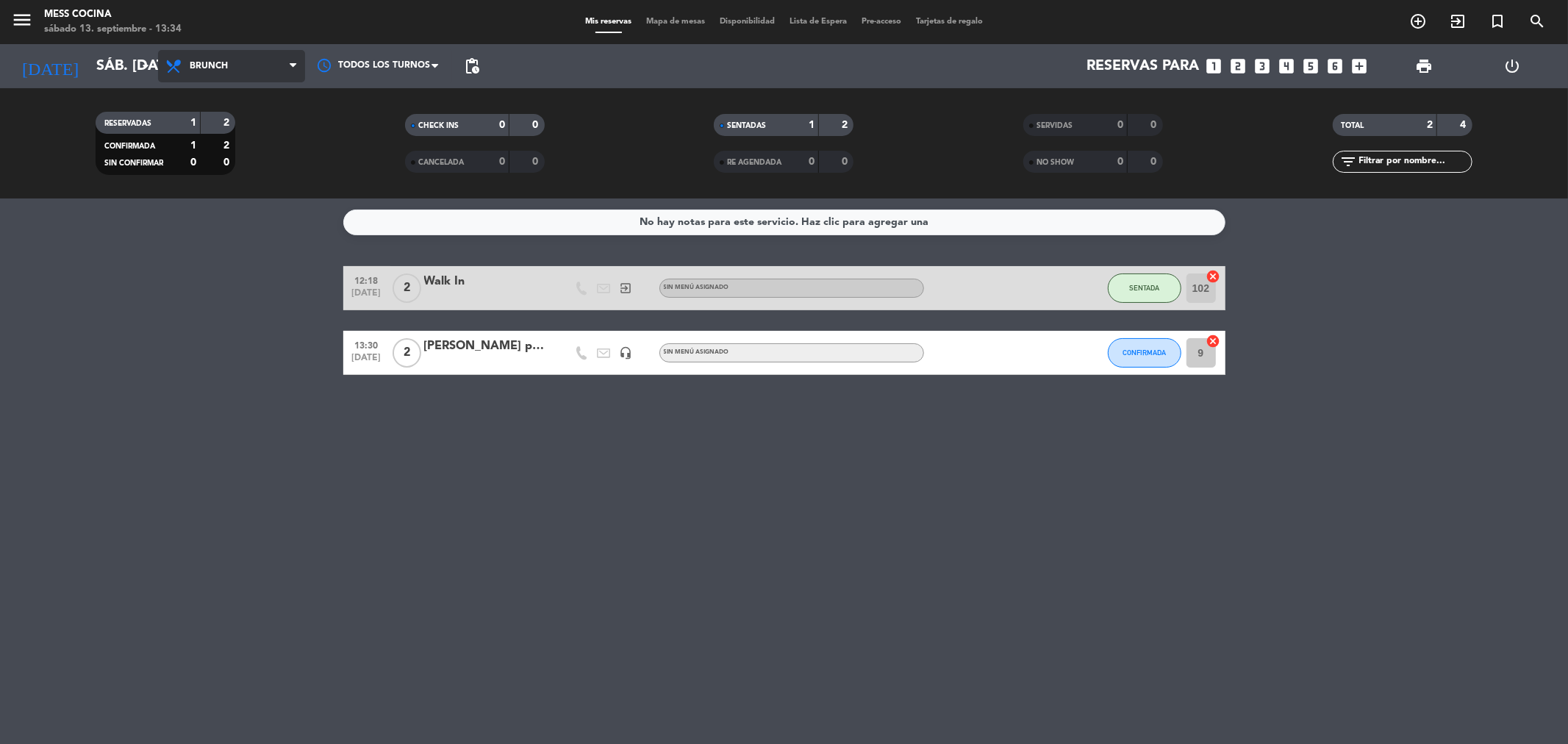
click at [229, 55] on span "Brunch" at bounding box center [232, 66] width 147 height 33
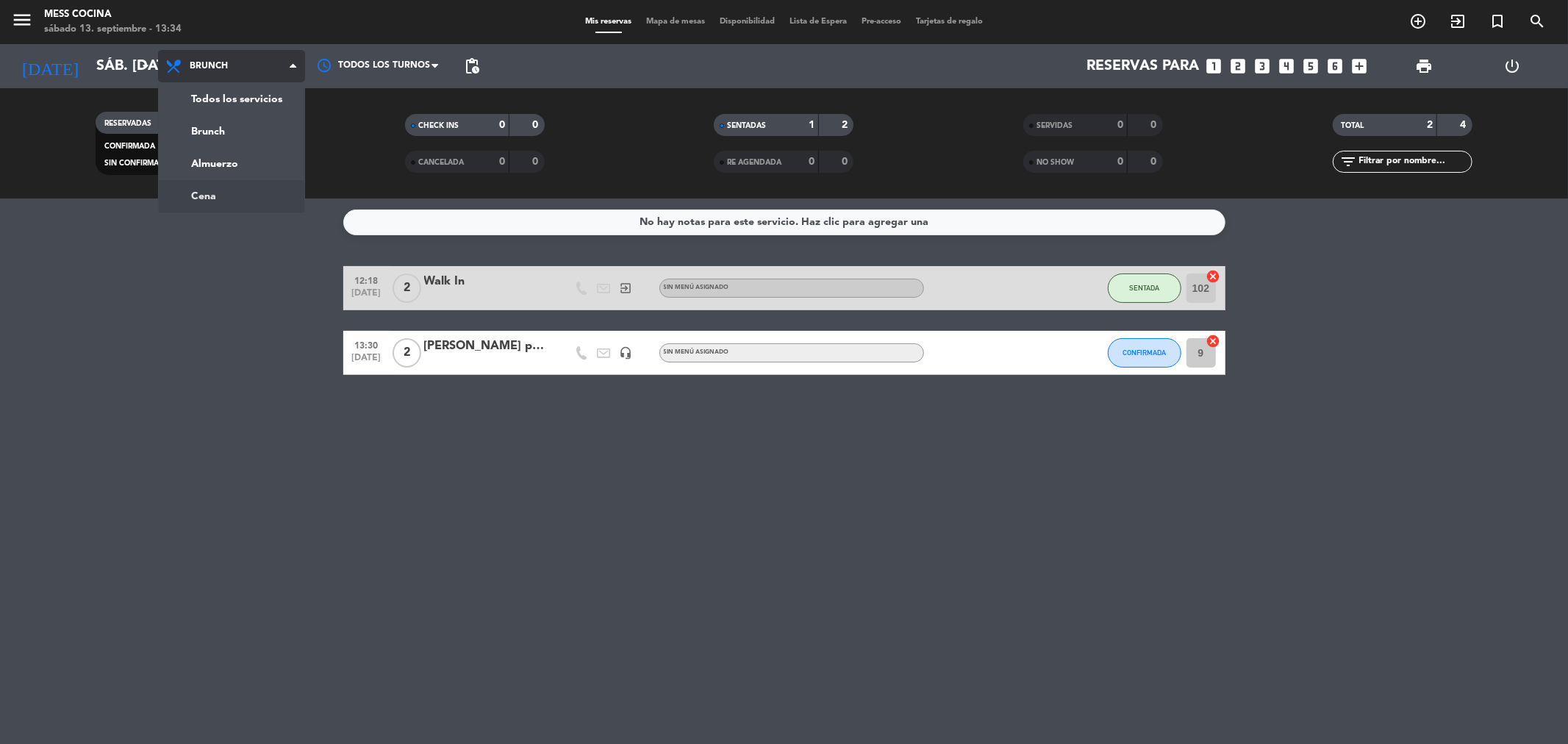
click at [236, 210] on ng-component "menu Mess Cocina sábado 13. septiembre - 13:34 Mis reservas Mapa de mesas Dispo…" at bounding box center [784, 372] width 1568 height 744
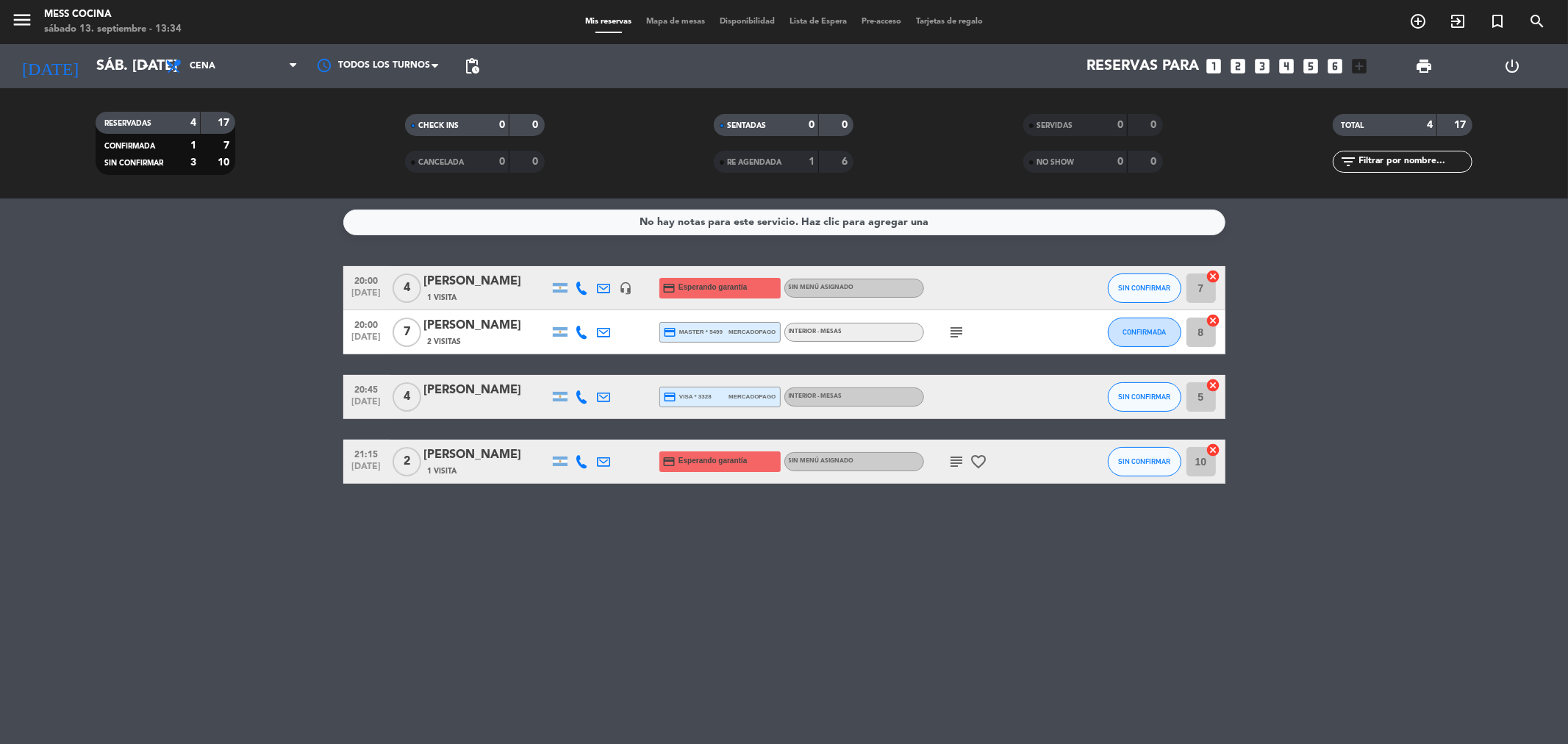
click at [578, 395] on icon at bounding box center [582, 396] width 13 height 13
click at [125, 445] on bookings-row "20:00 [DATE] 4 [PERSON_NAME] 1 Visita headset_mic credit_card Esperando garantí…" at bounding box center [784, 375] width 1568 height 217
drag, startPoint x: 125, startPoint y: 445, endPoint x: 769, endPoint y: 525, distance: 648.9
click at [769, 525] on div "No hay notas para este servicio. Haz clic para agregar una 20:00 [DATE] 4 [PERS…" at bounding box center [784, 471] width 1568 height 545
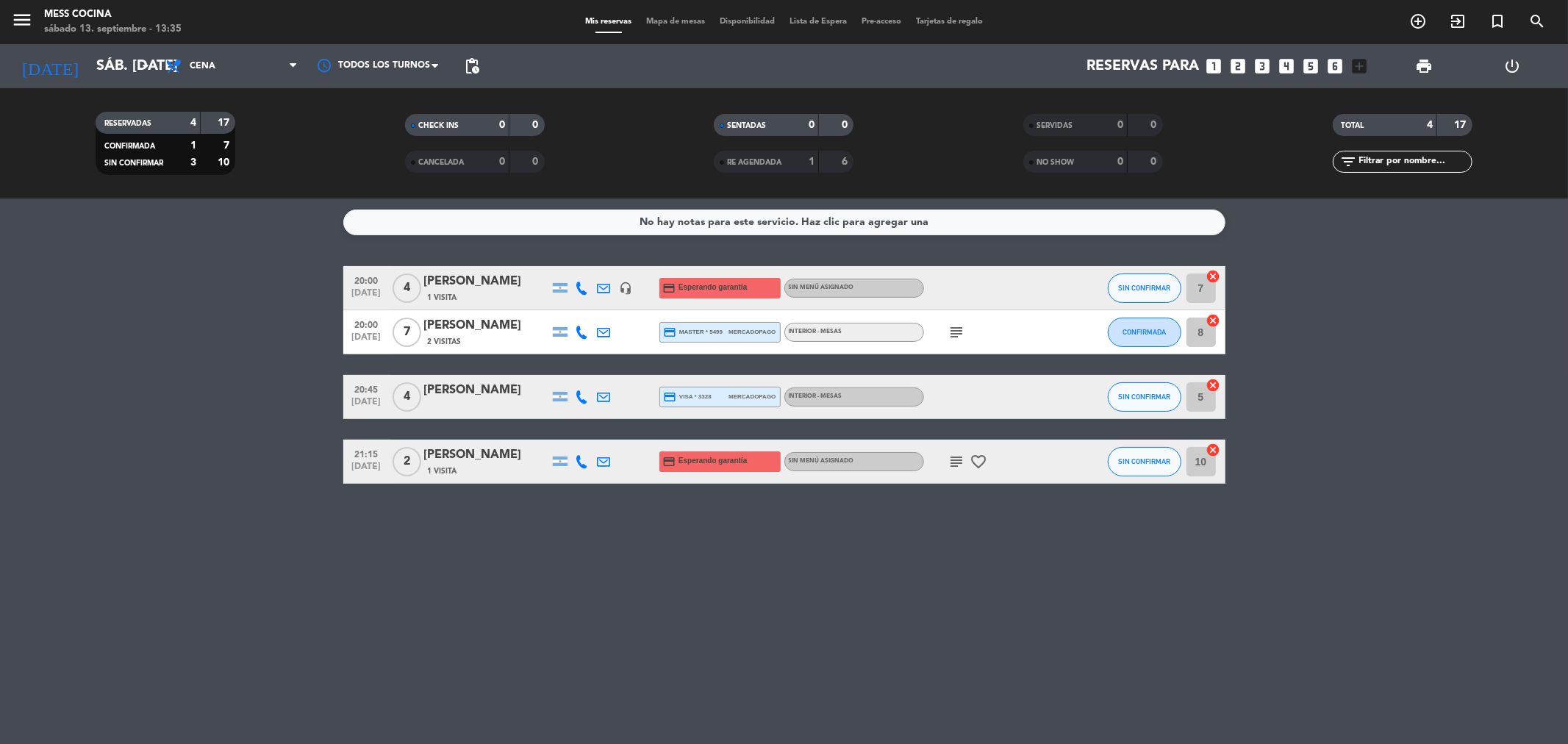
drag, startPoint x: 769, startPoint y: 525, endPoint x: 243, endPoint y: 436, distance: 533.5
click at [243, 436] on div "No hay notas para este servicio. Haz clic para agregar una 20:00 [DATE] 4 [PERS…" at bounding box center [784, 471] width 1568 height 545
click at [243, 436] on bookings-row "20:00 [DATE] 4 [PERSON_NAME] 1 Visita headset_mic credit_card Esperando garantí…" at bounding box center [784, 375] width 1568 height 217
click at [177, 365] on bookings-row "20:00 [DATE] 4 [PERSON_NAME] 1 Visita headset_mic credit_card Esperando garantí…" at bounding box center [784, 375] width 1568 height 217
drag, startPoint x: 177, startPoint y: 365, endPoint x: 589, endPoint y: 631, distance: 490.4
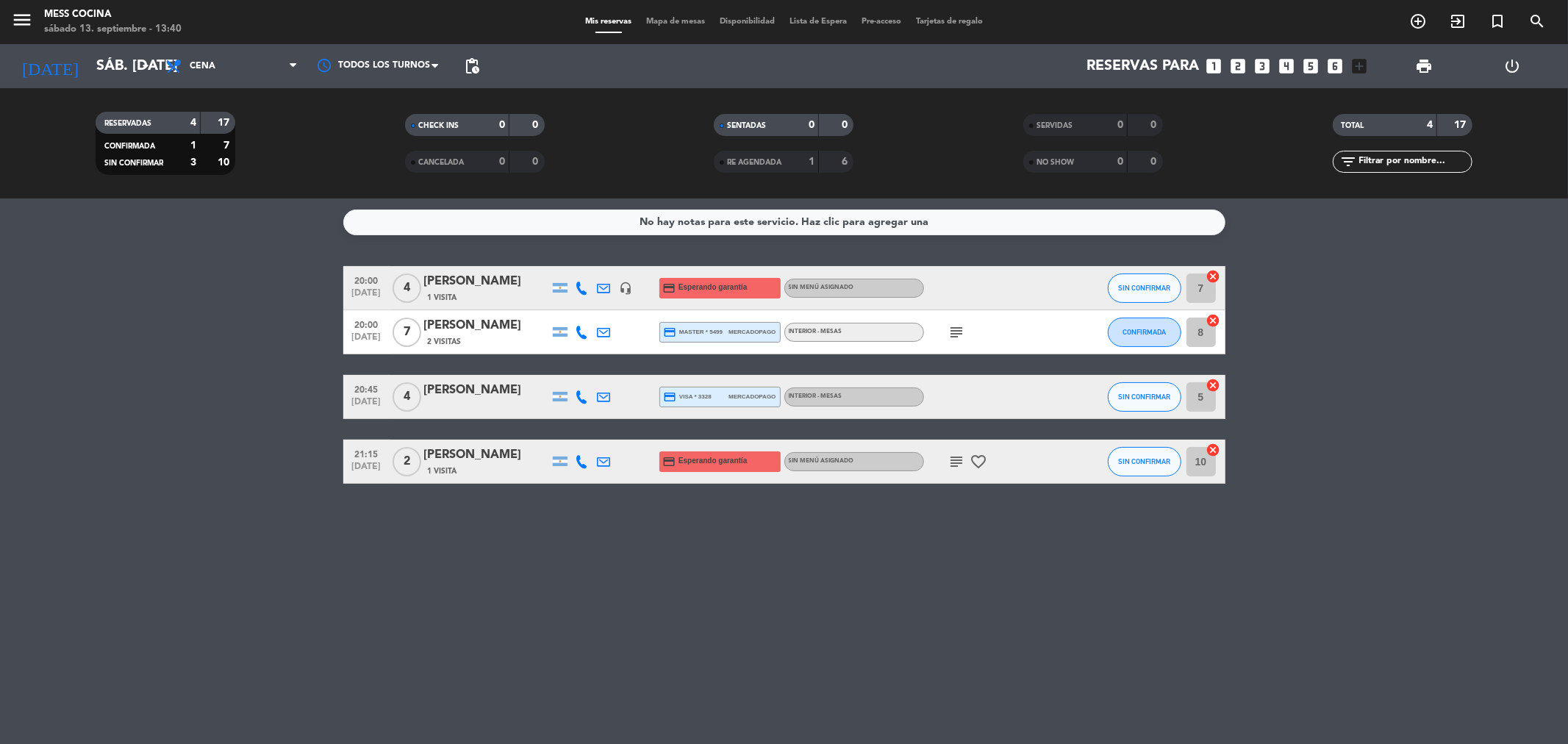
click at [589, 631] on div "No hay notas para este servicio. Haz clic para agregar una 20:00 [DATE] 4 [PERS…" at bounding box center [784, 471] width 1568 height 545
drag, startPoint x: 953, startPoint y: 670, endPoint x: 193, endPoint y: 387, distance: 811.0
click at [195, 388] on div "No hay notas para este servicio. Haz clic para agregar una 20:00 [DATE] 4 [PERS…" at bounding box center [784, 471] width 1568 height 545
click at [193, 387] on bookings-row "20:00 [DATE] 4 [PERSON_NAME] 1 Visita headset_mic credit_card Esperando garantí…" at bounding box center [784, 375] width 1568 height 217
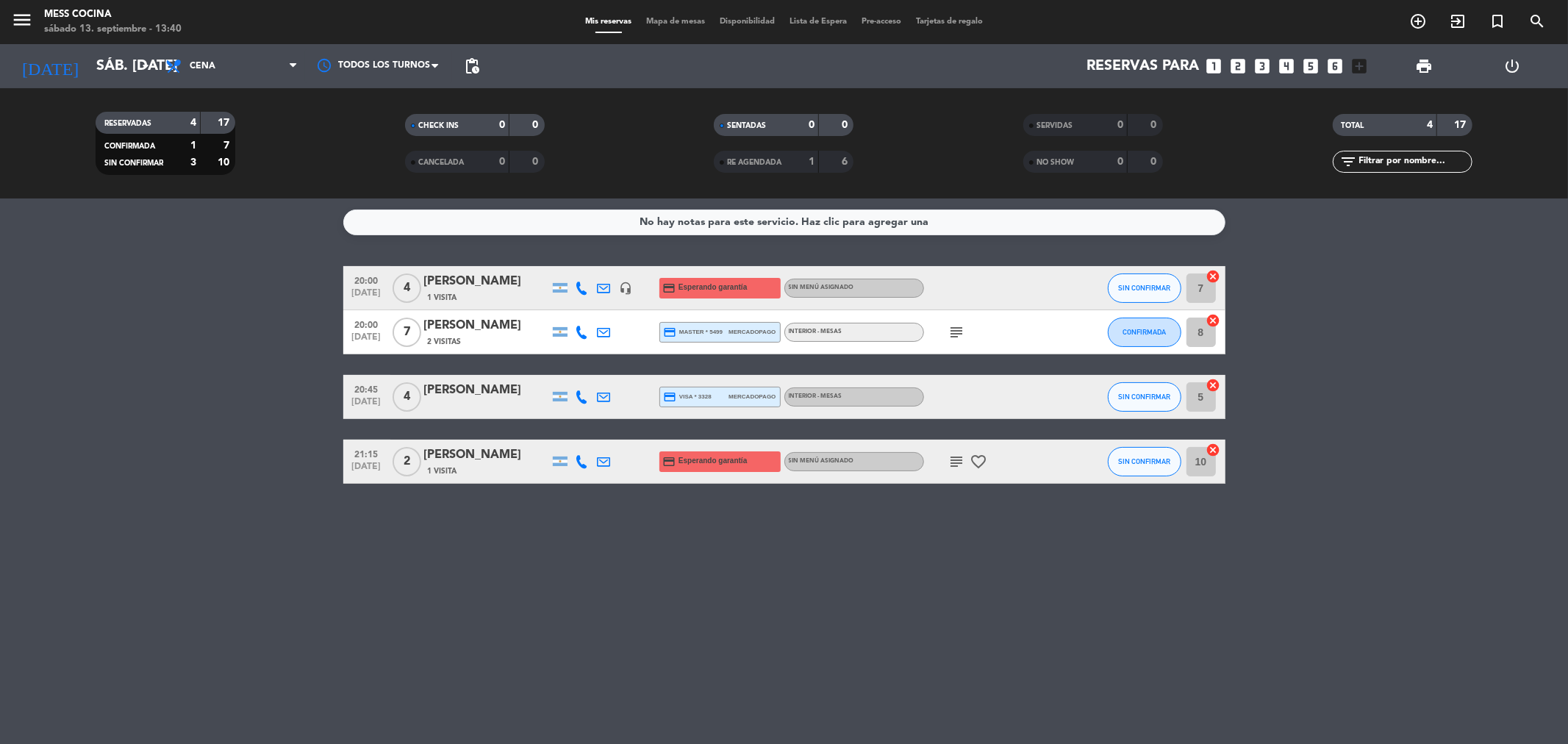
drag, startPoint x: 193, startPoint y: 387, endPoint x: 515, endPoint y: 560, distance: 365.5
click at [515, 560] on div "No hay notas para este servicio. Haz clic para agregar una 20:00 [DATE] 4 [PERS…" at bounding box center [784, 471] width 1568 height 545
drag, startPoint x: 33, startPoint y: 456, endPoint x: 608, endPoint y: 360, distance: 583.0
click at [34, 455] on bookings-row "20:00 [DATE] 4 [PERSON_NAME] 1 Visita headset_mic credit_card Esperando garantí…" at bounding box center [784, 375] width 1568 height 217
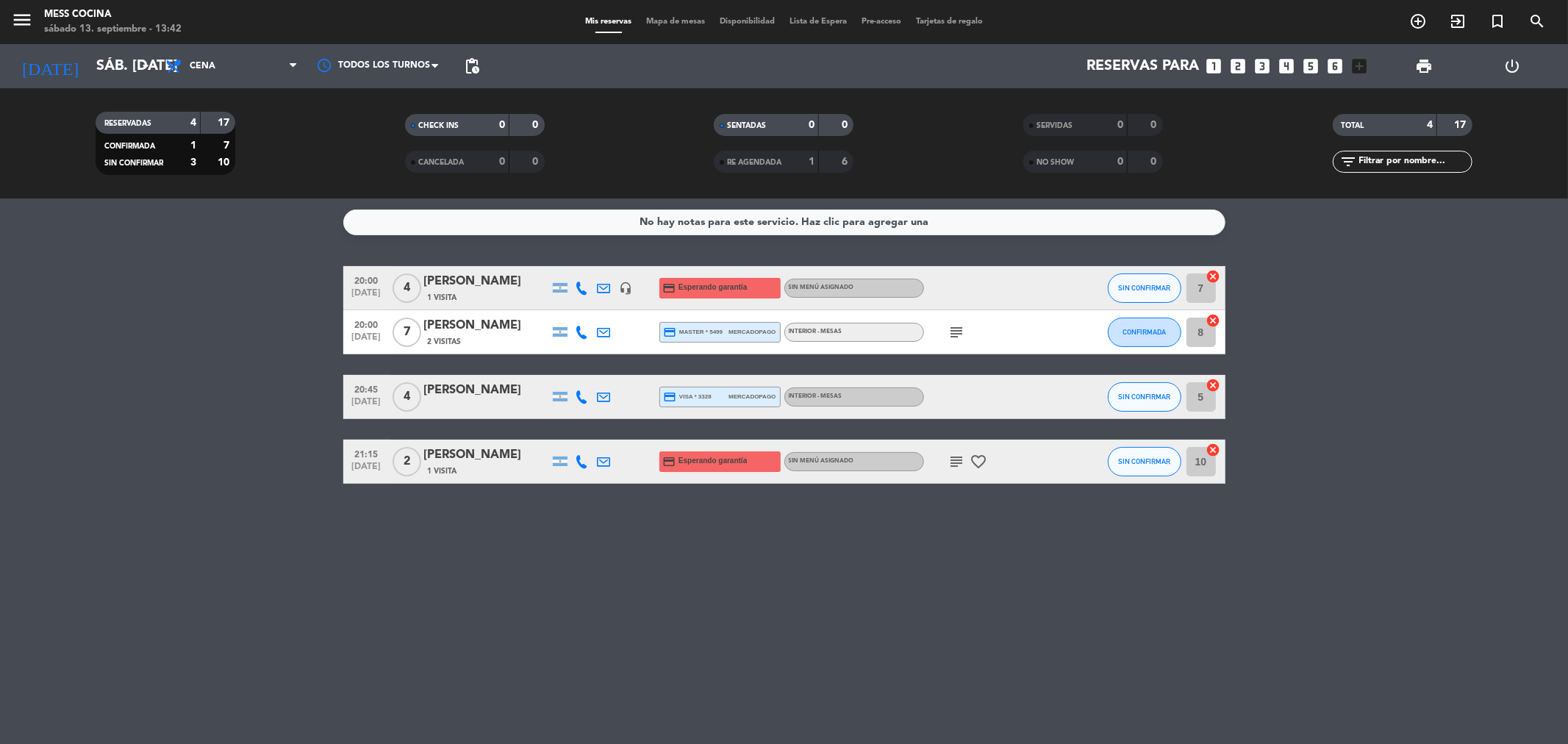
click at [118, 410] on bookings-row "20:00 [DATE] 4 [PERSON_NAME] 1 Visita headset_mic credit_card Esperando garantí…" at bounding box center [784, 375] width 1568 height 217
click at [425, 269] on div "20:00 sep. 13 4 Carla Gendra 1 Visita headset_mic credit_card Esperando garantí…" at bounding box center [784, 289] width 882 height 45
click at [431, 276] on div "[PERSON_NAME]" at bounding box center [487, 282] width 125 height 19
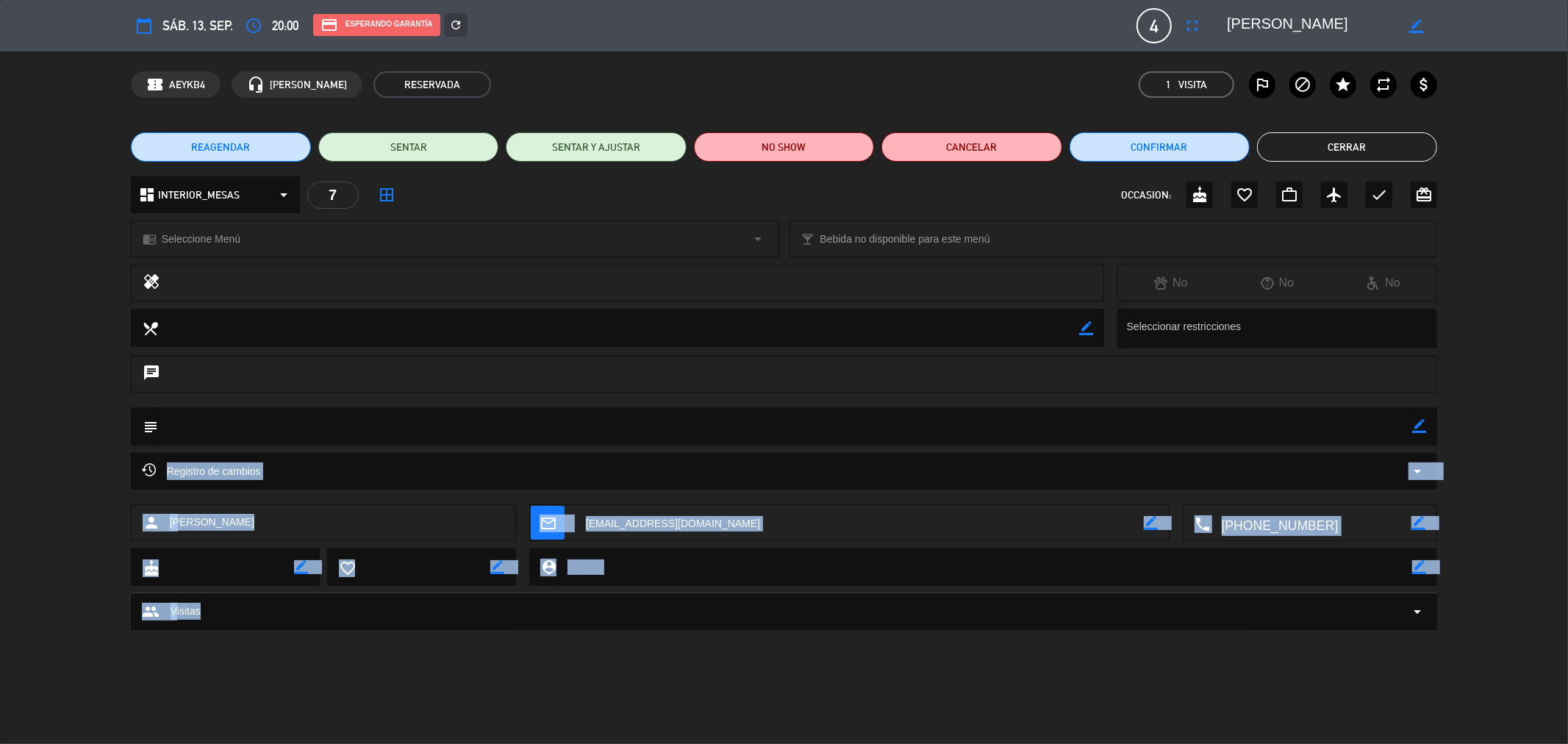
drag, startPoint x: 2, startPoint y: 476, endPoint x: 392, endPoint y: 640, distance: 423.1
click at [392, 640] on div "calendar_today sáb. 13, sep. access_time 20:00 credit_card Esperando garantía r…" at bounding box center [784, 372] width 1568 height 744
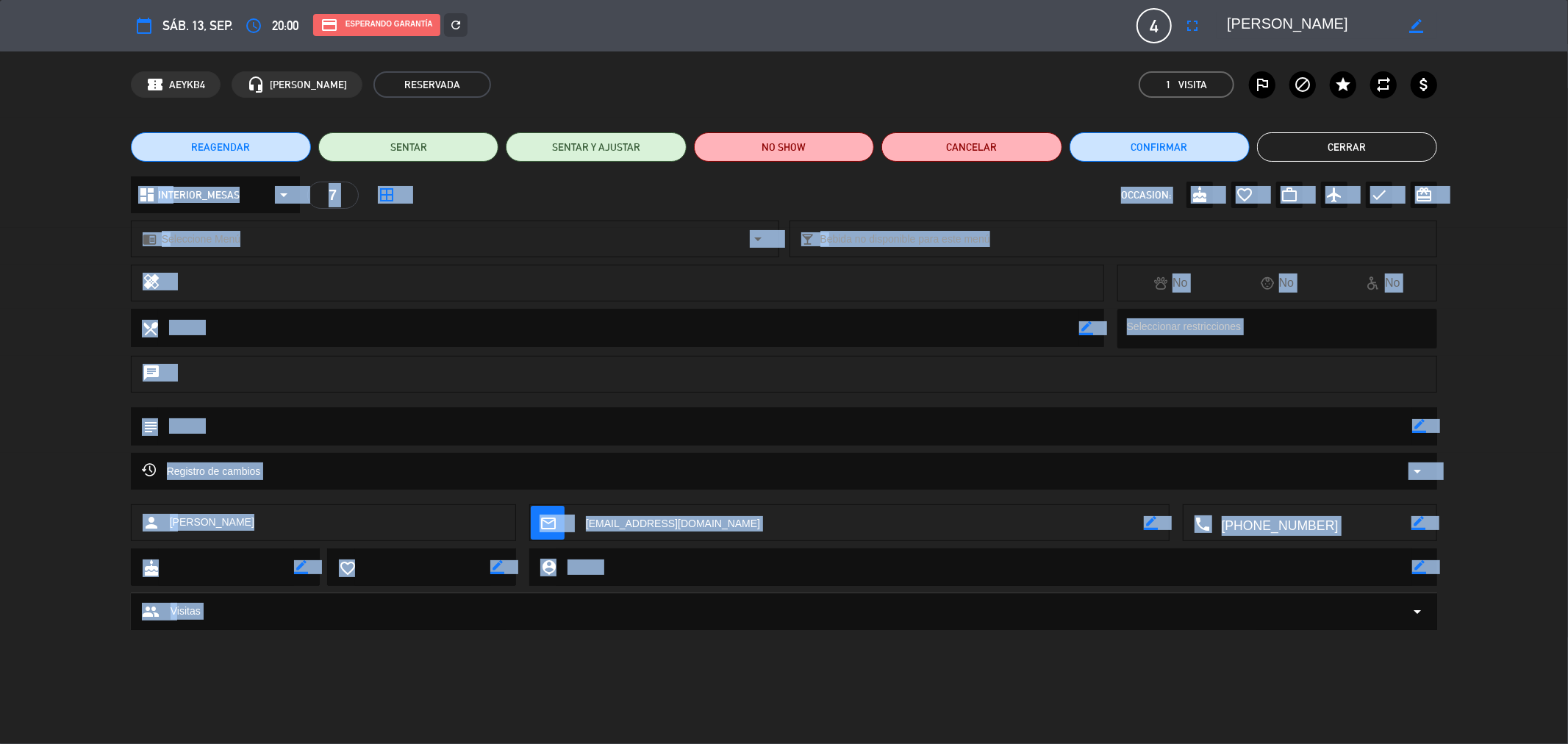
drag, startPoint x: 392, startPoint y: 640, endPoint x: 0, endPoint y: 149, distance: 628.3
click at [0, 149] on div "calendar_today sáb. 13, sep. access_time 20:00 credit_card Esperando garantía r…" at bounding box center [784, 372] width 1568 height 744
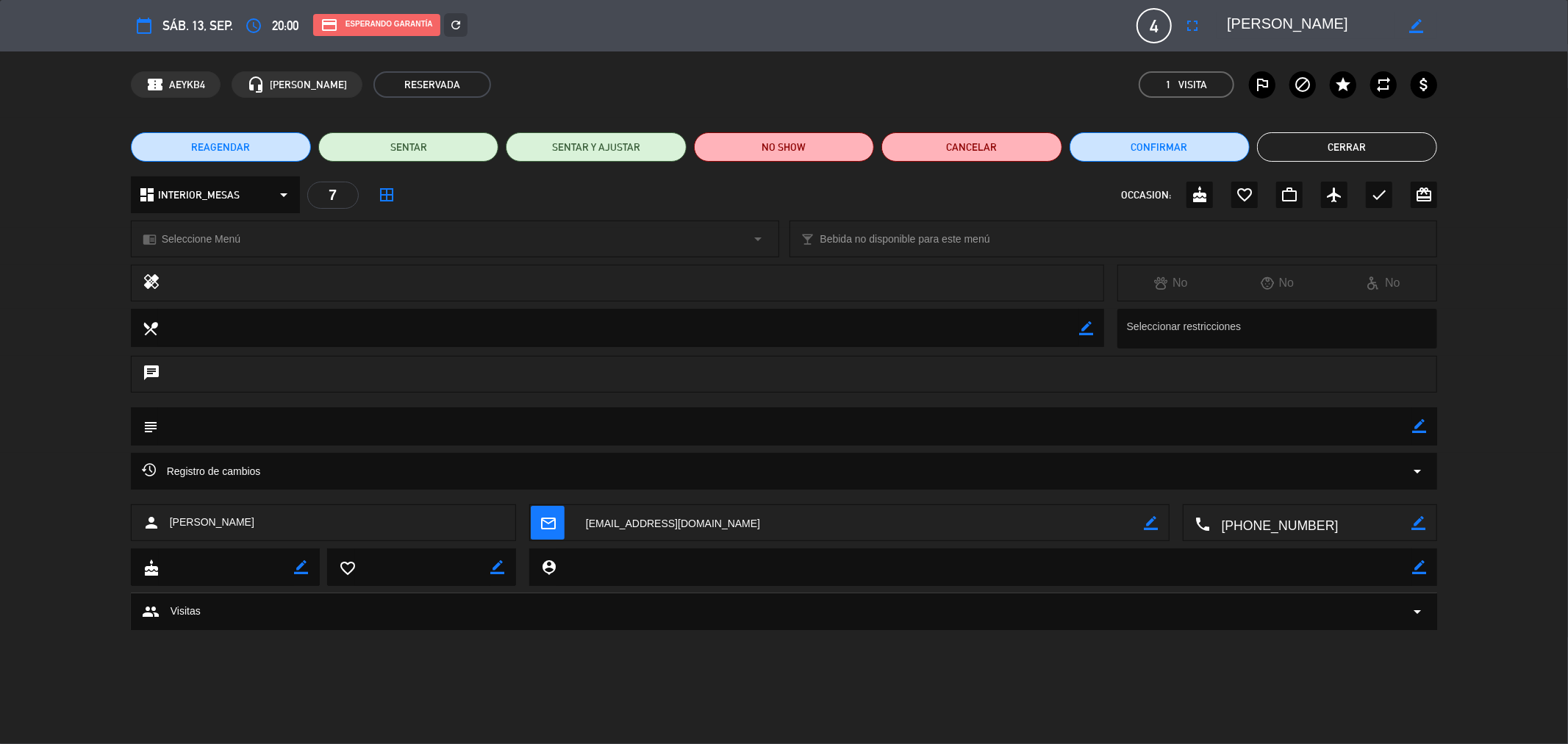
click at [0, 149] on div "REAGENDAR SENTAR SENTAR Y AJUSTAR NO SHOW Cancelar Confirmar Cerrar" at bounding box center [784, 146] width 1568 height 59
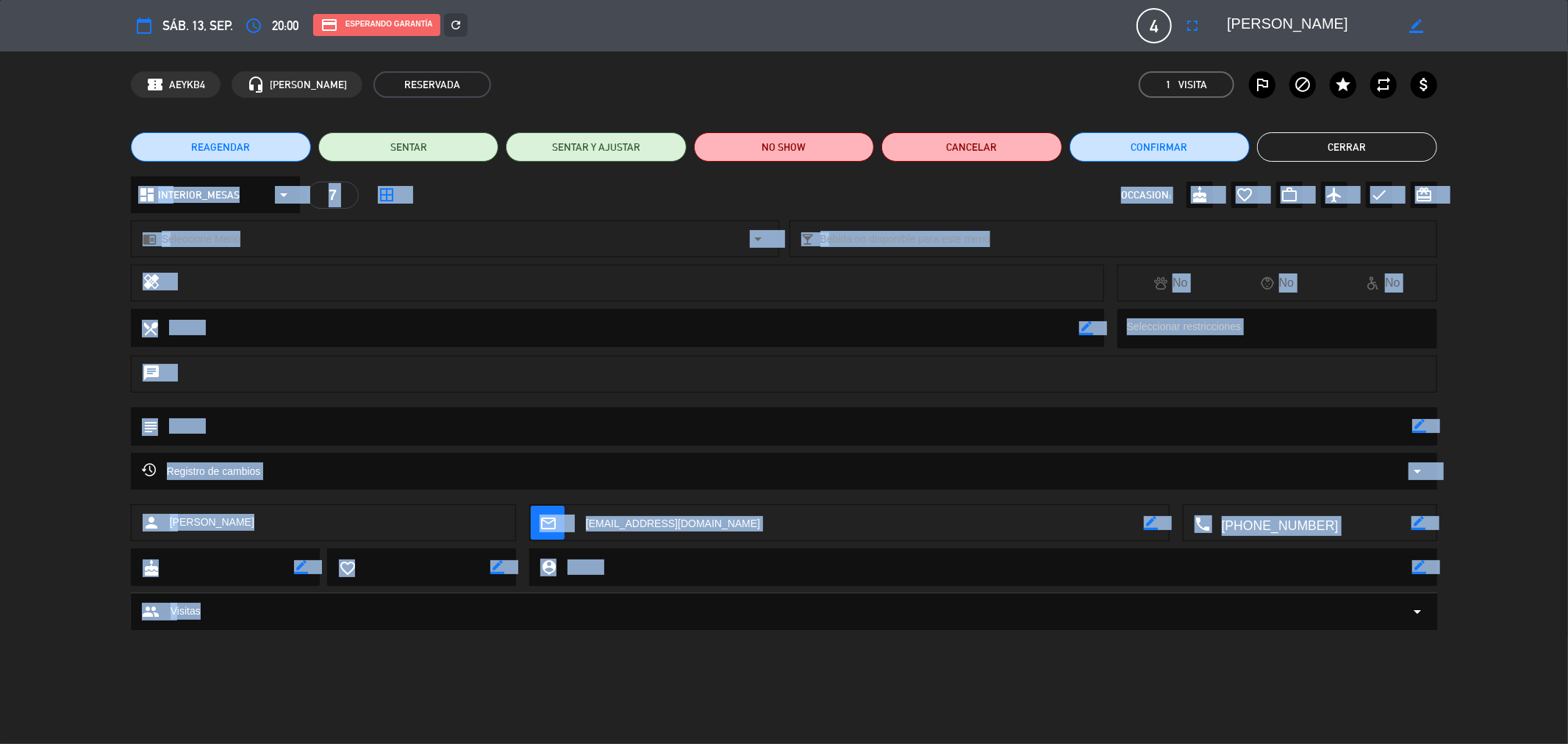
drag, startPoint x: 0, startPoint y: 149, endPoint x: 608, endPoint y: 694, distance: 816.5
click at [608, 694] on div "calendar_today sáb. 13, sep. access_time 20:00 credit_card Esperando garantía r…" at bounding box center [784, 372] width 1568 height 744
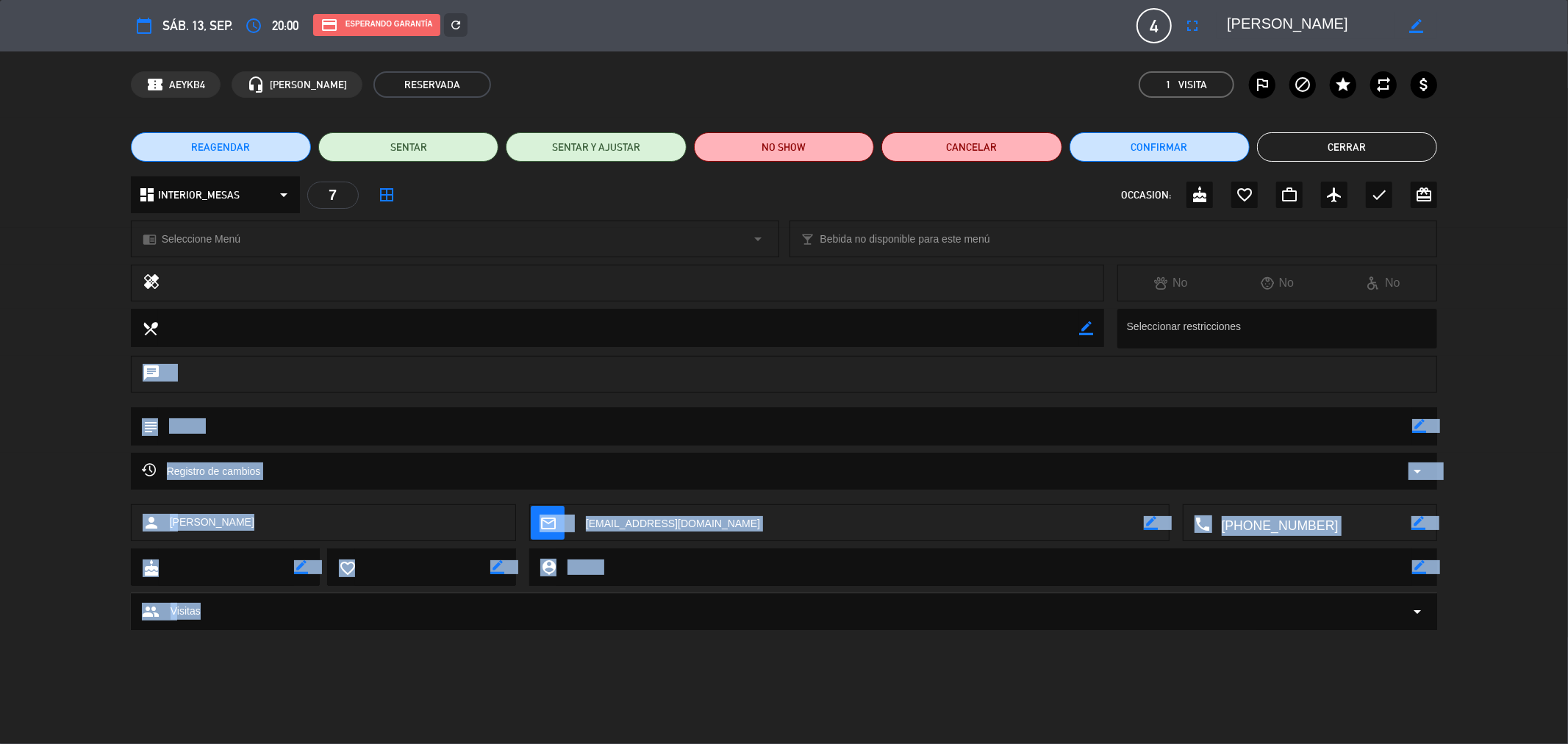
drag, startPoint x: 608, startPoint y: 694, endPoint x: 74, endPoint y: 383, distance: 618.0
click at [74, 383] on div "calendar_today sáb. 13, sep. access_time 20:00 credit_card Esperando garantía r…" at bounding box center [784, 372] width 1568 height 744
click at [74, 383] on div "chat" at bounding box center [784, 382] width 1568 height 51
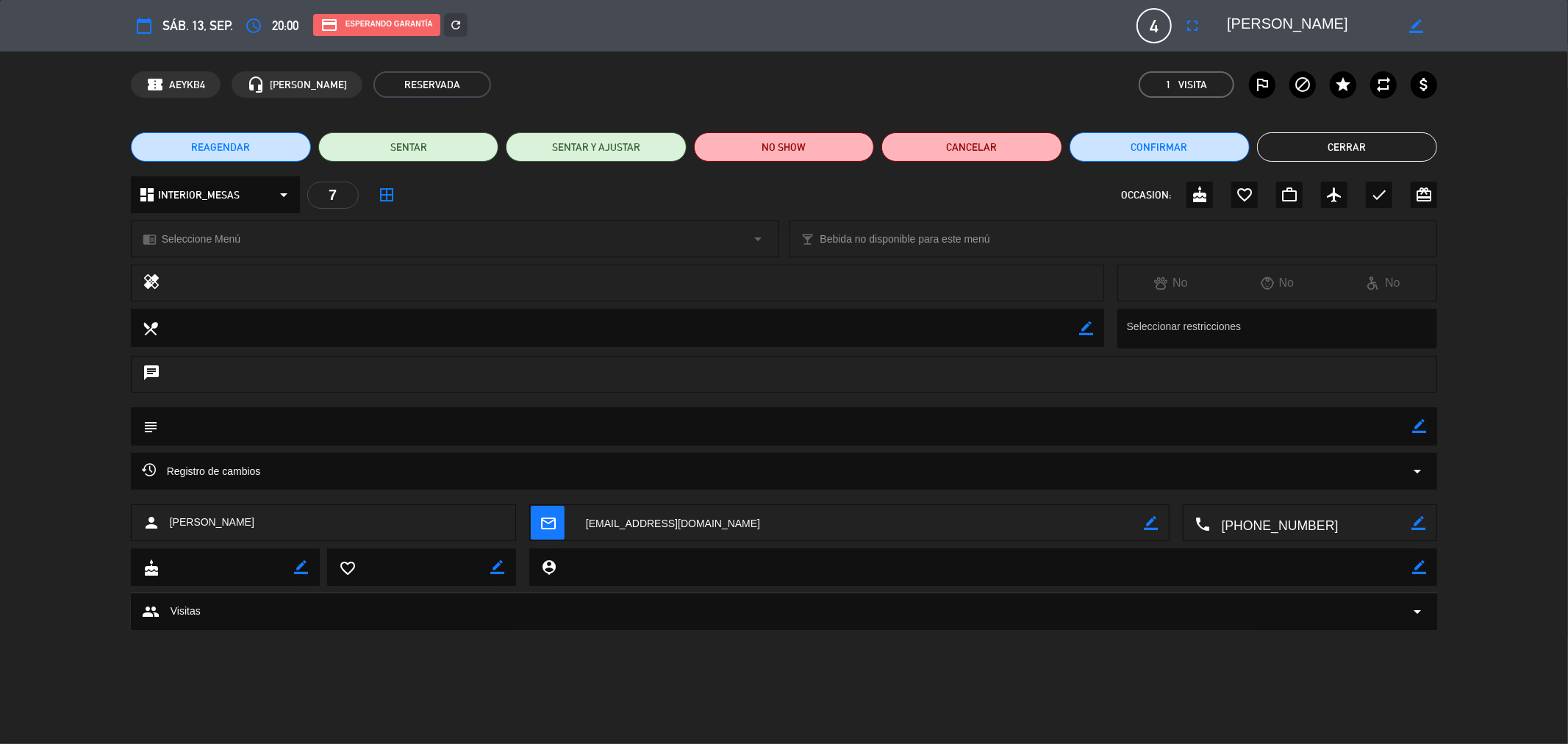
click at [1304, 150] on button "Cerrar" at bounding box center [1347, 147] width 180 height 29
